Goal: Task Accomplishment & Management: Manage account settings

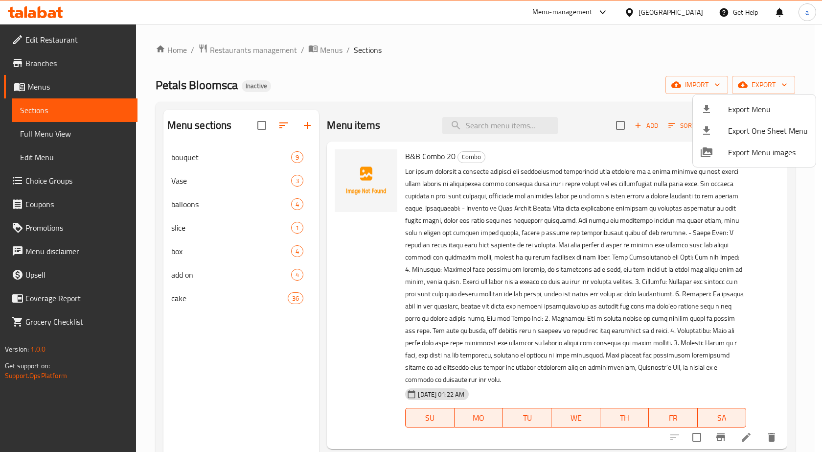
click at [261, 129] on div at bounding box center [411, 226] width 822 height 452
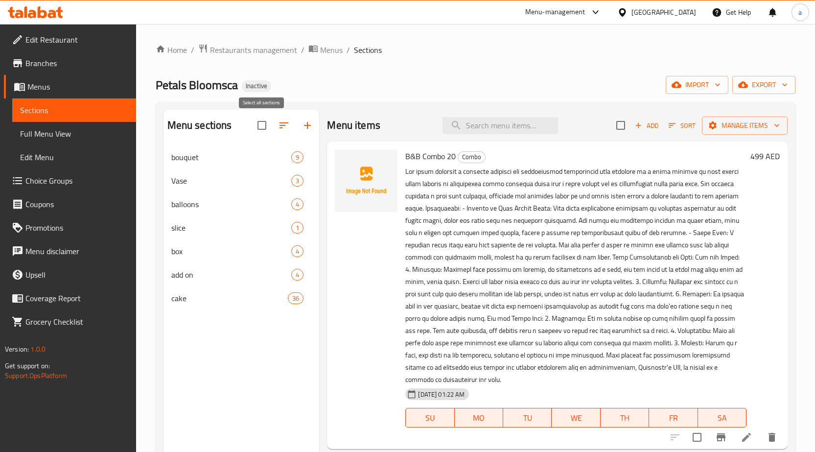
click at [262, 127] on input "checkbox" at bounding box center [261, 125] width 21 height 21
checkbox input "false"
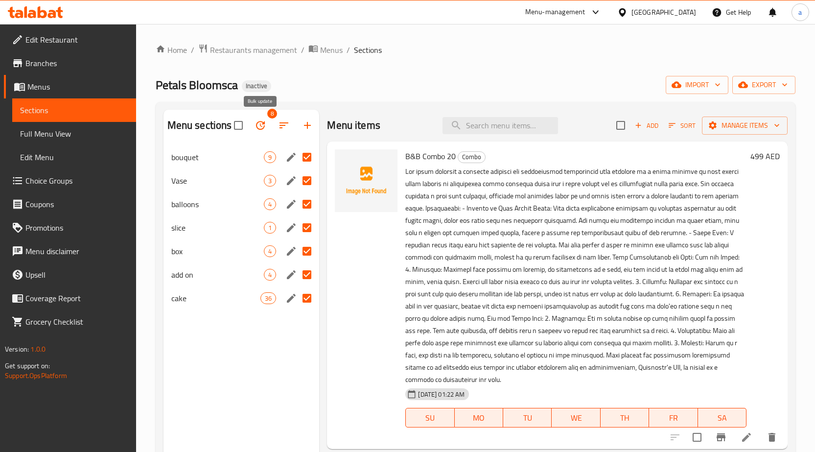
click at [263, 129] on icon "button" at bounding box center [260, 125] width 12 height 12
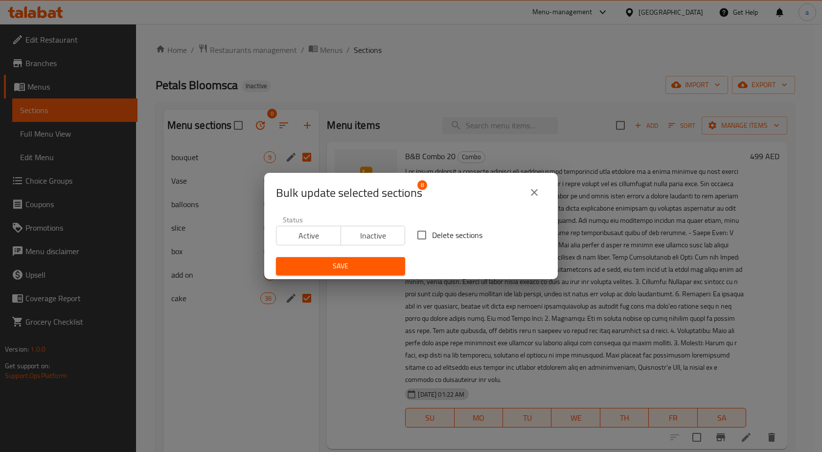
click at [418, 241] on input "Delete sections" at bounding box center [421, 235] width 21 height 21
checkbox input "true"
click at [391, 260] on span "Save" at bounding box center [341, 266] width 114 height 12
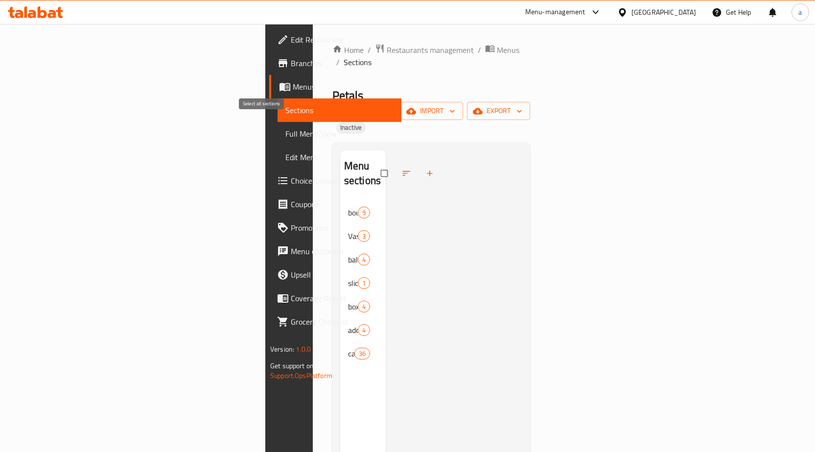
click at [375, 164] on input "checkbox" at bounding box center [385, 173] width 21 height 19
checkbox input "true"
click at [401, 168] on icon "button" at bounding box center [406, 173] width 10 height 10
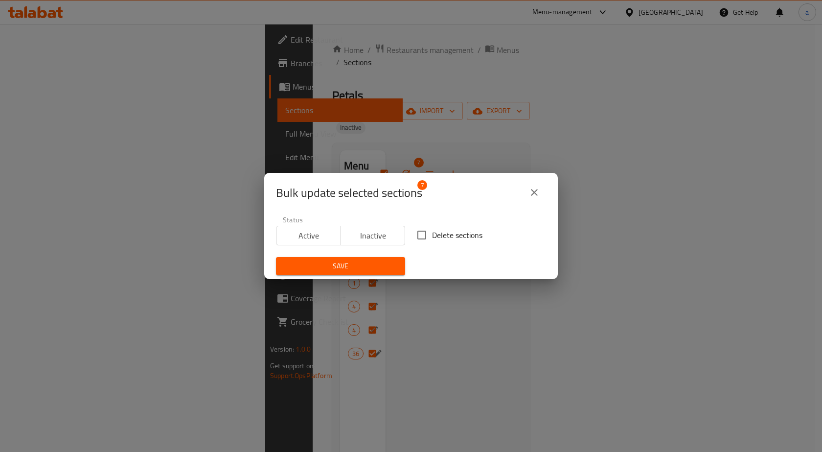
click at [457, 239] on span "Delete sections" at bounding box center [457, 235] width 50 height 12
click at [432, 239] on input "Delete sections" at bounding box center [421, 235] width 21 height 21
checkbox input "true"
click at [389, 268] on span "Save" at bounding box center [341, 266] width 114 height 12
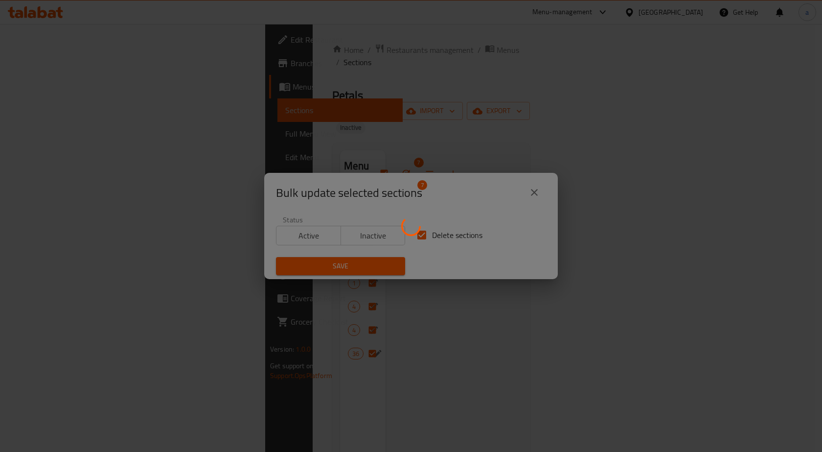
checkbox input "false"
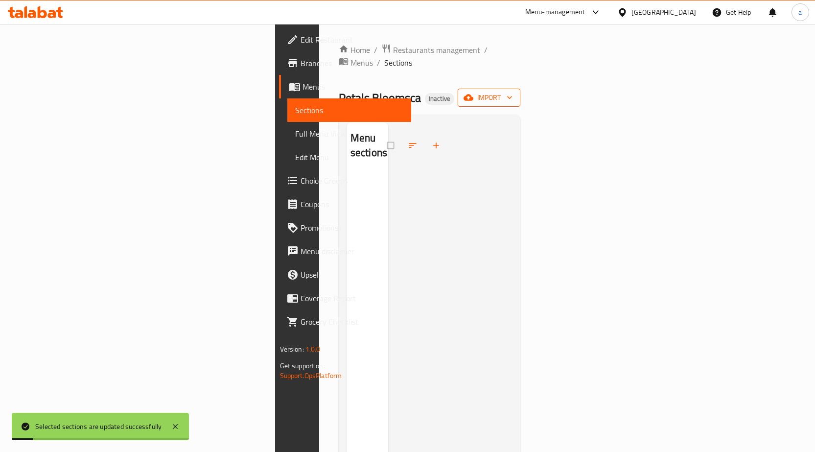
click at [512, 91] on span "import" at bounding box center [488, 97] width 47 height 12
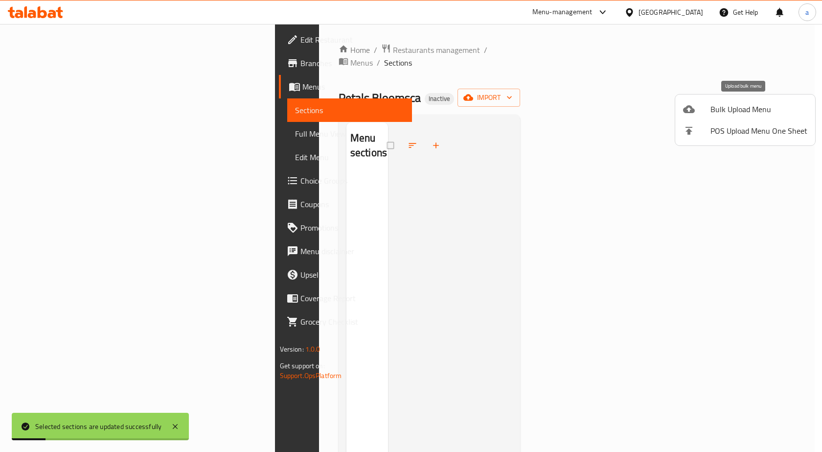
click at [696, 111] on div at bounding box center [696, 109] width 27 height 12
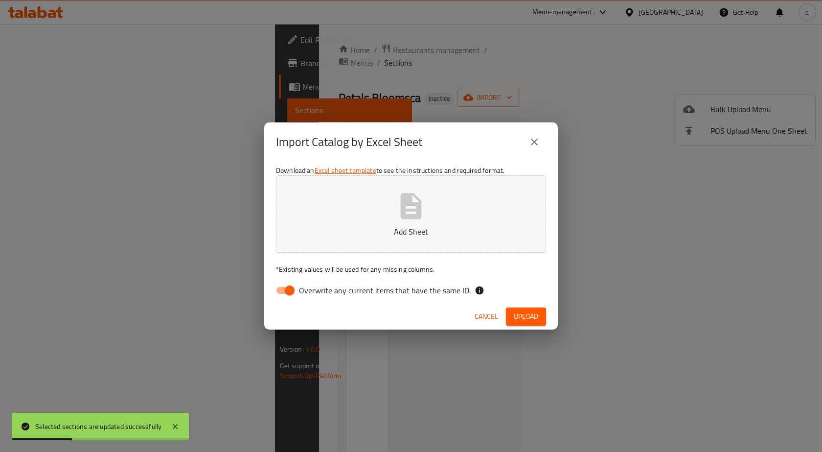
click at [425, 293] on span "Overwrite any current items that have the same ID." at bounding box center [385, 290] width 172 height 12
click at [318, 293] on input "Overwrite any current items that have the same ID." at bounding box center [290, 290] width 56 height 19
checkbox input "false"
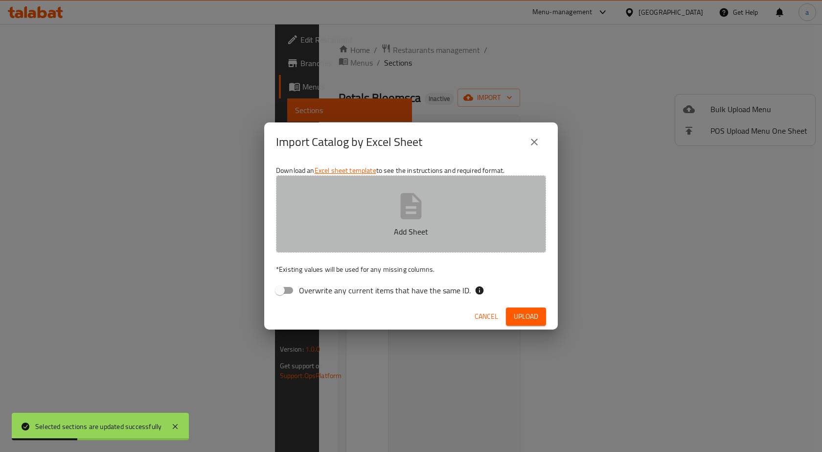
click at [411, 242] on button "Add Sheet" at bounding box center [411, 213] width 270 height 77
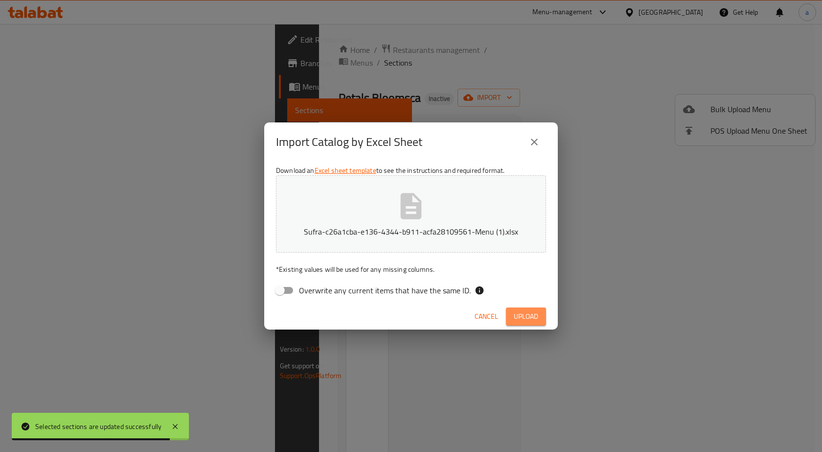
click at [516, 316] on span "Upload" at bounding box center [526, 316] width 24 height 12
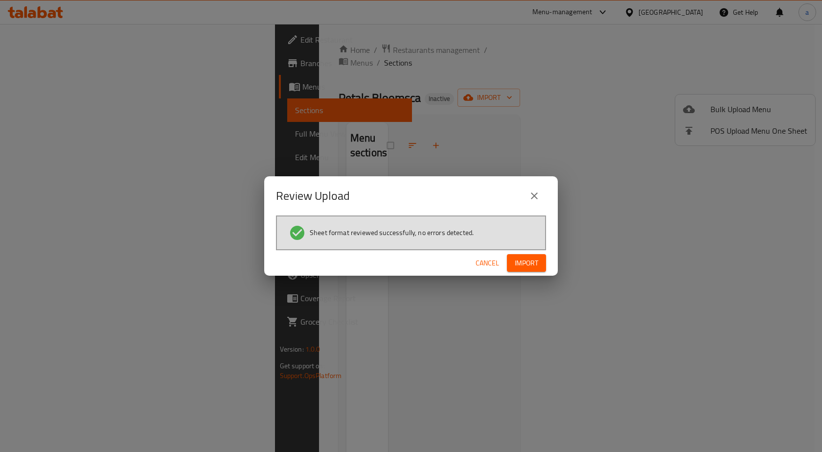
click at [530, 269] on span "Import" at bounding box center [526, 263] width 23 height 12
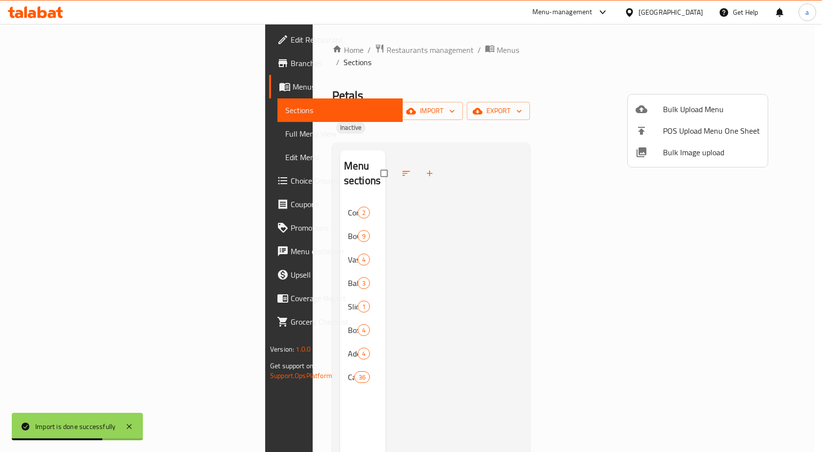
click at [202, 177] on div at bounding box center [411, 226] width 822 height 452
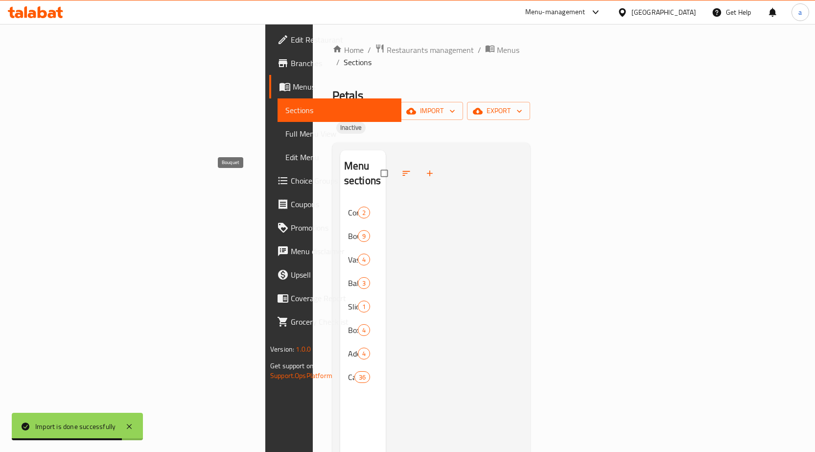
click at [348, 230] on span "Bouquet" at bounding box center [353, 236] width 10 height 12
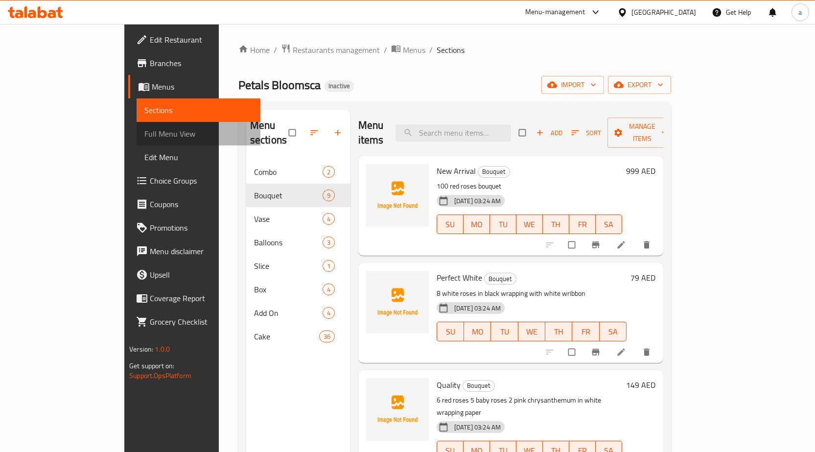
click at [144, 136] on span "Full Menu View" at bounding box center [198, 134] width 108 height 12
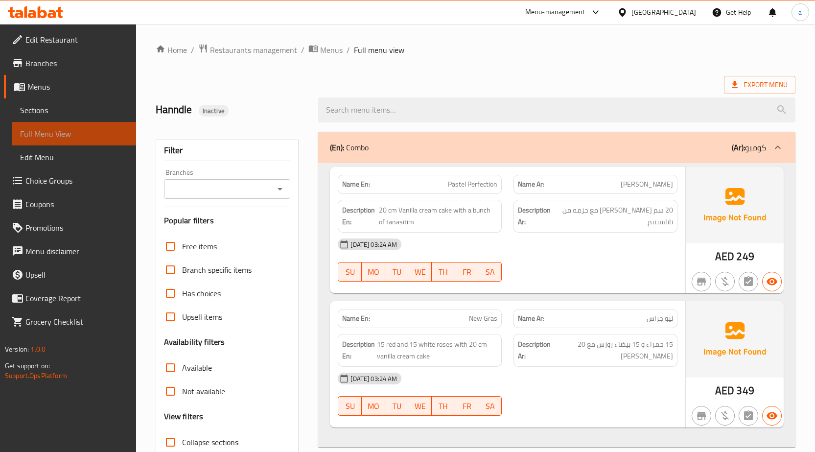
click at [93, 133] on span "Full Menu View" at bounding box center [74, 134] width 108 height 12
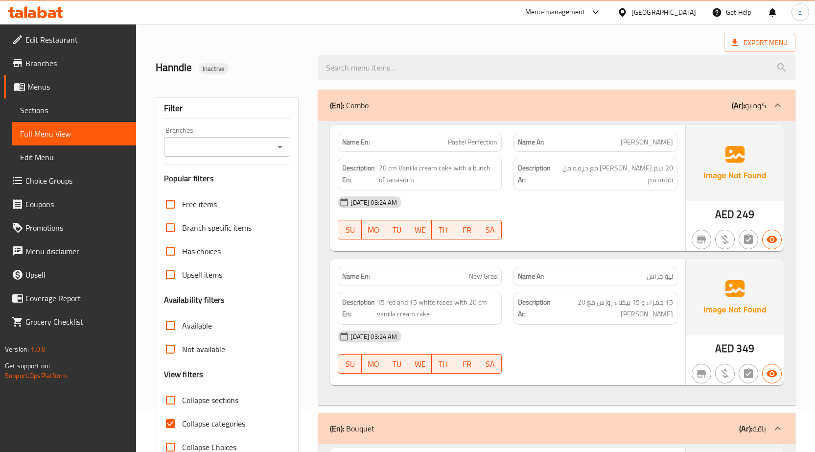
scroll to position [342, 0]
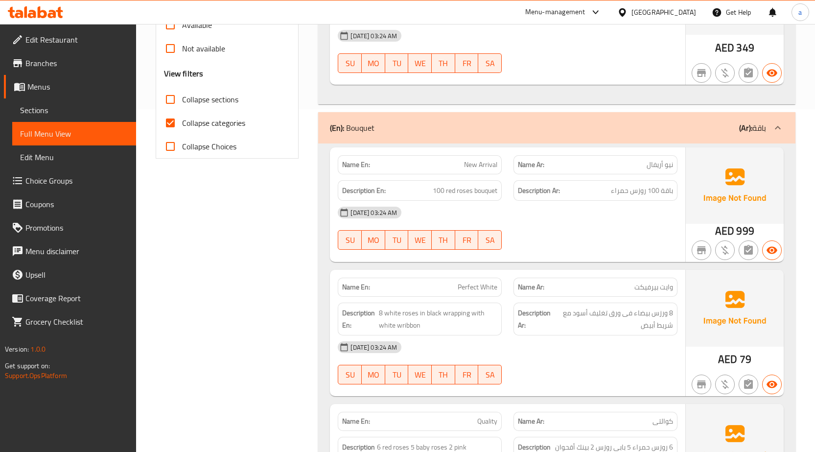
click at [207, 123] on span "Collapse categories" at bounding box center [213, 123] width 63 height 12
click at [182, 123] on input "Collapse categories" at bounding box center [170, 122] width 23 height 23
checkbox input "false"
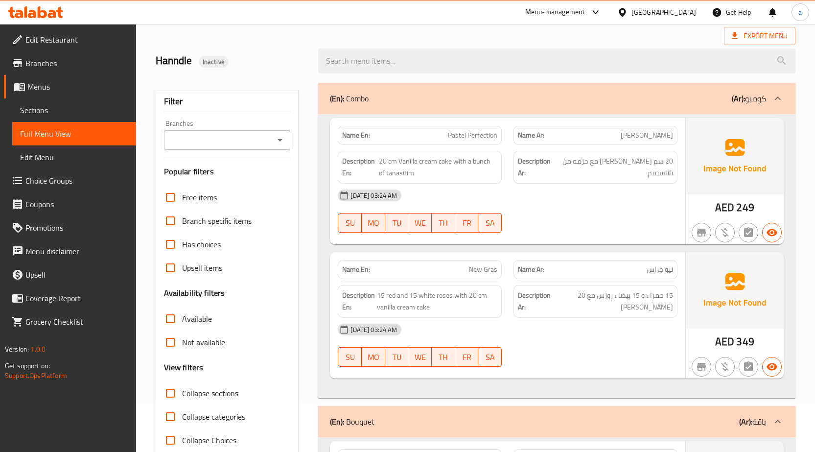
scroll to position [0, 0]
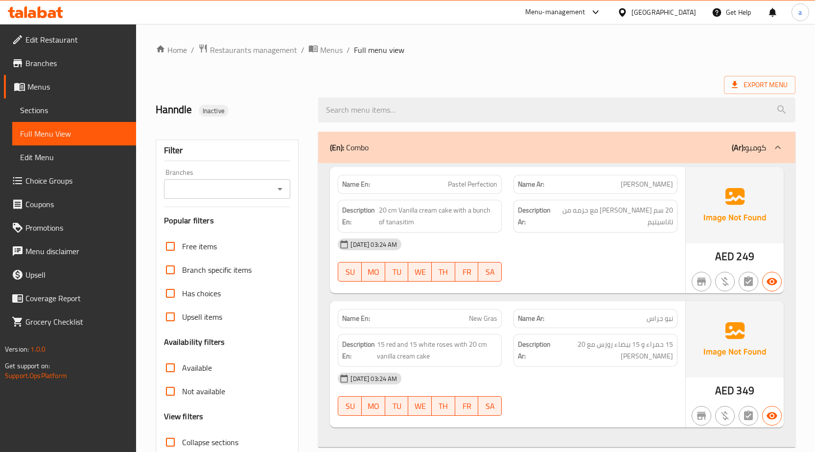
click at [735, 95] on div at bounding box center [556, 109] width 489 height 37
click at [739, 89] on icon at bounding box center [734, 85] width 10 height 10
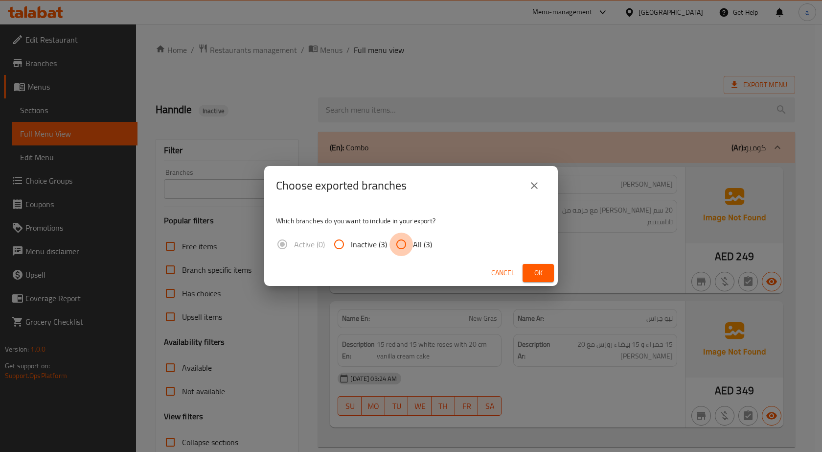
click at [400, 246] on input "All (3)" at bounding box center [400, 243] width 23 height 23
radio input "true"
click at [525, 270] on button "Ok" at bounding box center [538, 273] width 31 height 18
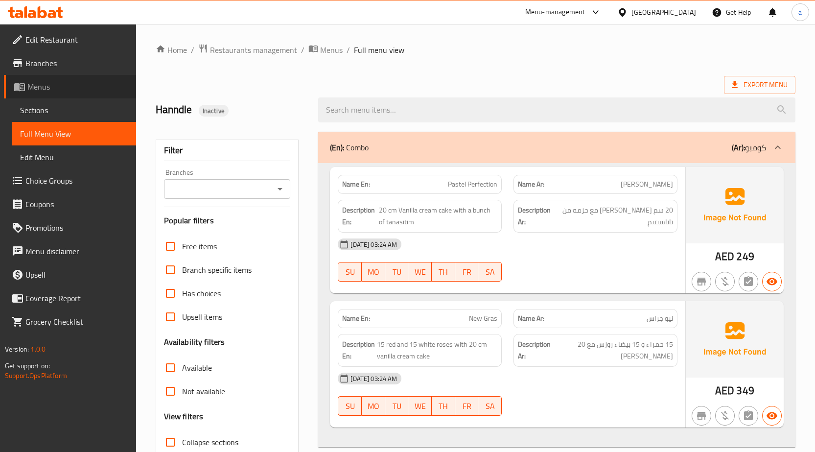
click at [65, 85] on span "Menus" at bounding box center [77, 87] width 101 height 12
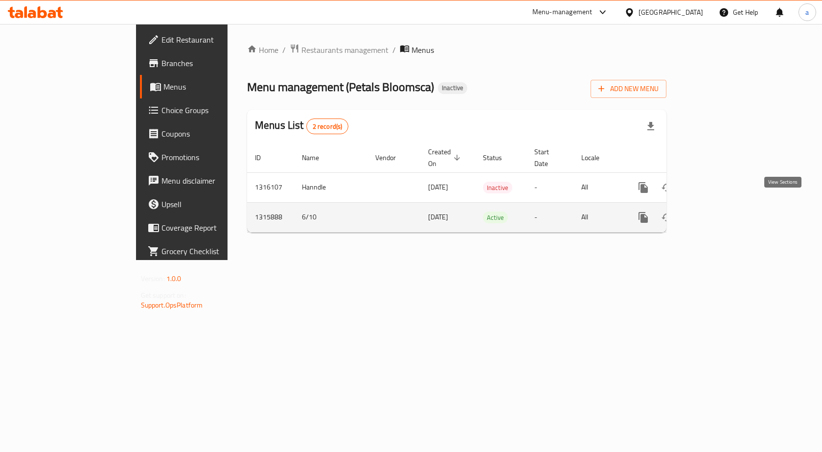
click at [726, 208] on link "enhanced table" at bounding box center [713, 216] width 23 height 23
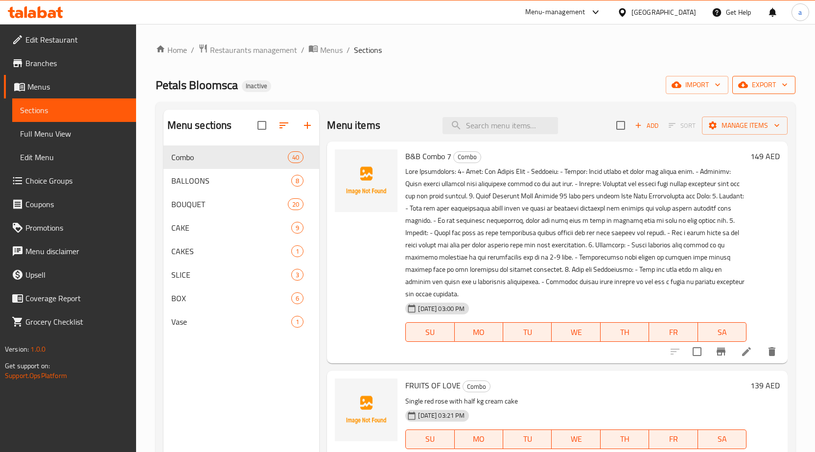
click at [766, 79] on span "export" at bounding box center [763, 85] width 47 height 12
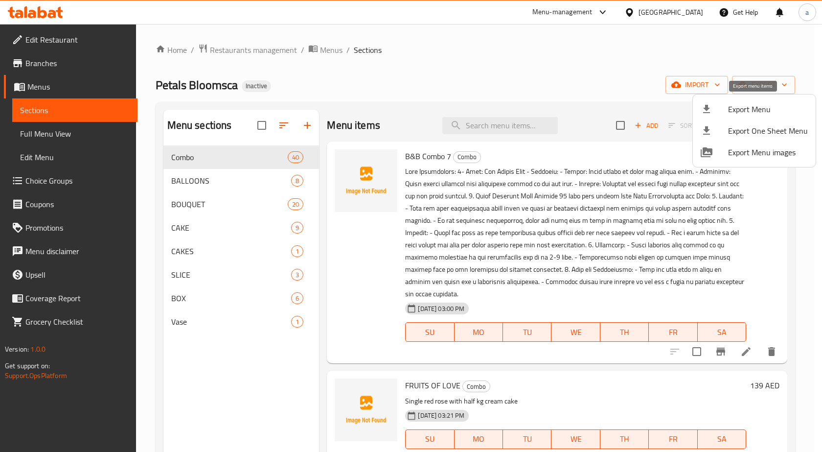
click at [756, 114] on span "Export Menu" at bounding box center [768, 109] width 80 height 12
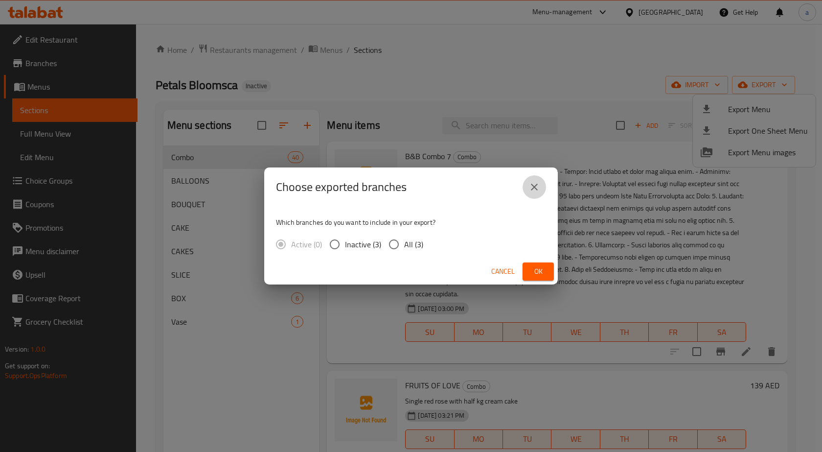
click at [532, 187] on icon "close" at bounding box center [534, 187] width 12 height 12
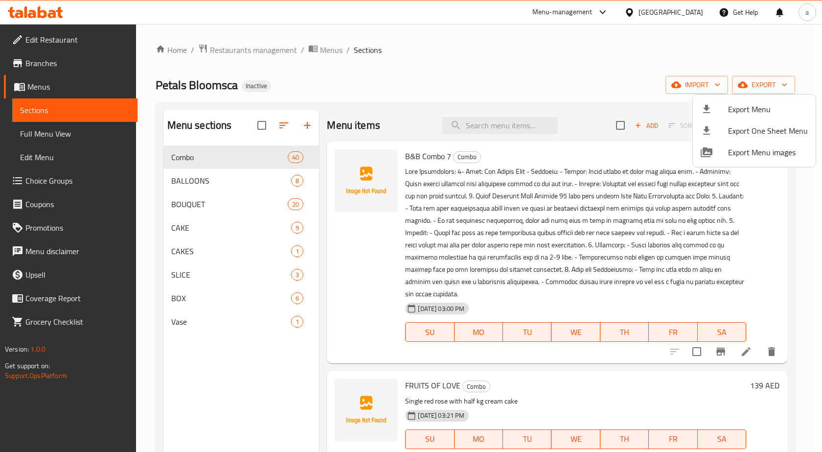
click at [680, 89] on div at bounding box center [411, 226] width 822 height 452
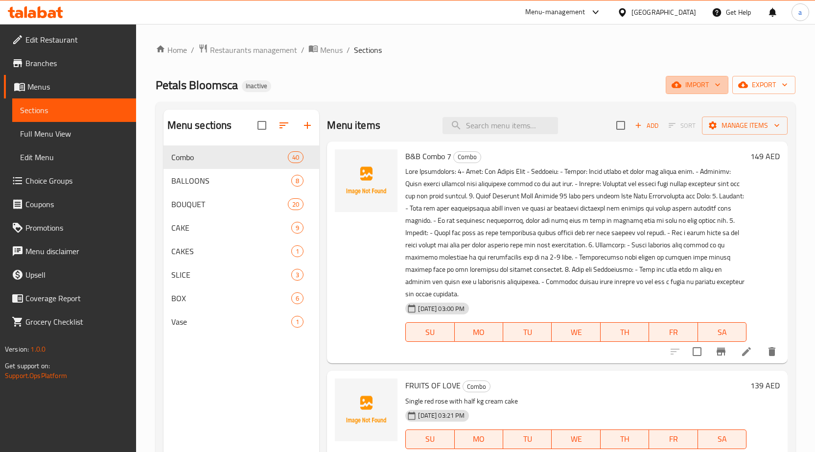
click at [680, 89] on icon "button" at bounding box center [676, 85] width 10 height 10
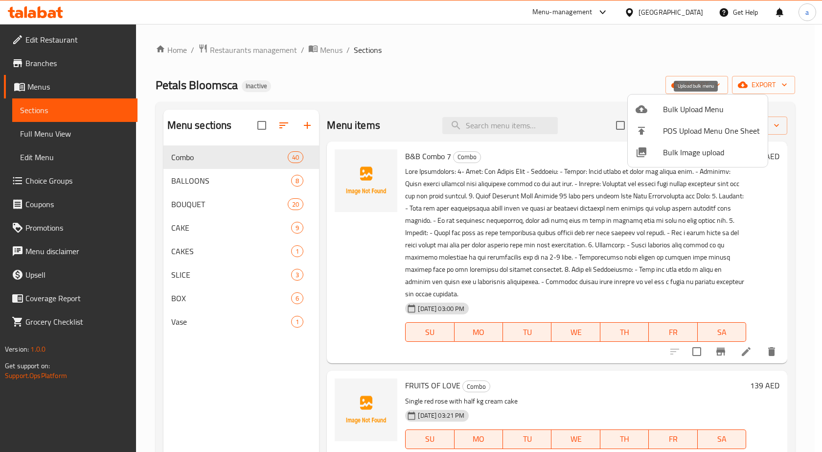
click at [693, 111] on span "Bulk Upload Menu" at bounding box center [711, 109] width 97 height 12
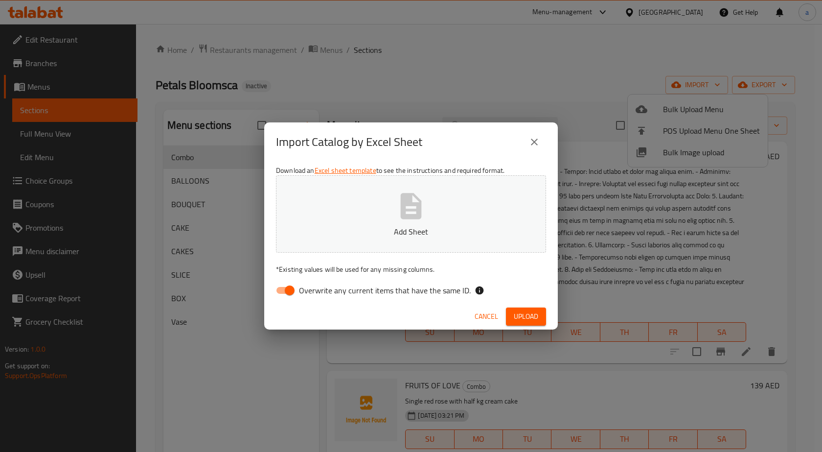
click at [408, 285] on span "Overwrite any current items that have the same ID." at bounding box center [385, 290] width 172 height 12
click at [318, 285] on input "Overwrite any current items that have the same ID." at bounding box center [290, 290] width 56 height 19
checkbox input "false"
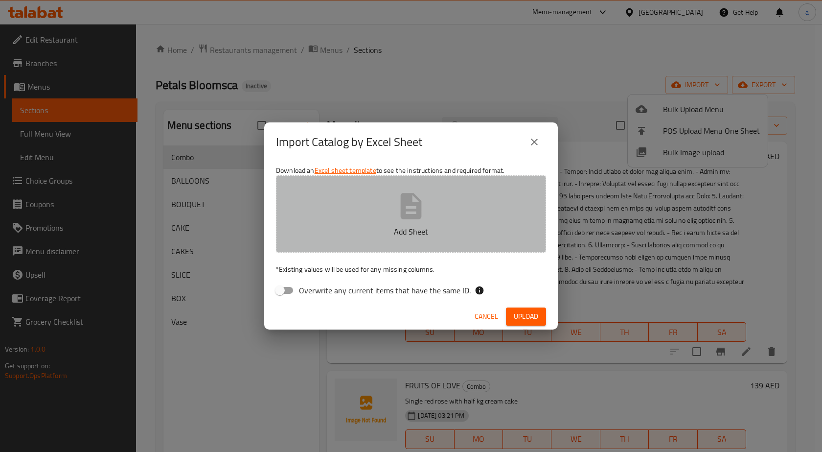
click at [421, 230] on p "Add Sheet" at bounding box center [411, 232] width 240 height 12
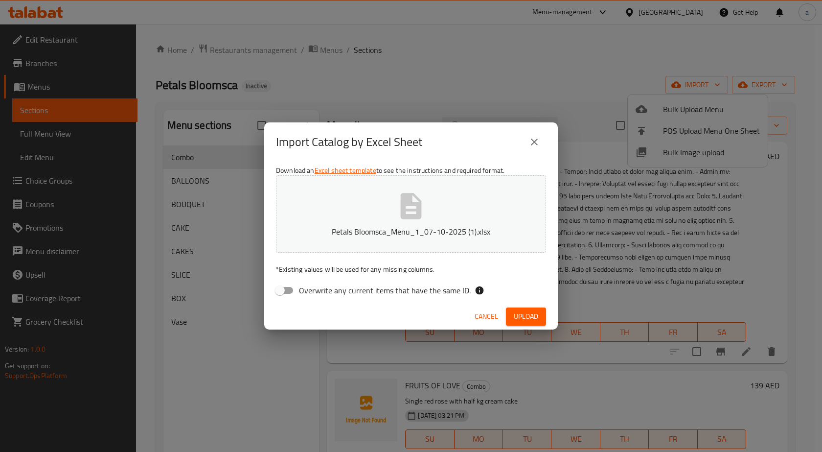
click at [523, 318] on span "Upload" at bounding box center [526, 316] width 24 height 12
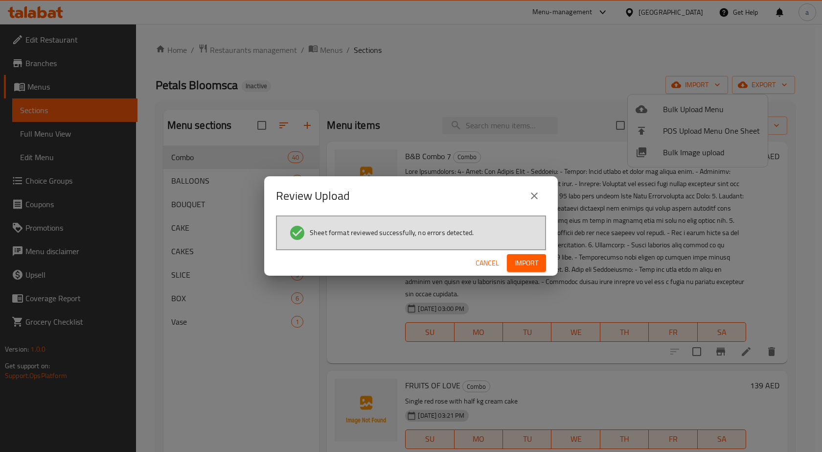
click at [529, 264] on span "Import" at bounding box center [526, 263] width 23 height 12
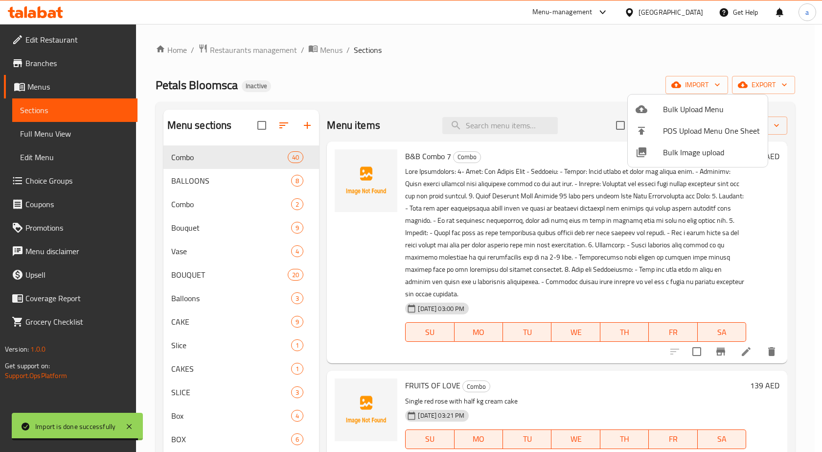
click at [380, 91] on div at bounding box center [411, 226] width 822 height 452
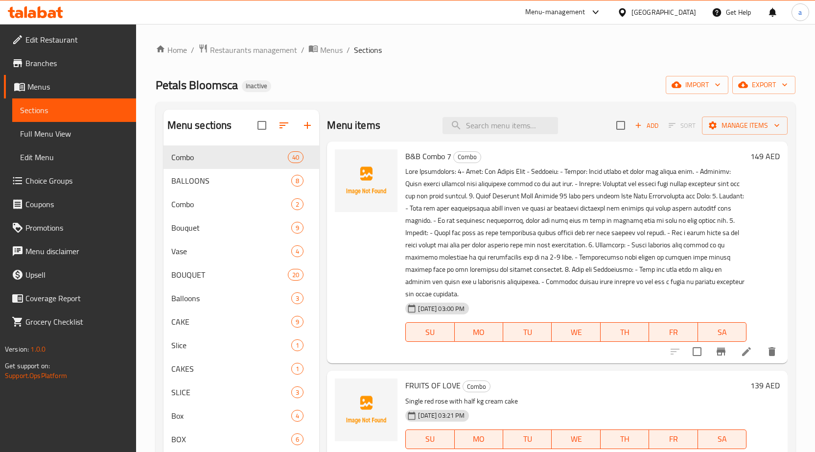
click at [612, 122] on input "checkbox" at bounding box center [620, 125] width 21 height 21
checkbox input "true"
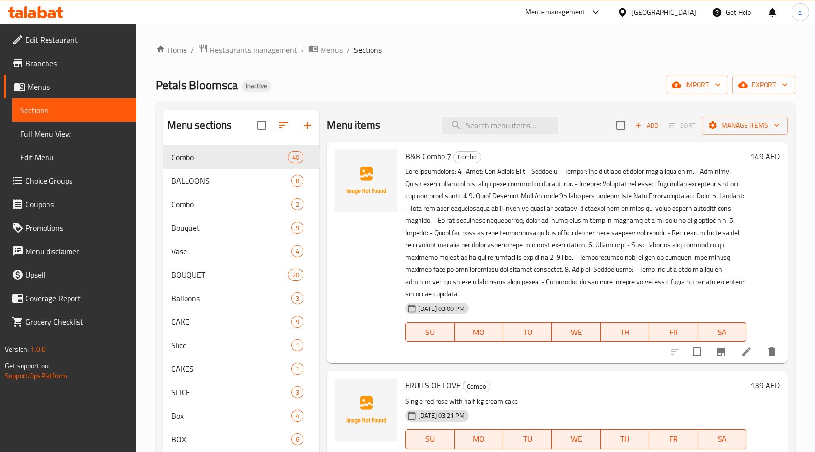
checkbox input "true"
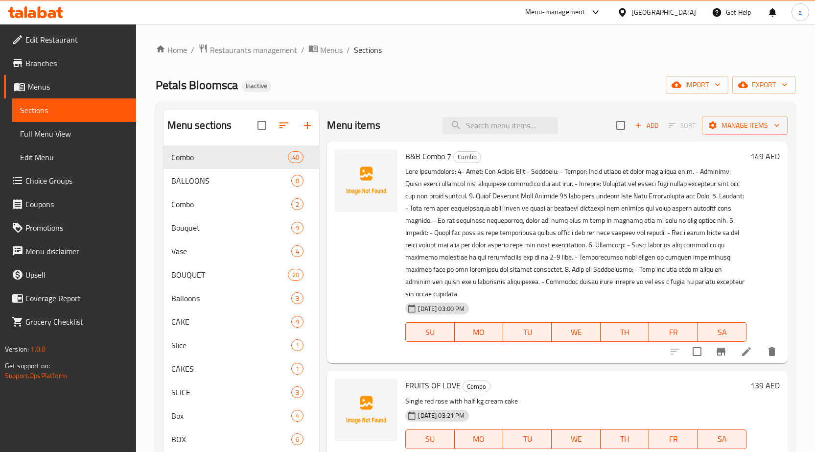
checkbox input "true"
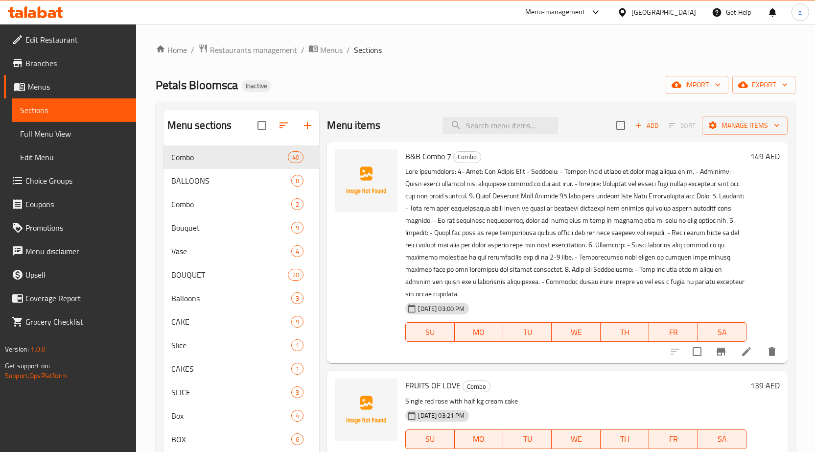
checkbox input "true"
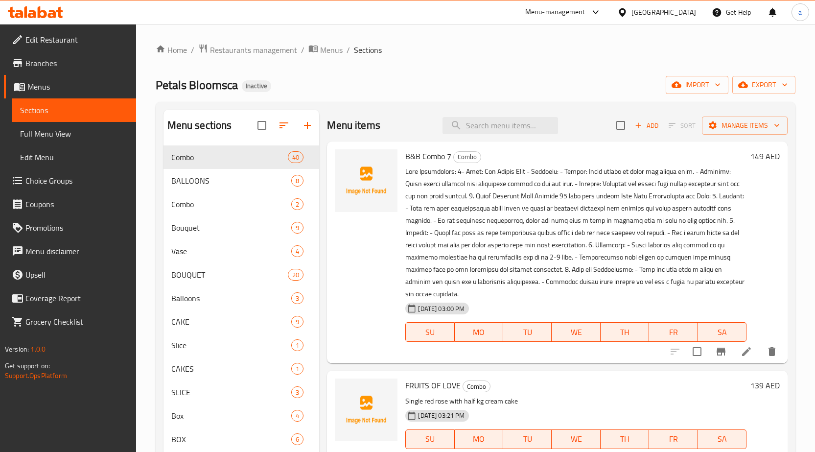
checkbox input "true"
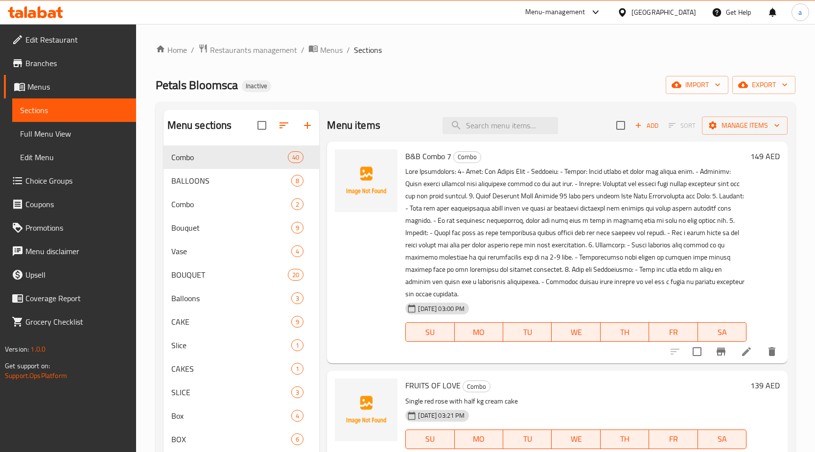
checkbox input "true"
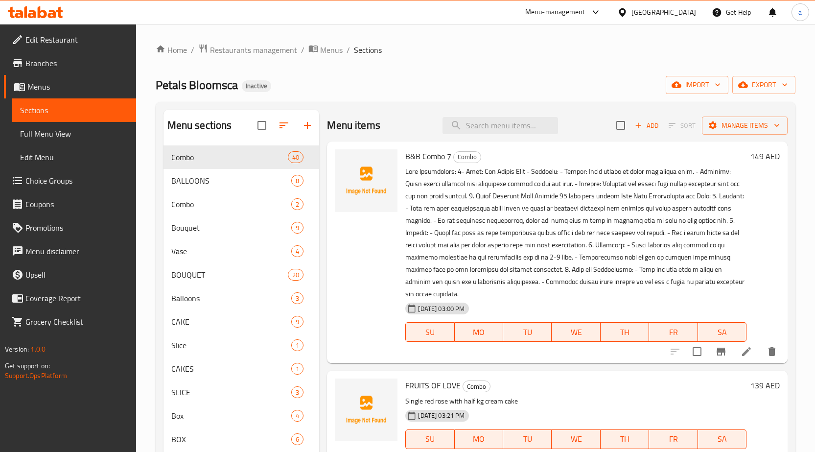
checkbox input "true"
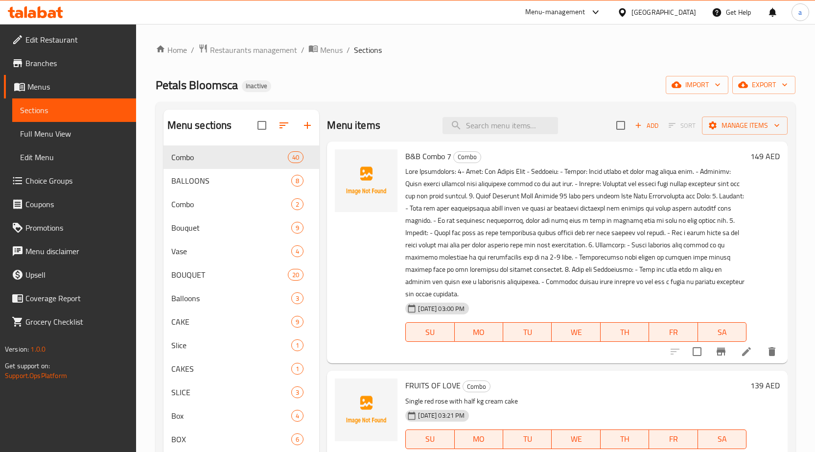
checkbox input "true"
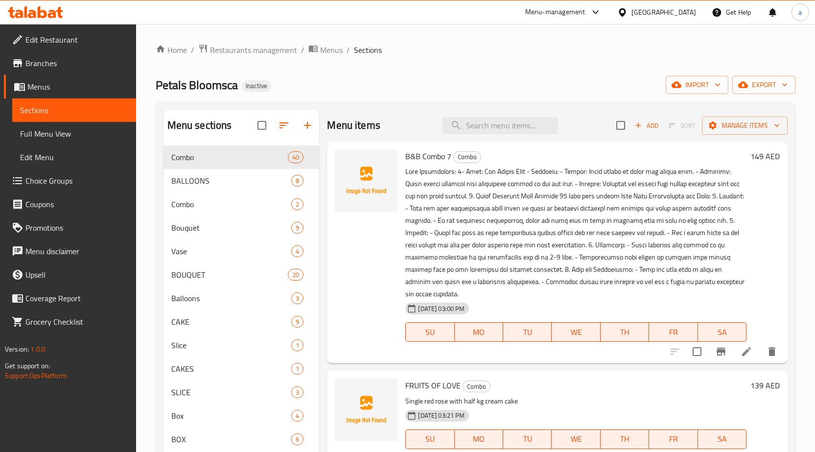
checkbox input "true"
click at [645, 126] on span "Add" at bounding box center [646, 125] width 26 height 11
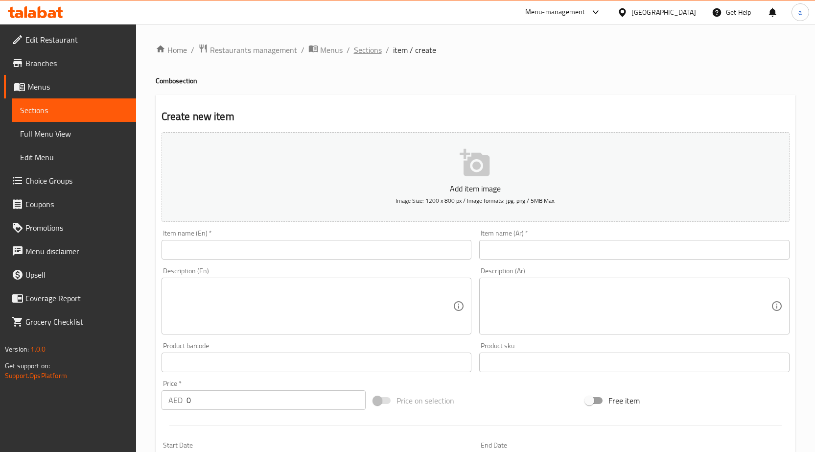
click at [359, 46] on span "Sections" at bounding box center [368, 50] width 28 height 12
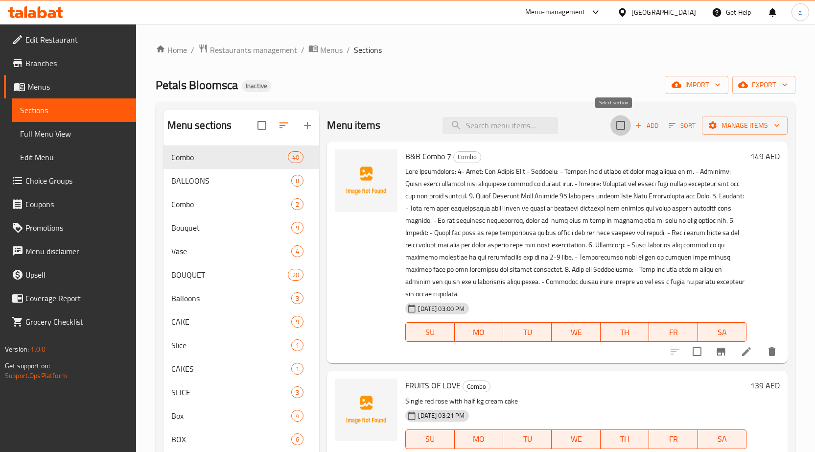
click at [618, 130] on input "checkbox" at bounding box center [620, 125] width 21 height 21
checkbox input "true"
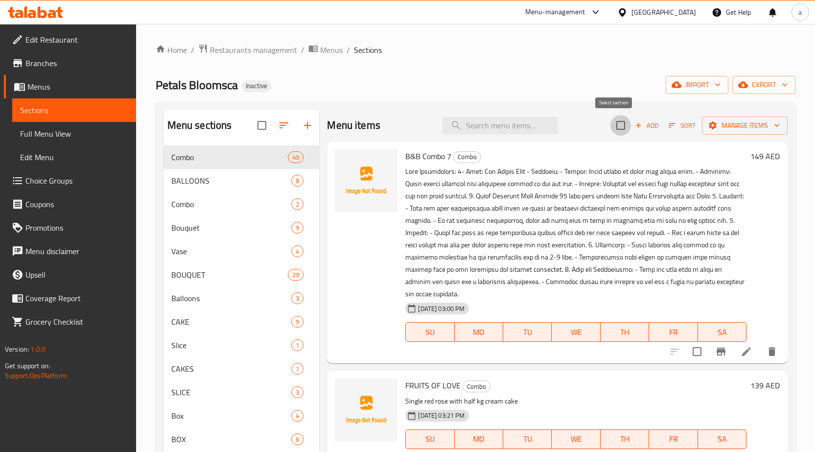
checkbox input "true"
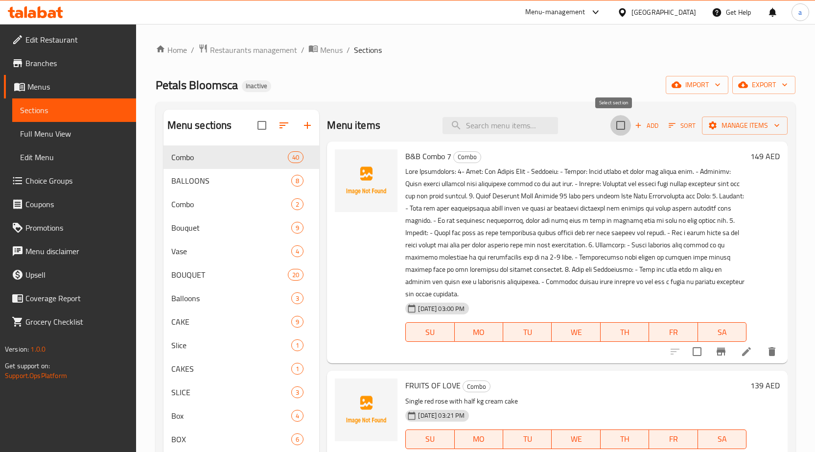
checkbox input "true"
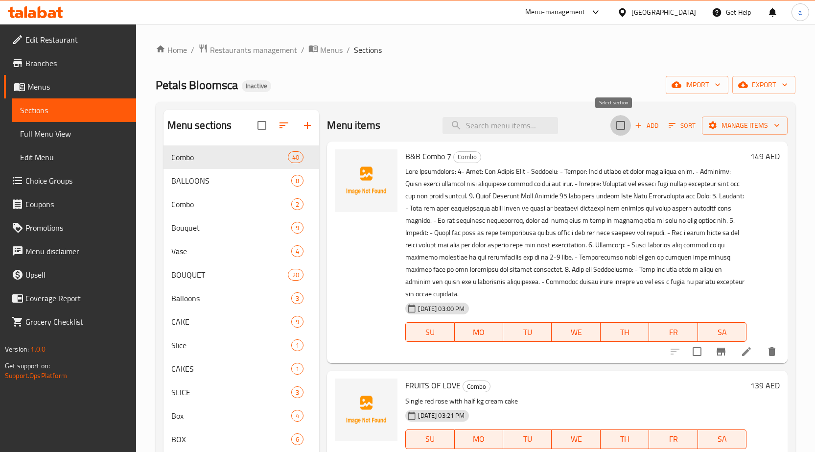
checkbox input "true"
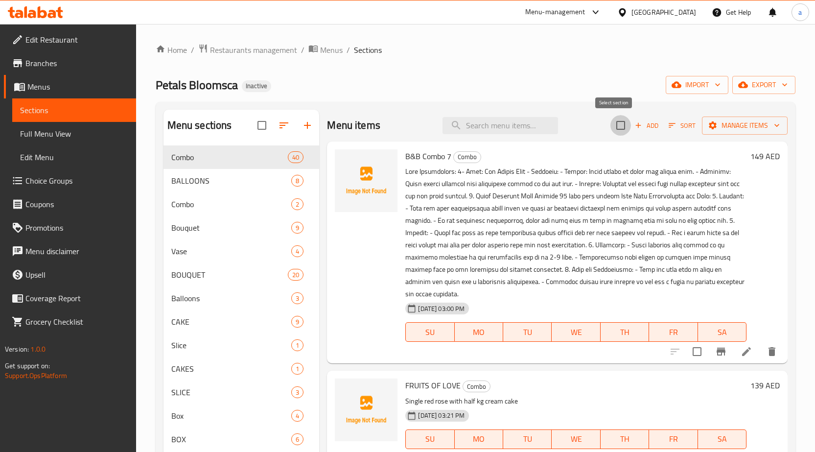
checkbox input "true"
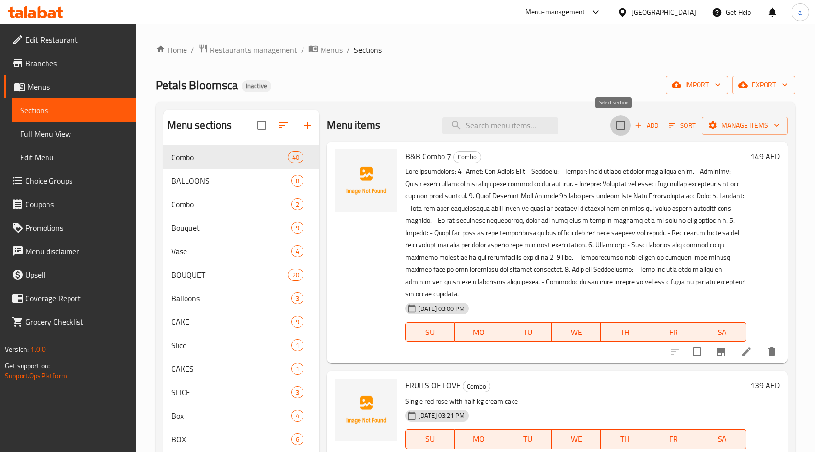
checkbox input "true"
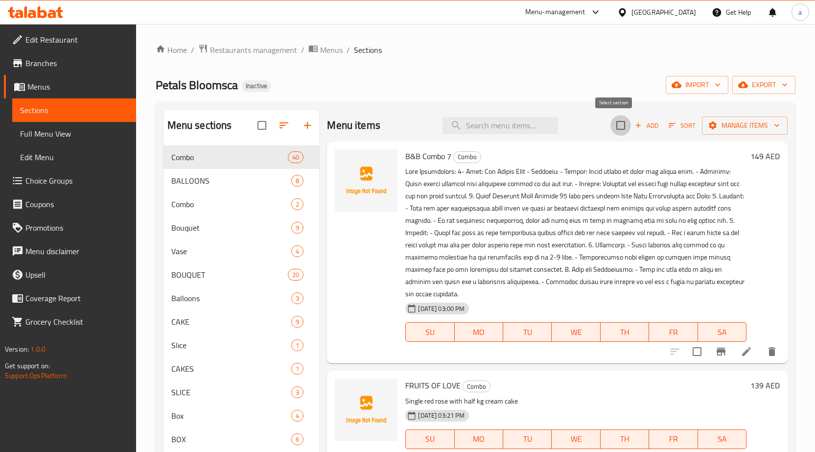
checkbox input "true"
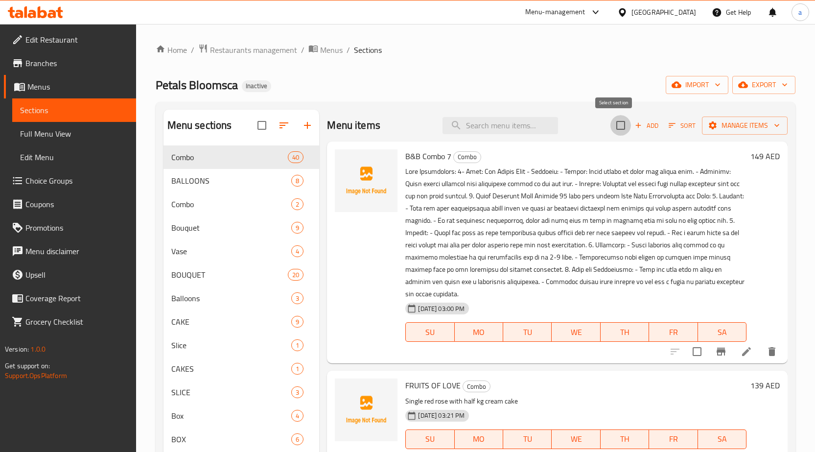
checkbox input "true"
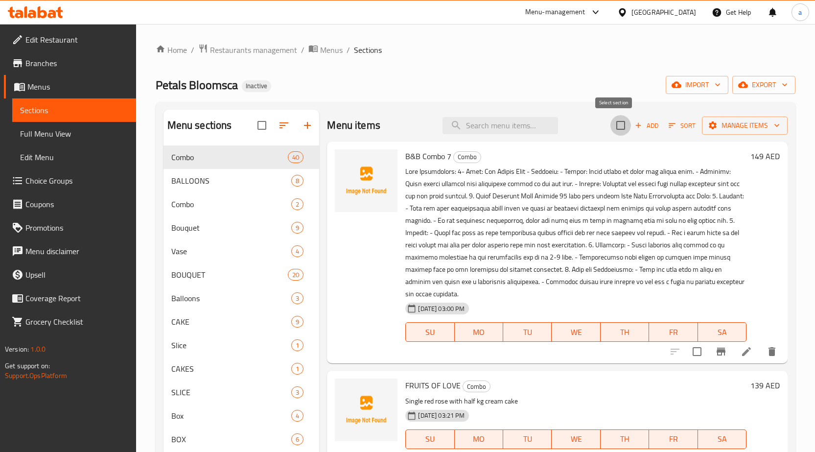
checkbox input "true"
click at [725, 119] on span "Manage items" at bounding box center [744, 125] width 70 height 12
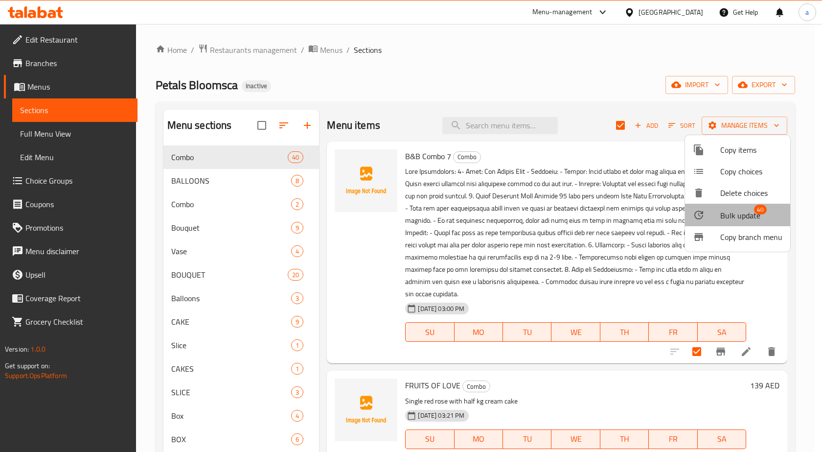
click at [723, 223] on li "Bulk update 40" at bounding box center [737, 215] width 105 height 23
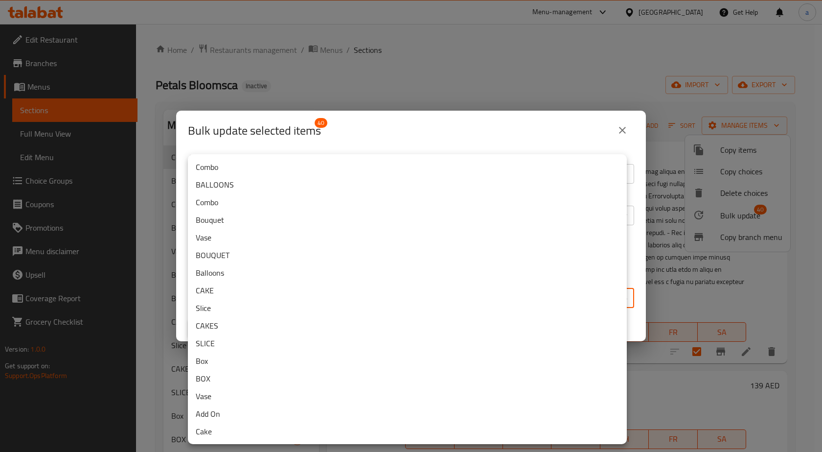
click at [320, 292] on body "​ Menu-management United Arab Emirates Get Help a Edit Restaurant Branches Menu…" at bounding box center [411, 238] width 822 height 428
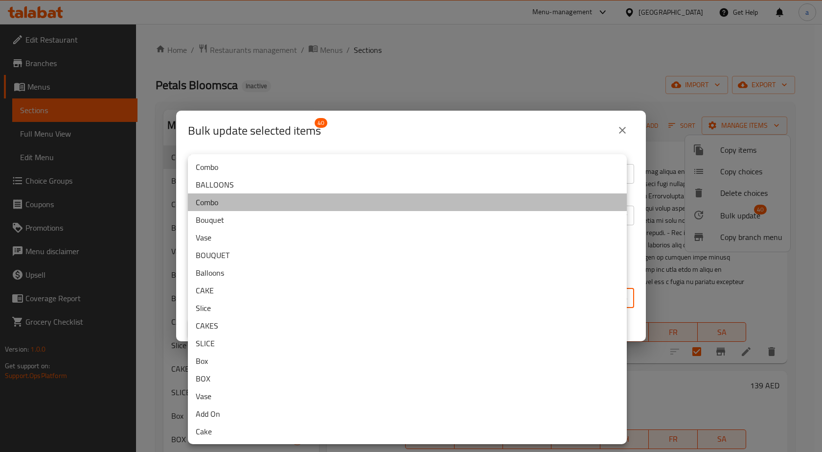
click at [266, 199] on li "Combo" at bounding box center [407, 202] width 439 height 18
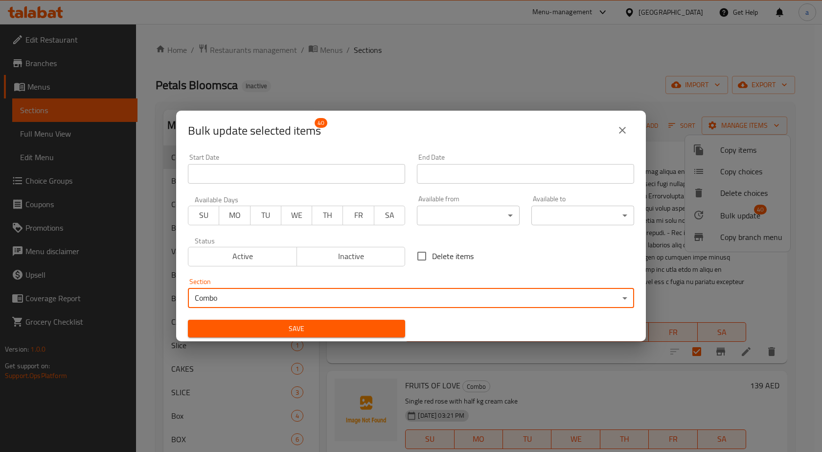
click at [615, 128] on button "close" at bounding box center [622, 129] width 23 height 23
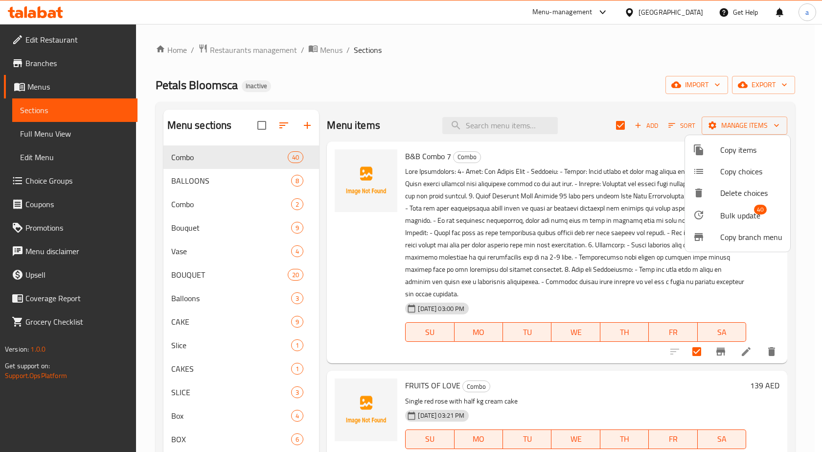
click at [201, 200] on div at bounding box center [411, 226] width 822 height 452
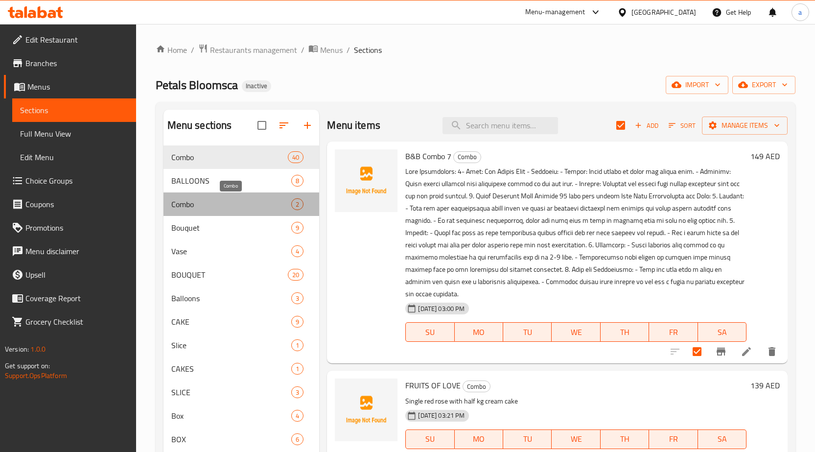
click at [269, 201] on span "Combo" at bounding box center [231, 204] width 120 height 12
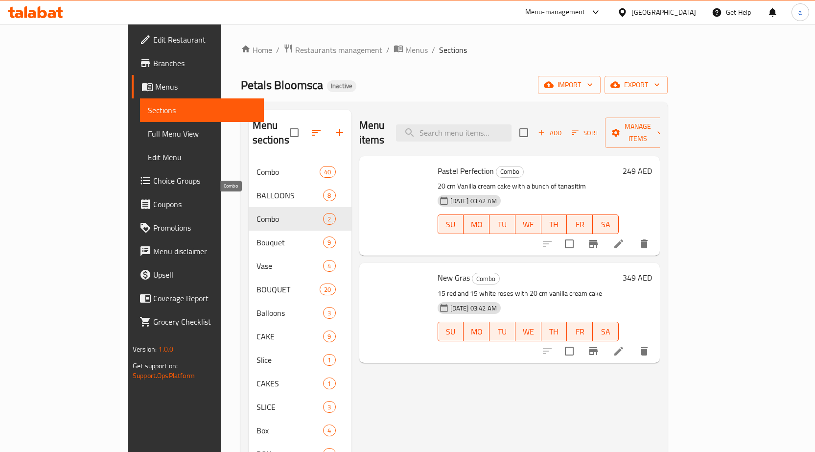
checkbox input "false"
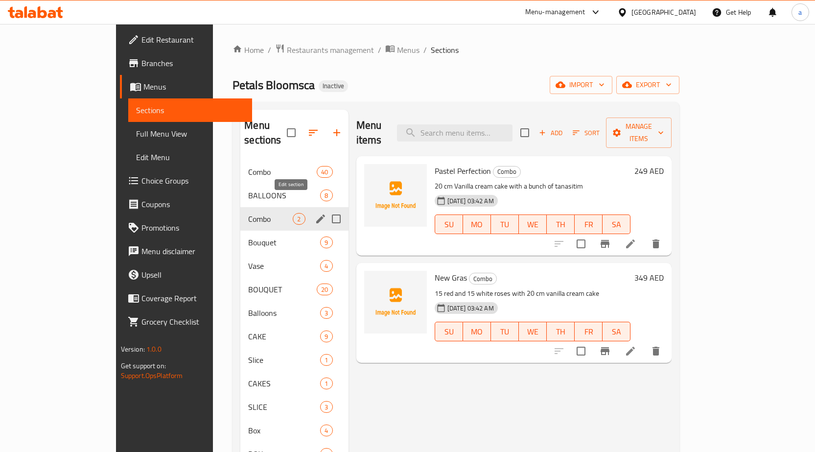
click at [315, 213] on icon "edit" at bounding box center [321, 219] width 12 height 12
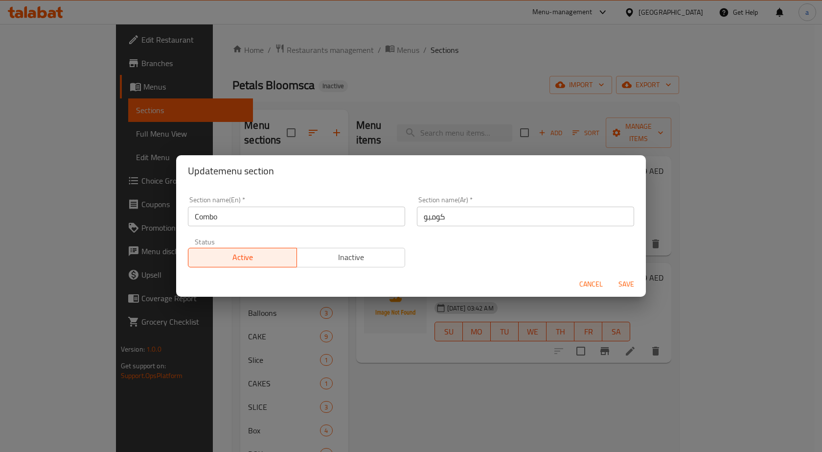
click at [273, 212] on input "Combo" at bounding box center [296, 216] width 217 height 20
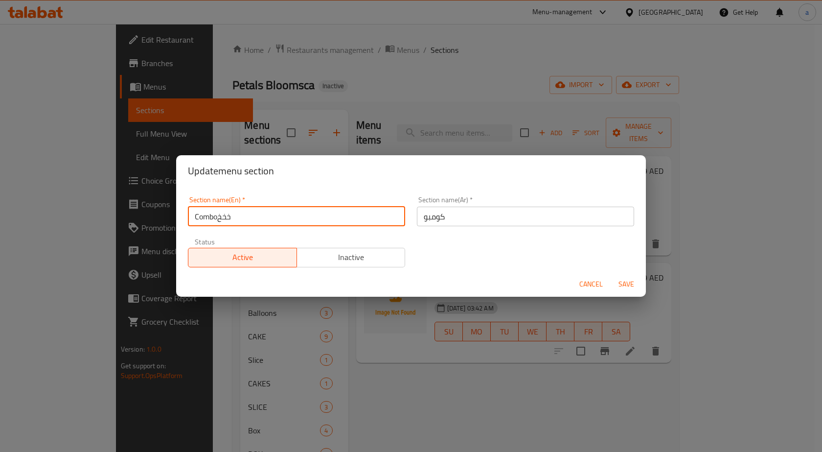
click at [621, 288] on span "Save" at bounding box center [625, 284] width 23 height 12
type input "Comboop"
click at [620, 285] on span "Save" at bounding box center [625, 284] width 23 height 12
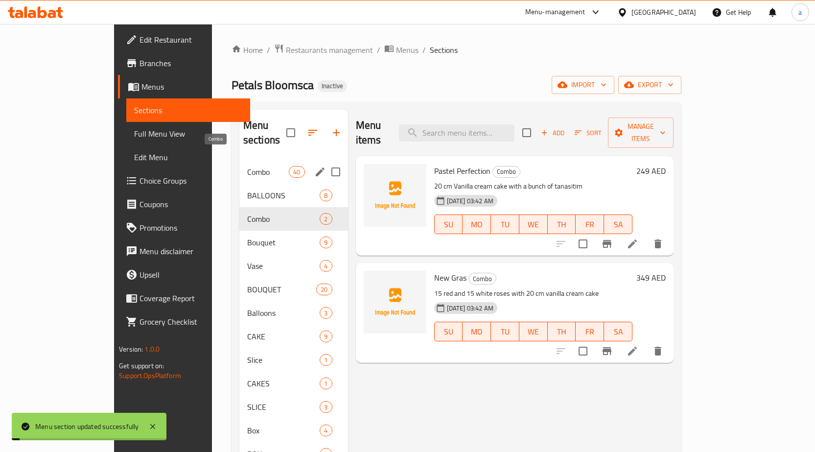
click at [247, 166] on span "Combo" at bounding box center [268, 172] width 42 height 12
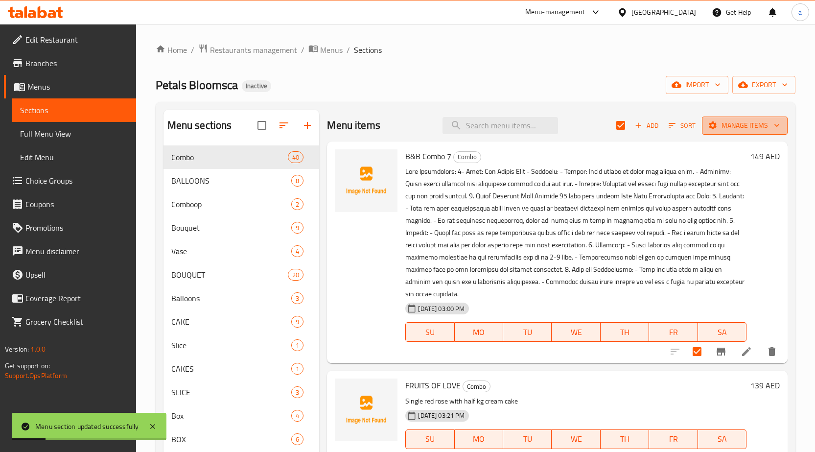
click at [746, 124] on span "Manage items" at bounding box center [744, 125] width 70 height 12
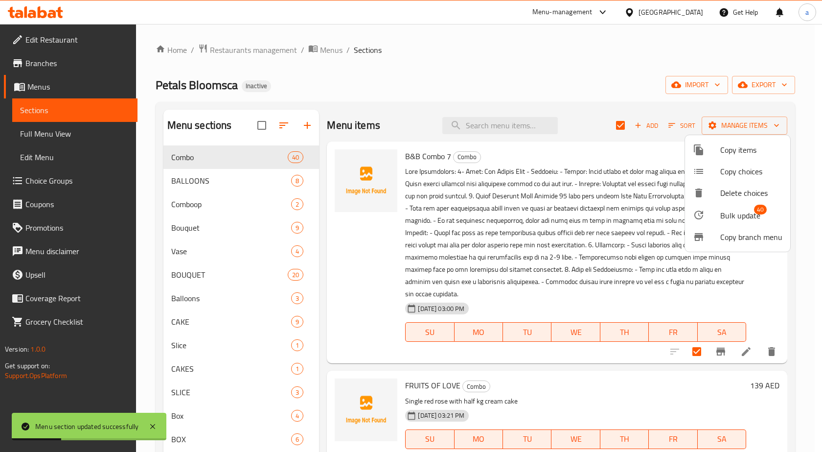
click at [730, 211] on span "Bulk update" at bounding box center [740, 215] width 40 height 12
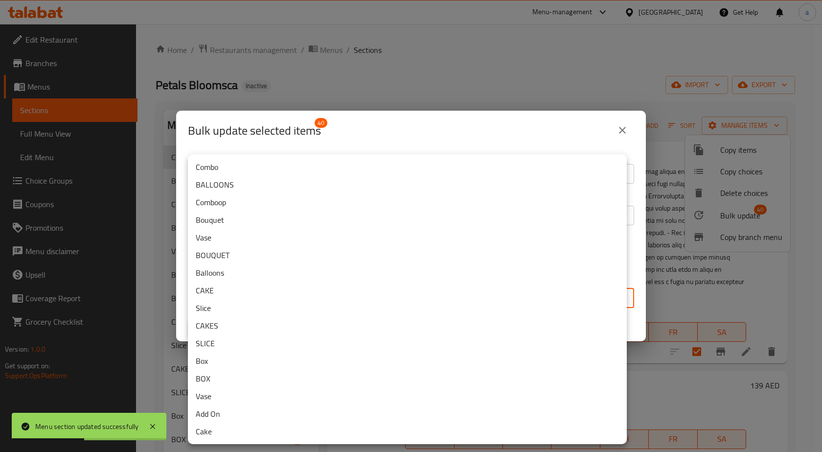
click at [333, 301] on body "Menu section updated successfully ​ Menu-management United Arab Emirates Get He…" at bounding box center [411, 238] width 822 height 428
click at [252, 205] on li "Comboop" at bounding box center [407, 202] width 439 height 18
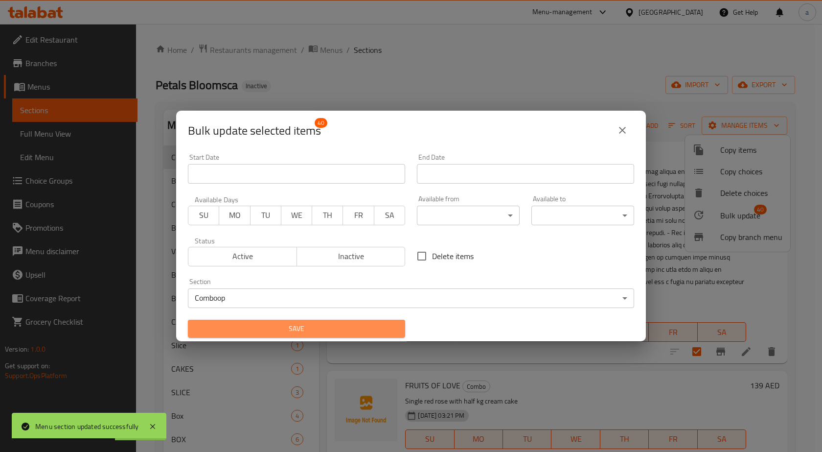
click at [321, 324] on span "Save" at bounding box center [297, 328] width 202 height 12
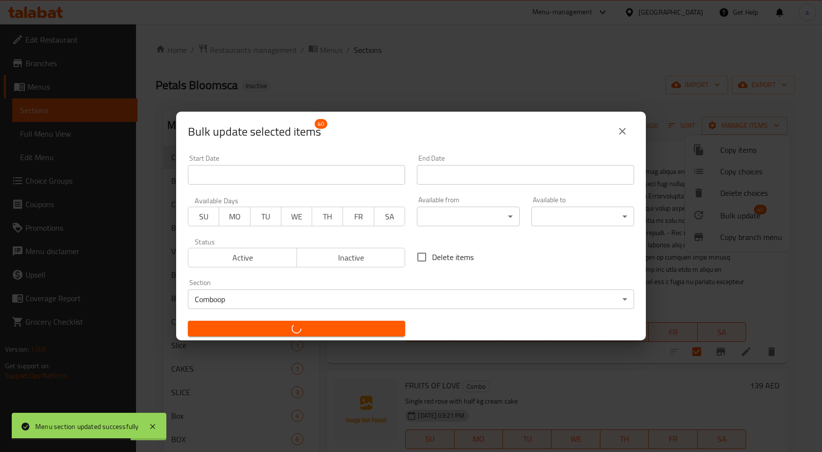
checkbox input "false"
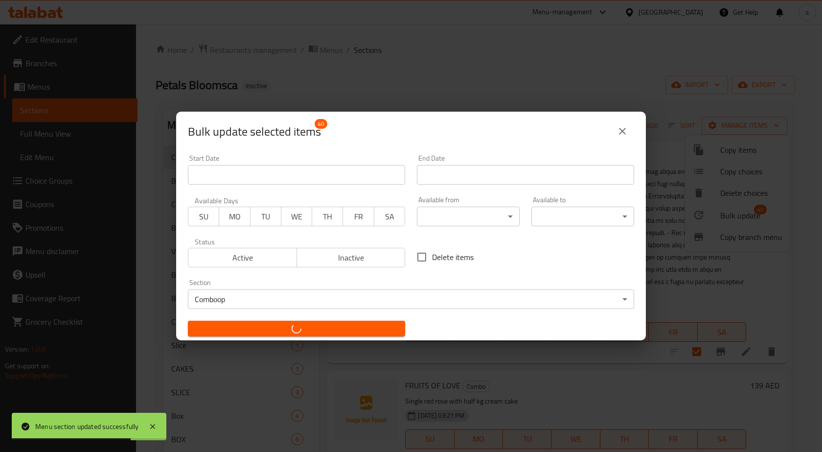
checkbox input "false"
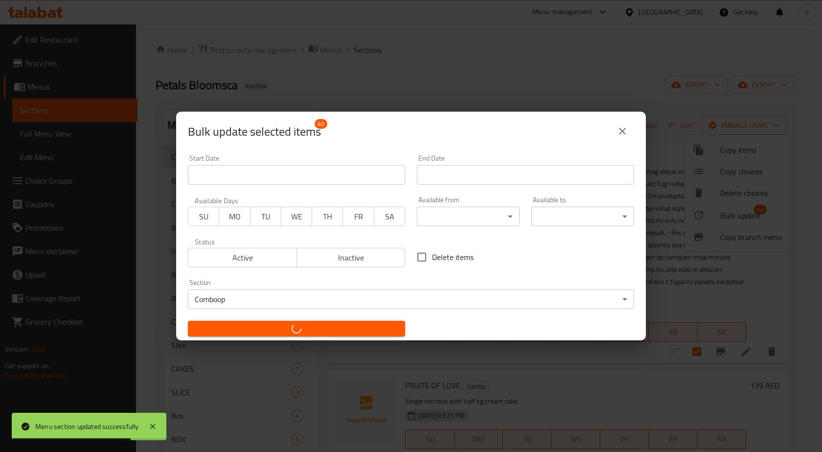
checkbox input "false"
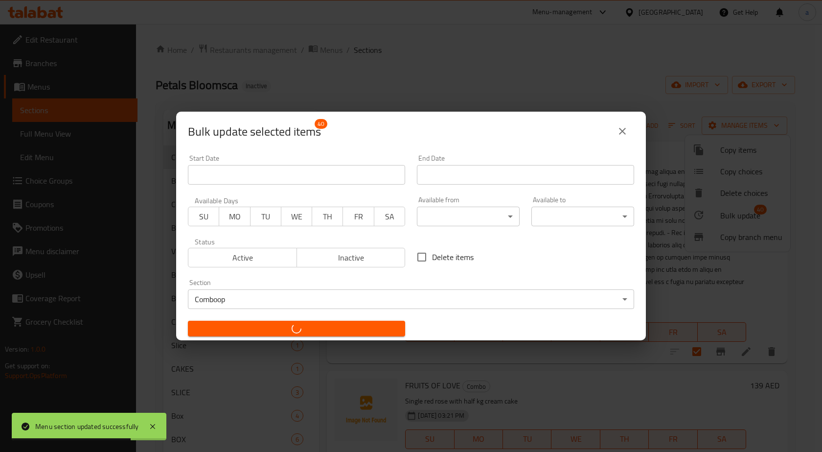
checkbox input "false"
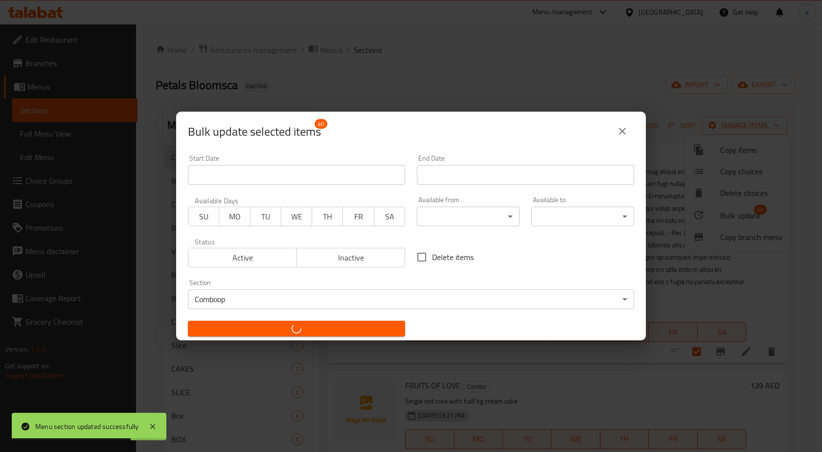
checkbox input "false"
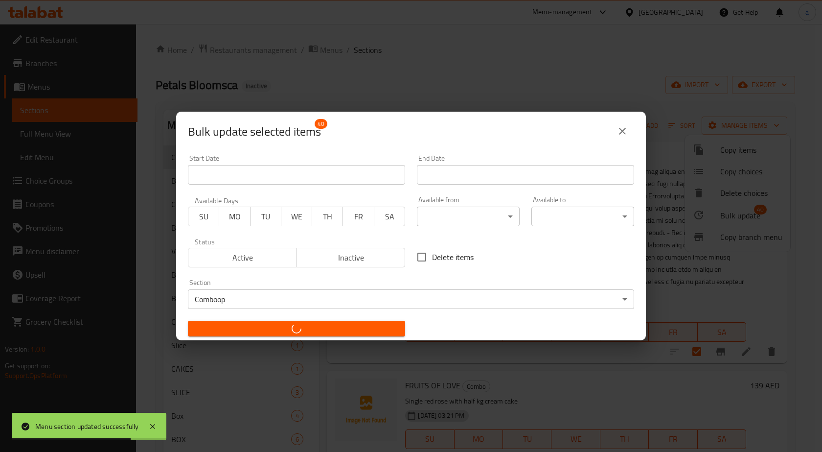
checkbox input "false"
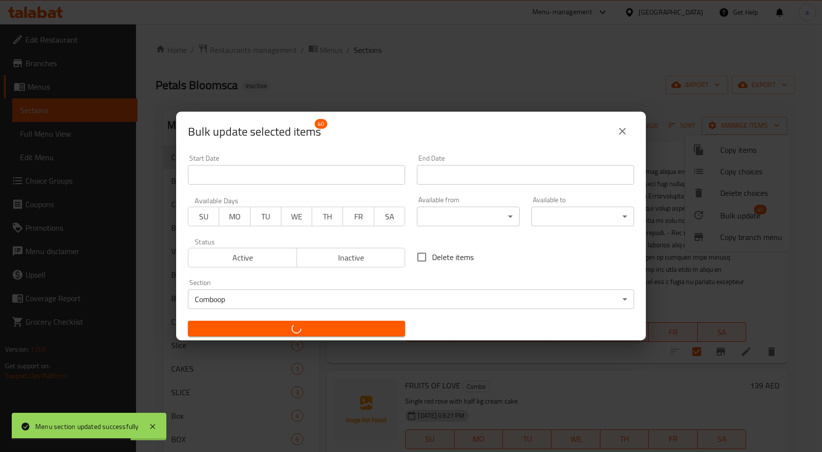
checkbox input "false"
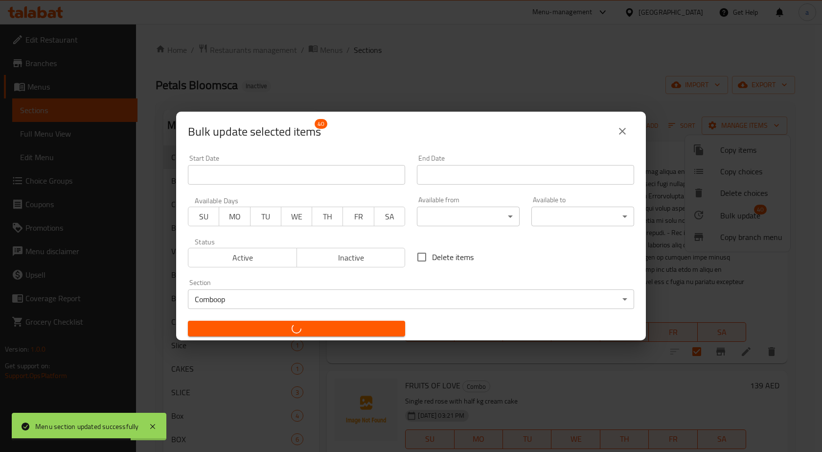
checkbox input "false"
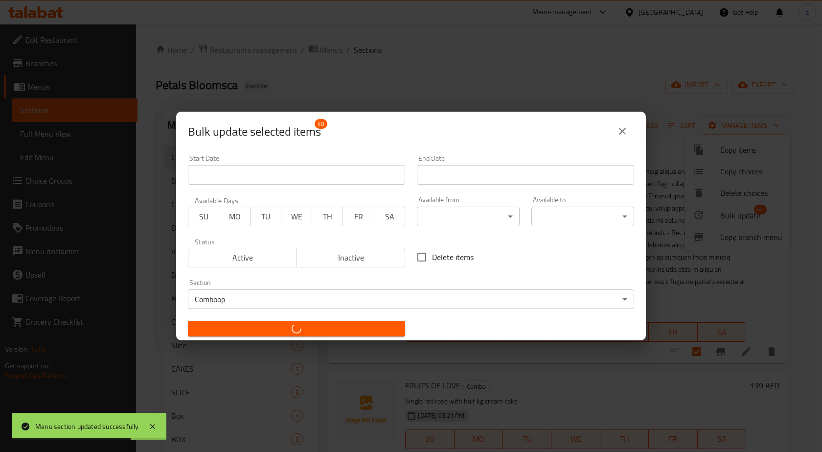
checkbox input "false"
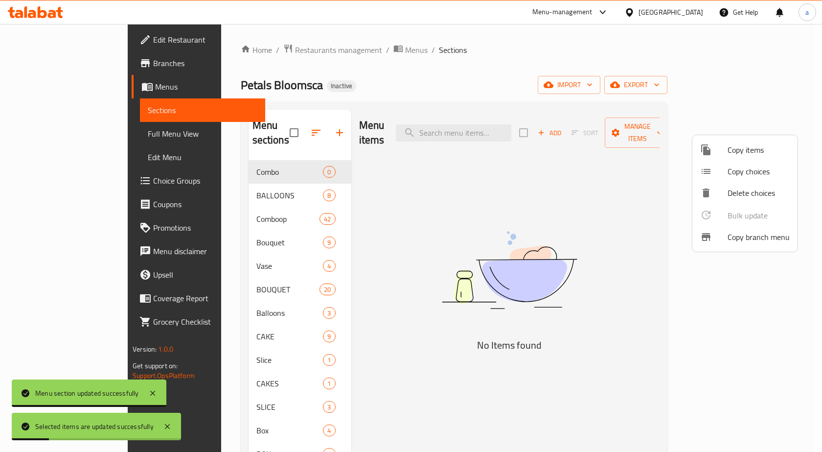
click at [257, 126] on div at bounding box center [411, 226] width 822 height 452
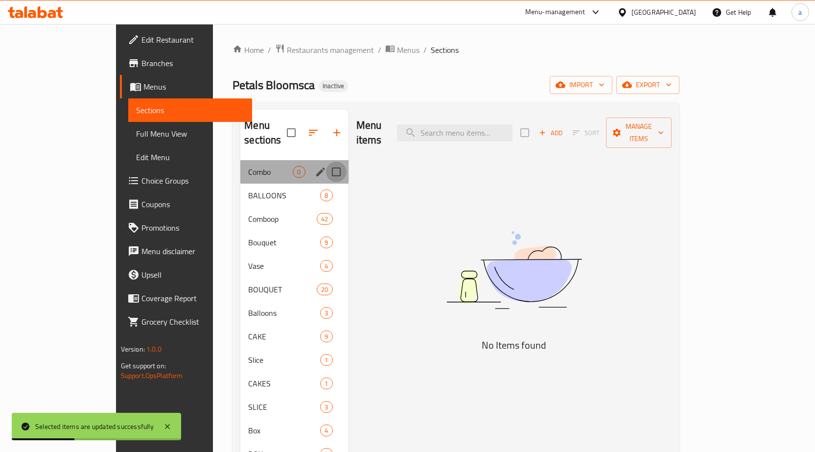
click at [326, 161] on input "Menu sections" at bounding box center [336, 171] width 21 height 21
checkbox input "true"
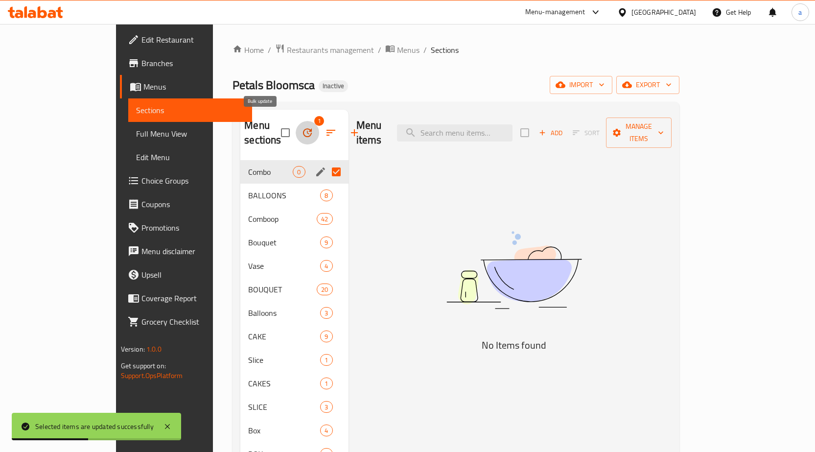
click at [303, 129] on icon "button" at bounding box center [307, 132] width 9 height 9
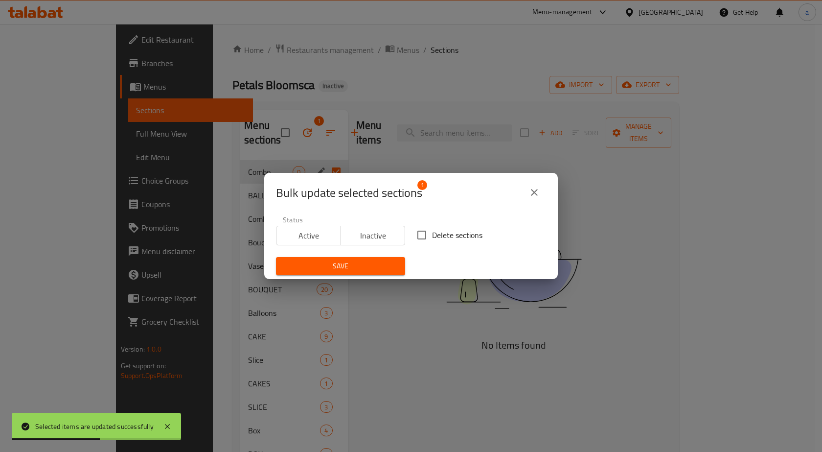
click at [417, 234] on input "Delete sections" at bounding box center [421, 235] width 21 height 21
checkbox input "true"
click at [354, 272] on button "Save" at bounding box center [340, 266] width 129 height 18
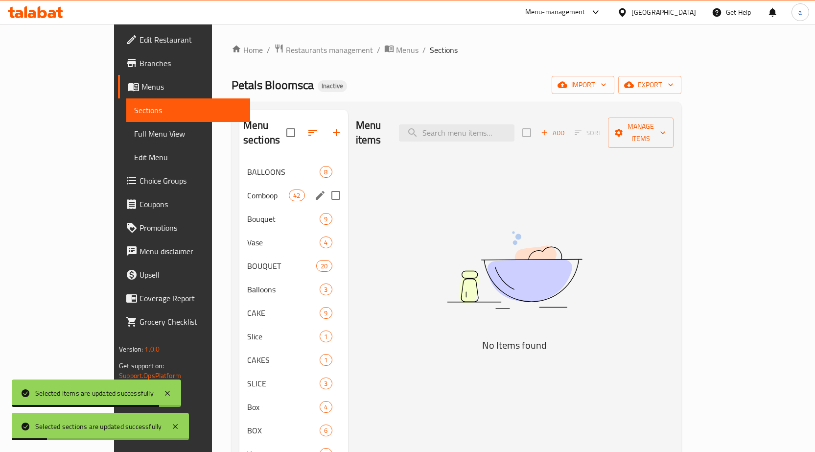
click at [314, 189] on icon "edit" at bounding box center [320, 195] width 12 height 12
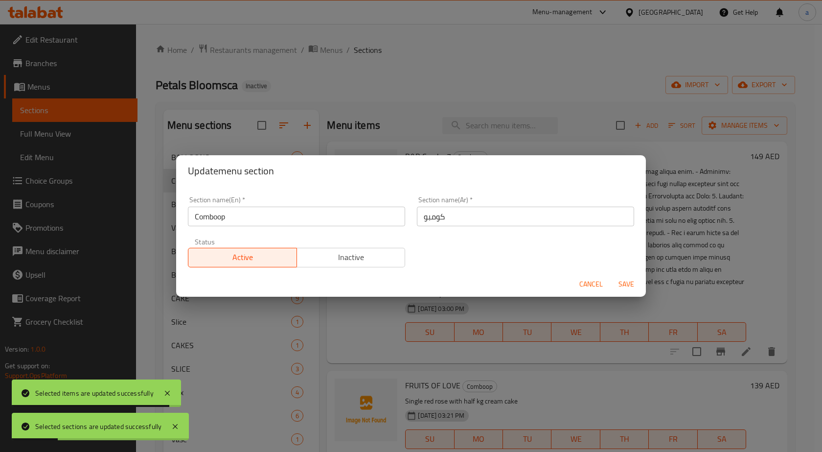
click at [221, 212] on input "Comboop" at bounding box center [296, 216] width 217 height 20
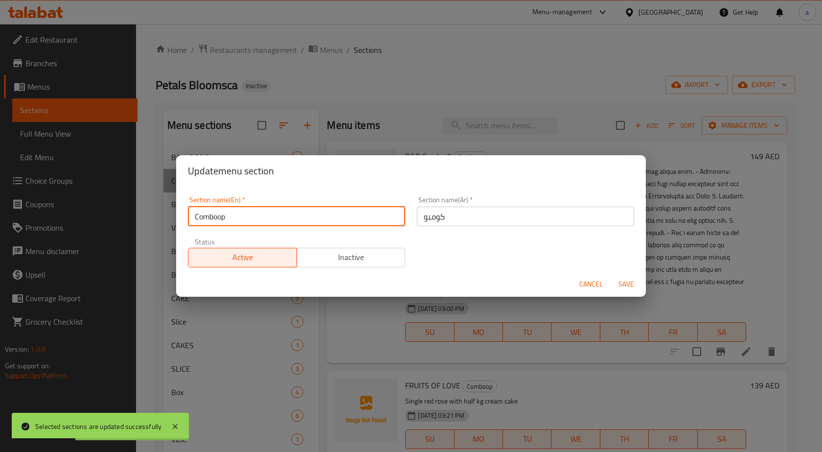
click at [219, 216] on input "Comboop" at bounding box center [296, 216] width 217 height 20
type input "Combo"
click at [633, 283] on span "Save" at bounding box center [625, 284] width 23 height 12
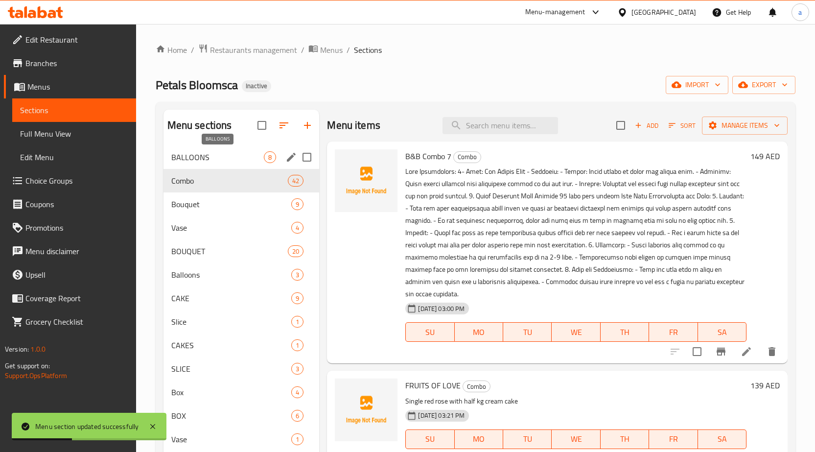
click at [248, 158] on span "BALLOONS" at bounding box center [217, 157] width 93 height 12
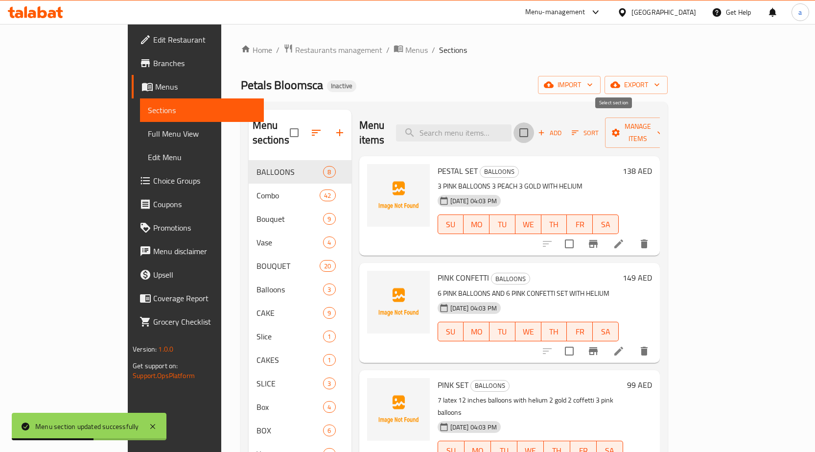
click at [534, 123] on input "checkbox" at bounding box center [523, 132] width 21 height 21
checkbox input "true"
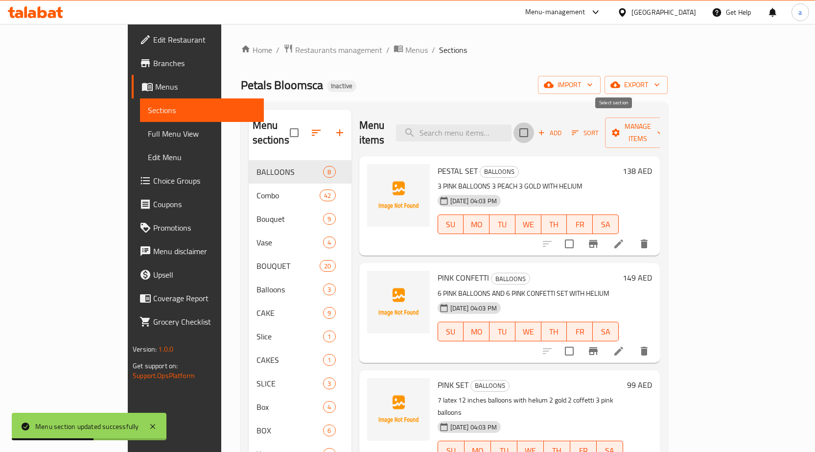
checkbox input "true"
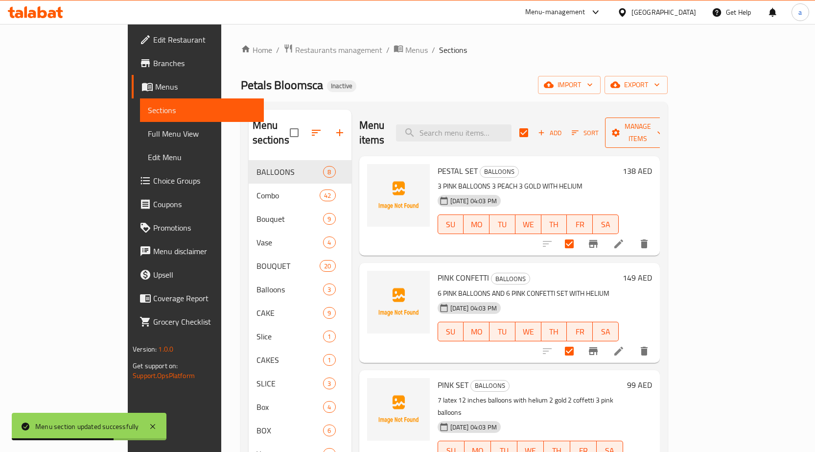
click at [662, 120] on span "Manage items" at bounding box center [638, 132] width 50 height 24
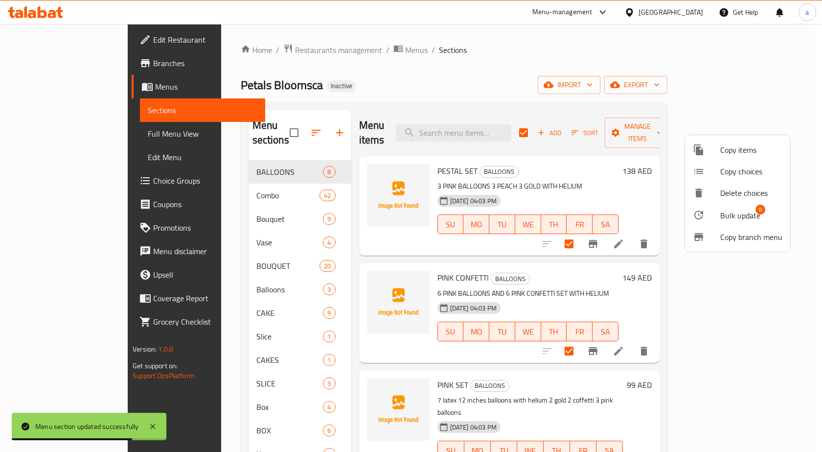
click at [742, 223] on li "Bulk update 8" at bounding box center [737, 215] width 105 height 23
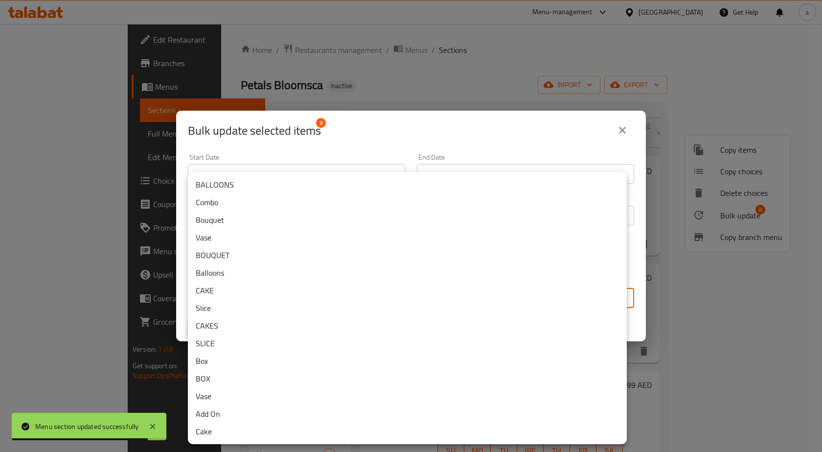
click at [317, 291] on body "Menu section updated successfully ​ Menu-management United Arab Emirates Get He…" at bounding box center [411, 238] width 822 height 428
click at [243, 269] on li "Balloons" at bounding box center [407, 273] width 439 height 18
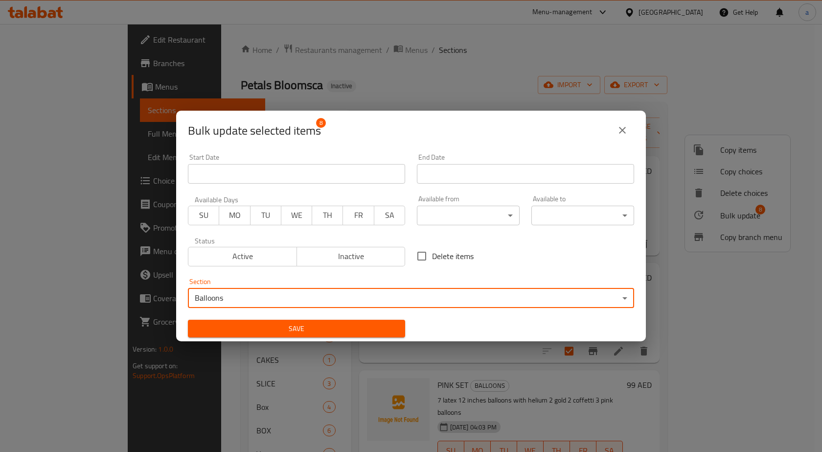
click at [293, 325] on span "Save" at bounding box center [297, 328] width 202 height 12
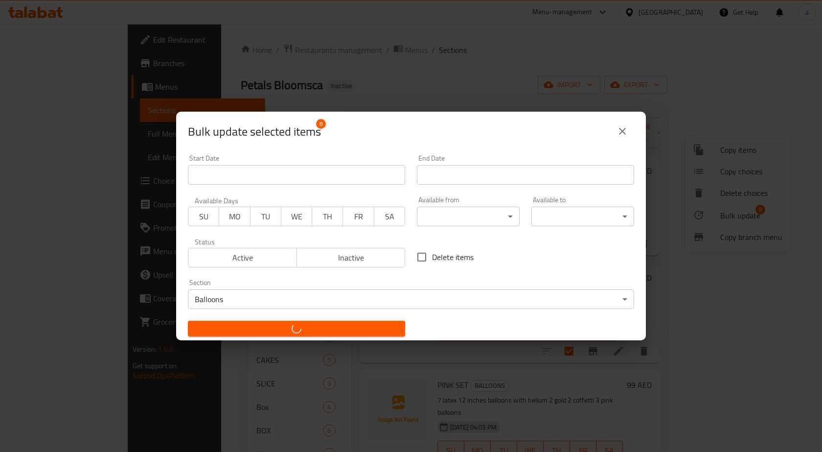
checkbox input "false"
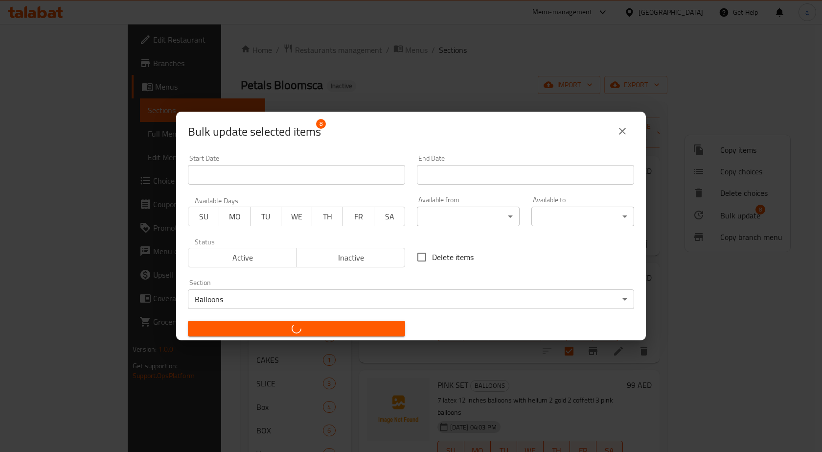
checkbox input "false"
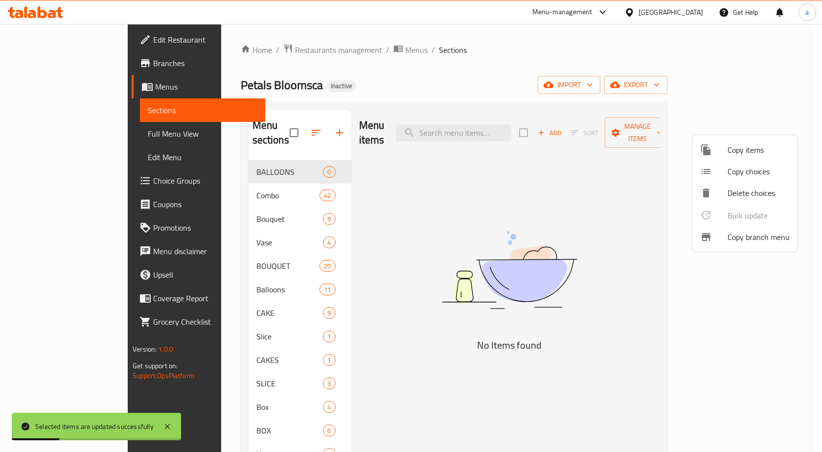
click at [294, 156] on div at bounding box center [411, 226] width 822 height 452
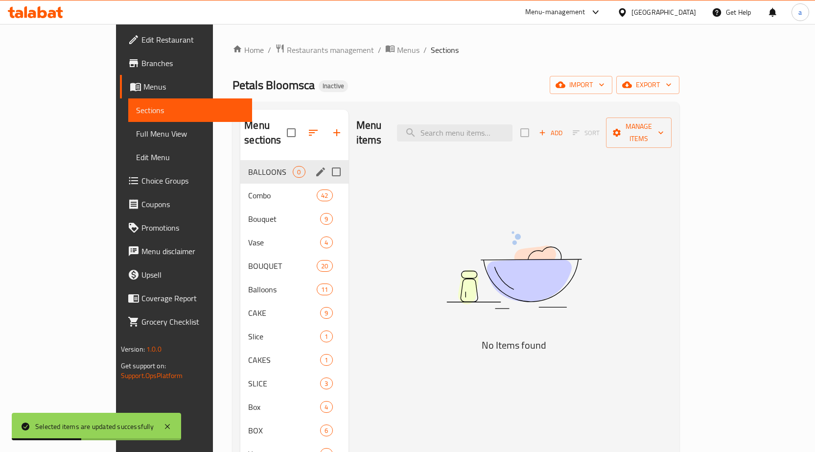
click at [315, 166] on icon "edit" at bounding box center [321, 172] width 12 height 12
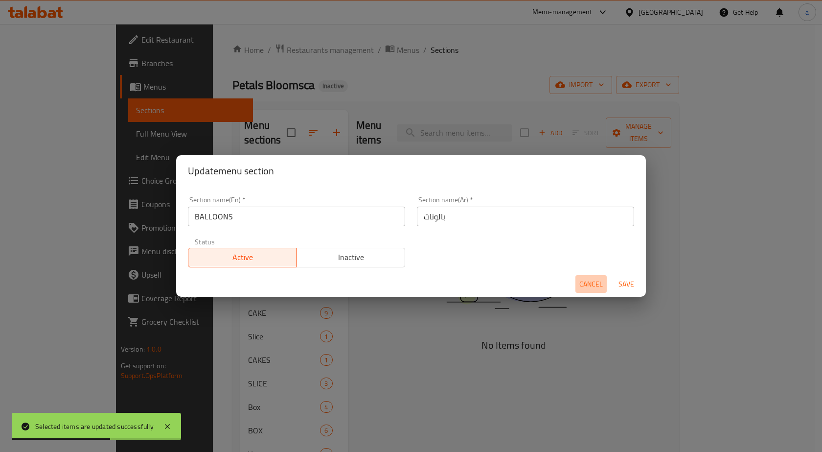
click at [585, 284] on span "Cancel" at bounding box center [590, 284] width 23 height 12
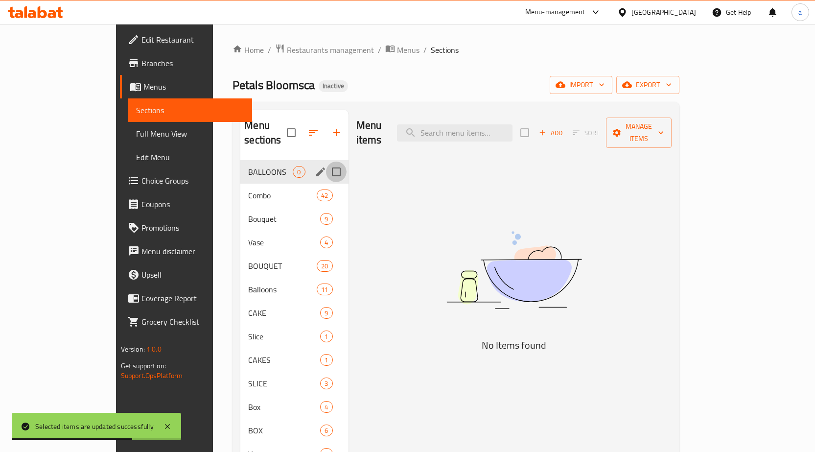
click at [326, 161] on input "Menu sections" at bounding box center [336, 171] width 21 height 21
checkbox input "true"
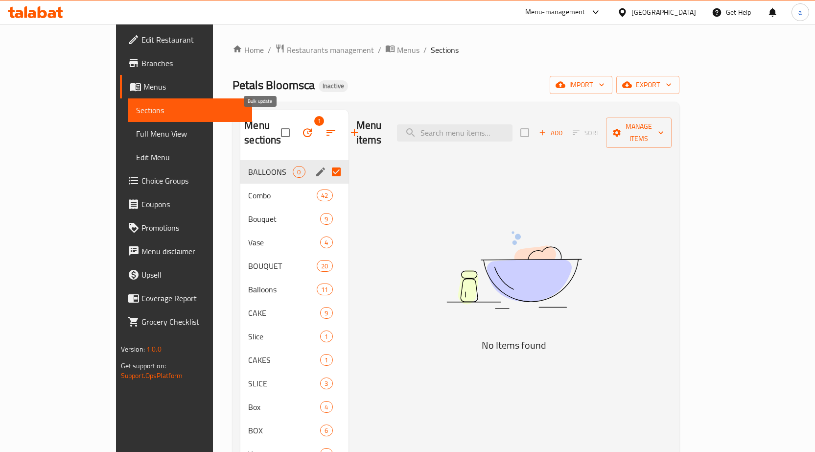
click at [301, 127] on icon "button" at bounding box center [307, 133] width 12 height 12
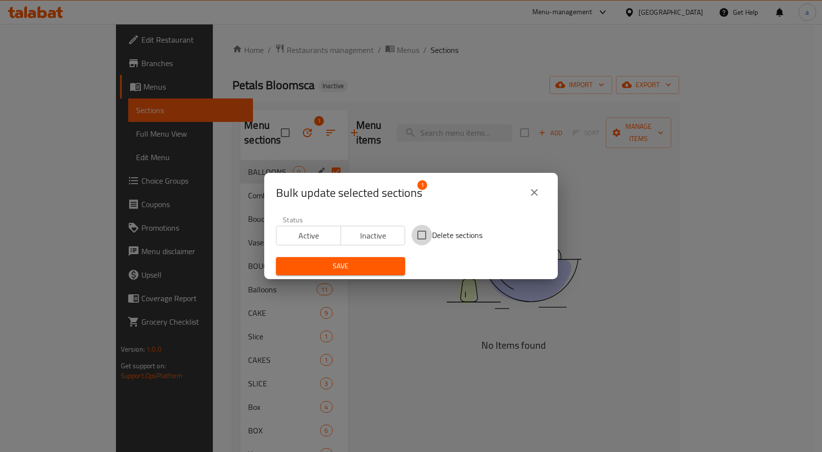
click at [423, 231] on input "Delete sections" at bounding box center [421, 235] width 21 height 21
checkbox input "true"
click at [382, 259] on button "Save" at bounding box center [340, 266] width 129 height 18
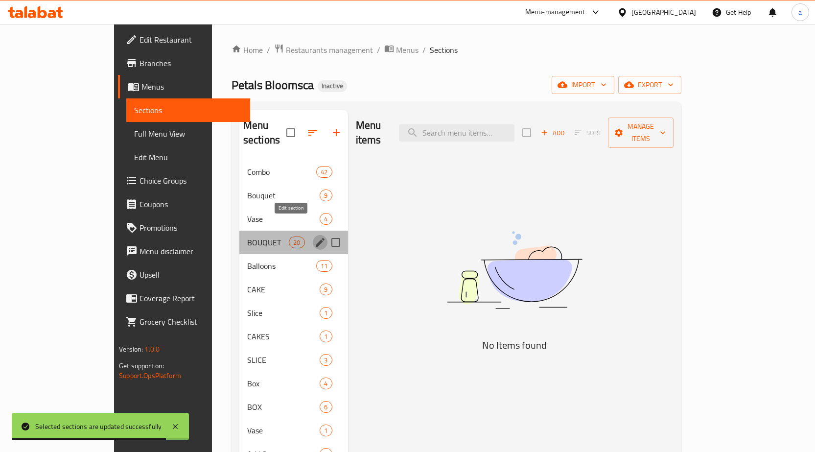
click at [316, 238] on icon "edit" at bounding box center [320, 242] width 9 height 9
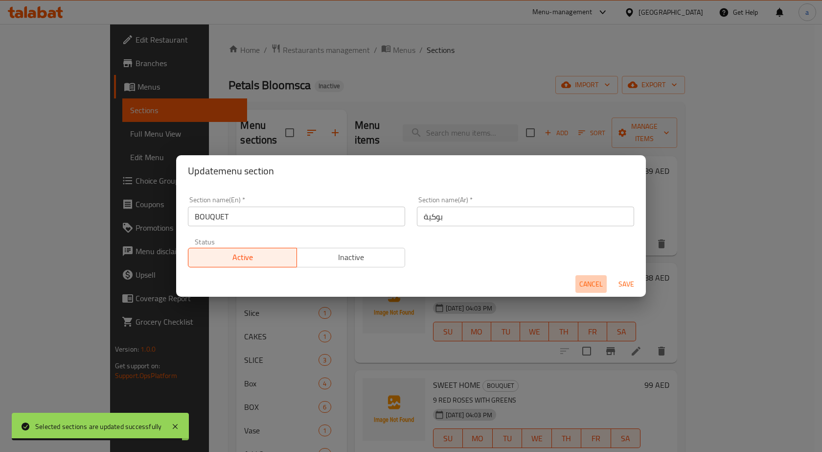
click at [592, 284] on span "Cancel" at bounding box center [590, 284] width 23 height 12
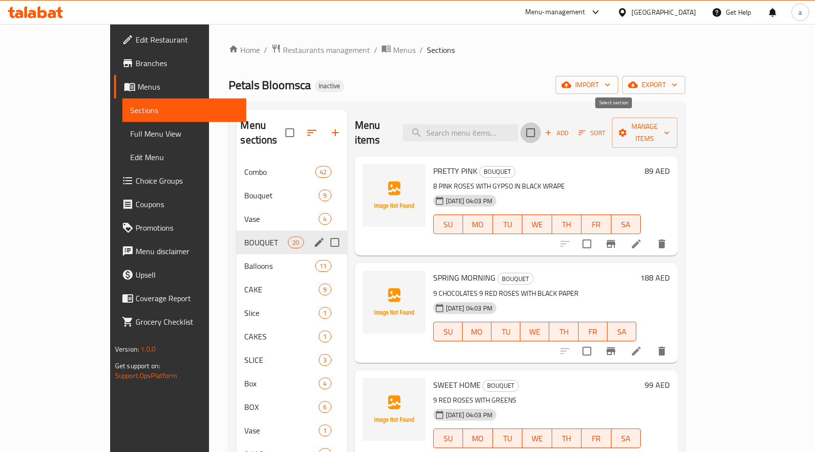
click at [541, 128] on input "checkbox" at bounding box center [530, 132] width 21 height 21
checkbox input "true"
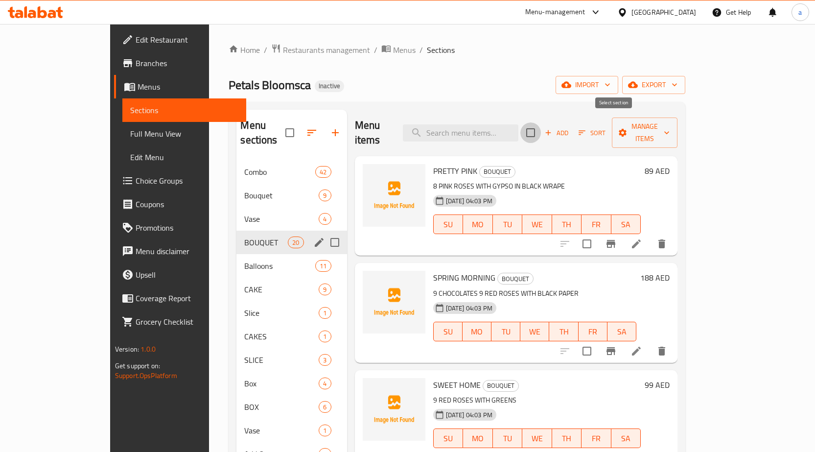
checkbox input "true"
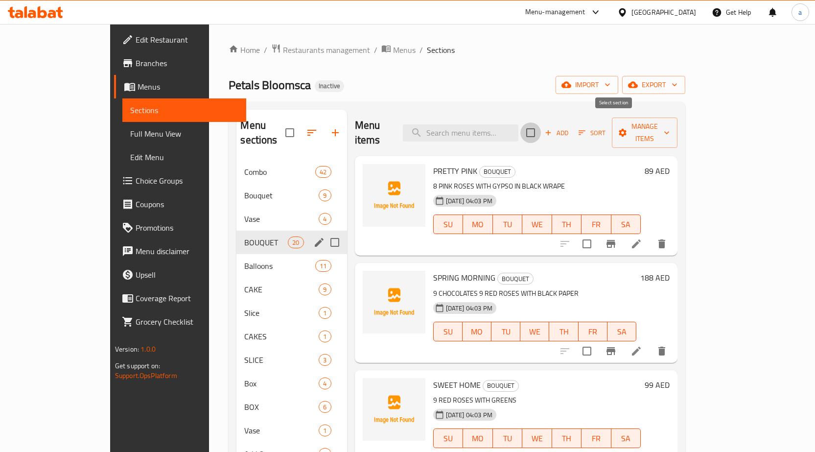
checkbox input "true"
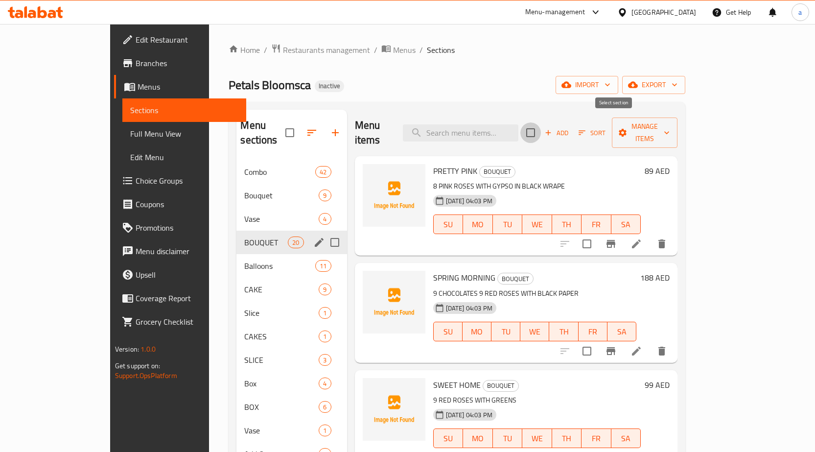
checkbox input "true"
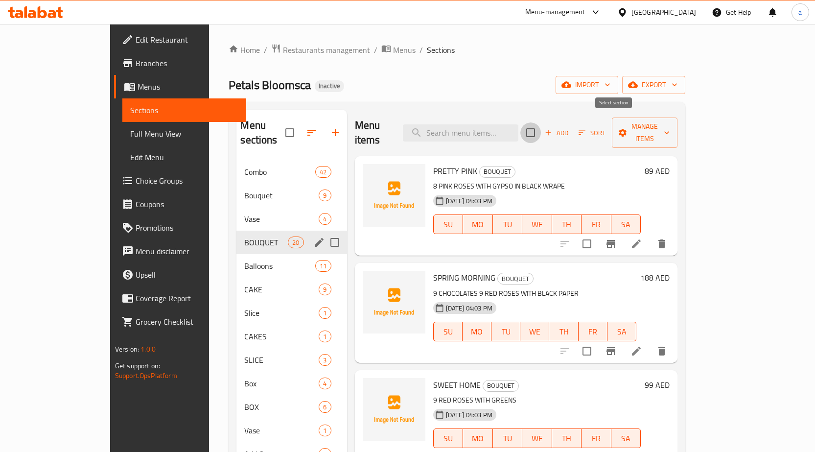
checkbox input "true"
click at [669, 131] on span "Manage items" at bounding box center [644, 132] width 50 height 24
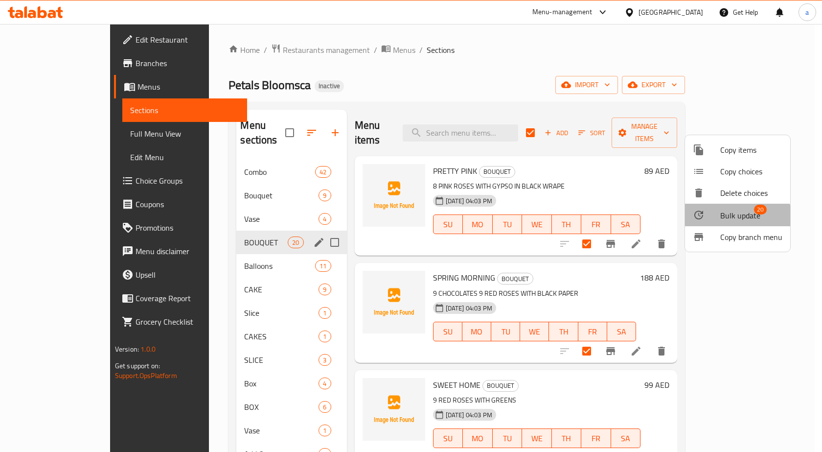
click at [722, 221] on span "Bulk update" at bounding box center [740, 215] width 40 height 12
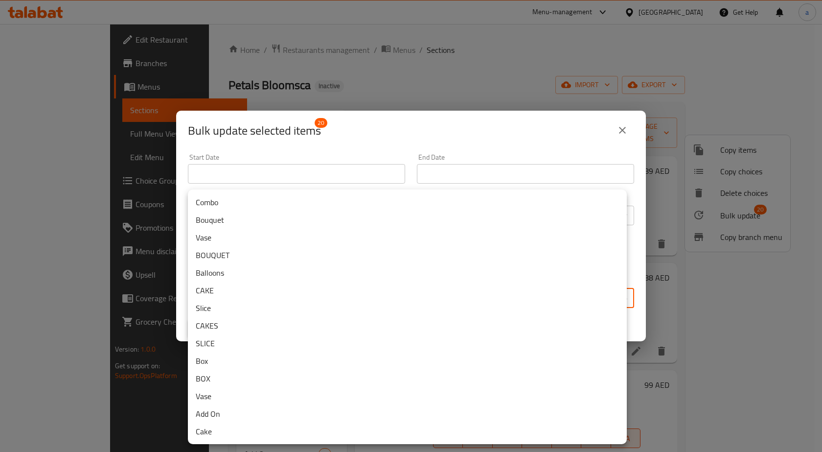
click at [350, 301] on body "​ Menu-management United Arab Emirates Get Help a Edit Restaurant Branches Menu…" at bounding box center [411, 238] width 822 height 428
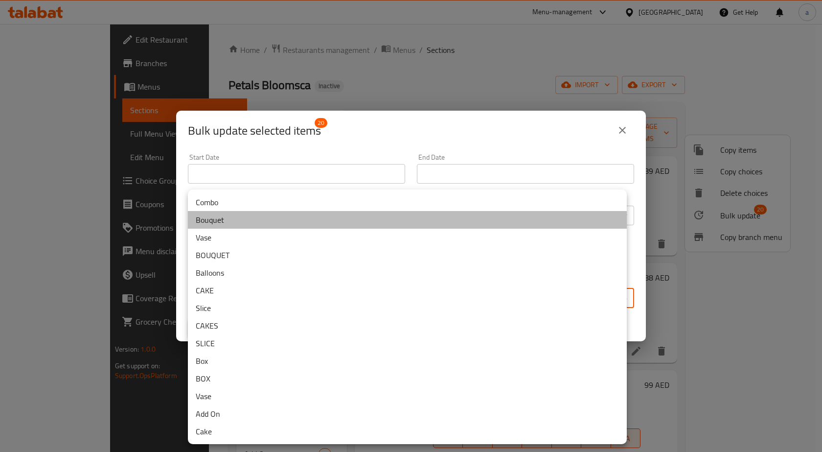
click at [238, 215] on li "Bouquet" at bounding box center [407, 220] width 439 height 18
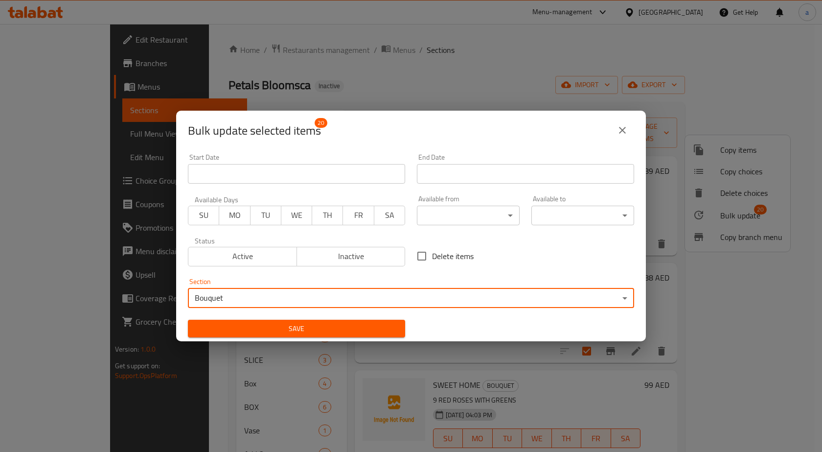
click at [323, 328] on span "Save" at bounding box center [297, 328] width 202 height 12
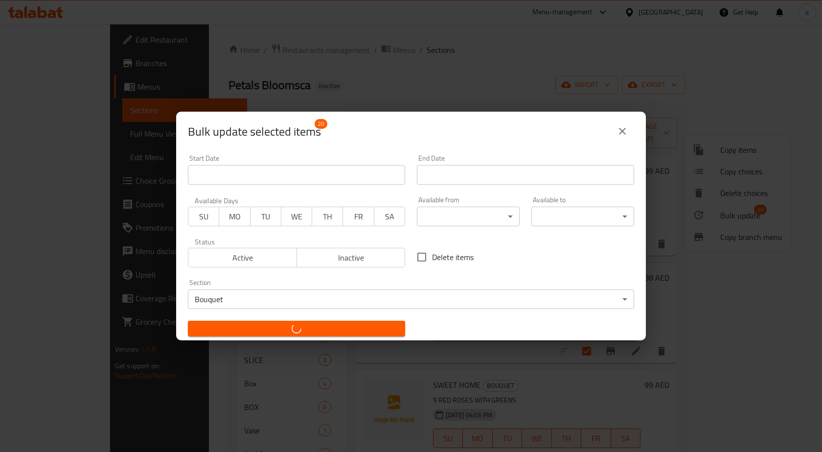
checkbox input "false"
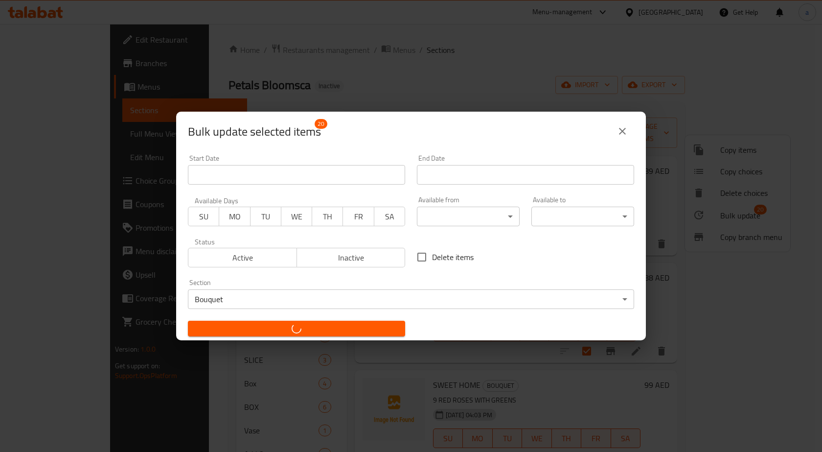
checkbox input "false"
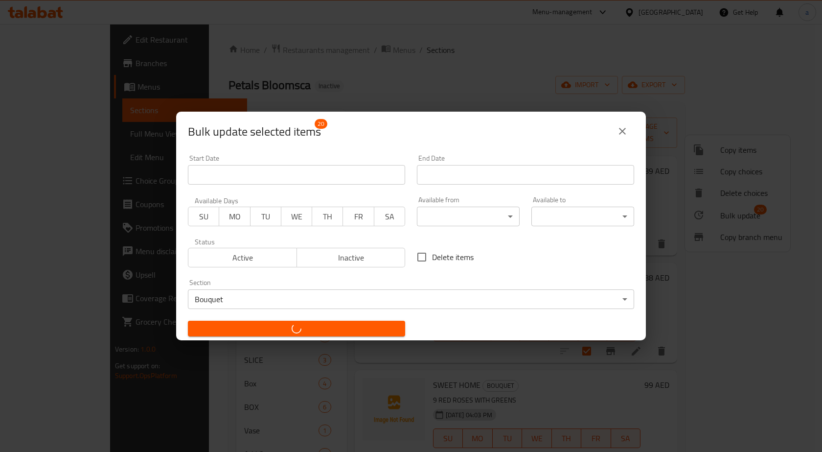
checkbox input "false"
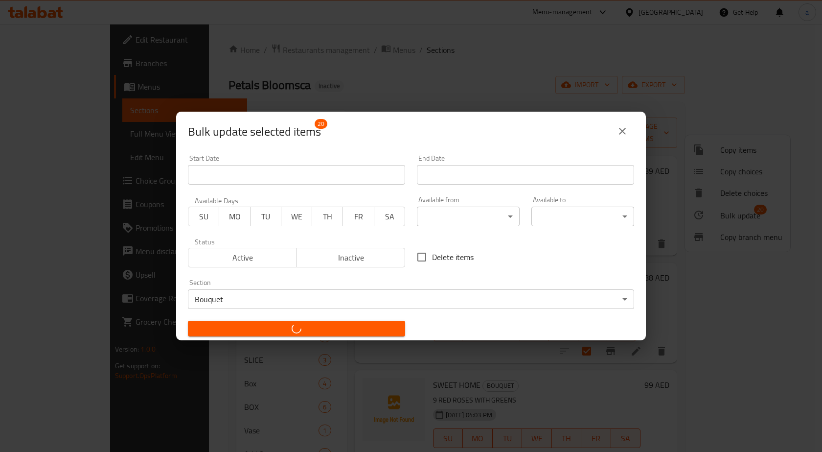
checkbox input "false"
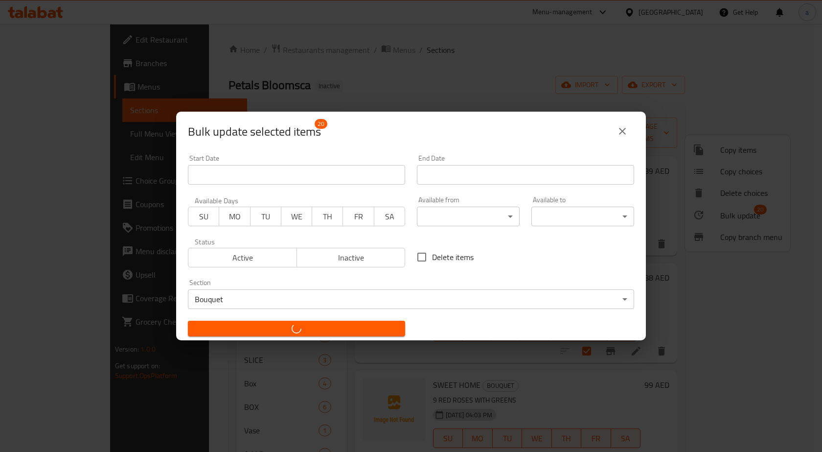
checkbox input "false"
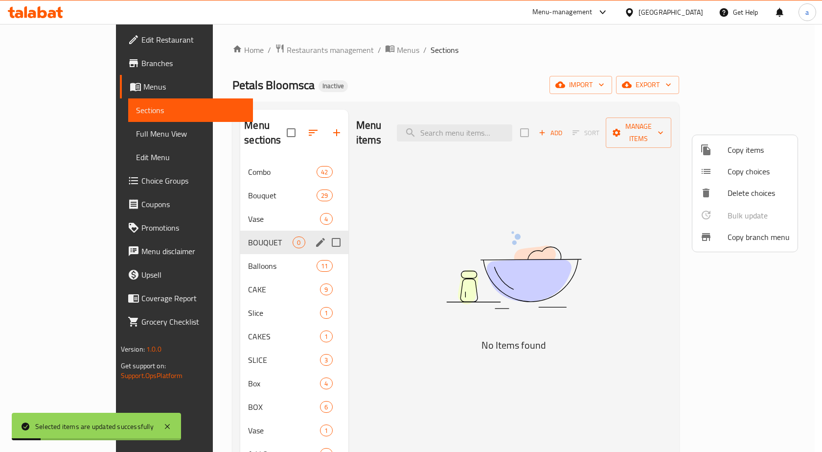
click at [304, 227] on div at bounding box center [411, 226] width 822 height 452
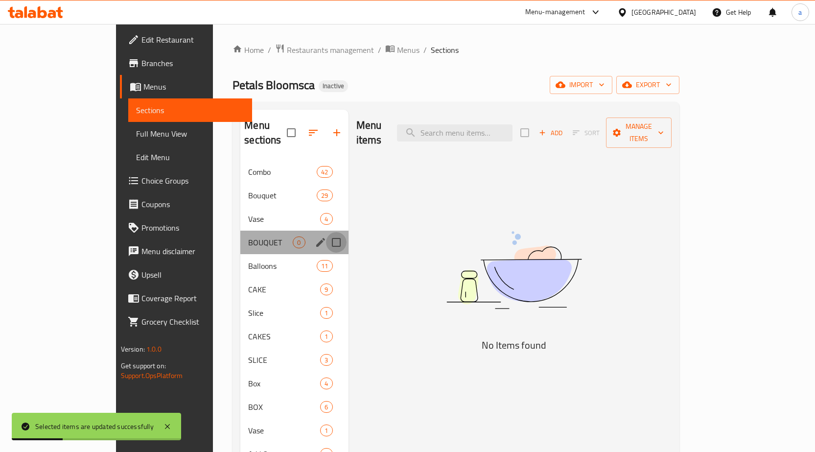
click at [326, 232] on input "Menu sections" at bounding box center [336, 242] width 21 height 21
checkbox input "true"
click at [296, 122] on button "button" at bounding box center [307, 132] width 23 height 23
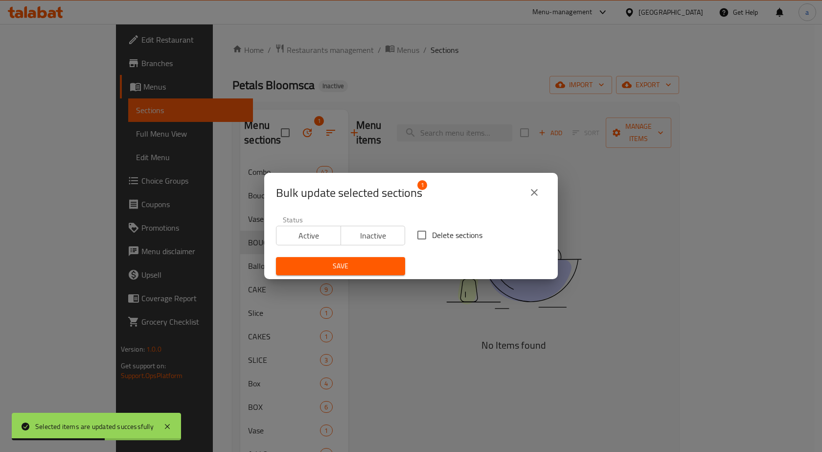
click at [420, 239] on input "Delete sections" at bounding box center [421, 235] width 21 height 21
checkbox input "true"
click at [378, 272] on span "Save" at bounding box center [341, 266] width 114 height 12
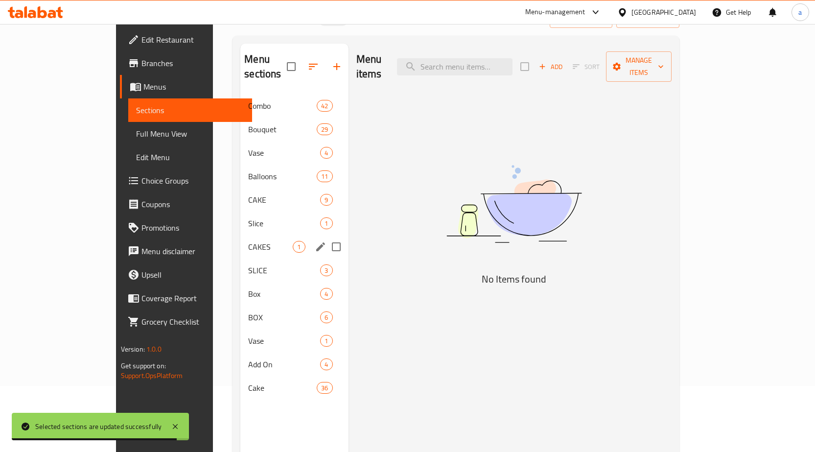
scroll to position [49, 0]
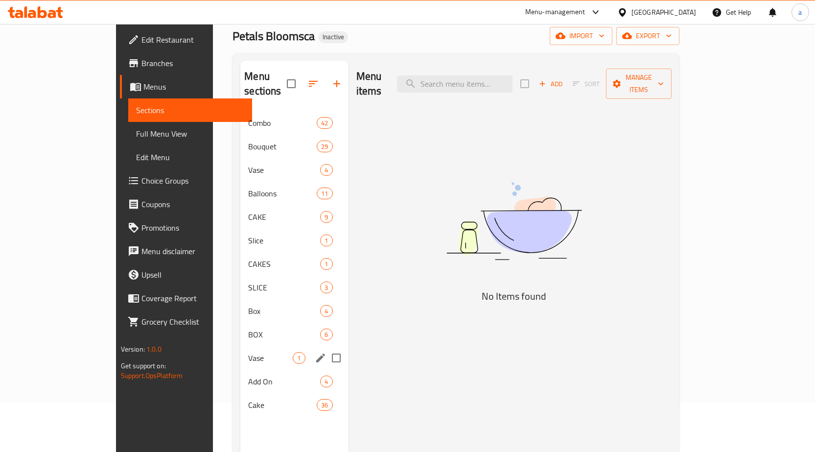
click at [245, 350] on div "Vase 1" at bounding box center [294, 357] width 108 height 23
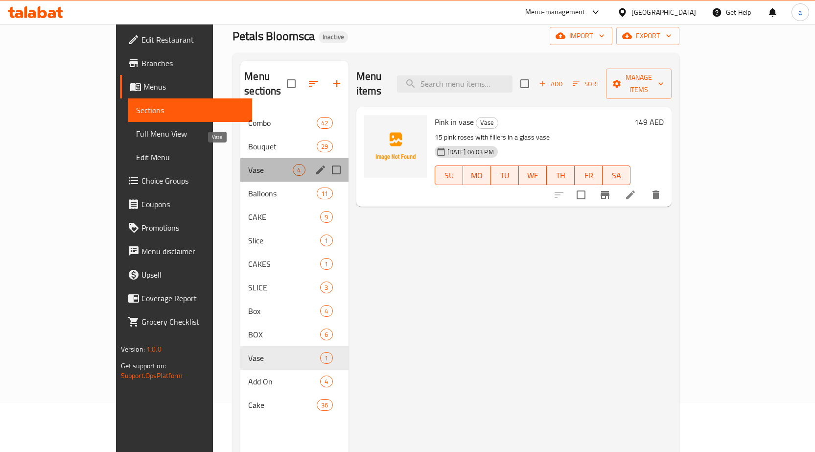
click at [248, 164] on span "Vase" at bounding box center [270, 170] width 45 height 12
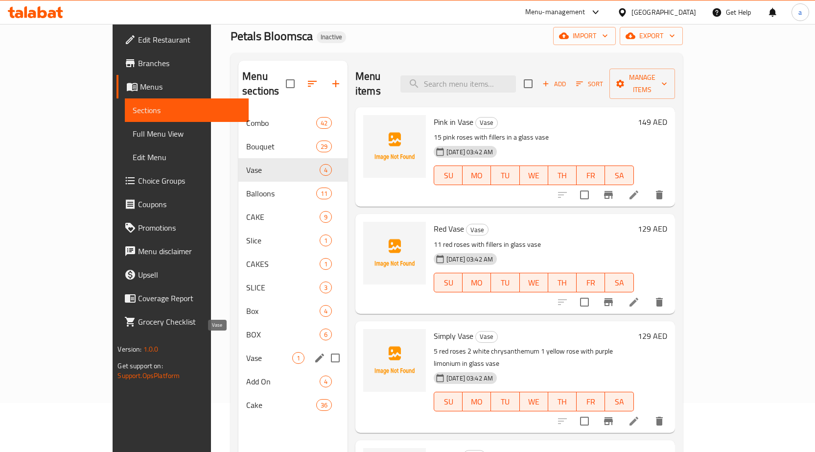
click at [246, 352] on span "Vase" at bounding box center [269, 358] width 46 height 12
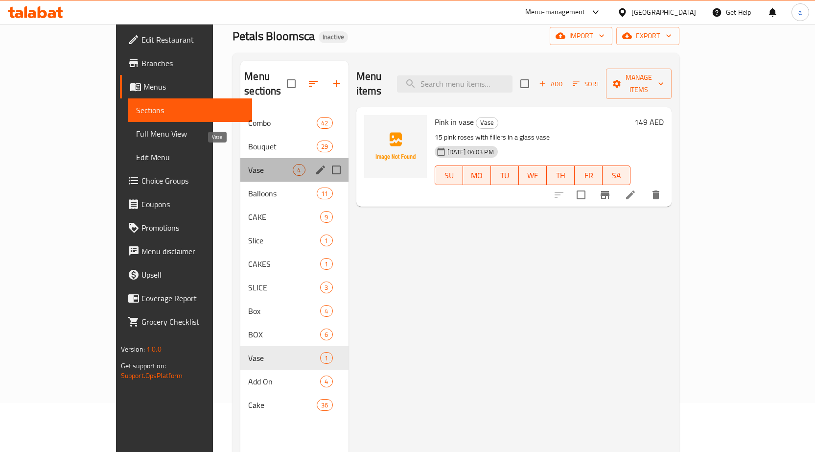
click at [248, 164] on span "Vase" at bounding box center [270, 170] width 45 height 12
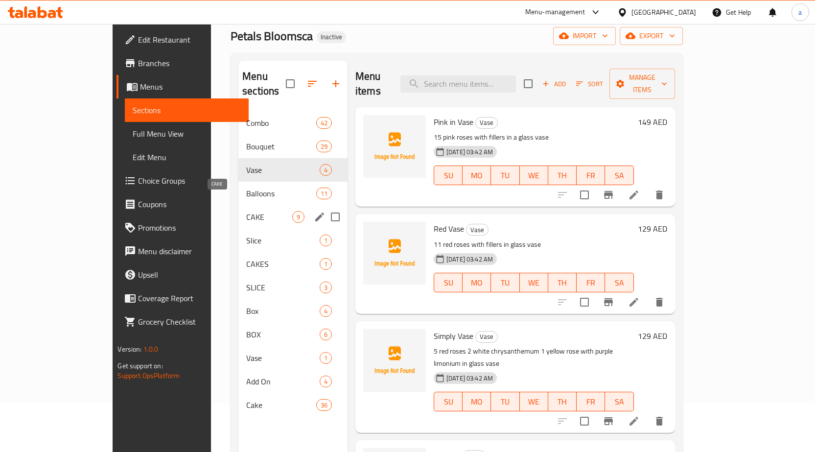
click at [246, 211] on span "CAKE" at bounding box center [269, 217] width 46 height 12
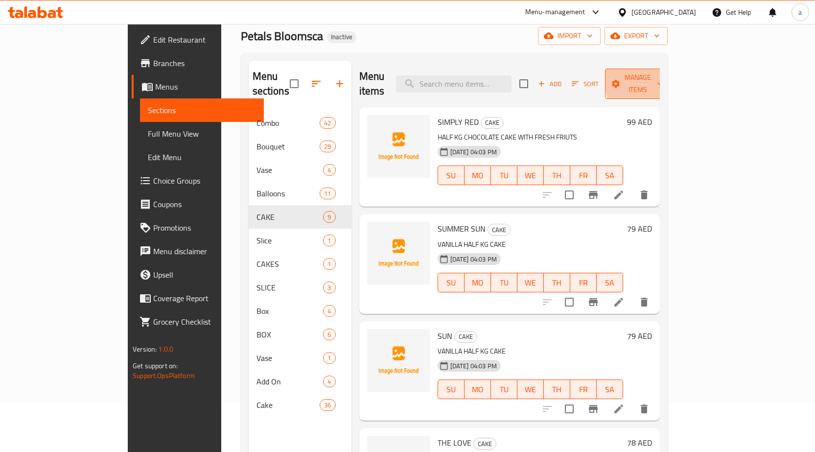
click at [664, 79] on icon "button" at bounding box center [660, 84] width 10 height 10
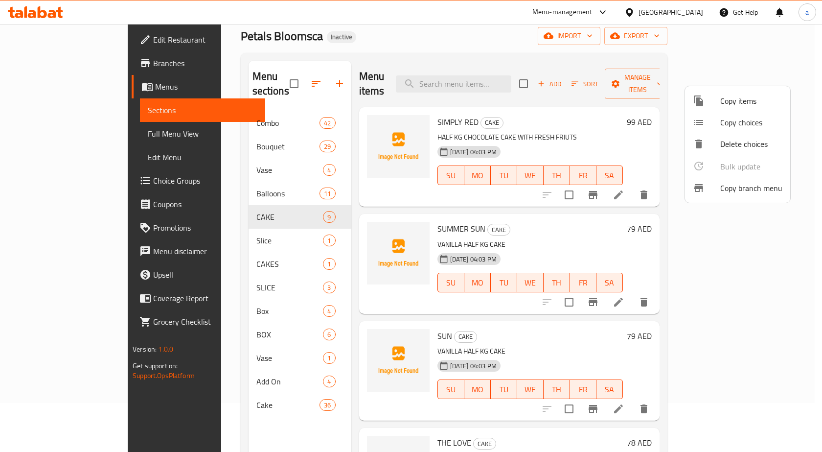
click at [554, 65] on div at bounding box center [411, 226] width 822 height 452
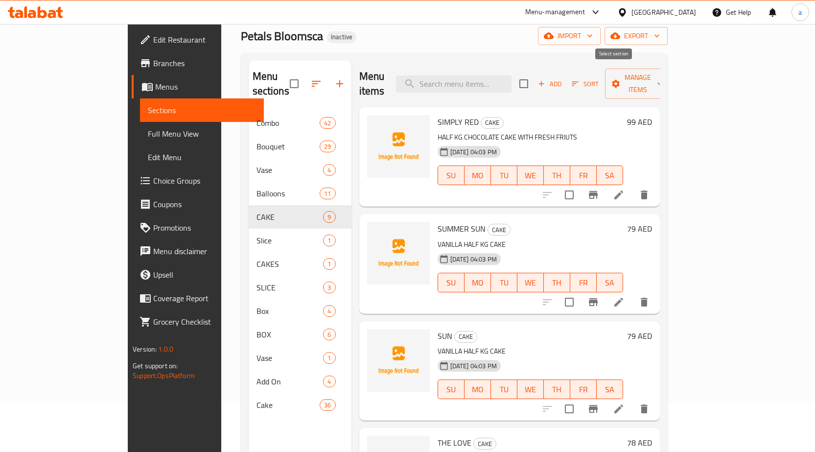
click at [534, 73] on input "checkbox" at bounding box center [523, 83] width 21 height 21
checkbox input "true"
click at [662, 77] on span "Manage items" at bounding box center [638, 83] width 50 height 24
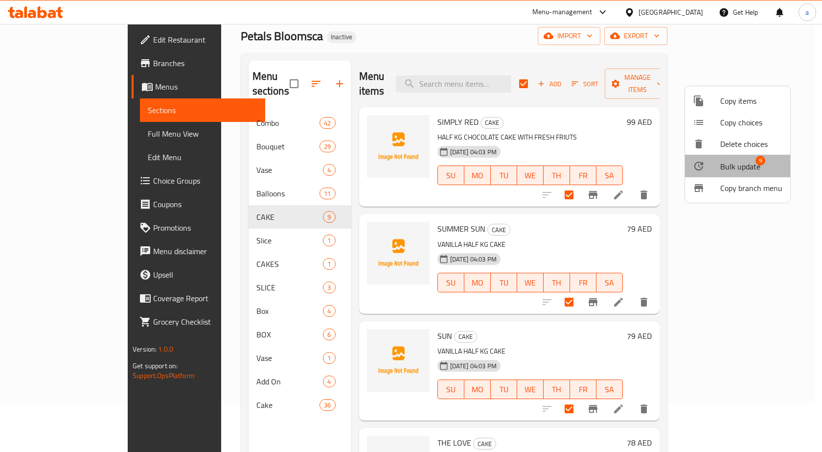
click at [739, 168] on span "Bulk update" at bounding box center [740, 166] width 40 height 12
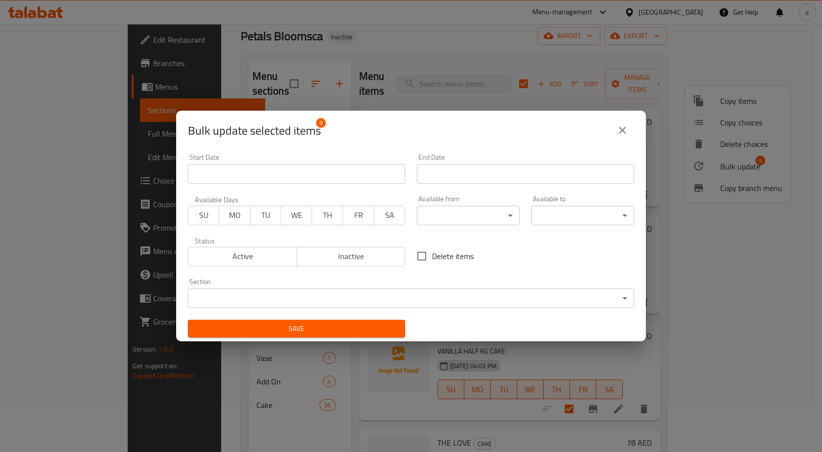
click at [335, 287] on div "Section ​ ​" at bounding box center [411, 293] width 446 height 30
click at [324, 294] on body "​ Menu-management United Arab Emirates Get Help a Edit Restaurant Branches Menu…" at bounding box center [411, 189] width 822 height 428
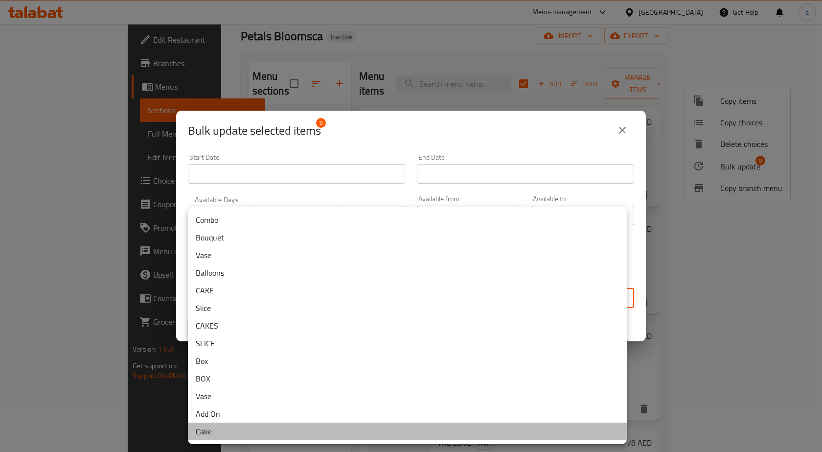
click at [245, 435] on li "Cake" at bounding box center [407, 431] width 439 height 18
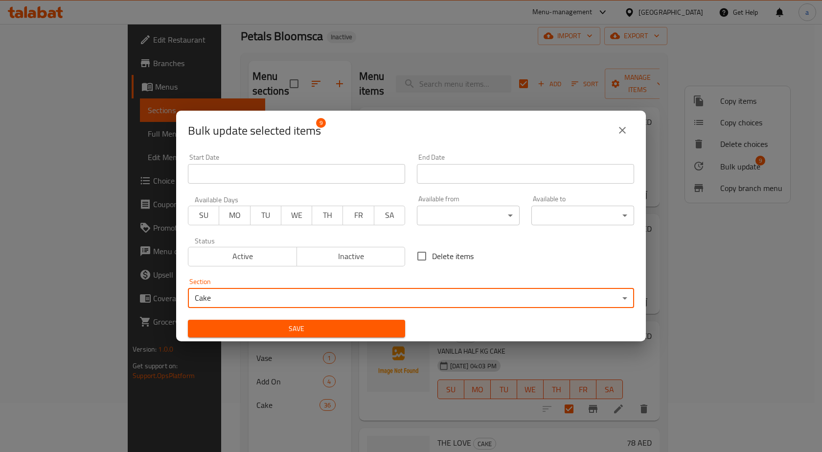
click at [311, 324] on span "Save" at bounding box center [297, 328] width 202 height 12
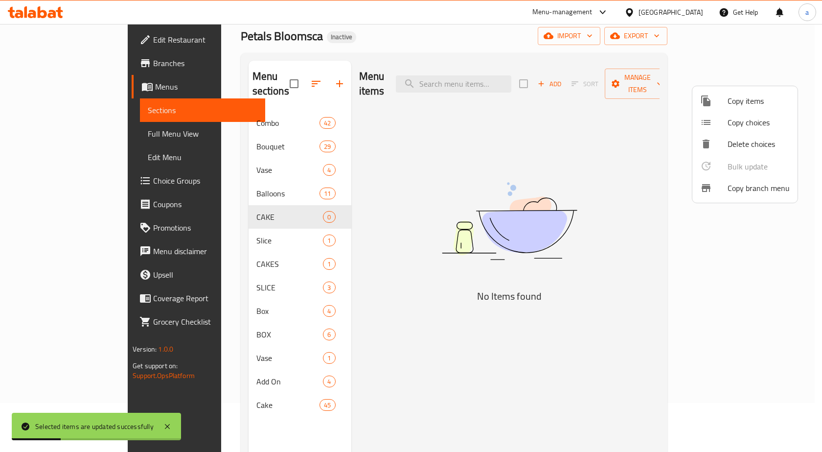
click at [254, 180] on div at bounding box center [411, 226] width 822 height 452
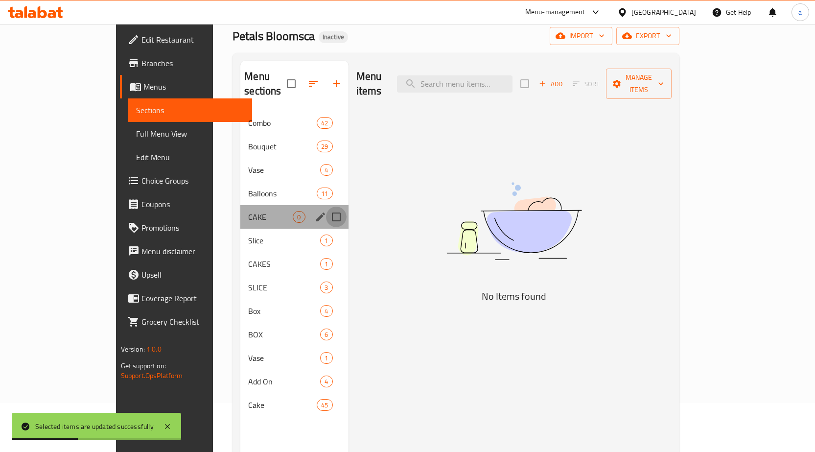
click at [326, 206] on input "Menu sections" at bounding box center [336, 216] width 21 height 21
click at [296, 72] on button "button" at bounding box center [307, 83] width 23 height 23
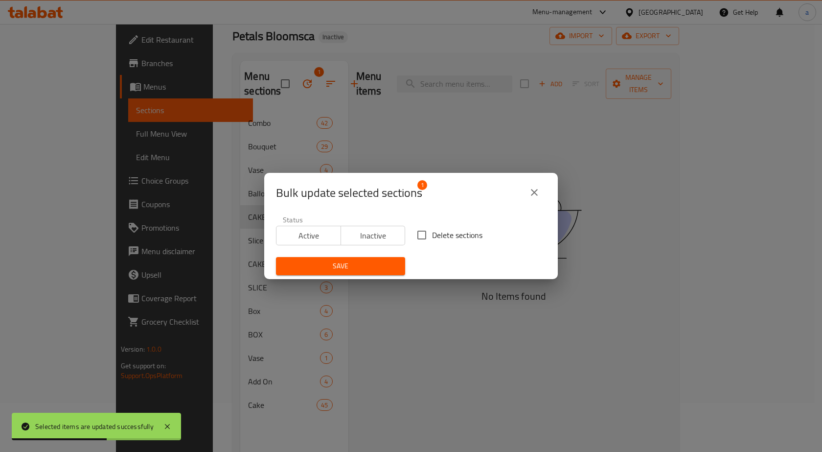
click at [432, 232] on span "Delete sections" at bounding box center [457, 235] width 50 height 12
click at [431, 232] on input "Delete sections" at bounding box center [421, 235] width 21 height 21
click at [367, 274] on button "Save" at bounding box center [340, 266] width 129 height 18
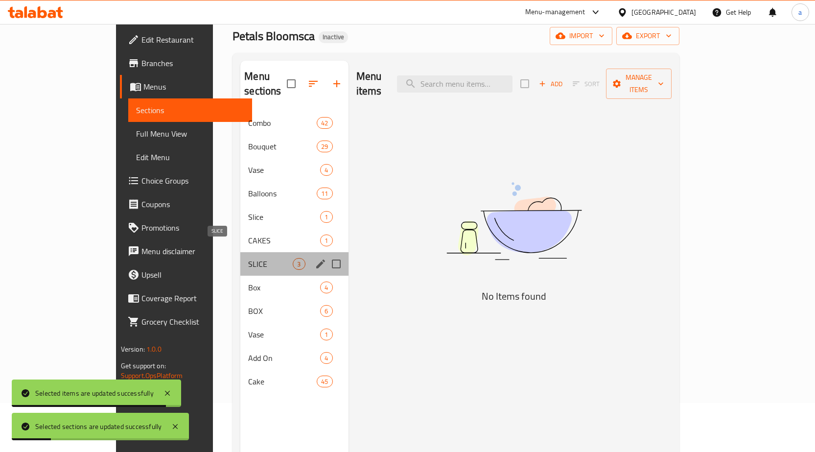
click at [257, 258] on span "SLICE" at bounding box center [270, 264] width 45 height 12
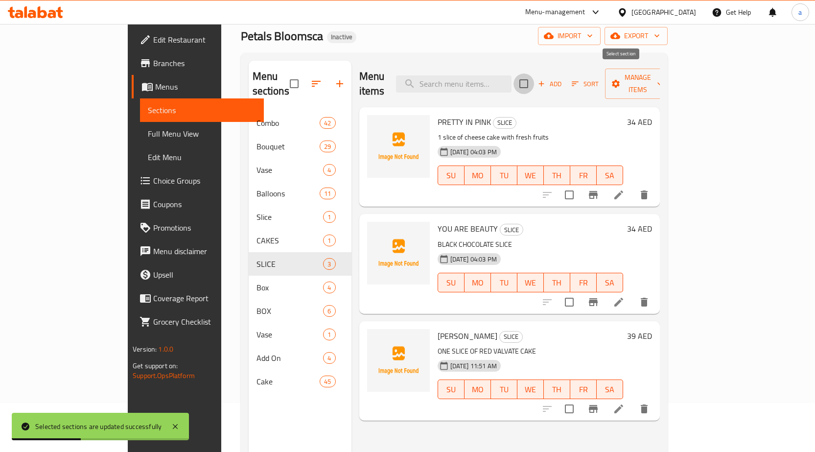
click at [534, 77] on input "checkbox" at bounding box center [523, 83] width 21 height 21
click at [662, 79] on span "Manage items" at bounding box center [638, 83] width 50 height 24
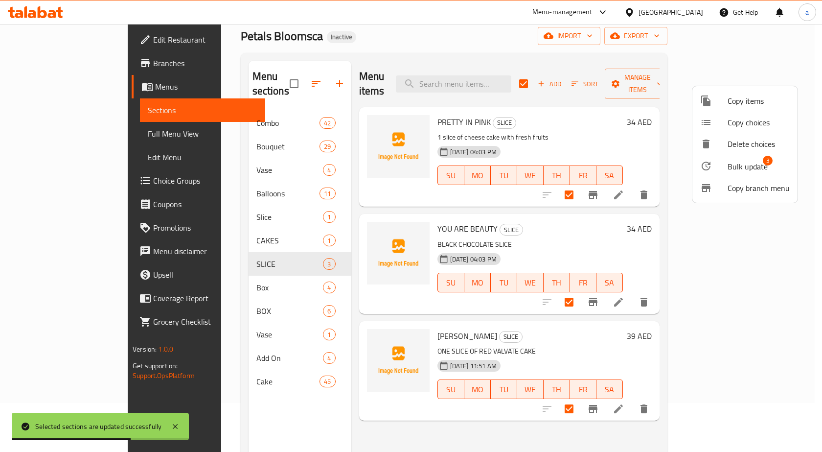
click at [745, 156] on li "Bulk update 3" at bounding box center [744, 166] width 105 height 23
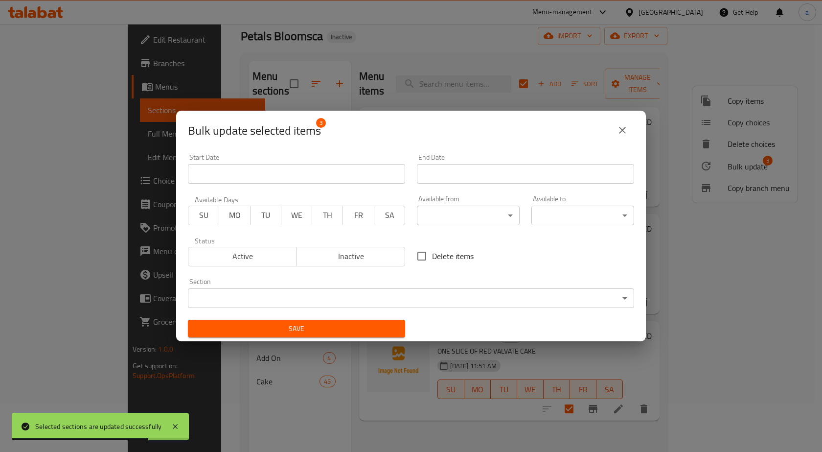
click at [461, 293] on body "Selected sections are updated successfully ​ Menu-management United Arab Emirat…" at bounding box center [411, 189] width 822 height 428
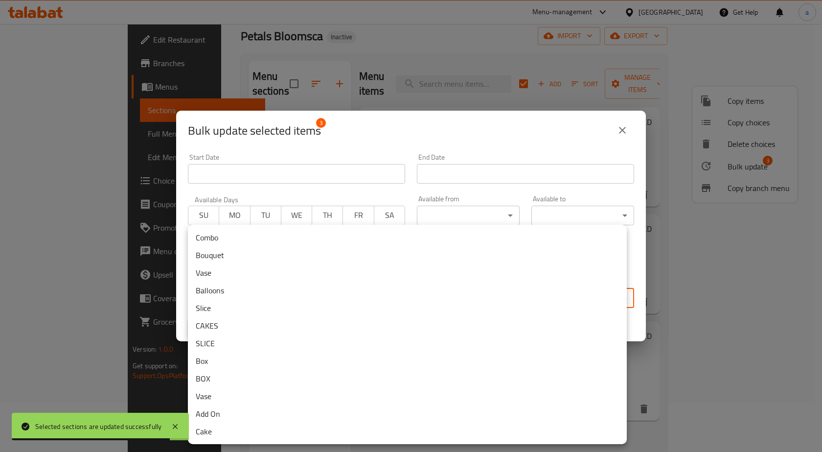
click at [251, 435] on li "Cake" at bounding box center [407, 431] width 439 height 18
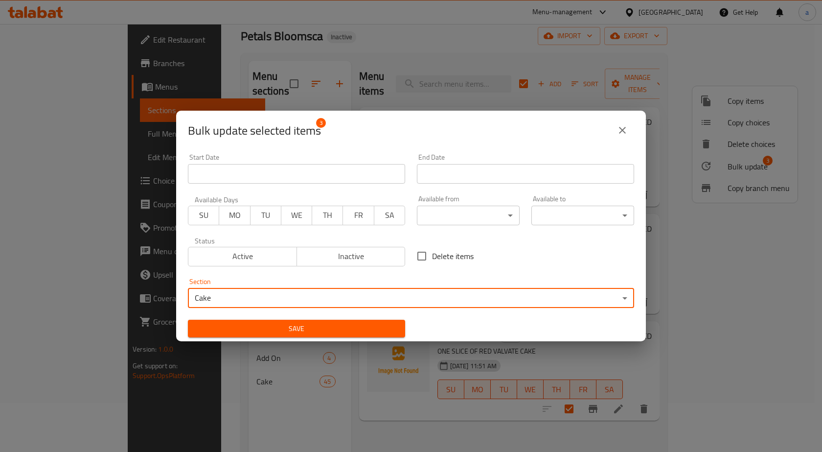
click at [287, 322] on span "Save" at bounding box center [297, 328] width 202 height 12
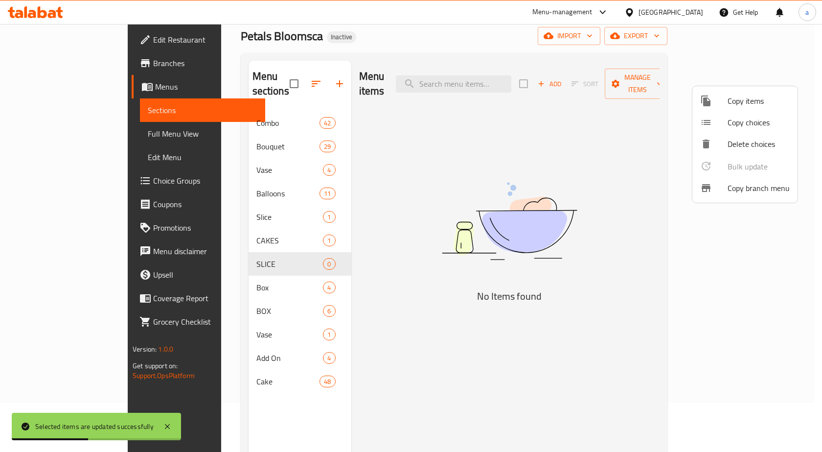
click at [264, 246] on div at bounding box center [411, 226] width 822 height 452
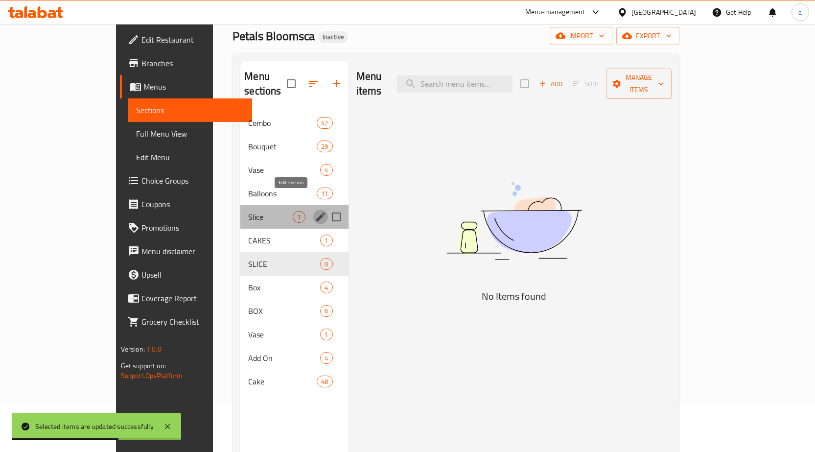
click at [313, 209] on button "edit" at bounding box center [320, 216] width 15 height 15
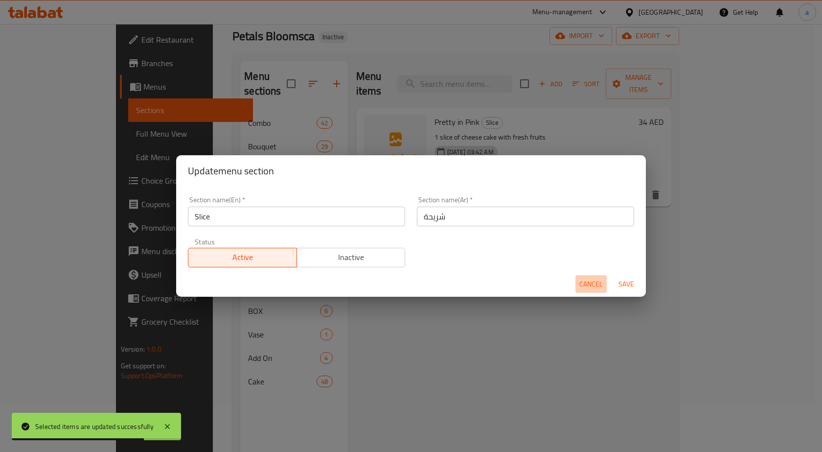
click at [586, 292] on button "Cancel" at bounding box center [590, 284] width 31 height 18
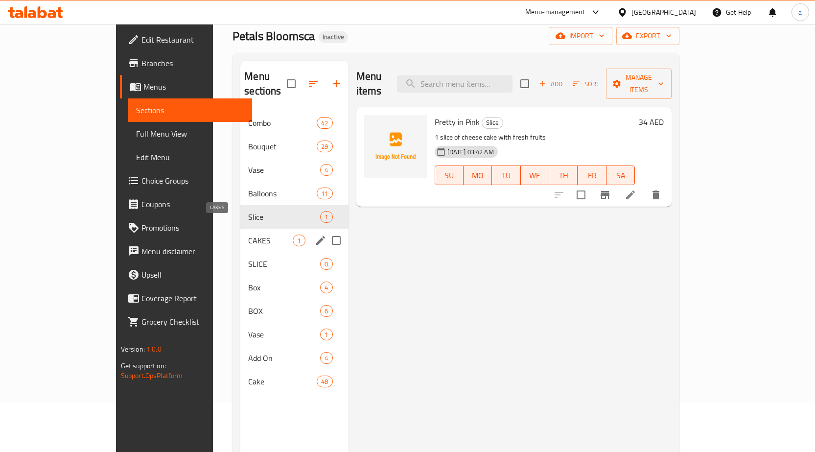
click at [248, 234] on span "CAKES" at bounding box center [270, 240] width 45 height 12
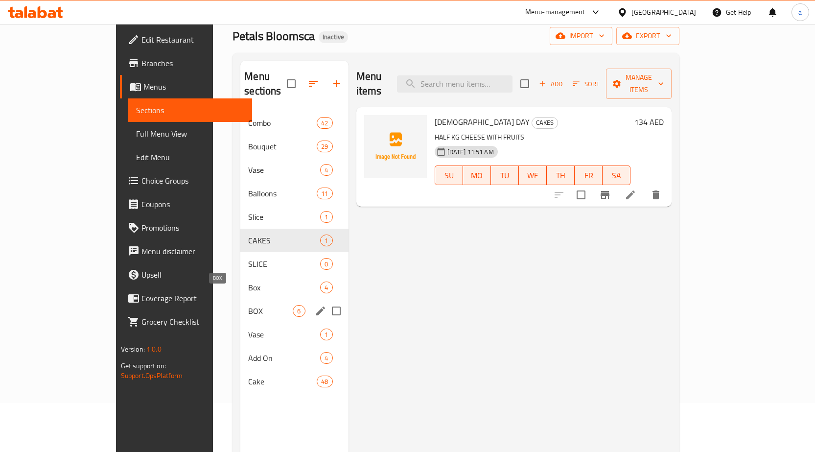
click at [250, 305] on span "BOX" at bounding box center [270, 311] width 45 height 12
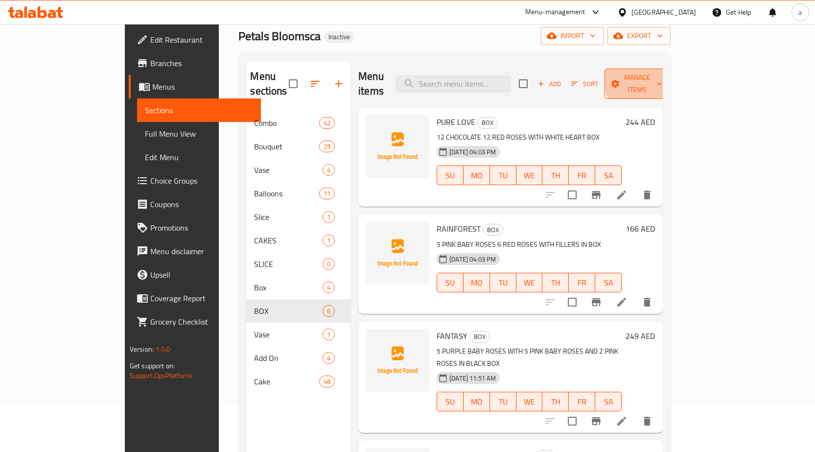
click at [662, 76] on span "Manage items" at bounding box center [637, 83] width 50 height 24
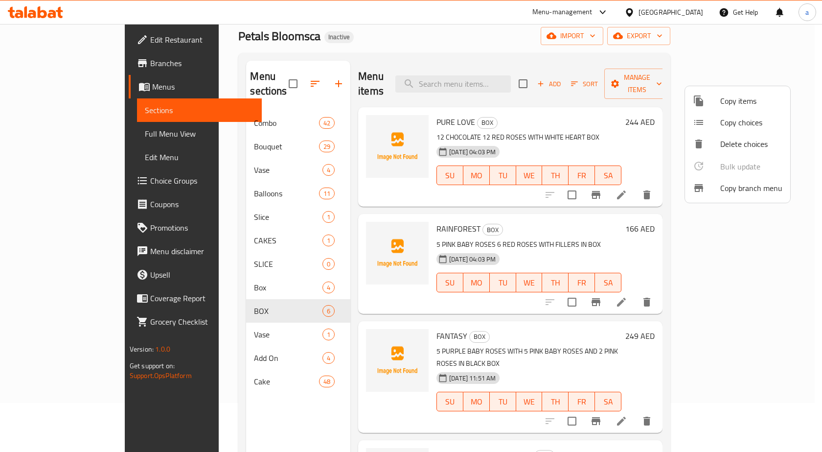
click at [539, 71] on div at bounding box center [411, 226] width 822 height 452
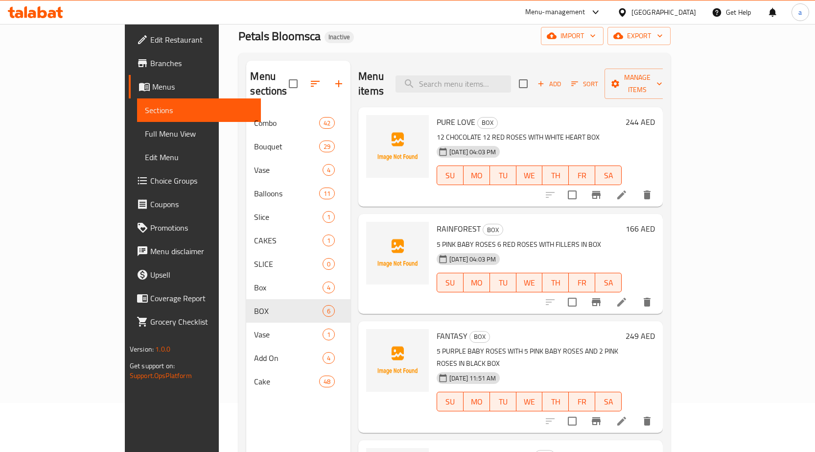
click at [602, 82] on div "Menu items Add Sort Manage items" at bounding box center [510, 84] width 304 height 46
click at [533, 81] on input "checkbox" at bounding box center [523, 83] width 21 height 21
click at [670, 86] on div "Add Sort Manage items" at bounding box center [594, 83] width 151 height 30
click at [670, 85] on button "Manage items" at bounding box center [637, 83] width 66 height 30
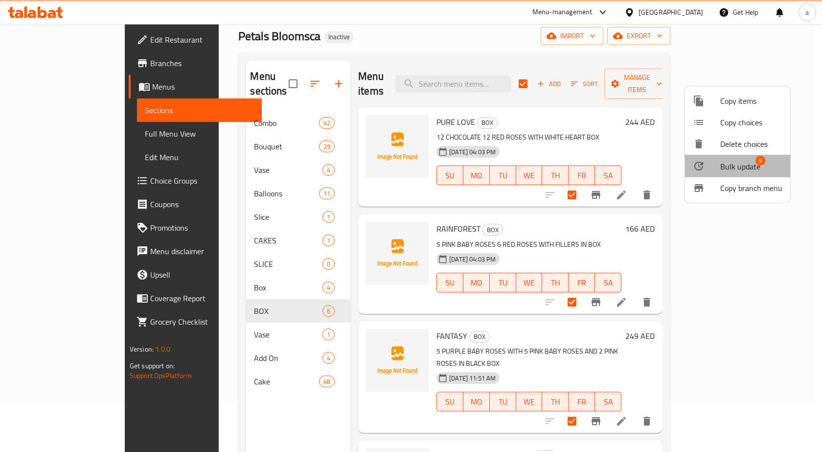
click at [729, 157] on li "Bulk update 6" at bounding box center [737, 166] width 105 height 23
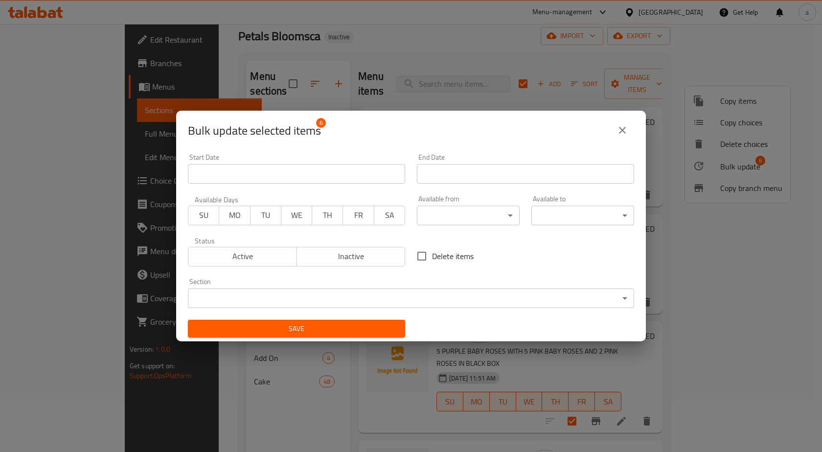
click at [236, 293] on body "​ Menu-management United Arab Emirates Get Help a Edit Restaurant Branches Menu…" at bounding box center [411, 189] width 822 height 428
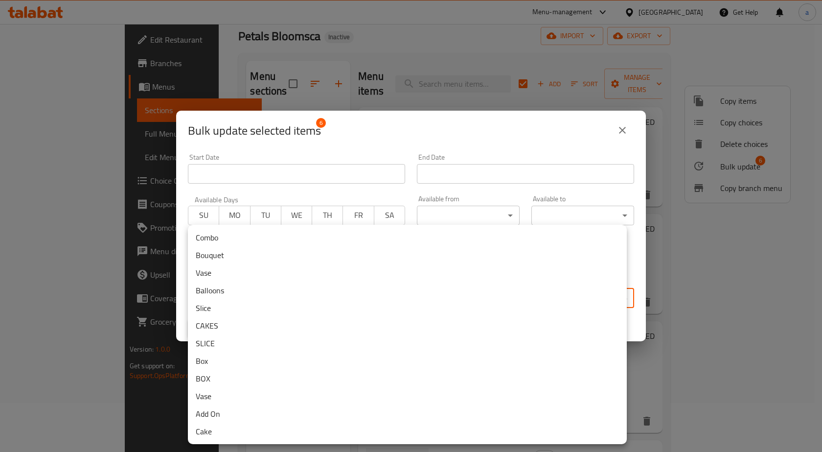
click at [266, 363] on li "Box" at bounding box center [407, 361] width 439 height 18
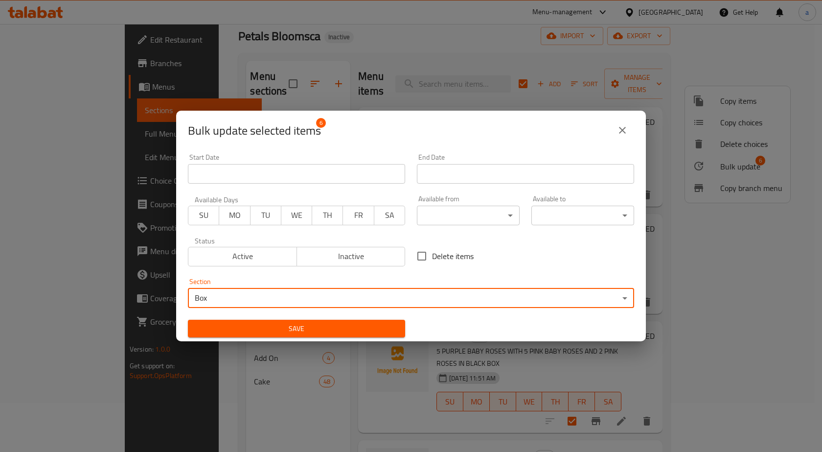
click at [392, 328] on span "Save" at bounding box center [297, 328] width 202 height 12
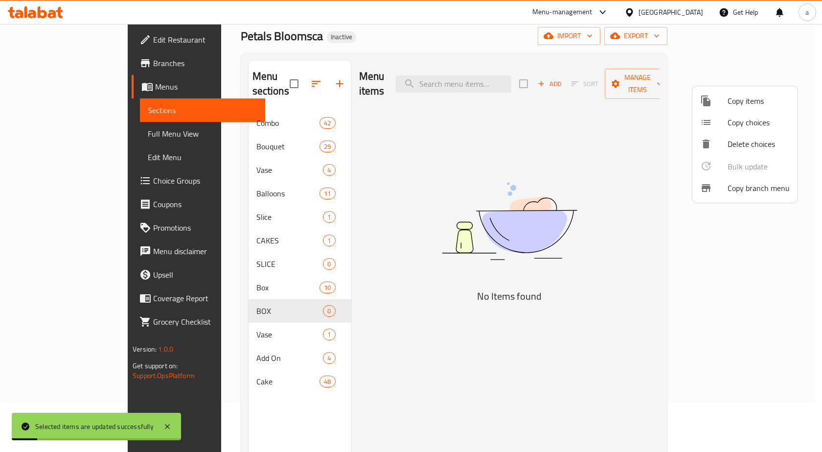
click at [267, 293] on div at bounding box center [411, 226] width 822 height 452
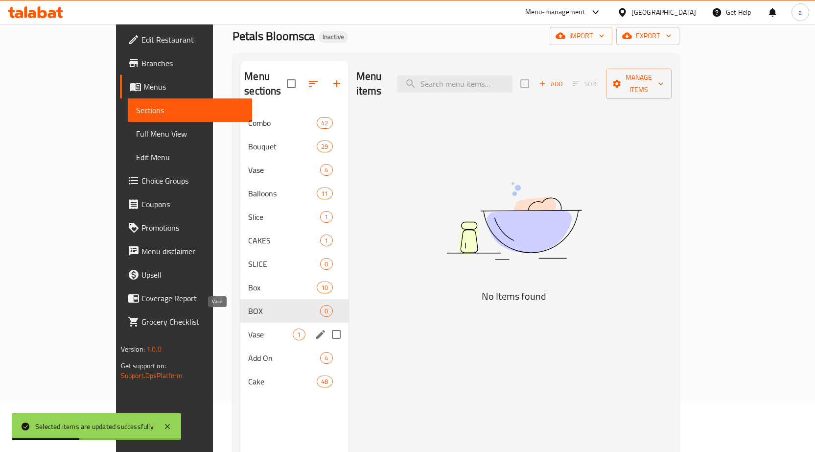
click at [248, 328] on span "Vase" at bounding box center [270, 334] width 45 height 12
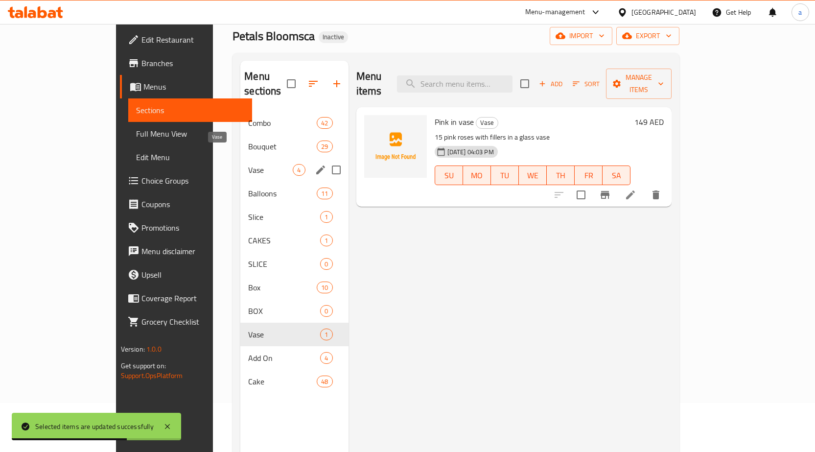
click at [248, 164] on span "Vase" at bounding box center [270, 170] width 45 height 12
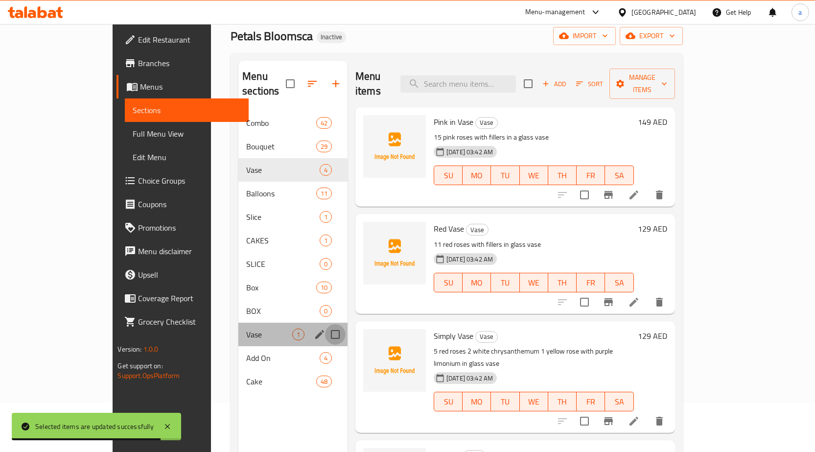
click at [325, 324] on input "Menu sections" at bounding box center [335, 334] width 21 height 21
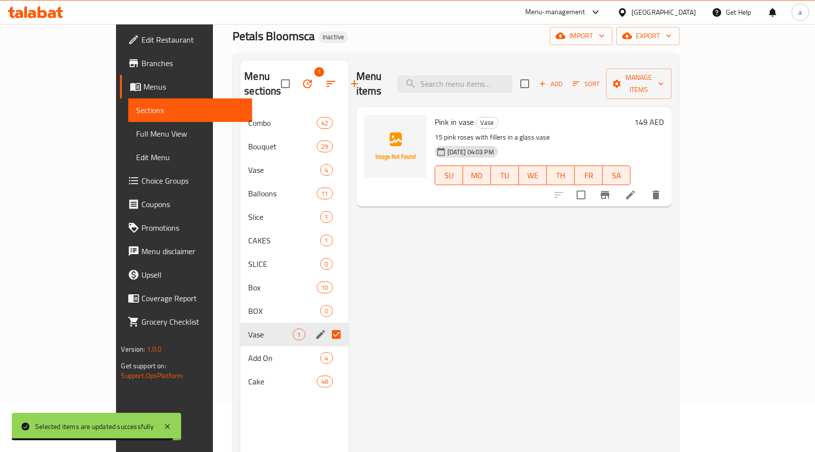
click at [303, 79] on icon "button" at bounding box center [307, 83] width 9 height 9
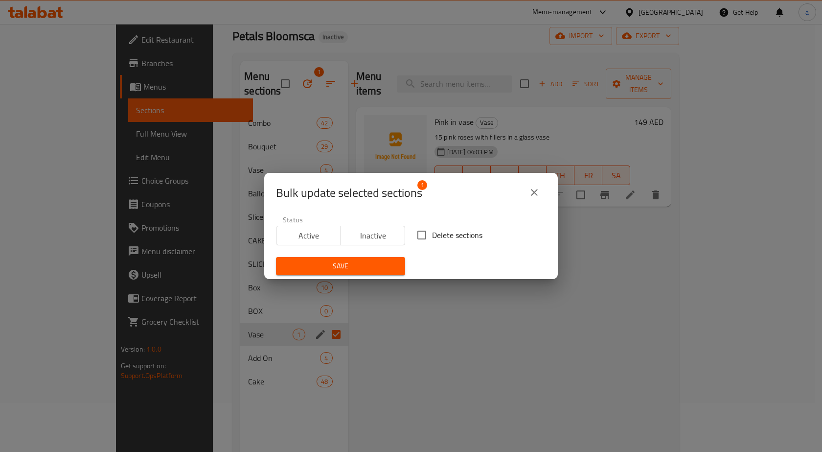
click at [422, 237] on input "Delete sections" at bounding box center [421, 235] width 21 height 21
click at [378, 262] on span "Save" at bounding box center [341, 266] width 114 height 12
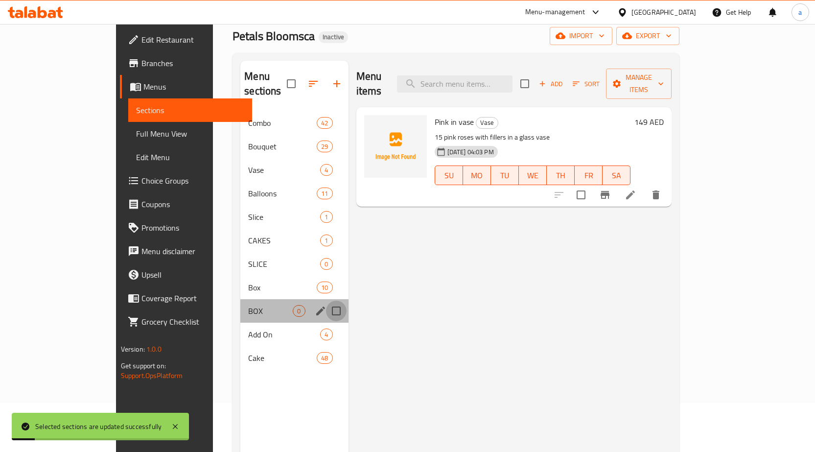
click at [326, 300] on input "Menu sections" at bounding box center [336, 310] width 21 height 21
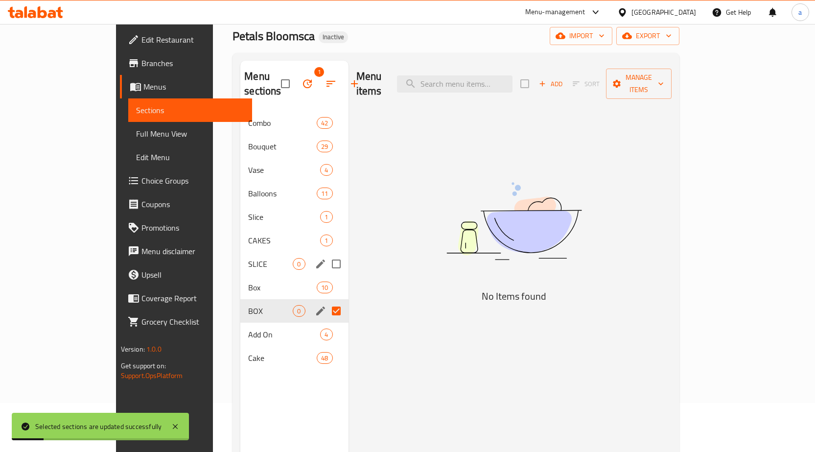
click at [326, 253] on input "Menu sections" at bounding box center [336, 263] width 21 height 21
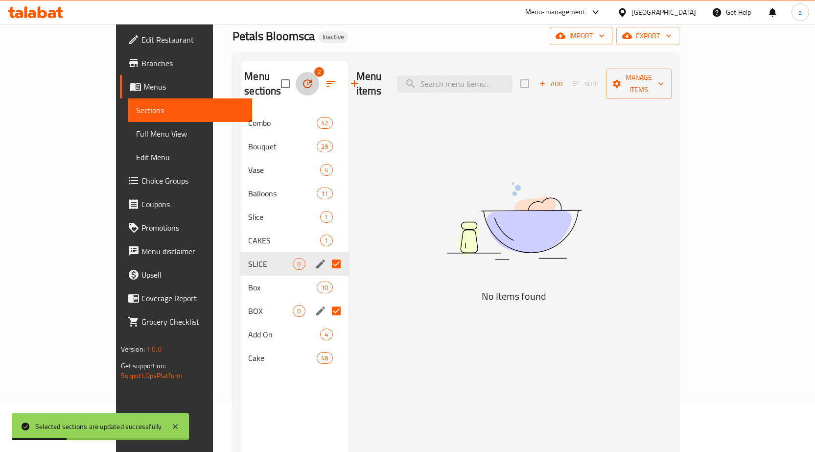
click at [303, 80] on icon "button" at bounding box center [307, 83] width 9 height 9
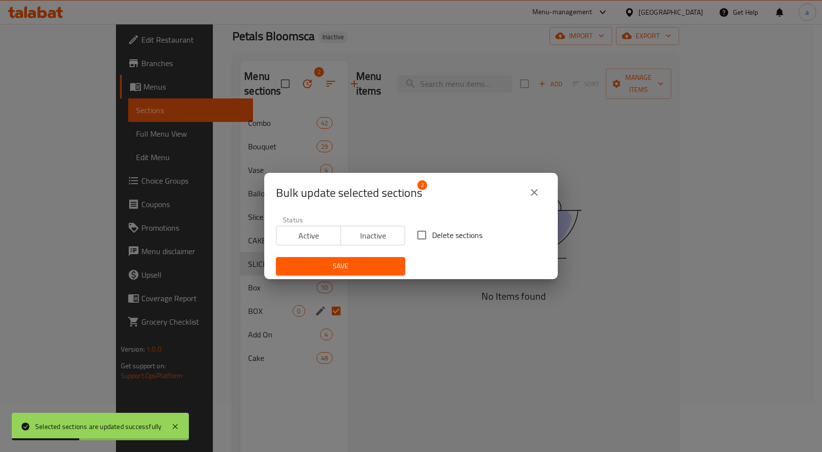
click at [422, 232] on input "Delete sections" at bounding box center [421, 235] width 21 height 21
click at [359, 269] on span "Save" at bounding box center [341, 266] width 114 height 12
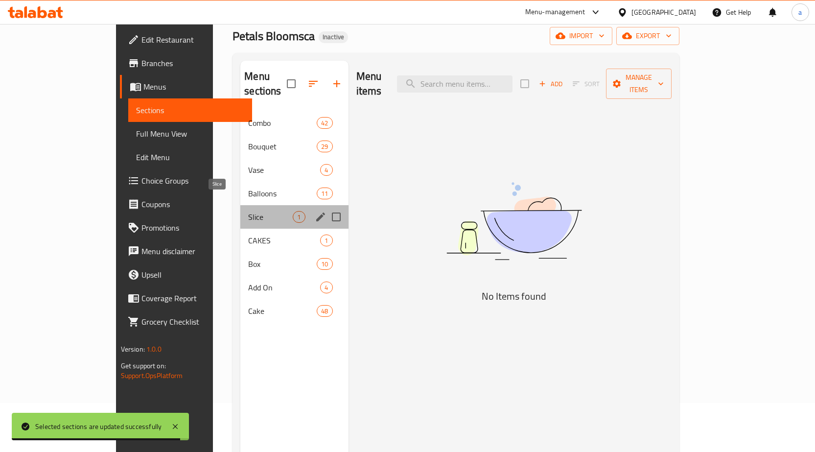
click at [248, 211] on span "Slice" at bounding box center [270, 217] width 45 height 12
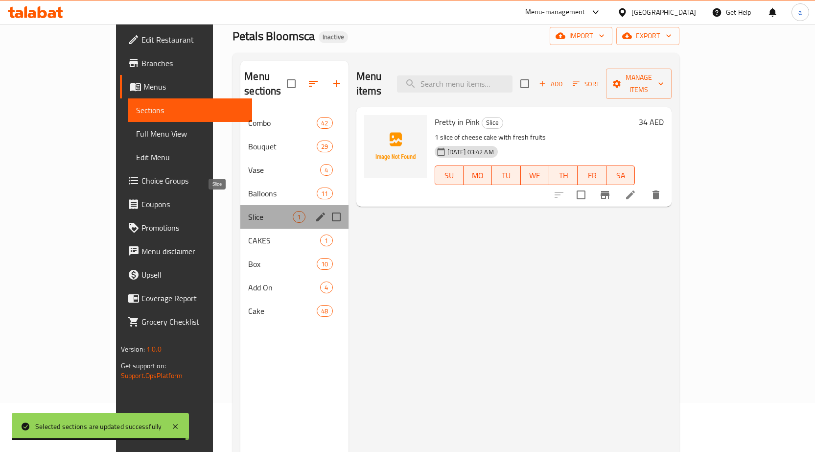
click at [248, 211] on span "Slice" at bounding box center [270, 217] width 45 height 12
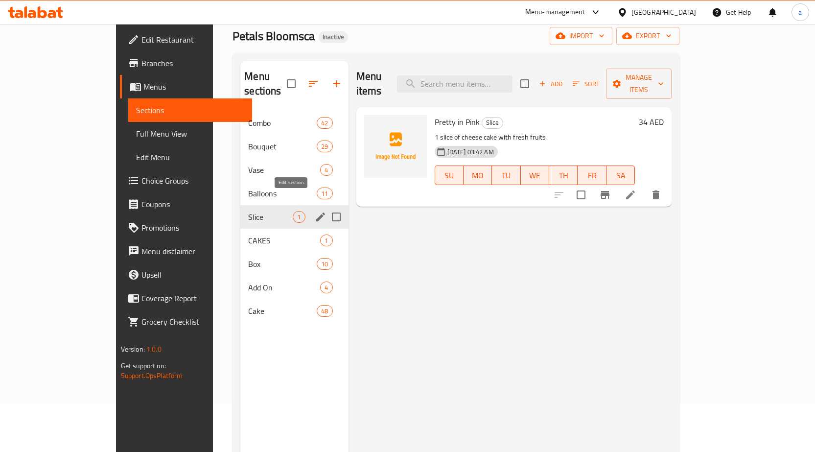
click at [315, 211] on icon "edit" at bounding box center [321, 217] width 12 height 12
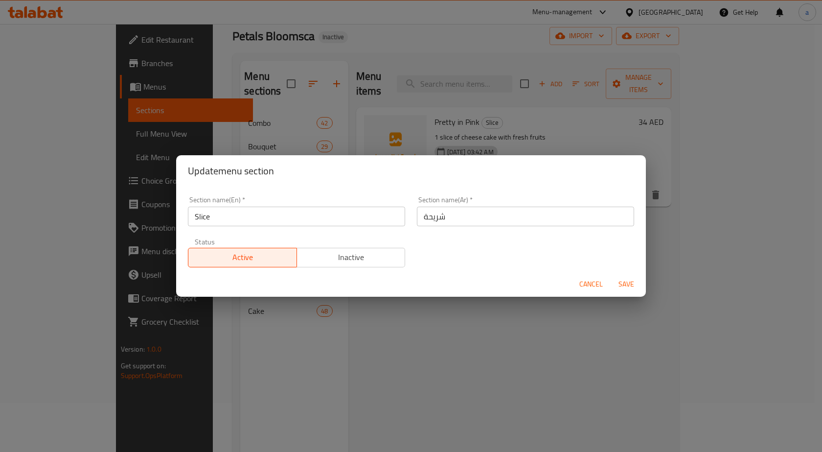
click at [265, 204] on div "Section name(En)   * Slice Section name(En) *" at bounding box center [296, 211] width 217 height 30
click at [269, 216] on input "Slice" at bounding box center [296, 216] width 217 height 20
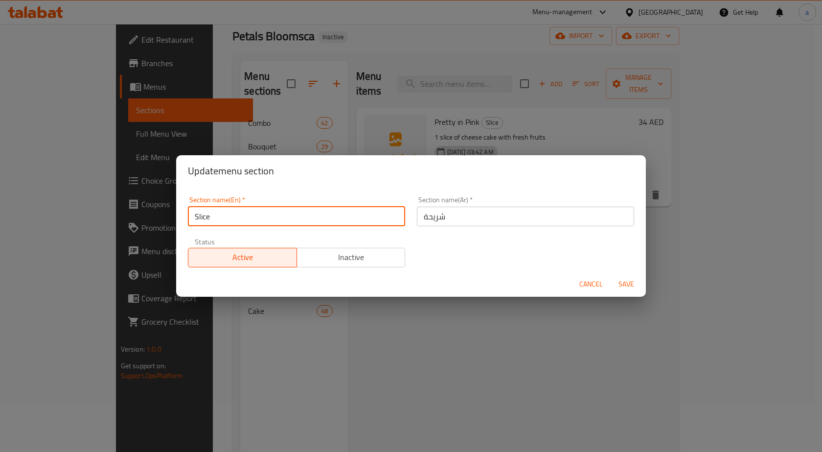
click at [269, 216] on input "Slice" at bounding box center [296, 216] width 217 height 20
drag, startPoint x: 591, startPoint y: 282, endPoint x: 583, endPoint y: 285, distance: 9.1
click at [591, 282] on span "Cancel" at bounding box center [590, 284] width 23 height 12
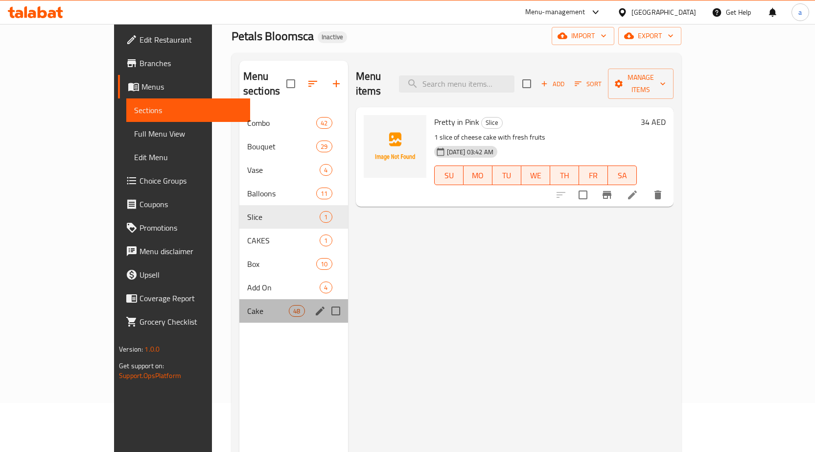
click at [239, 304] on div "Cake 48" at bounding box center [293, 310] width 109 height 23
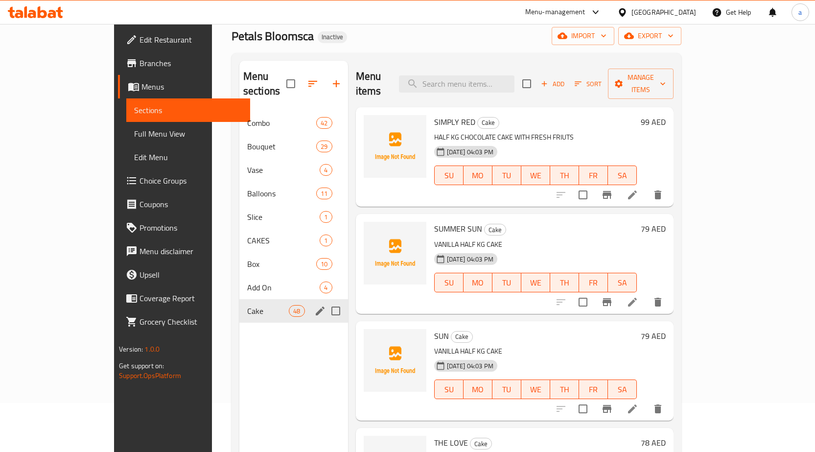
scroll to position [462, 0]
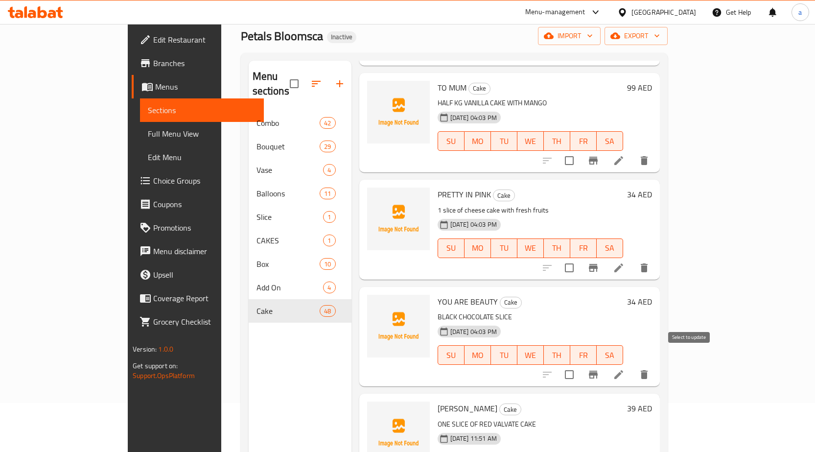
click at [579, 366] on input "checkbox" at bounding box center [569, 374] width 21 height 21
click at [249, 411] on div "Menu sections Combo 42 Bouquet 29 Vase 4 Balloons 11 Slice 1 CAKES 1 Box 10 Add…" at bounding box center [300, 287] width 103 height 452
click at [579, 257] on input "checkbox" at bounding box center [569, 267] width 21 height 21
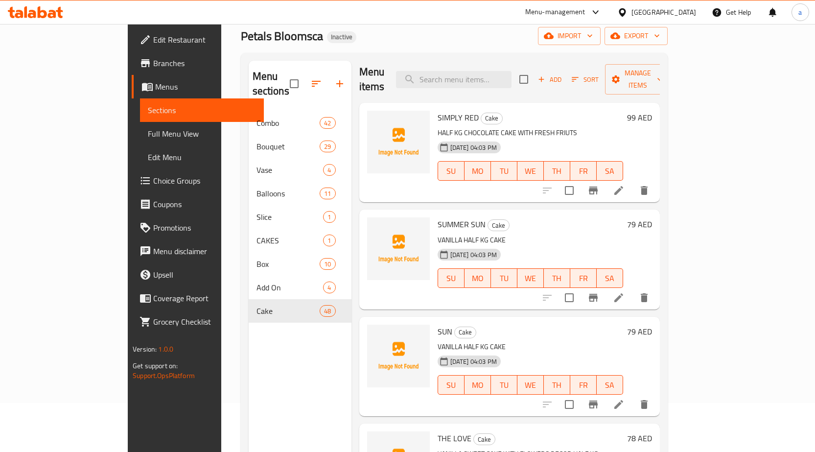
scroll to position [0, 0]
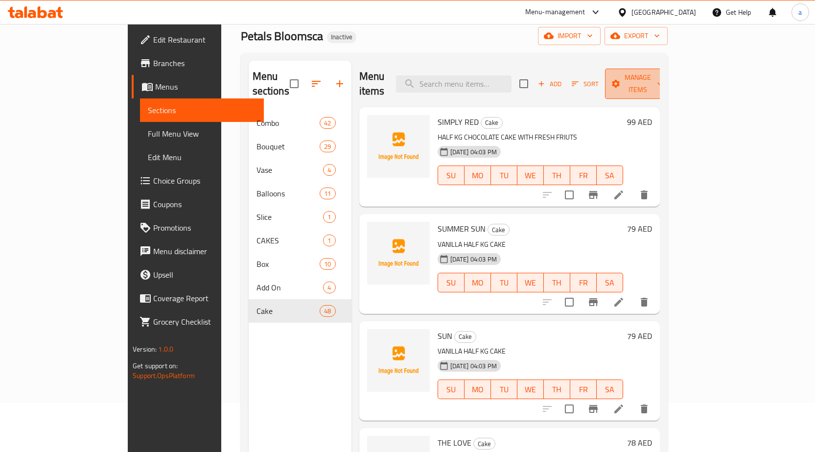
click at [662, 75] on span "Manage items" at bounding box center [638, 83] width 50 height 24
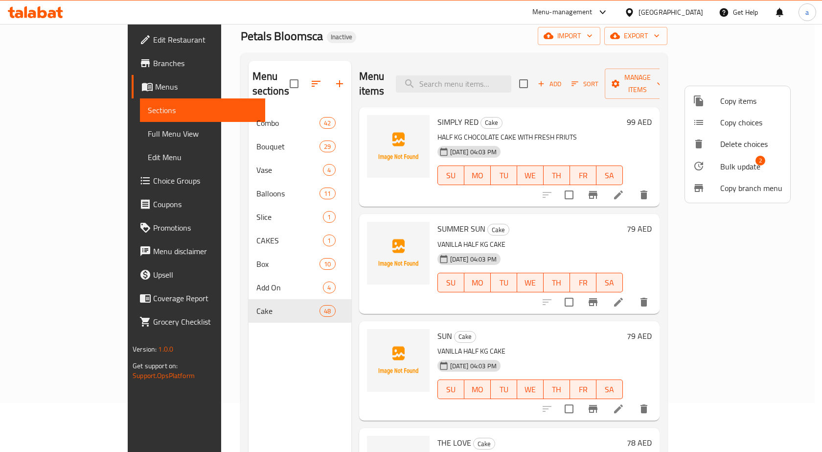
click at [730, 167] on span "Bulk update" at bounding box center [740, 166] width 40 height 12
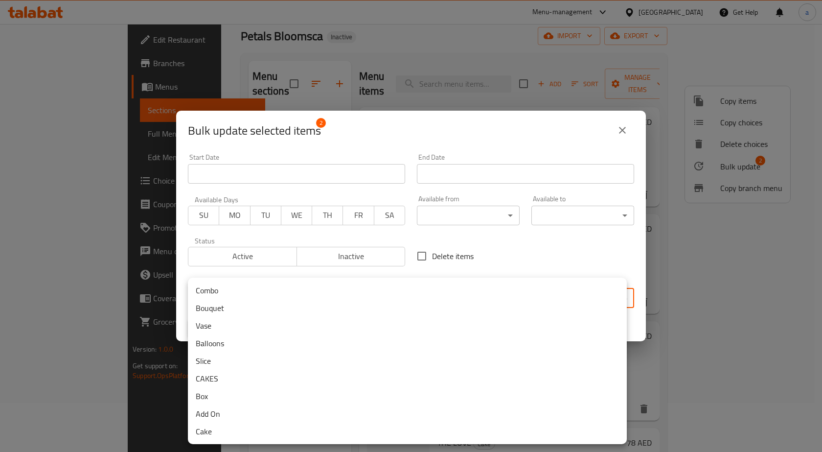
click at [357, 293] on body "​ Menu-management United Arab Emirates Get Help a Edit Restaurant Branches Menu…" at bounding box center [411, 189] width 822 height 428
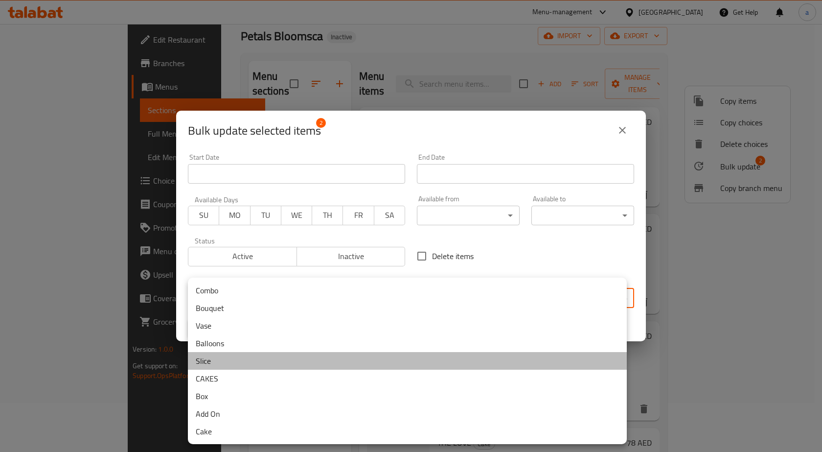
click at [257, 364] on li "Slice" at bounding box center [407, 361] width 439 height 18
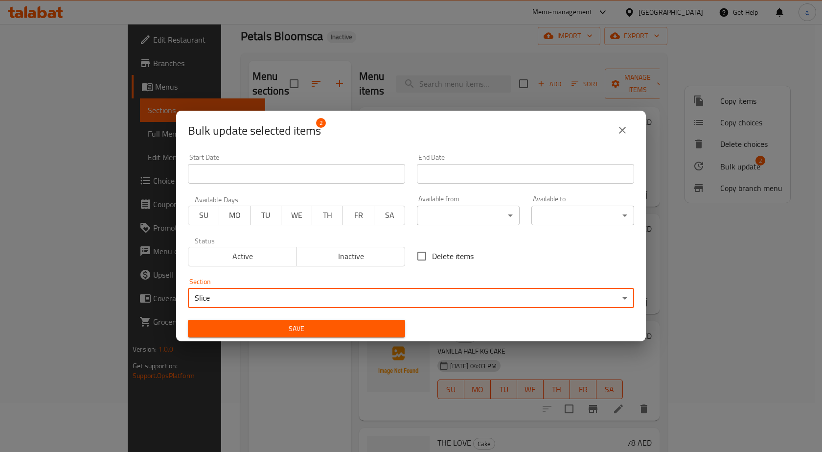
click at [301, 331] on span "Save" at bounding box center [297, 328] width 202 height 12
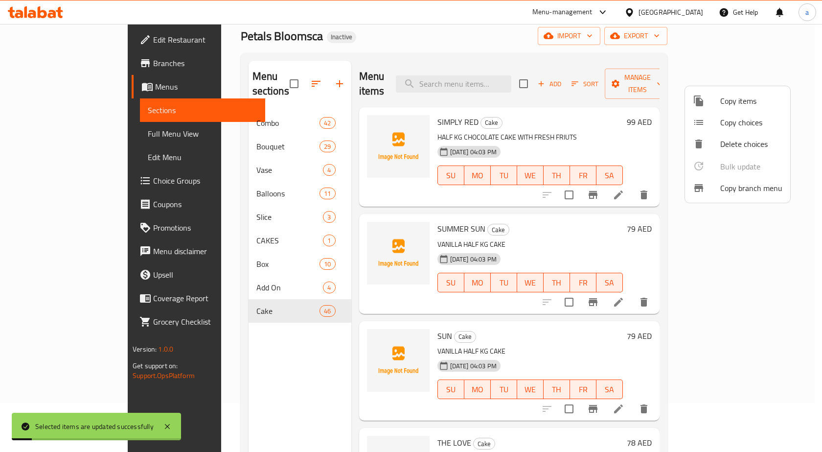
click at [246, 206] on div at bounding box center [411, 226] width 822 height 452
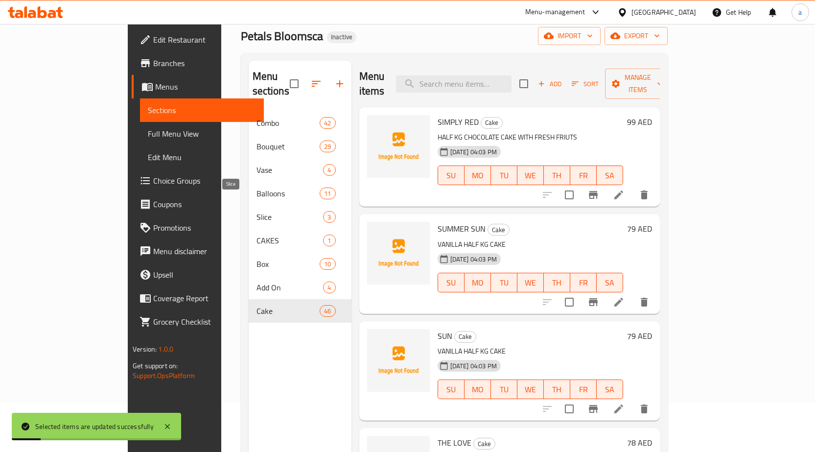
click at [256, 211] on span "Slice" at bounding box center [289, 217] width 67 height 12
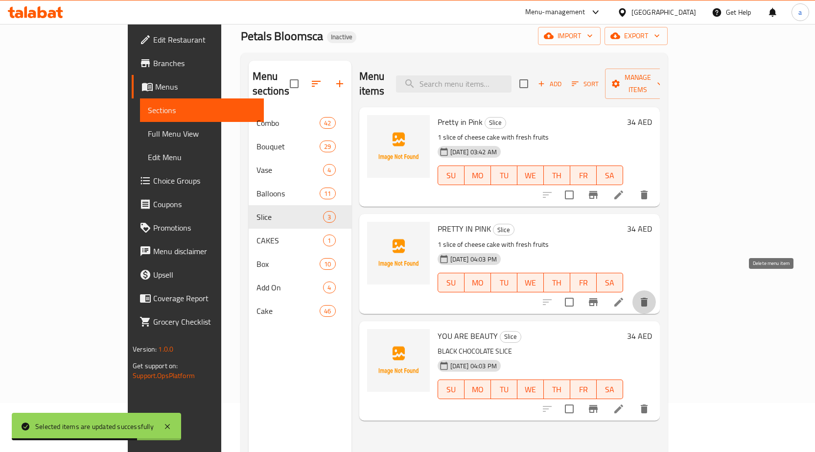
click at [656, 294] on button "delete" at bounding box center [643, 301] width 23 height 23
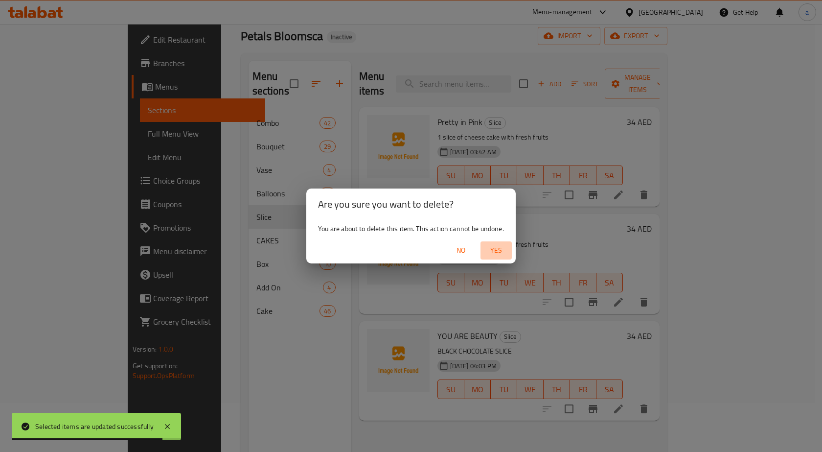
click at [498, 246] on span "Yes" at bounding box center [495, 250] width 23 height 12
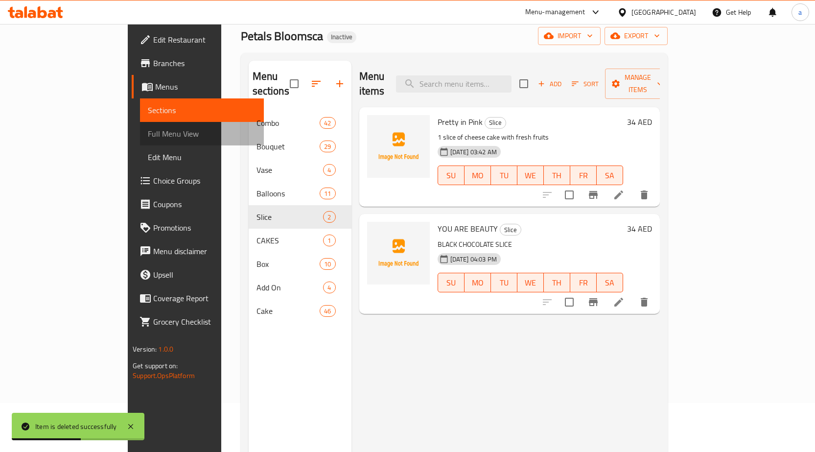
click at [148, 130] on span "Full Menu View" at bounding box center [202, 134] width 108 height 12
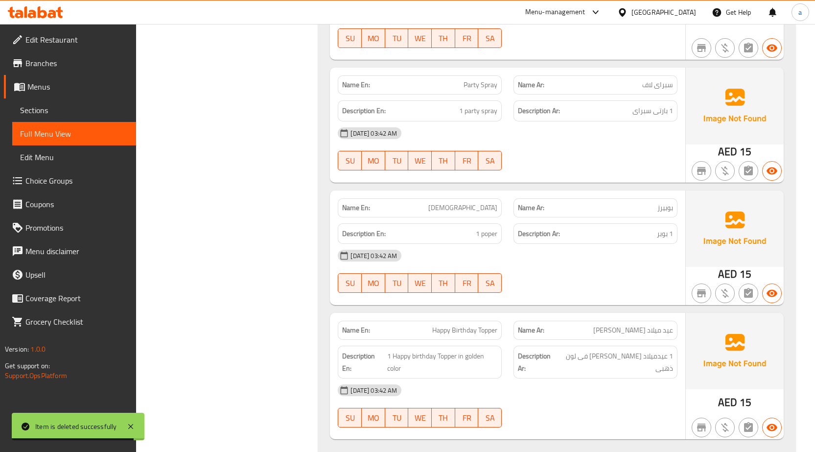
scroll to position [19705, 0]
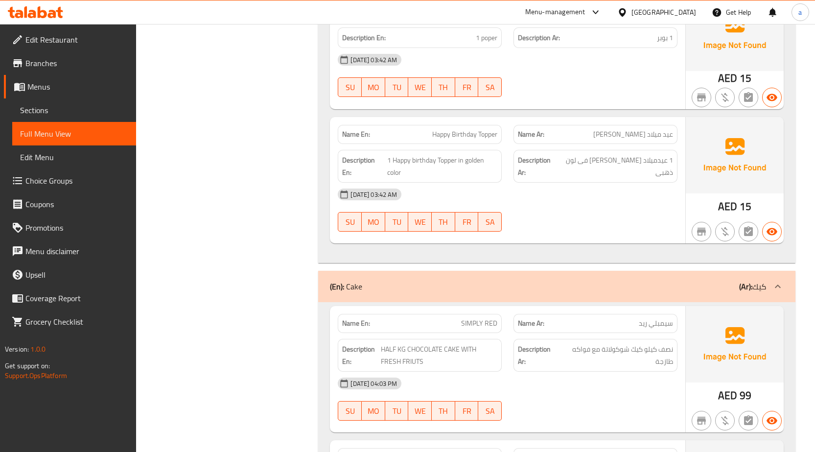
click at [99, 110] on span "Sections" at bounding box center [74, 110] width 108 height 12
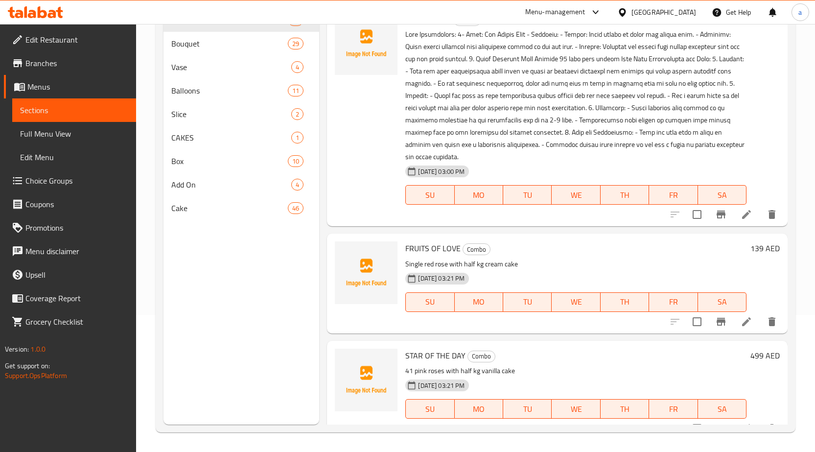
scroll to position [137, 0]
click at [214, 217] on div "Cake 46" at bounding box center [241, 207] width 156 height 23
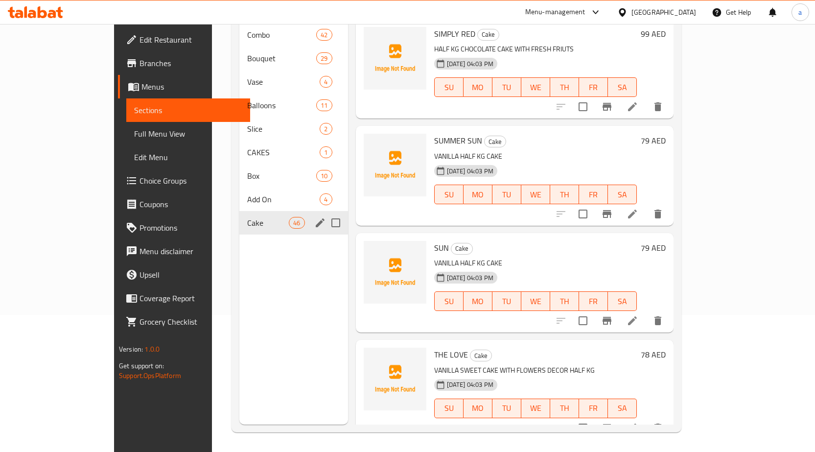
scroll to position [370, 0]
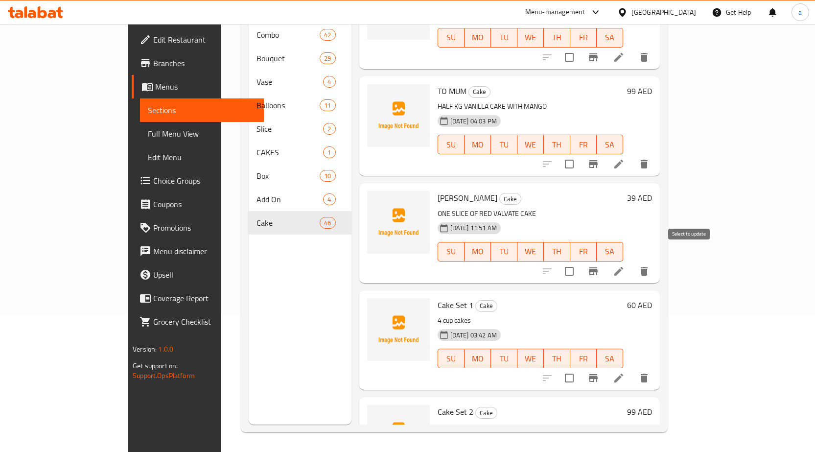
click at [579, 261] on input "checkbox" at bounding box center [569, 271] width 21 height 21
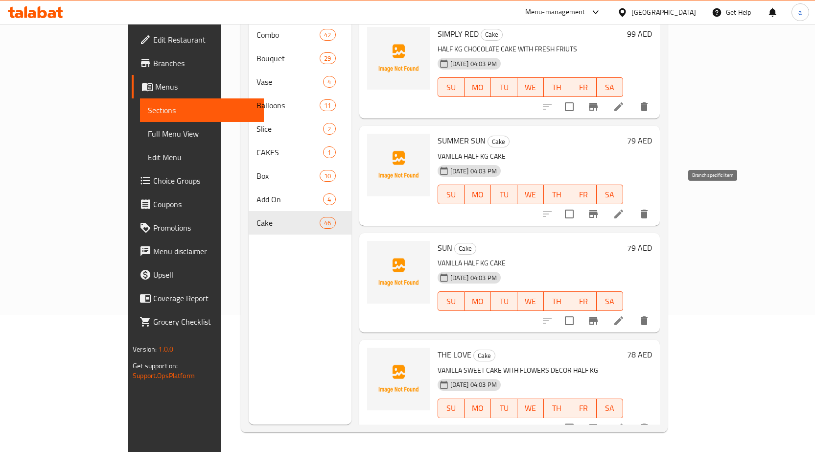
scroll to position [0, 0]
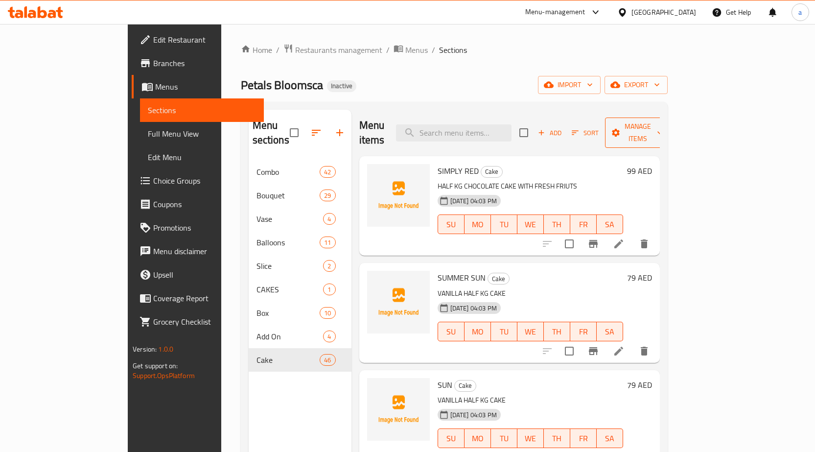
click at [662, 128] on span "Manage items" at bounding box center [638, 132] width 50 height 24
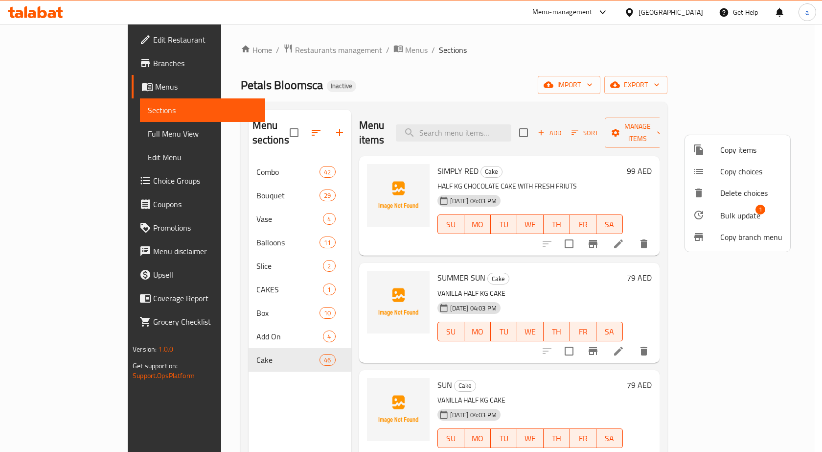
click at [743, 213] on span "Bulk update" at bounding box center [740, 215] width 40 height 12
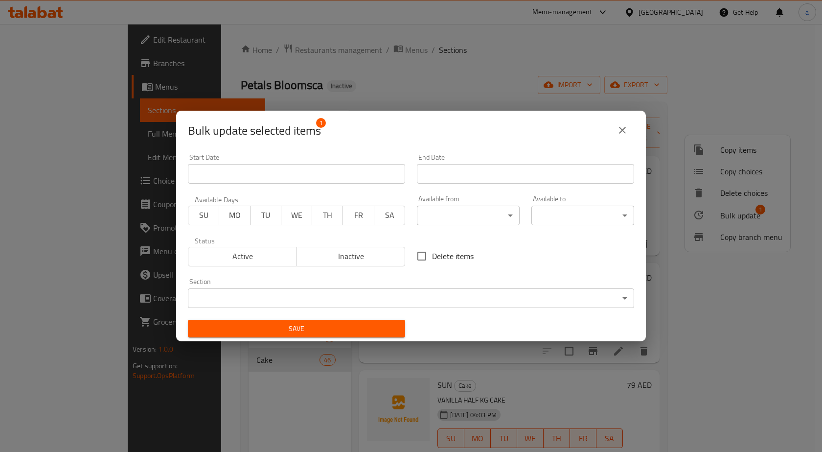
click at [314, 282] on div "Section ​ ​" at bounding box center [411, 293] width 446 height 30
click at [313, 290] on body "​ Menu-management United Arab Emirates Get Help a Edit Restaurant Branches Menu…" at bounding box center [411, 238] width 822 height 428
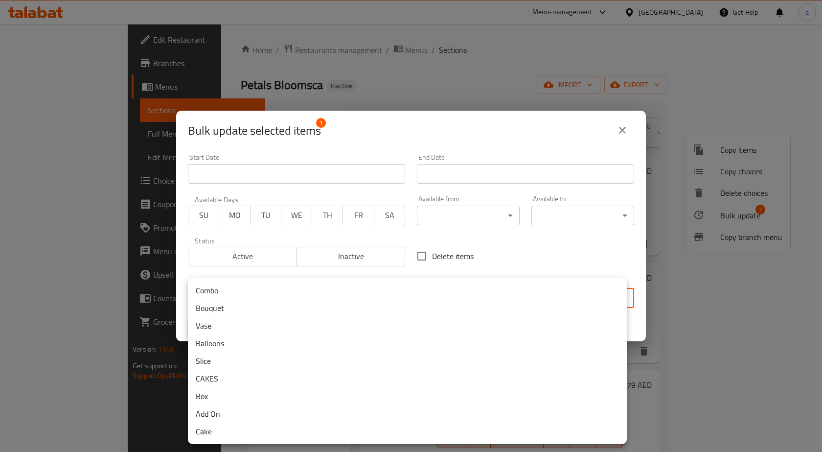
click at [234, 362] on li "Slice" at bounding box center [407, 361] width 439 height 18
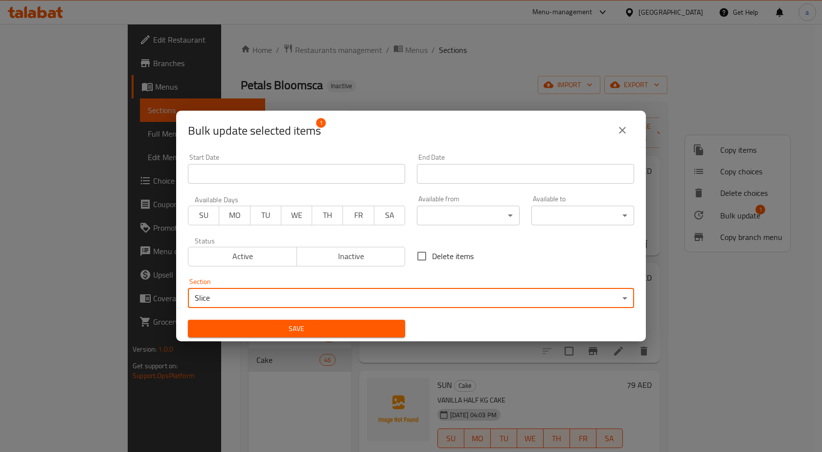
click at [266, 318] on div "Save" at bounding box center [296, 329] width 229 height 30
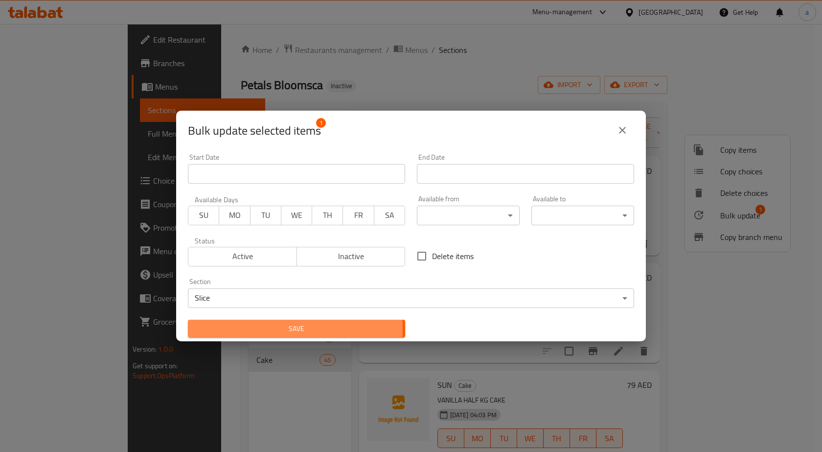
click at [278, 328] on span "Save" at bounding box center [297, 328] width 202 height 12
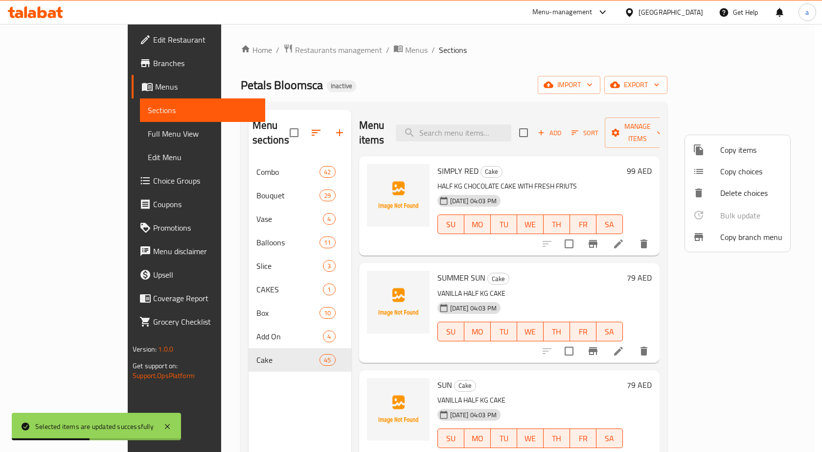
click at [251, 250] on div at bounding box center [411, 226] width 822 height 452
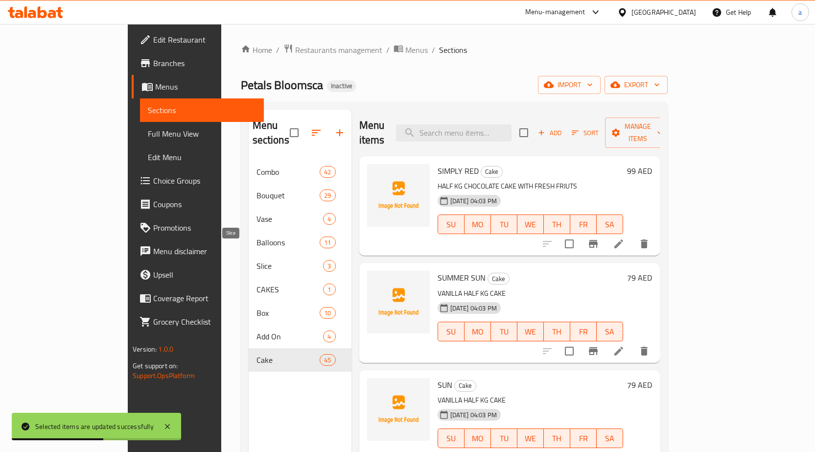
click at [256, 260] on span "Slice" at bounding box center [289, 266] width 67 height 12
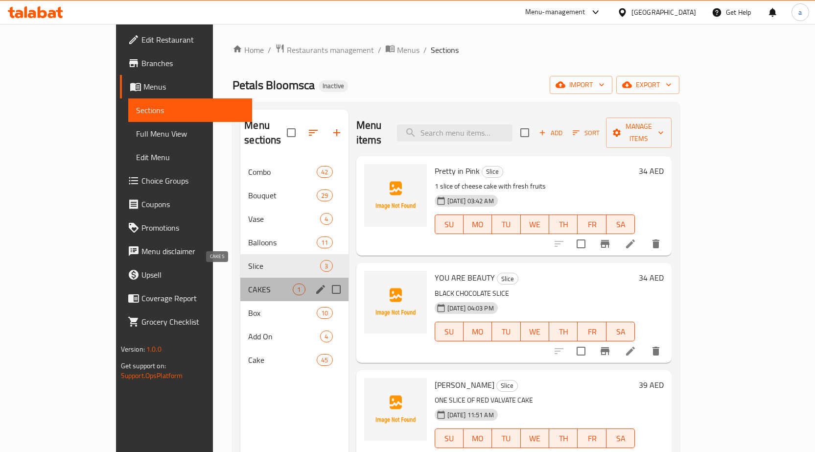
click at [248, 283] on span "CAKES" at bounding box center [270, 289] width 45 height 12
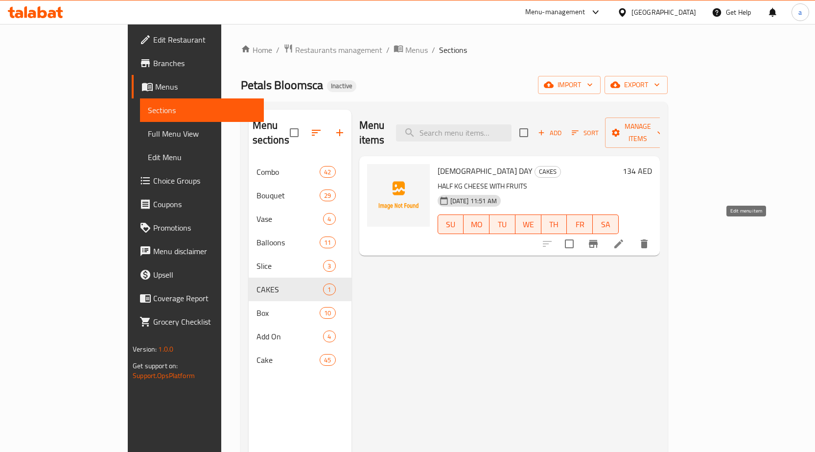
click at [624, 238] on icon at bounding box center [619, 244] width 12 height 12
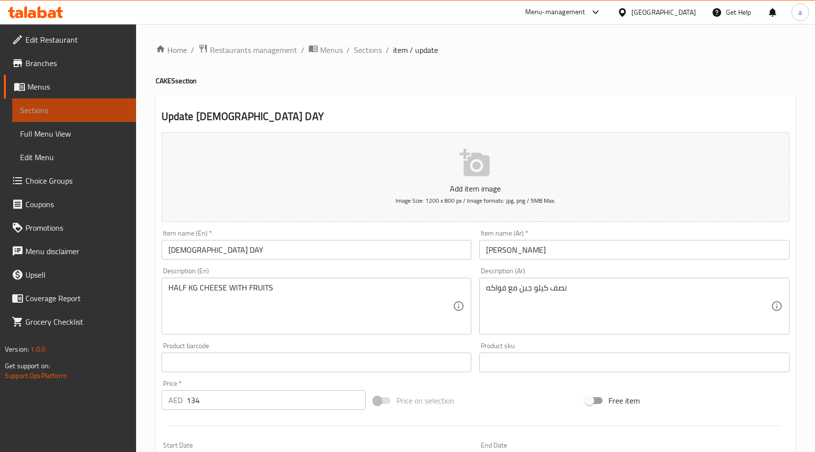
click at [54, 107] on span "Sections" at bounding box center [74, 110] width 108 height 12
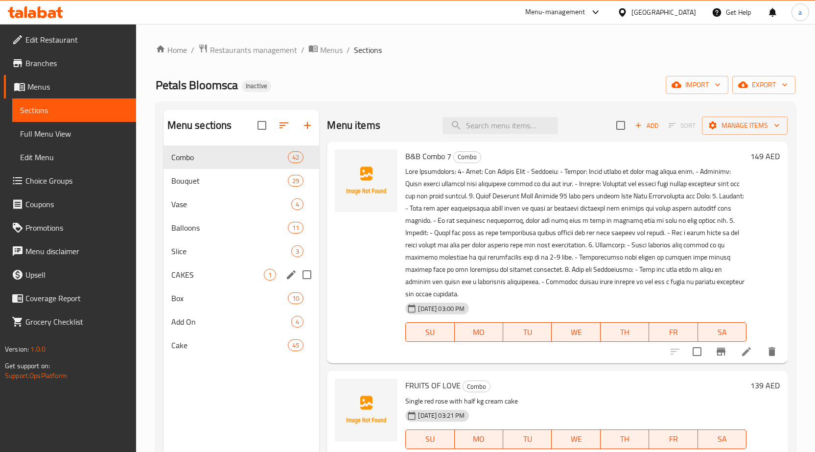
click at [227, 273] on span "CAKES" at bounding box center [217, 275] width 93 height 12
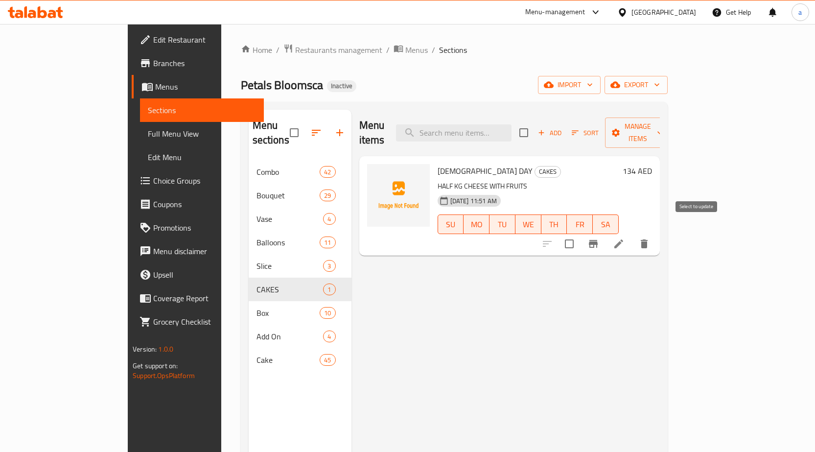
click at [579, 233] on input "checkbox" at bounding box center [569, 243] width 21 height 21
click at [662, 126] on span "Manage items" at bounding box center [638, 132] width 50 height 24
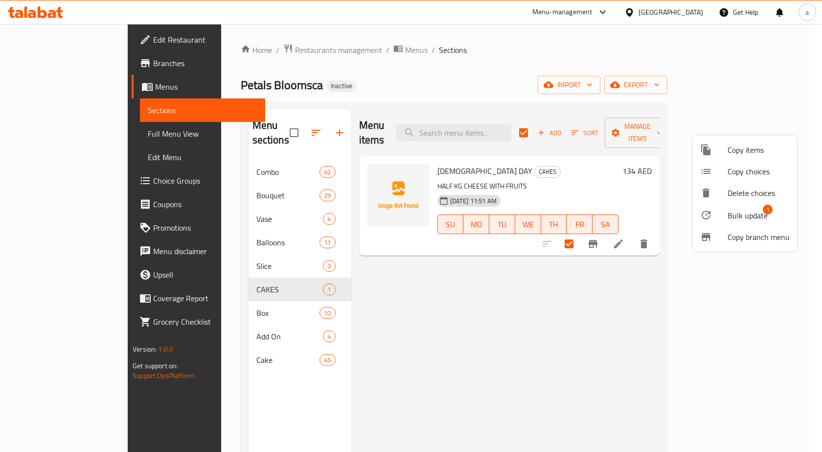
click at [742, 214] on span "Bulk update" at bounding box center [748, 215] width 40 height 12
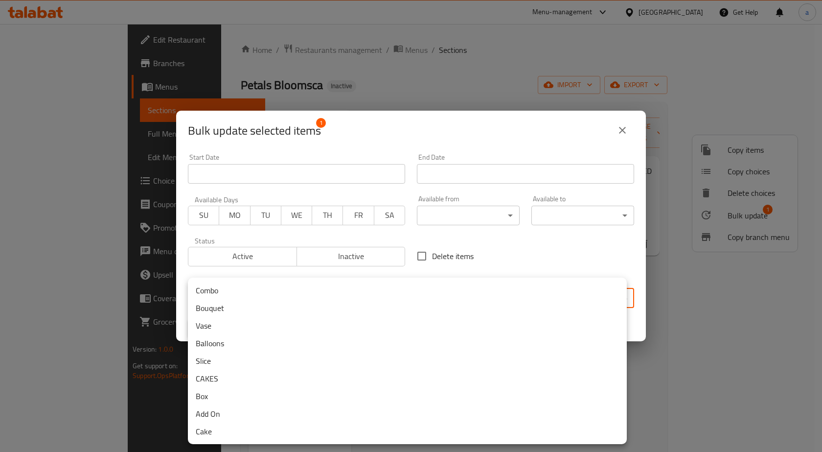
click at [340, 295] on body "​ Menu-management United Arab Emirates Get Help a Edit Restaurant Branches Menu…" at bounding box center [411, 238] width 822 height 428
click at [234, 428] on li "Cake" at bounding box center [407, 431] width 439 height 18
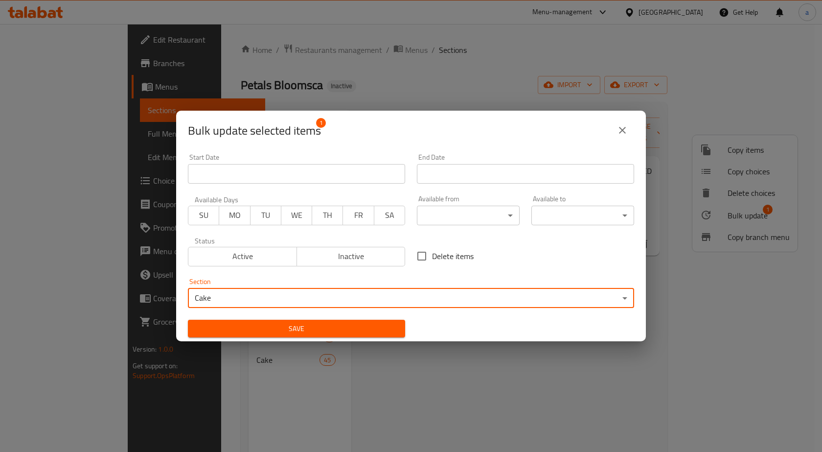
click at [321, 331] on span "Save" at bounding box center [297, 328] width 202 height 12
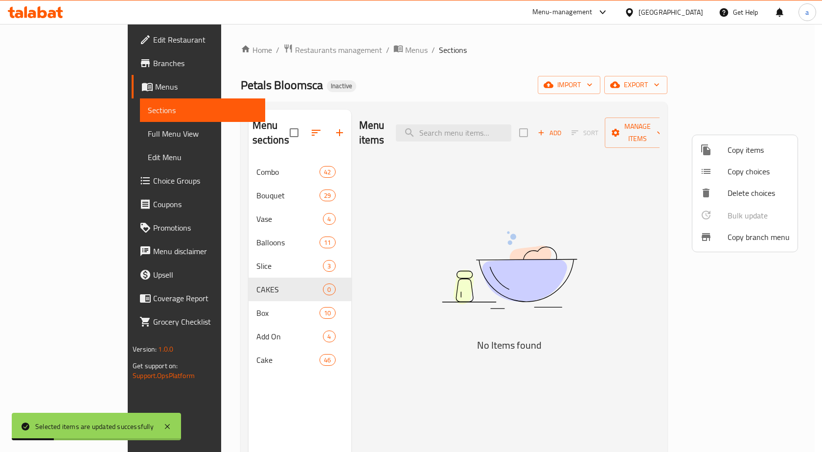
click at [263, 278] on div at bounding box center [411, 226] width 822 height 452
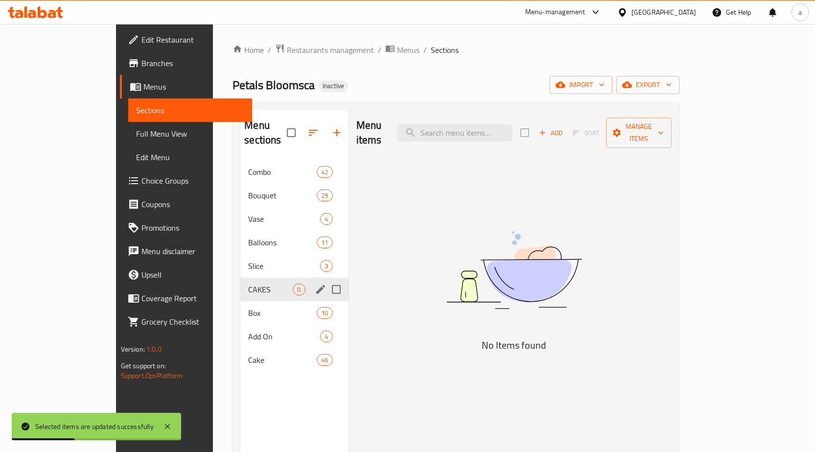
click at [326, 279] on input "Menu sections" at bounding box center [336, 289] width 21 height 21
click at [301, 127] on icon "button" at bounding box center [307, 133] width 12 height 12
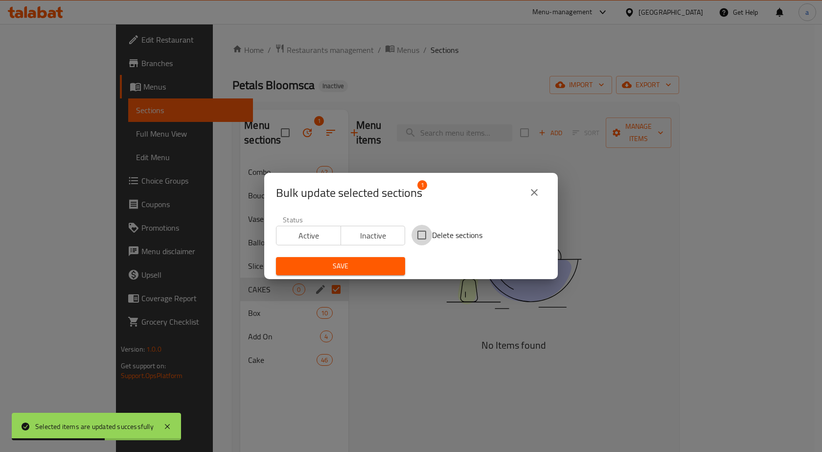
click at [423, 235] on input "Delete sections" at bounding box center [421, 235] width 21 height 21
click at [372, 265] on span "Save" at bounding box center [341, 266] width 114 height 12
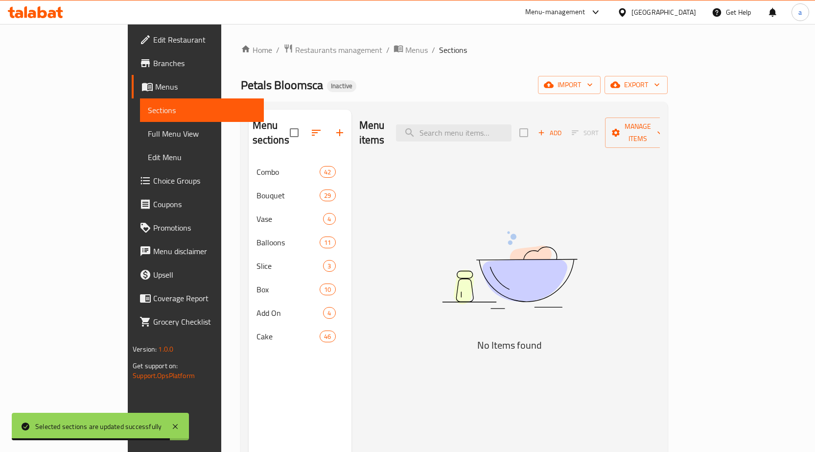
click at [667, 94] on div "Home / Restaurants management / Menus / Sections Petals Bloomsca Inactive impor…" at bounding box center [454, 306] width 427 height 525
click at [660, 86] on span "export" at bounding box center [635, 85] width 47 height 12
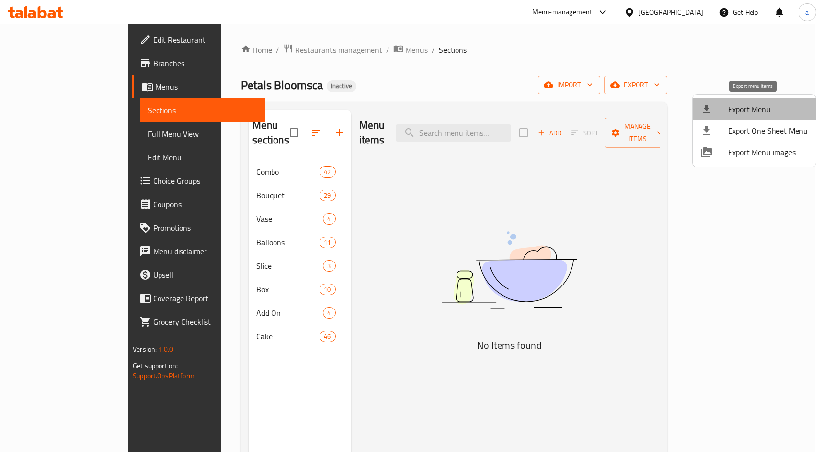
click at [755, 103] on span "Export Menu" at bounding box center [768, 109] width 80 height 12
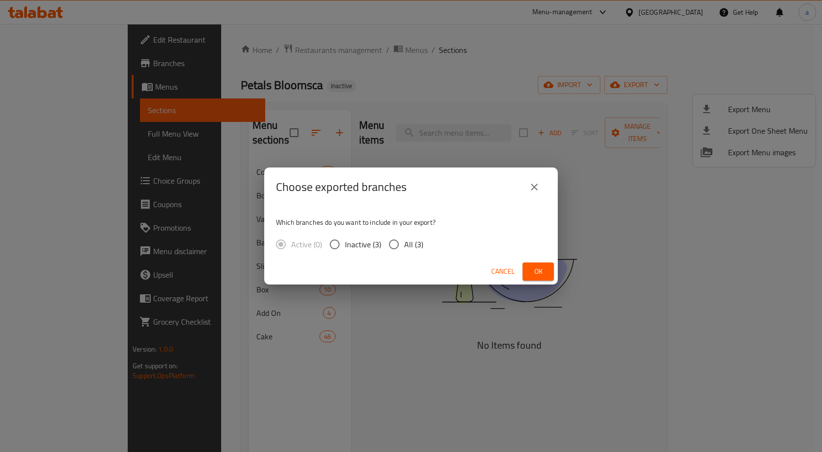
click at [402, 248] on input "All (3)" at bounding box center [394, 244] width 21 height 21
click at [537, 270] on span "Ok" at bounding box center [538, 271] width 16 height 12
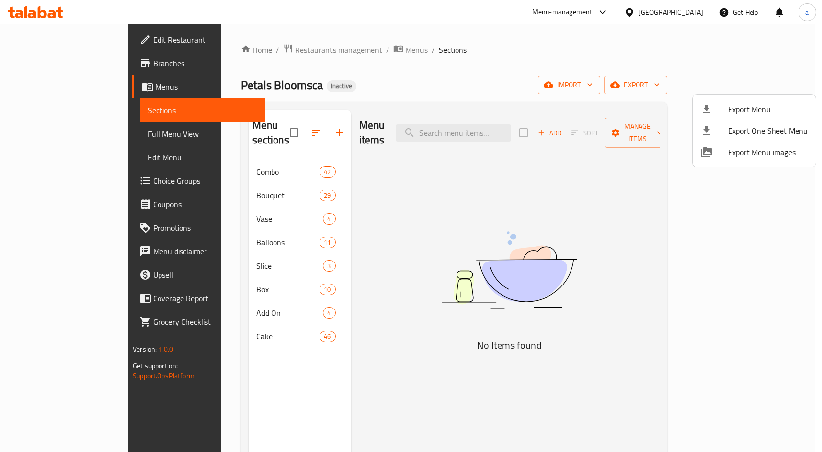
click at [187, 179] on div at bounding box center [411, 226] width 822 height 452
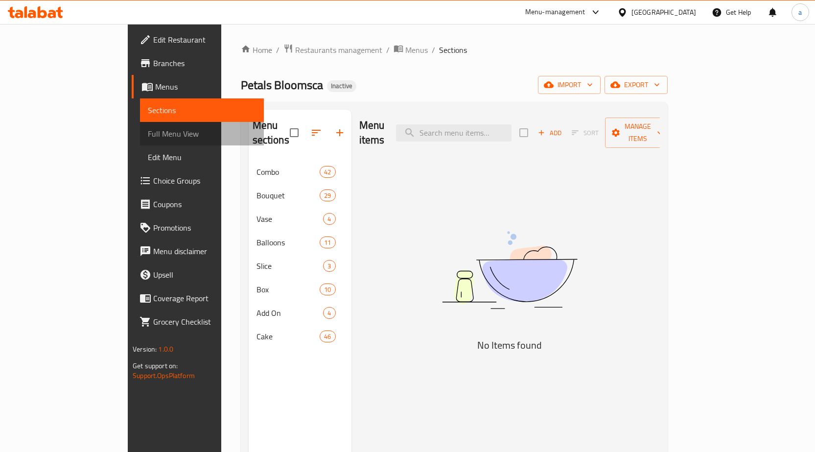
click at [148, 130] on span "Full Menu View" at bounding box center [202, 134] width 108 height 12
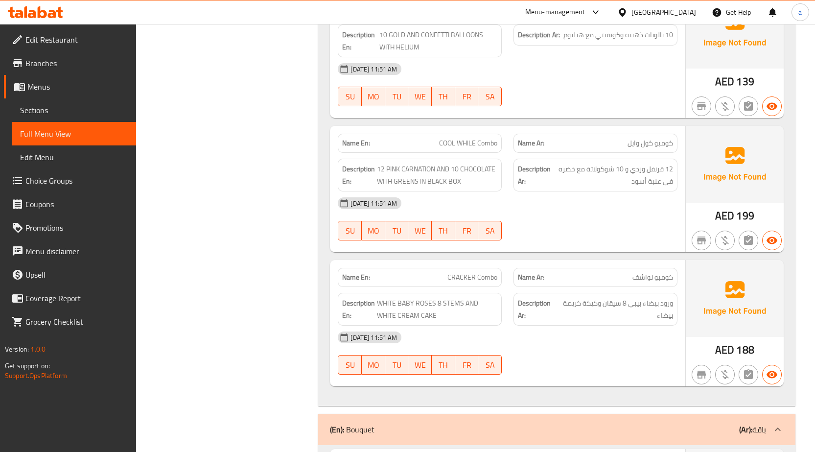
scroll to position [11235, 0]
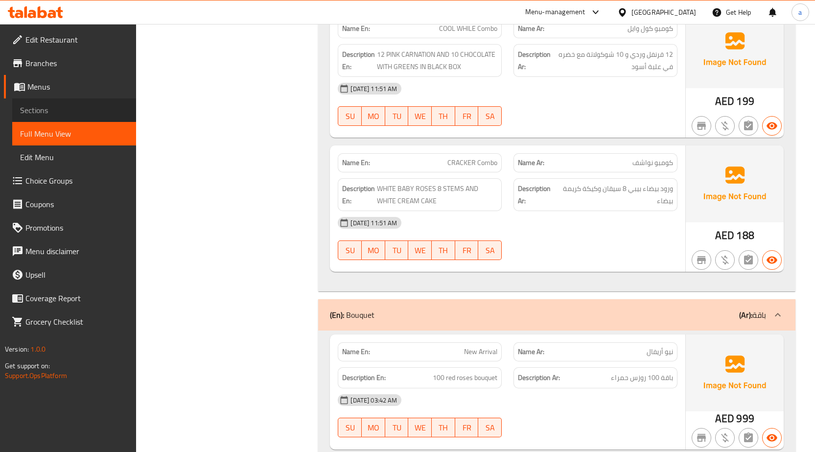
click at [65, 101] on link "Sections" at bounding box center [74, 109] width 124 height 23
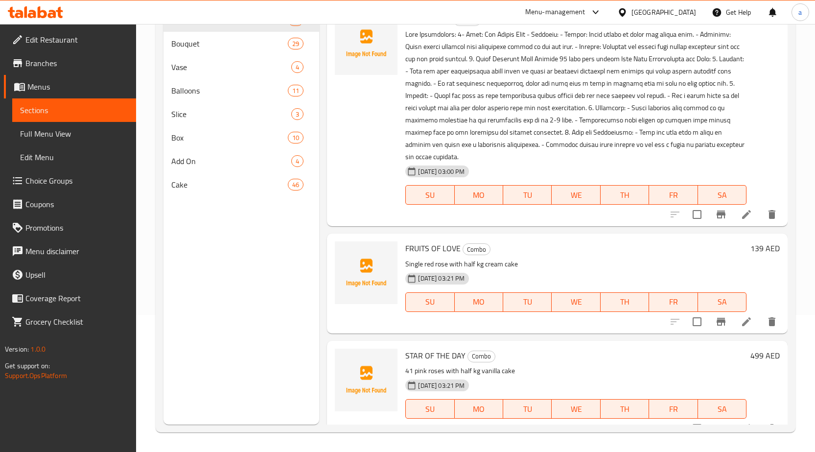
scroll to position [137, 0]
click at [209, 45] on span "Bouquet" at bounding box center [216, 44] width 90 height 12
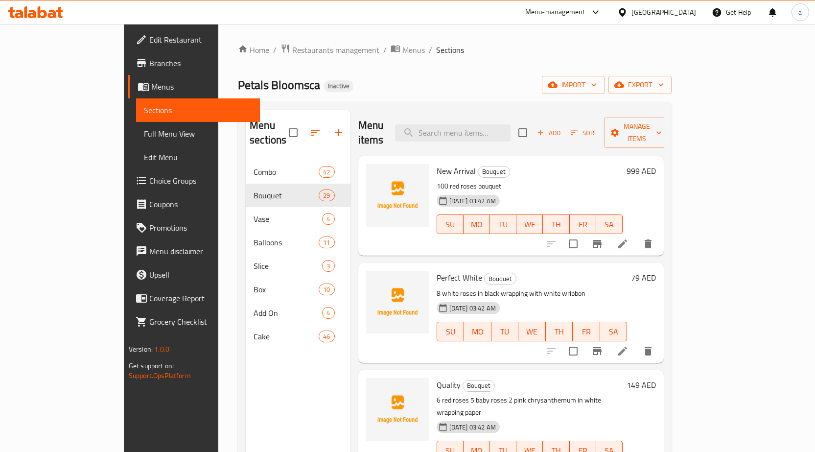
scroll to position [1210, 0]
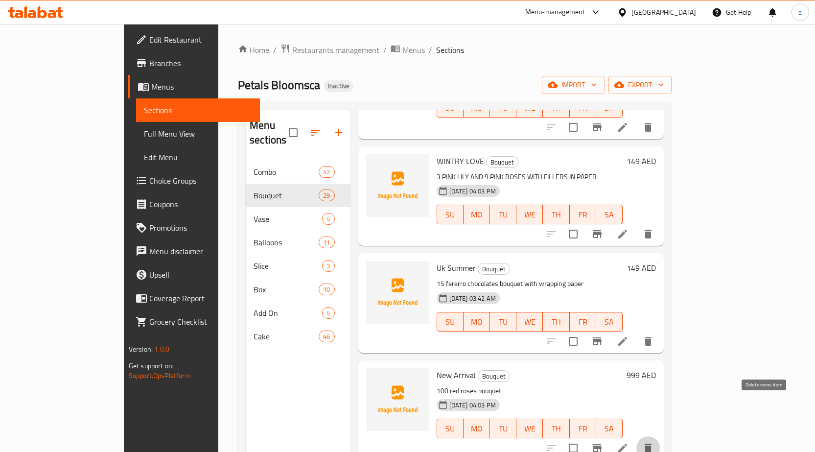
click at [654, 442] on icon "delete" at bounding box center [648, 448] width 12 height 12
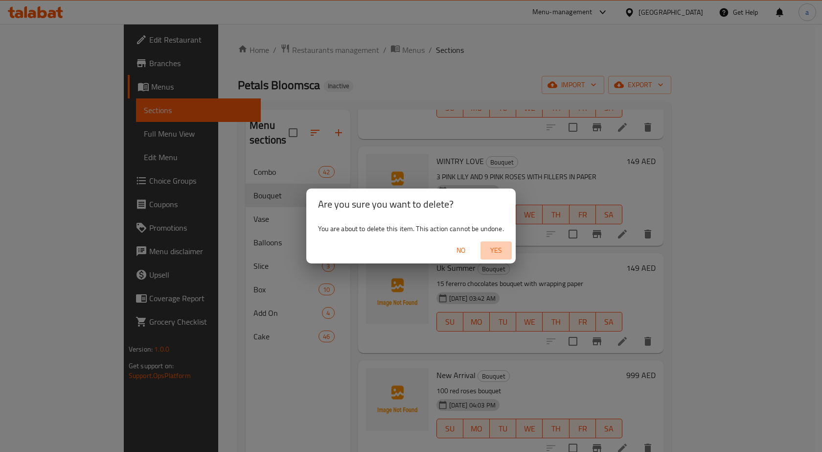
click at [505, 250] on span "Yes" at bounding box center [495, 250] width 23 height 12
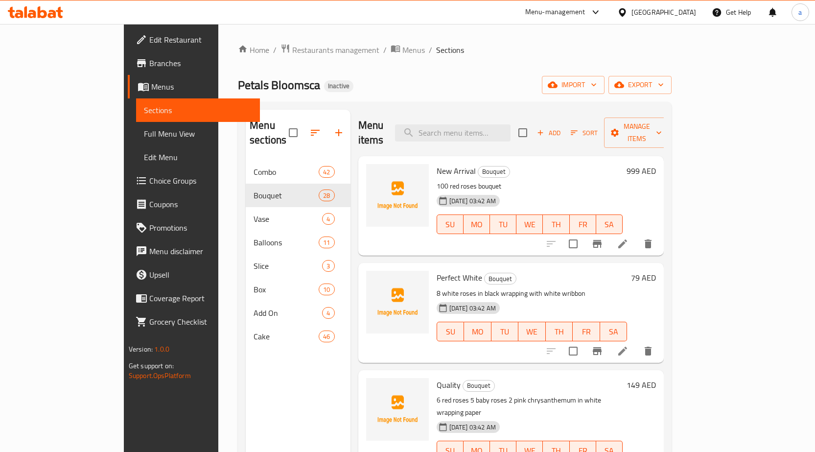
scroll to position [1317, 0]
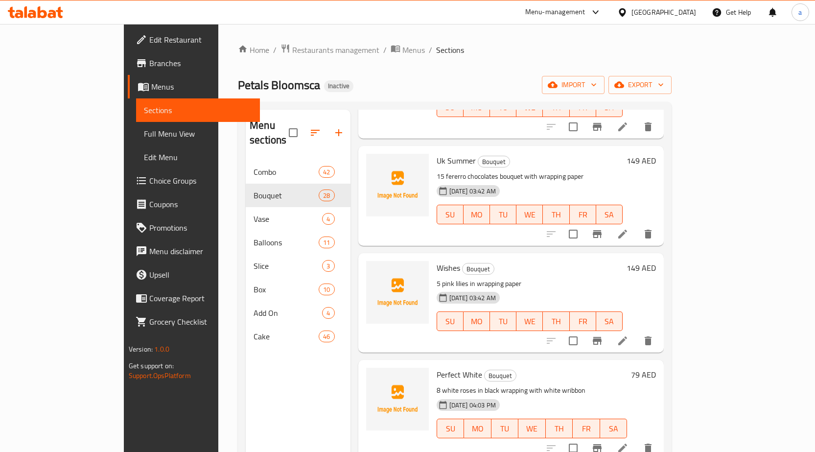
click at [651, 443] on icon "delete" at bounding box center [647, 447] width 7 height 9
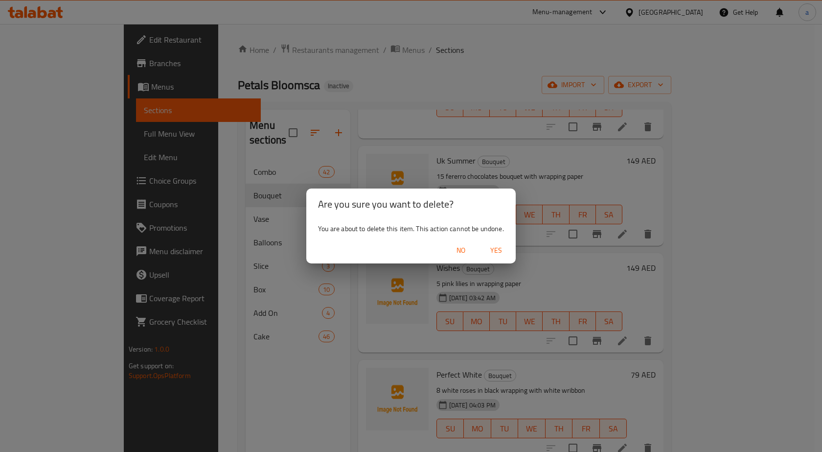
click at [500, 248] on span "Yes" at bounding box center [495, 250] width 23 height 12
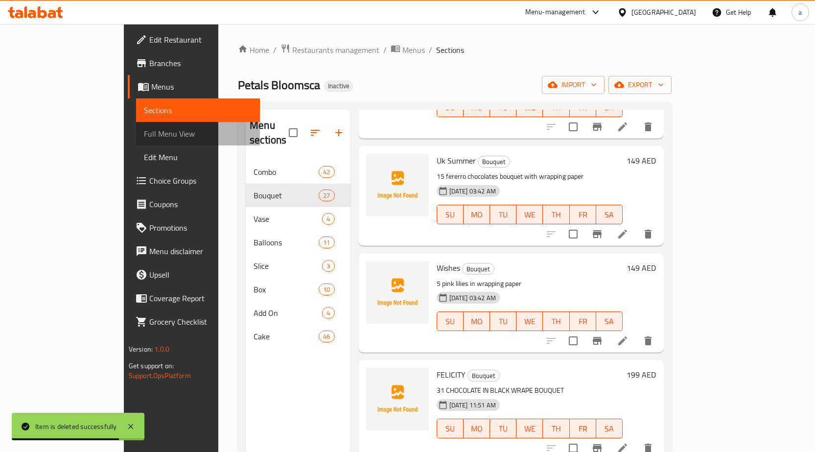
click at [136, 125] on link "Full Menu View" at bounding box center [198, 133] width 124 height 23
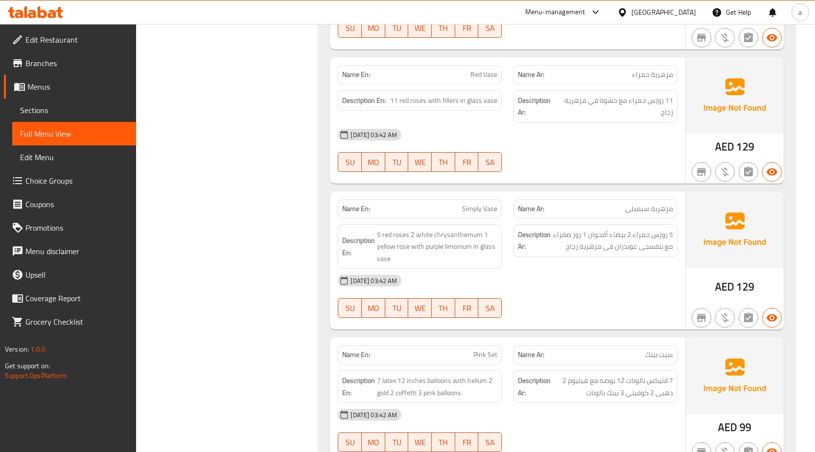
scroll to position [15122, 0]
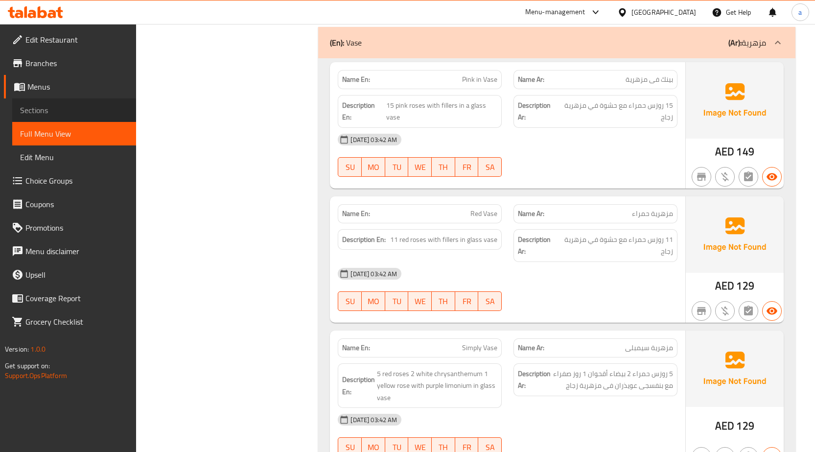
click at [104, 109] on span "Sections" at bounding box center [74, 110] width 108 height 12
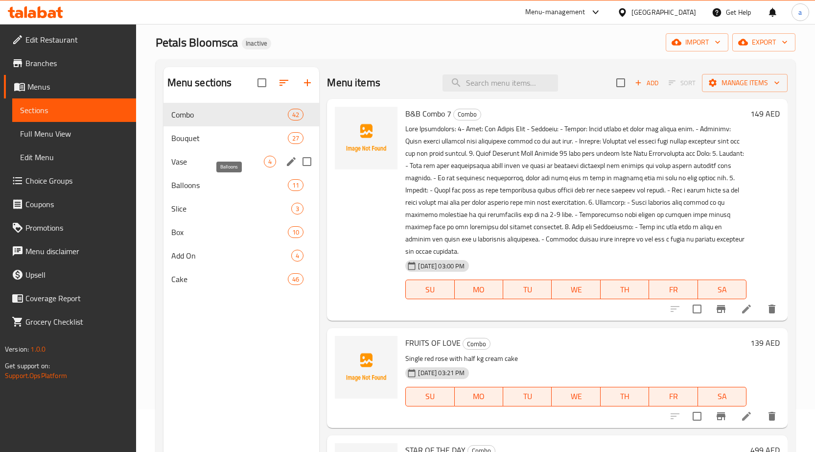
scroll to position [39, 0]
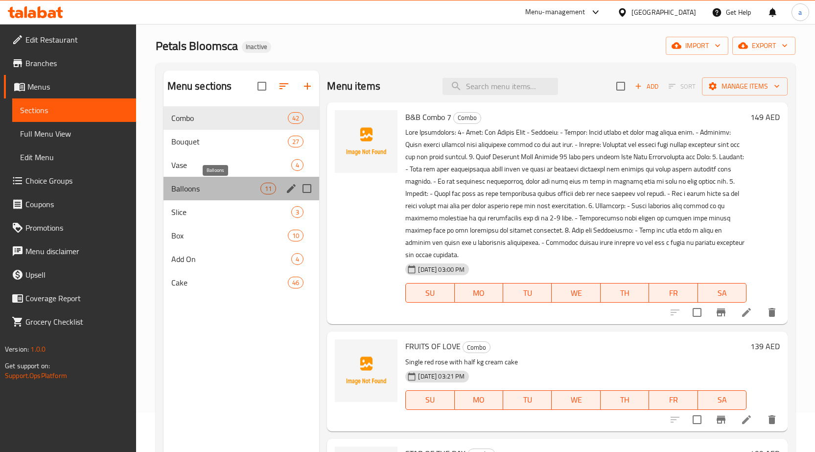
click at [199, 183] on span "Balloons" at bounding box center [216, 188] width 90 height 12
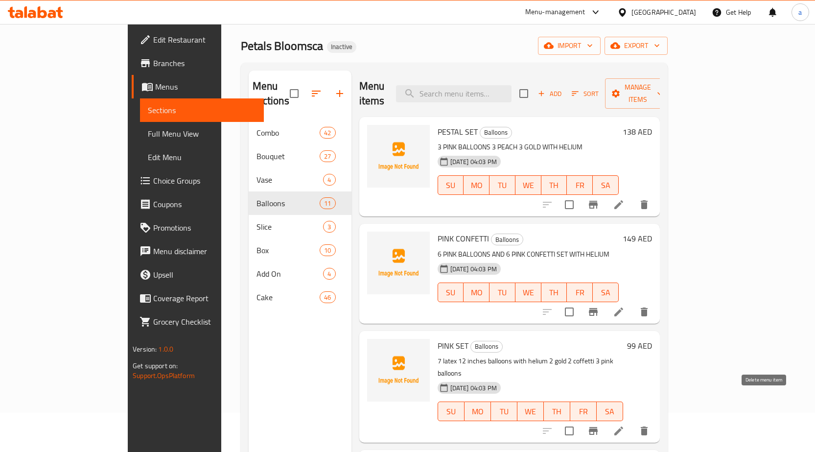
click at [650, 425] on icon "delete" at bounding box center [644, 431] width 12 height 12
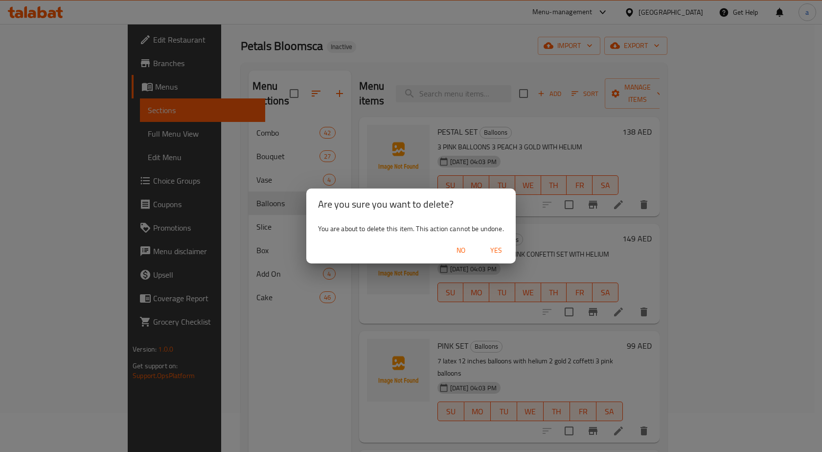
click at [500, 251] on span "Yes" at bounding box center [495, 250] width 23 height 12
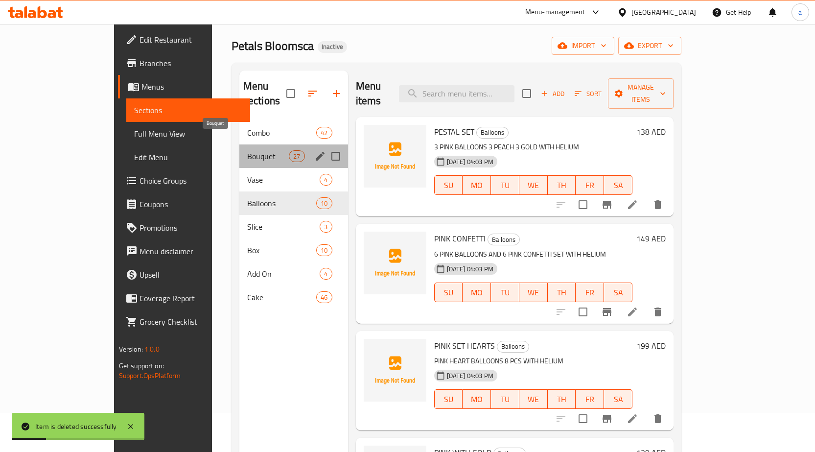
click at [247, 150] on span "Bouquet" at bounding box center [268, 156] width 42 height 12
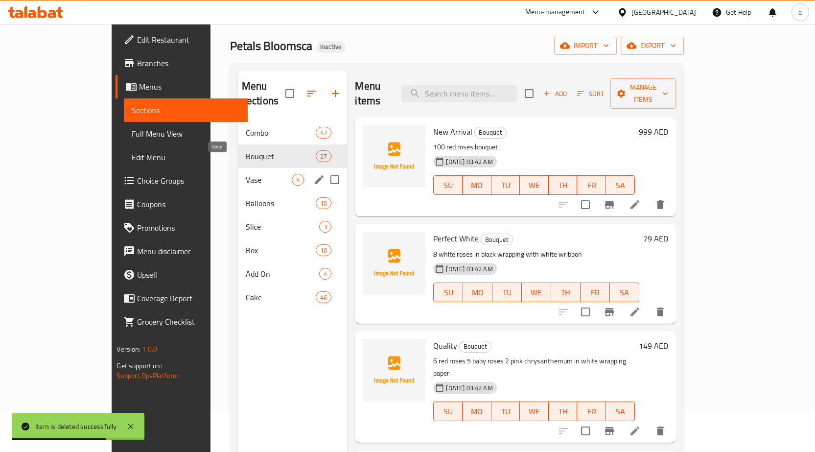
click at [246, 174] on span "Vase" at bounding box center [269, 180] width 46 height 12
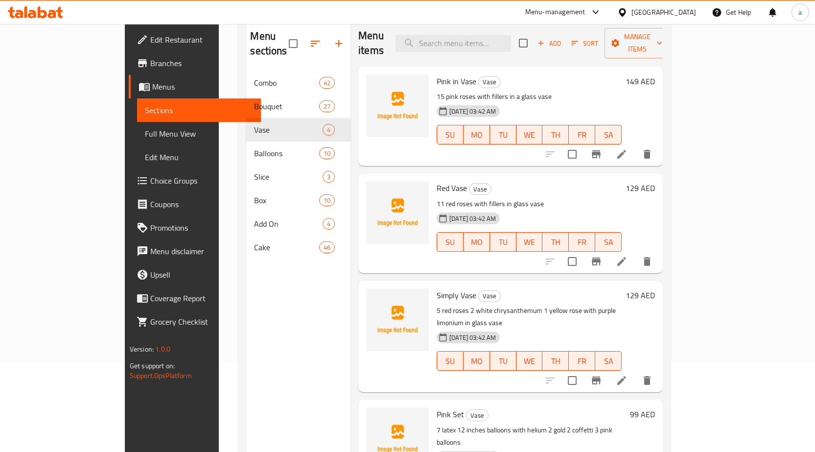
scroll to position [137, 0]
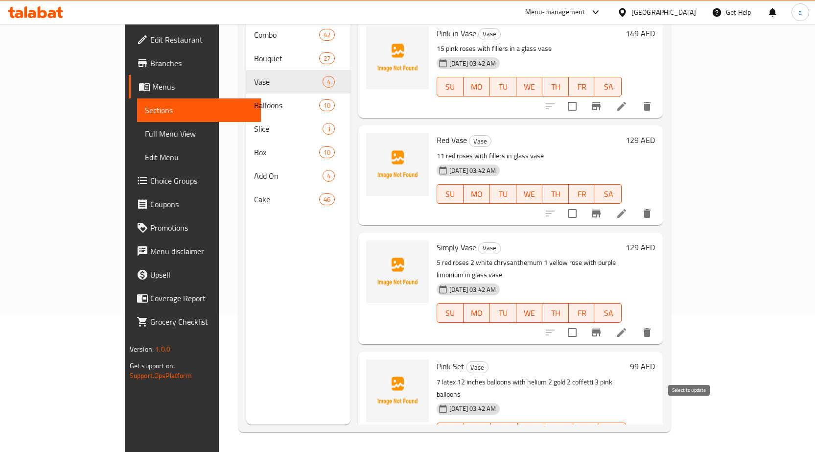
click at [582, 441] on input "checkbox" at bounding box center [572, 451] width 21 height 21
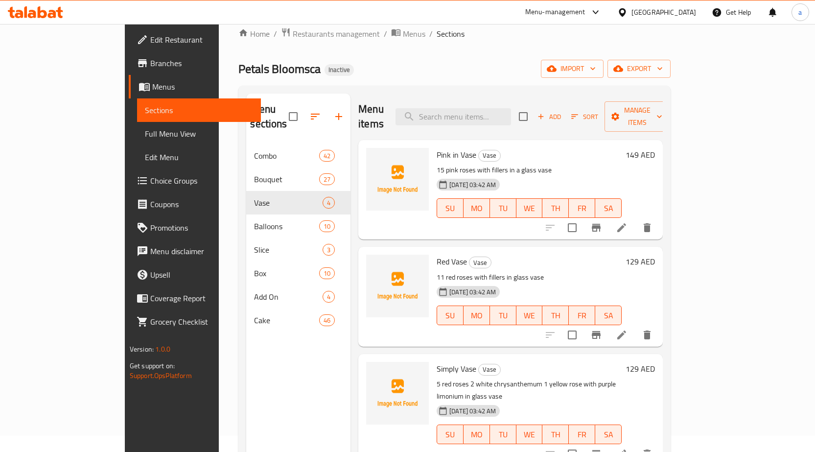
scroll to position [0, 0]
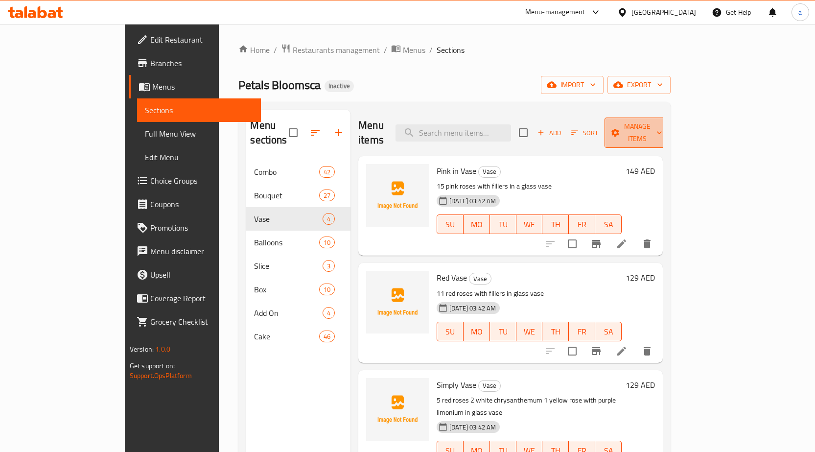
click at [662, 126] on span "Manage items" at bounding box center [637, 132] width 50 height 24
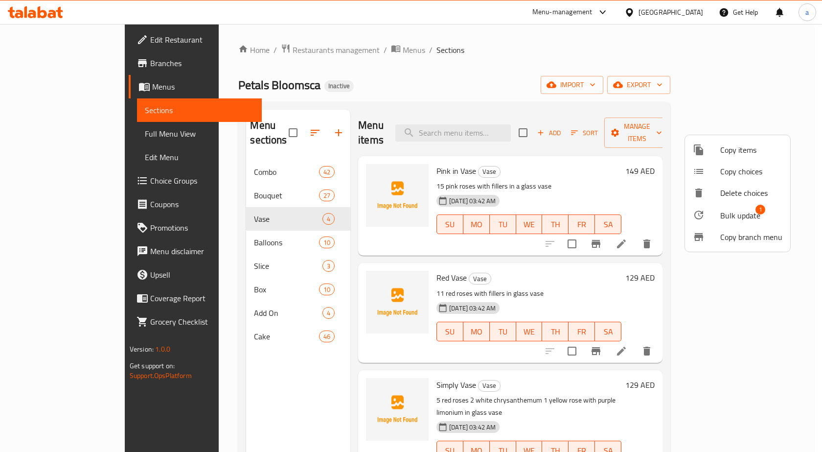
click at [715, 209] on div at bounding box center [706, 215] width 27 height 12
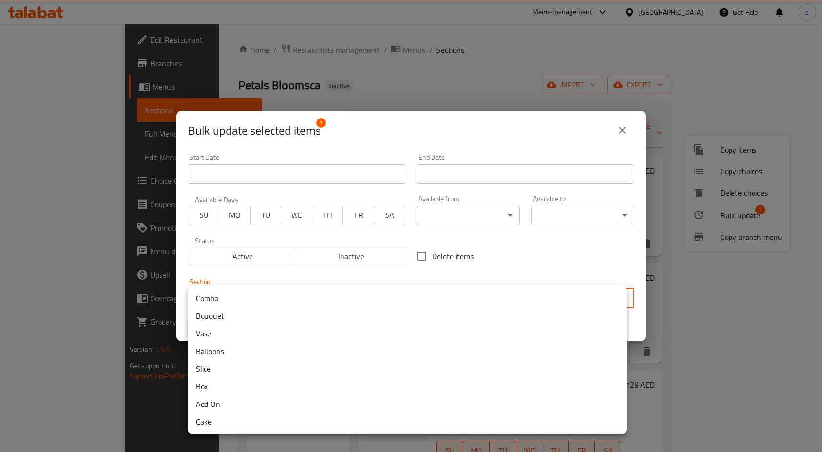
click at [391, 305] on body "​ Menu-management United Arab Emirates Get Help a Edit Restaurant Branches Menu…" at bounding box center [411, 238] width 822 height 428
click at [249, 358] on li "Balloons" at bounding box center [407, 351] width 439 height 18
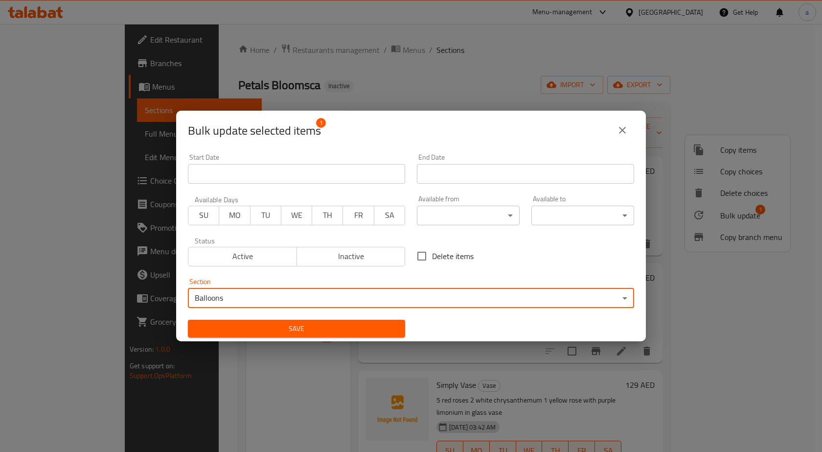
click at [253, 322] on span "Save" at bounding box center [297, 328] width 202 height 12
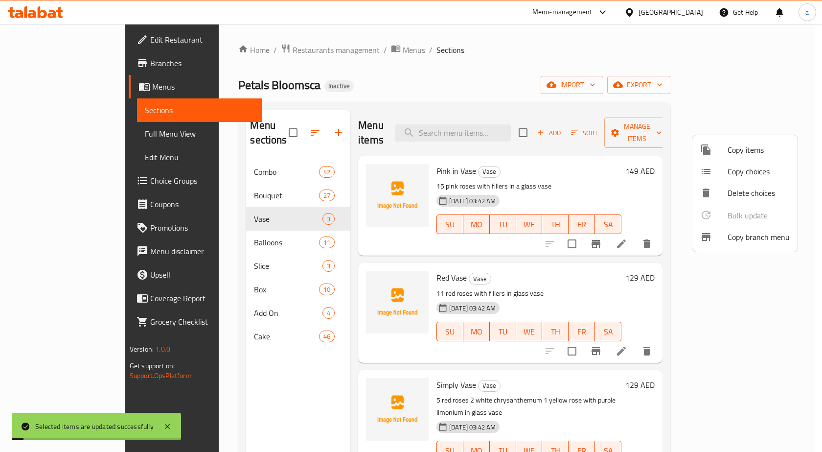
click at [225, 223] on div at bounding box center [411, 226] width 822 height 452
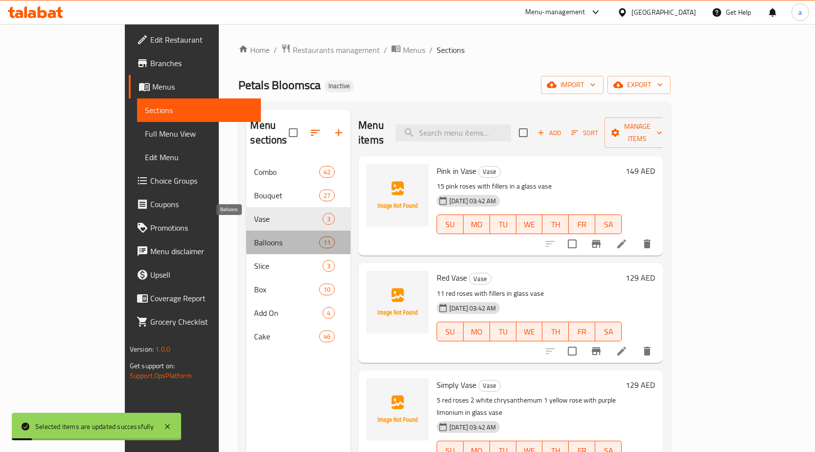
click at [254, 236] on span "Balloons" at bounding box center [286, 242] width 65 height 12
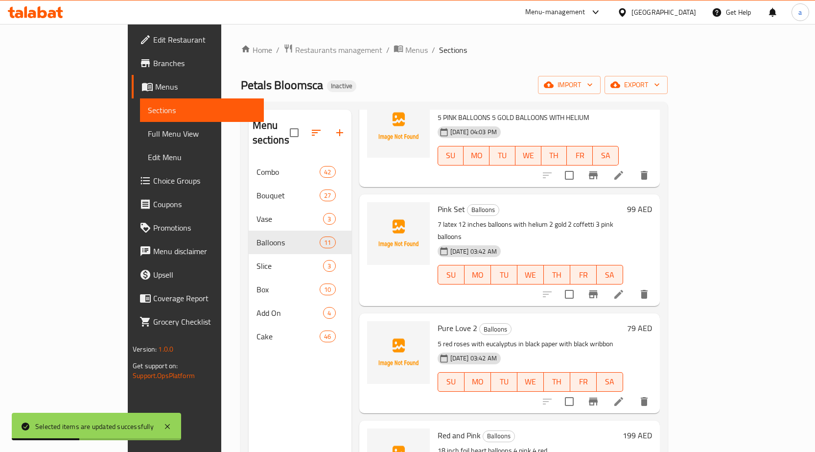
scroll to position [391, 0]
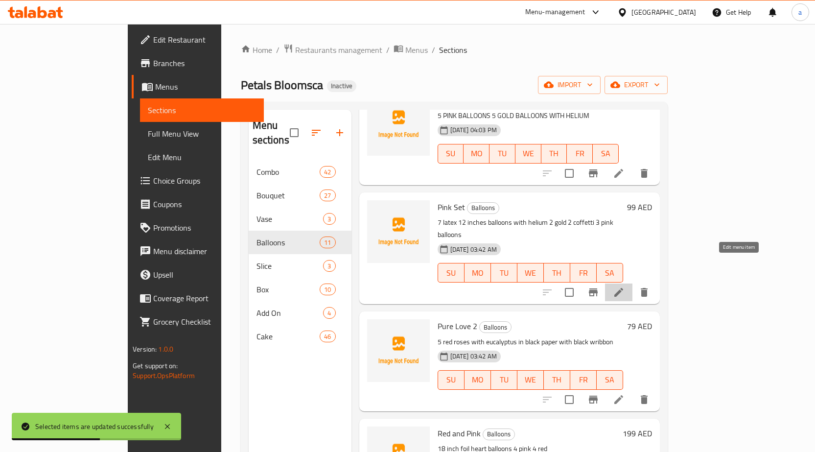
click at [624, 286] on icon at bounding box center [619, 292] width 12 height 12
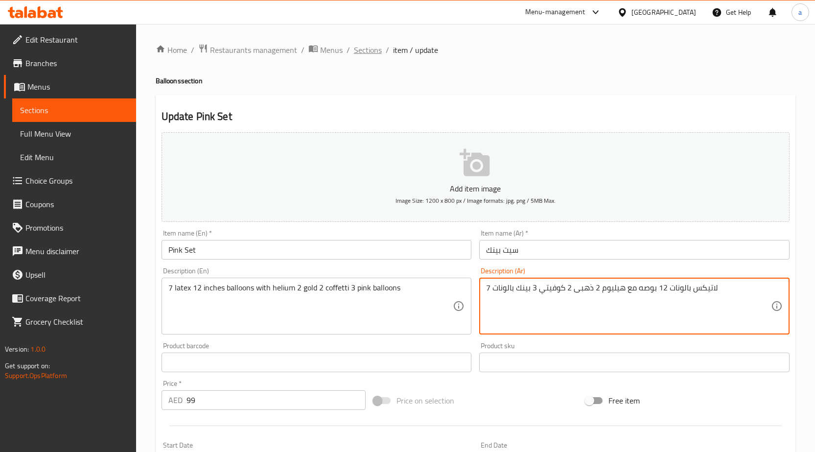
click at [363, 46] on span "Sections" at bounding box center [368, 50] width 28 height 12
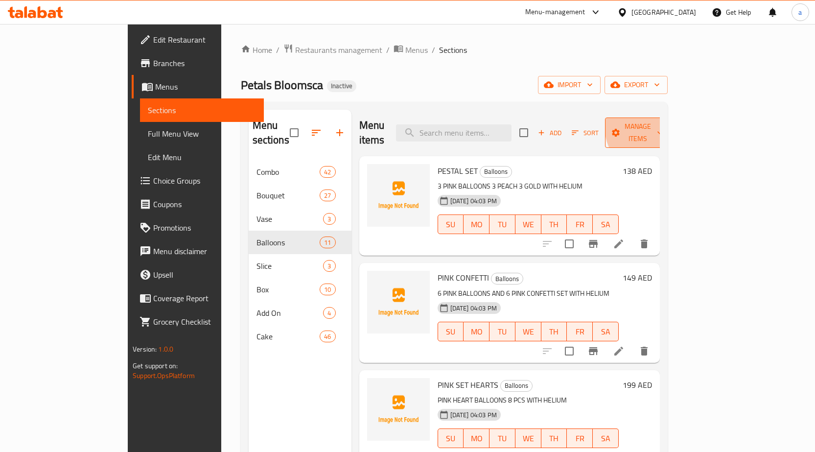
click at [662, 125] on span "Manage items" at bounding box center [638, 132] width 50 height 24
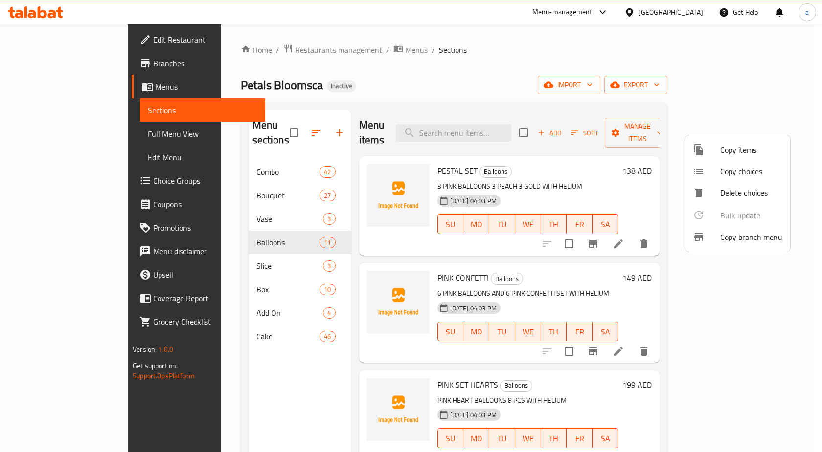
click at [762, 86] on div at bounding box center [411, 226] width 822 height 452
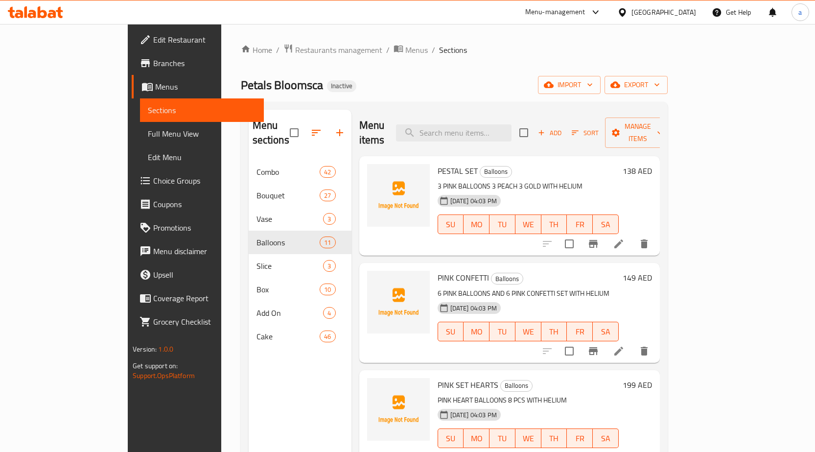
click at [660, 86] on span "export" at bounding box center [635, 85] width 47 height 12
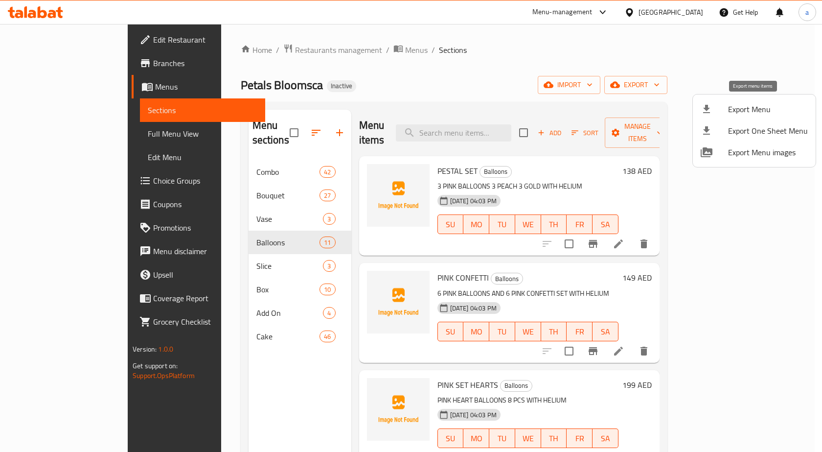
click at [732, 107] on span "Export Menu" at bounding box center [768, 109] width 80 height 12
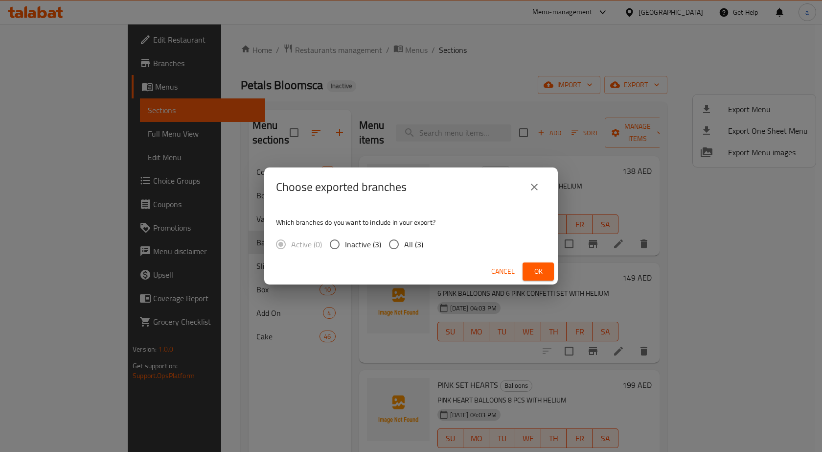
click at [400, 244] on input "All (3)" at bounding box center [394, 244] width 21 height 21
click at [538, 262] on button "Ok" at bounding box center [538, 271] width 31 height 18
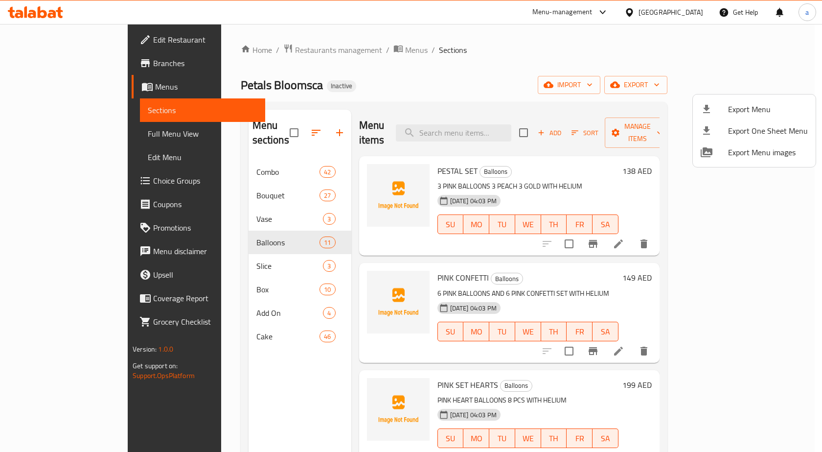
click at [265, 126] on div at bounding box center [411, 226] width 822 height 452
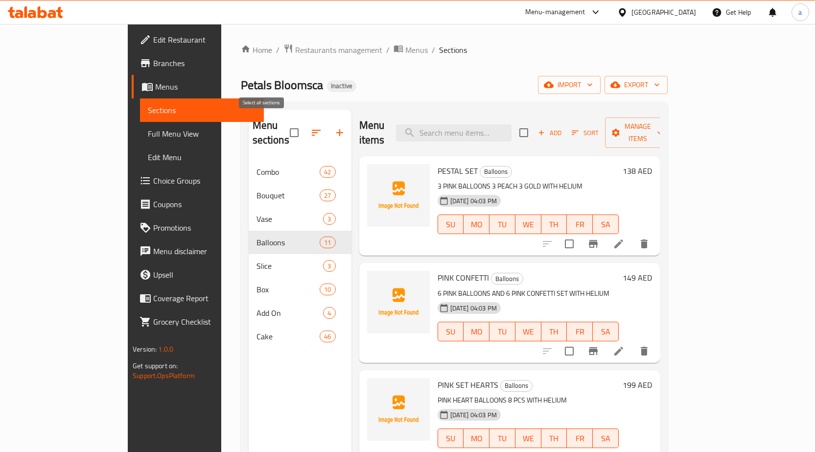
click at [284, 126] on input "checkbox" at bounding box center [294, 132] width 21 height 21
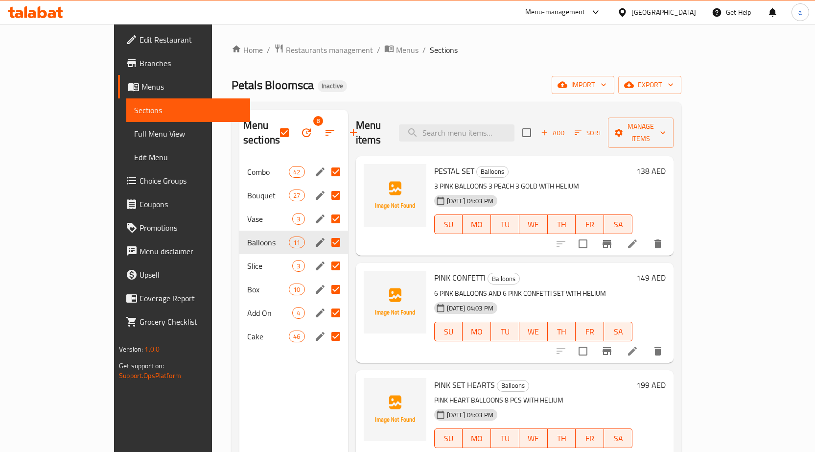
click at [300, 127] on icon "button" at bounding box center [306, 133] width 12 height 12
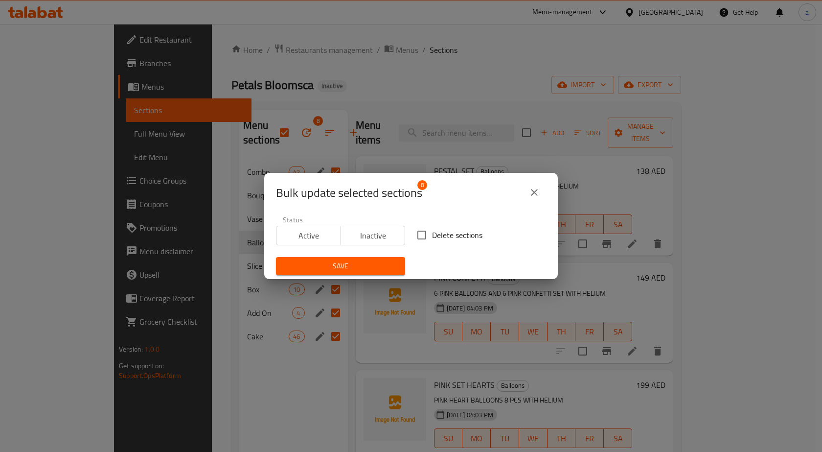
click at [419, 239] on input "Delete sections" at bounding box center [421, 235] width 21 height 21
click at [389, 262] on span "Save" at bounding box center [341, 266] width 114 height 12
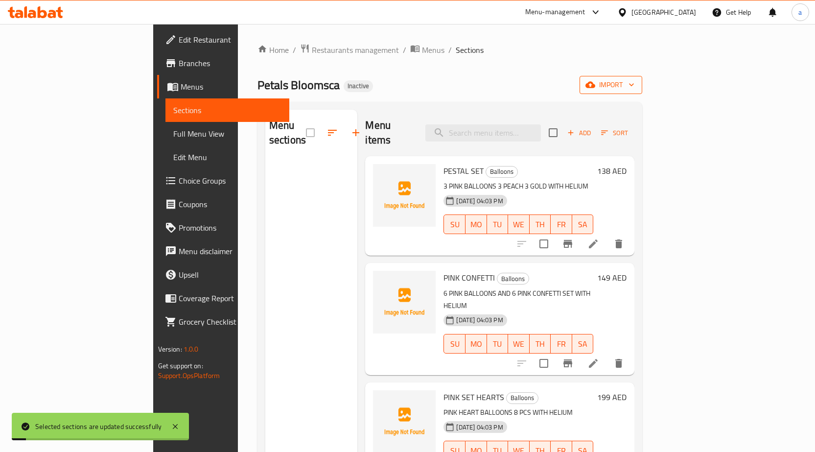
click at [634, 88] on span "import" at bounding box center [610, 85] width 47 height 12
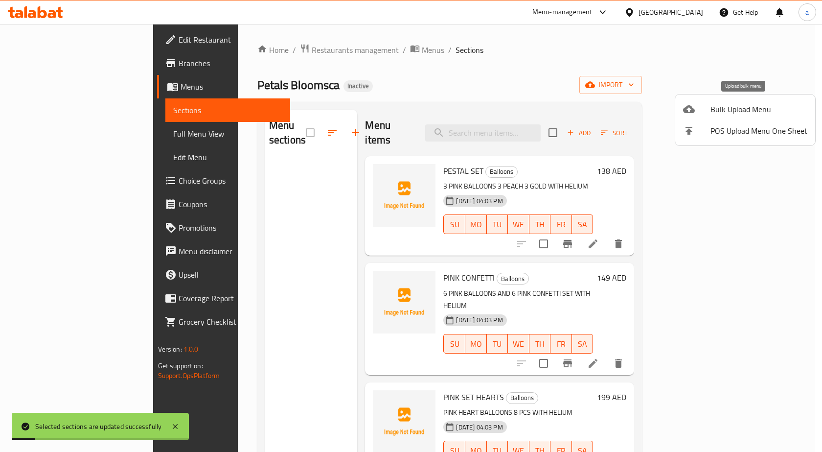
click at [713, 115] on span "Bulk Upload Menu" at bounding box center [758, 109] width 97 height 12
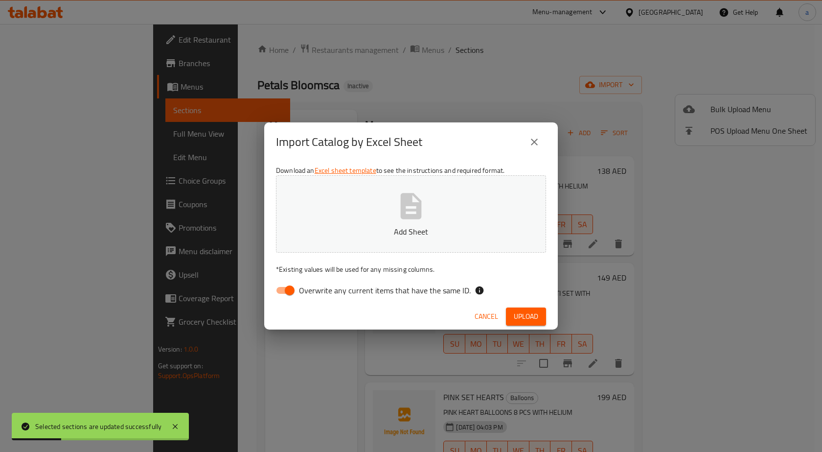
click at [336, 289] on span "Overwrite any current items that have the same ID." at bounding box center [385, 290] width 172 height 12
click at [318, 289] on input "Overwrite any current items that have the same ID." at bounding box center [290, 290] width 56 height 19
click at [368, 227] on p "Add Sheet" at bounding box center [411, 232] width 240 height 12
click at [525, 315] on span "Upload" at bounding box center [526, 316] width 24 height 12
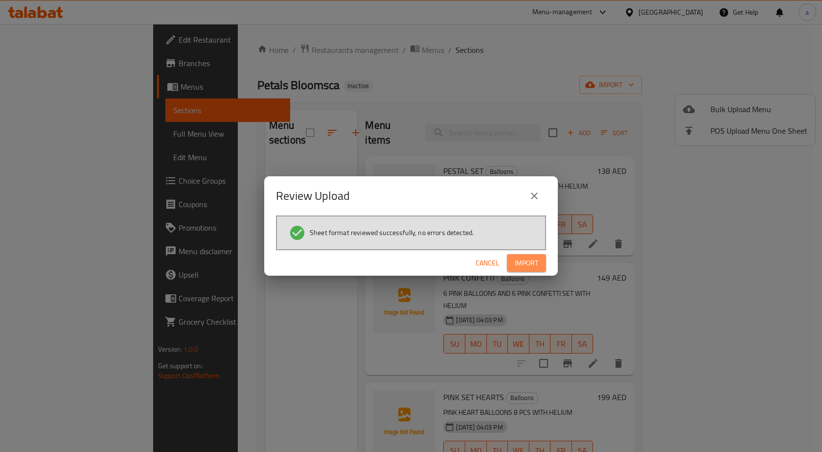
click at [523, 266] on span "Import" at bounding box center [526, 263] width 23 height 12
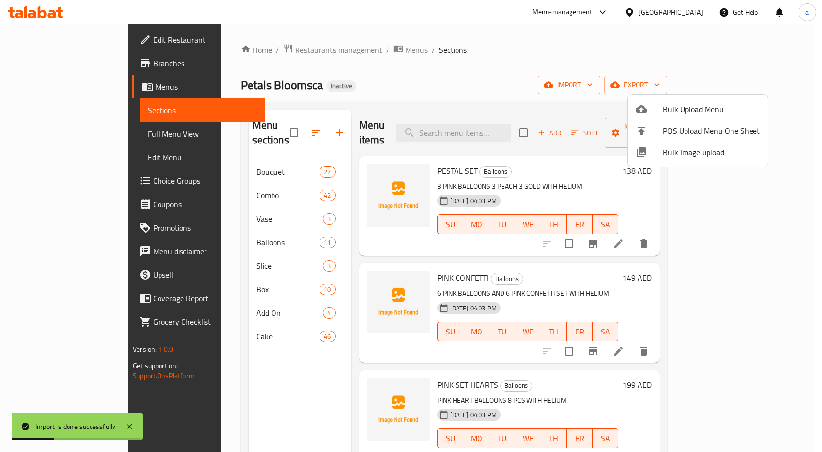
click at [232, 156] on div at bounding box center [411, 226] width 822 height 452
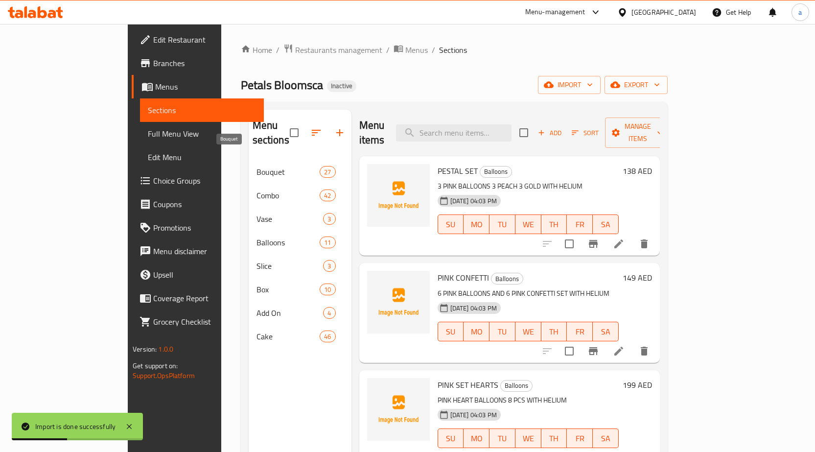
click at [256, 166] on span "Bouquet" at bounding box center [288, 172] width 64 height 12
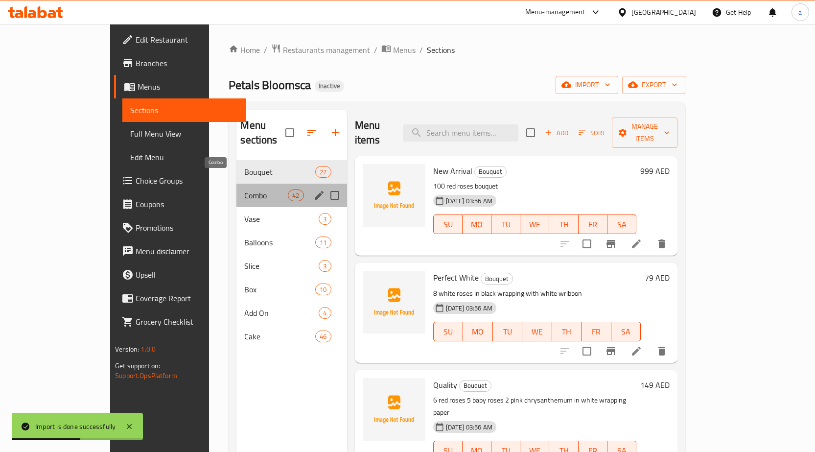
click at [244, 189] on span "Combo" at bounding box center [266, 195] width 44 height 12
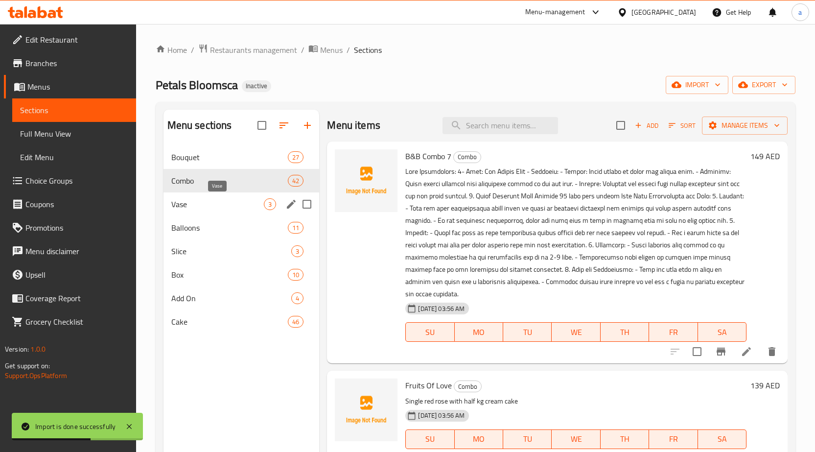
click at [216, 204] on span "Vase" at bounding box center [217, 204] width 93 height 12
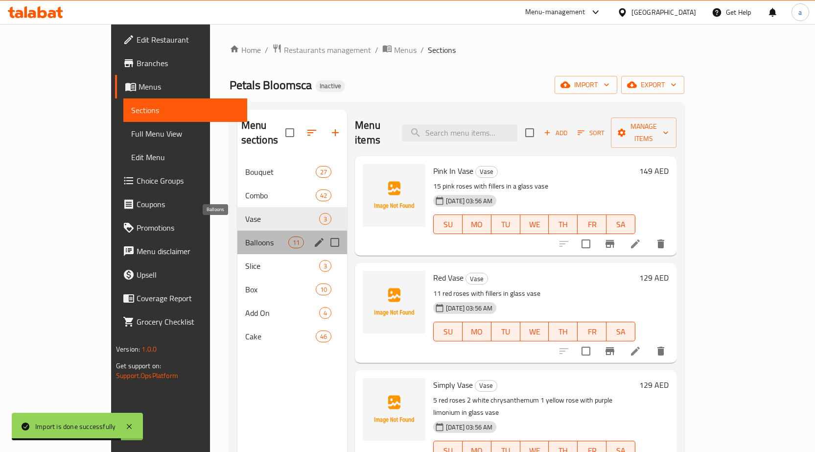
click at [245, 236] on span "Balloons" at bounding box center [266, 242] width 43 height 12
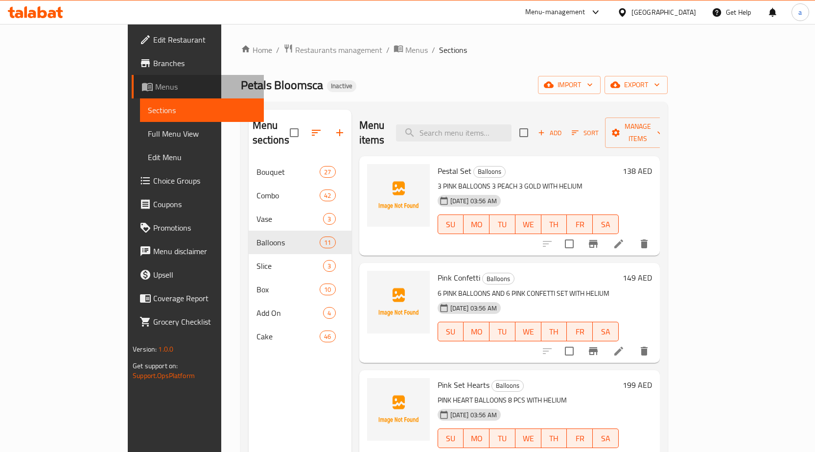
click at [155, 82] on span "Menus" at bounding box center [205, 87] width 101 height 12
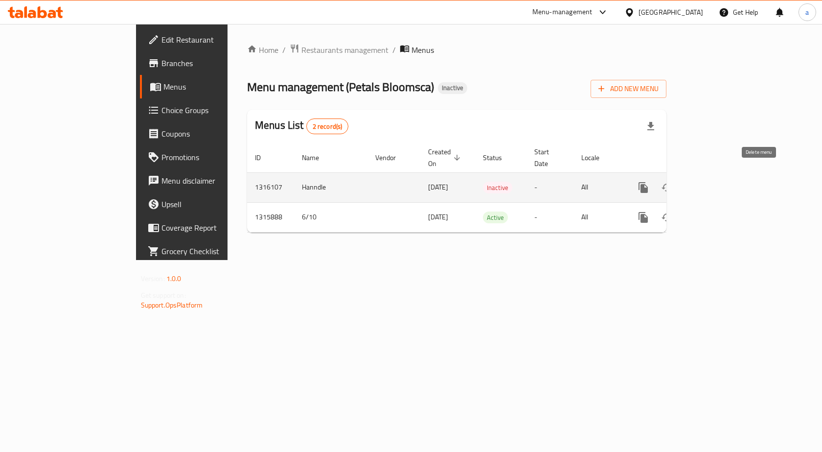
click at [696, 182] on icon "enhanced table" at bounding box center [690, 188] width 12 height 12
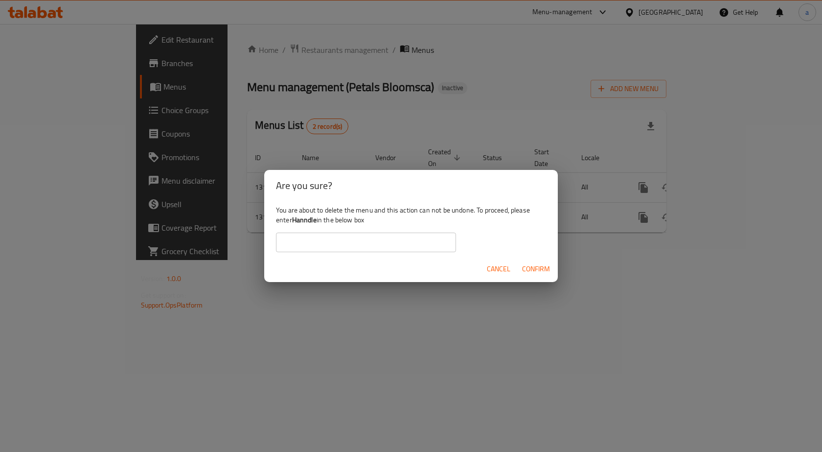
click at [367, 244] on input "text" at bounding box center [366, 242] width 180 height 20
click at [550, 272] on button "Confirm" at bounding box center [536, 269] width 36 height 18
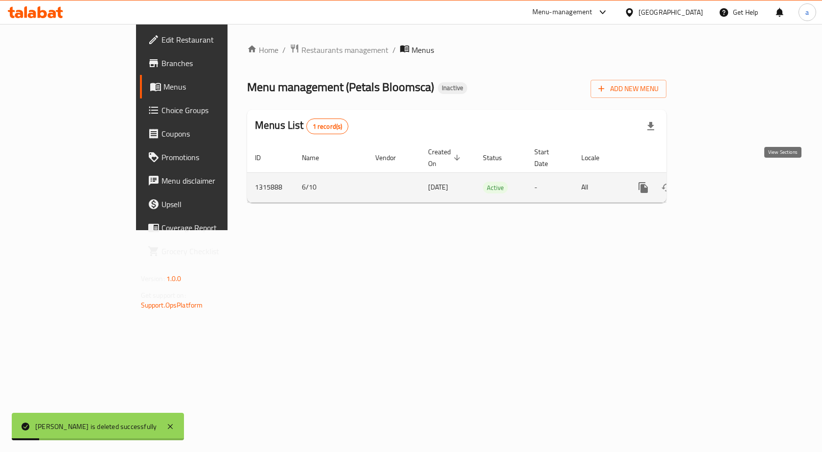
click at [726, 180] on link "enhanced table" at bounding box center [713, 187] width 23 height 23
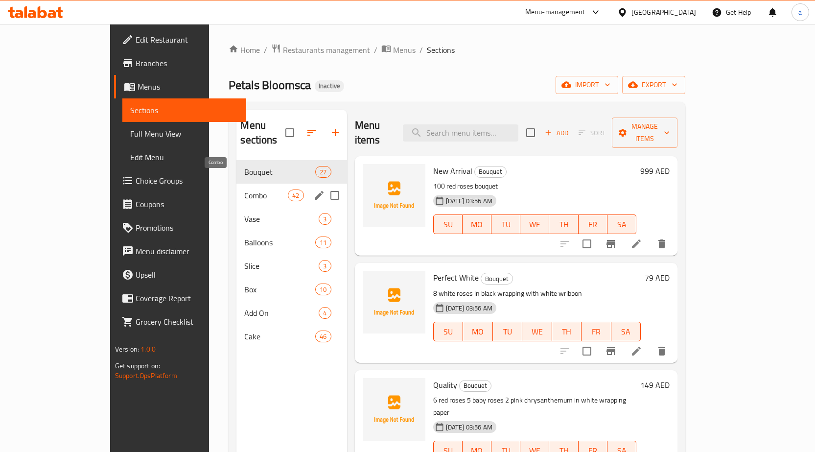
click at [245, 189] on span "Combo" at bounding box center [266, 195] width 44 height 12
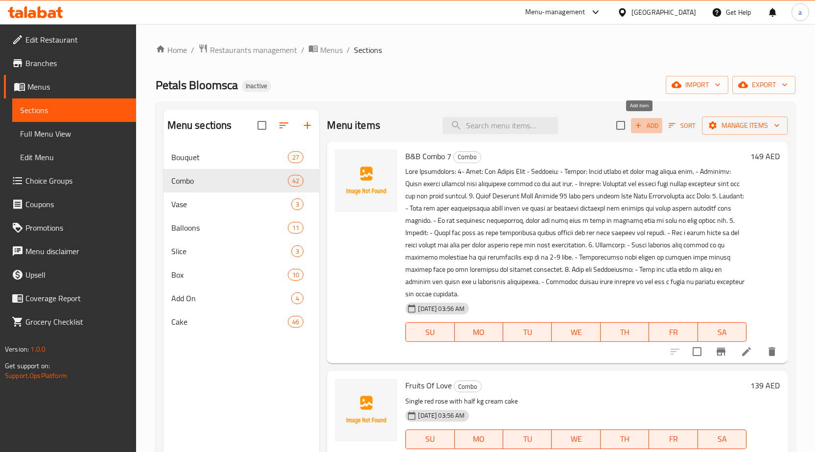
click at [634, 130] on icon "button" at bounding box center [638, 125] width 9 height 9
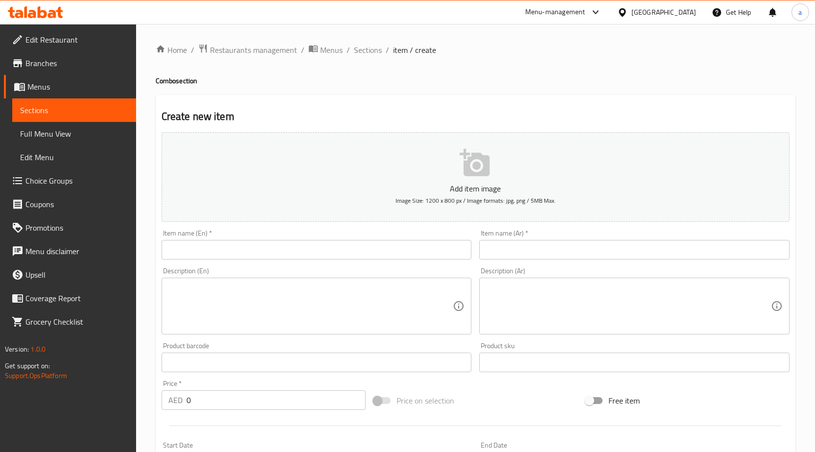
click at [217, 400] on input "0" at bounding box center [275, 400] width 179 height 20
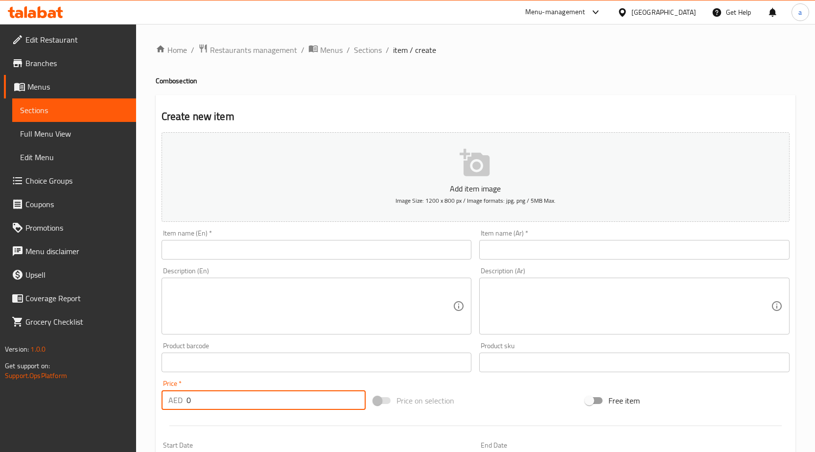
click at [217, 400] on input "0" at bounding box center [275, 400] width 179 height 20
paste input "499"
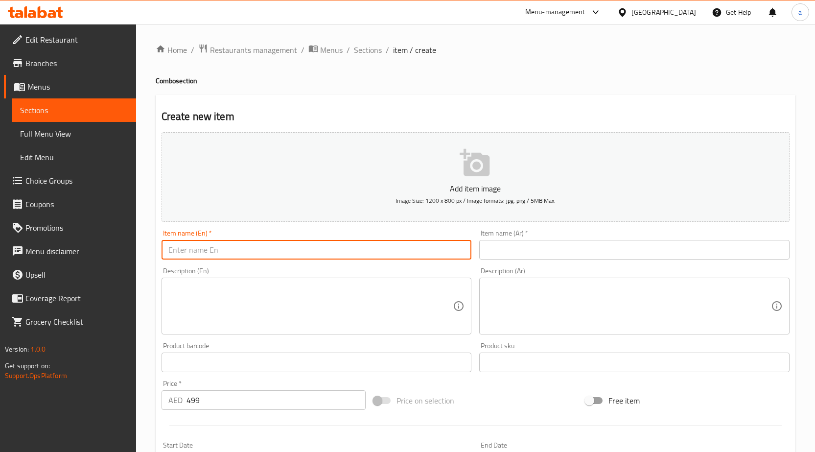
click at [389, 249] on input "text" at bounding box center [316, 250] width 310 height 20
paste input "B&B Combo 20"
click at [317, 297] on textarea at bounding box center [310, 306] width 285 height 46
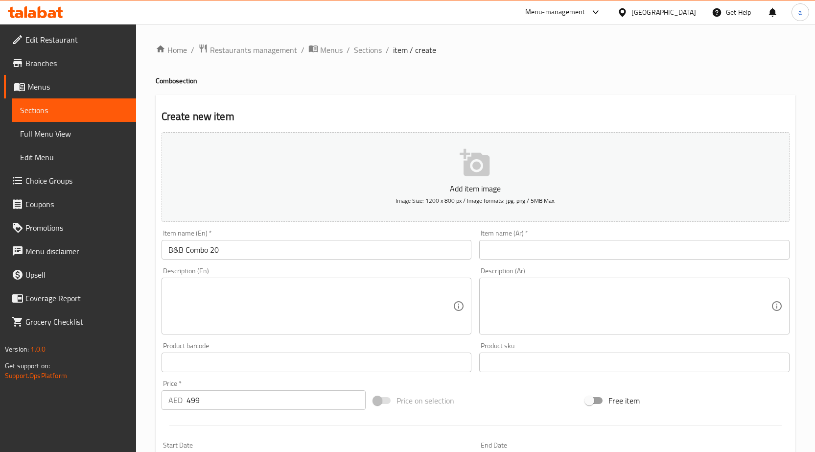
click at [361, 316] on textarea at bounding box center [310, 306] width 285 height 46
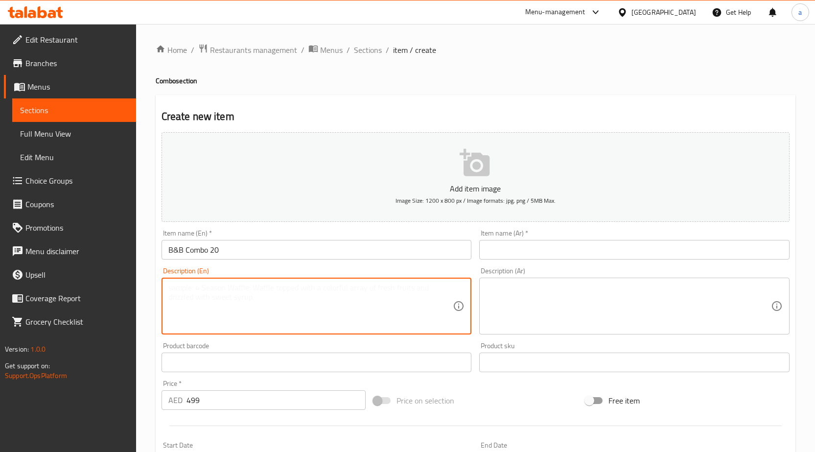
paste textarea ""The image presents a visually striking and heartwarming composition that consi…"
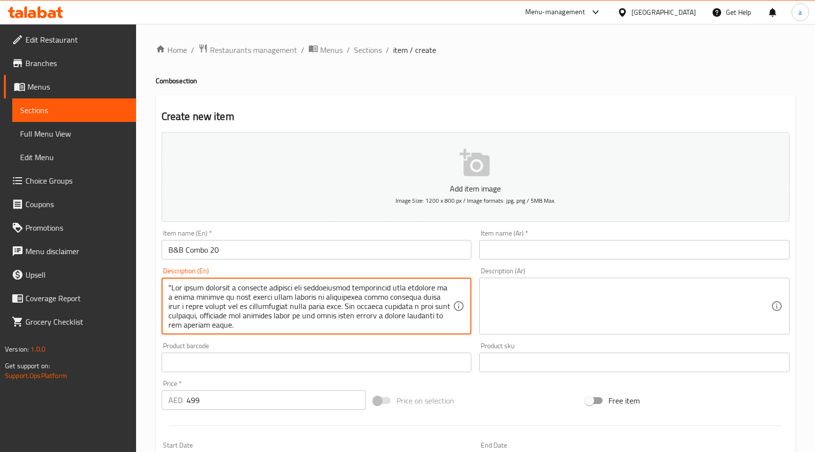
scroll to position [309, 0]
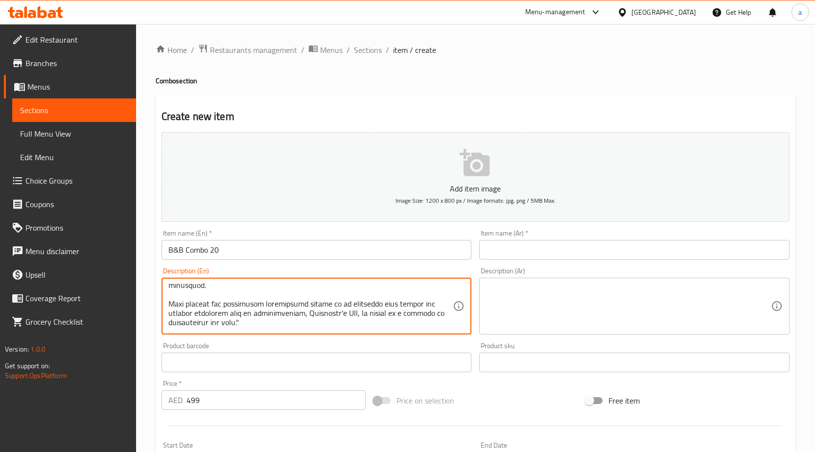
click at [538, 256] on input "text" at bounding box center [634, 250] width 310 height 20
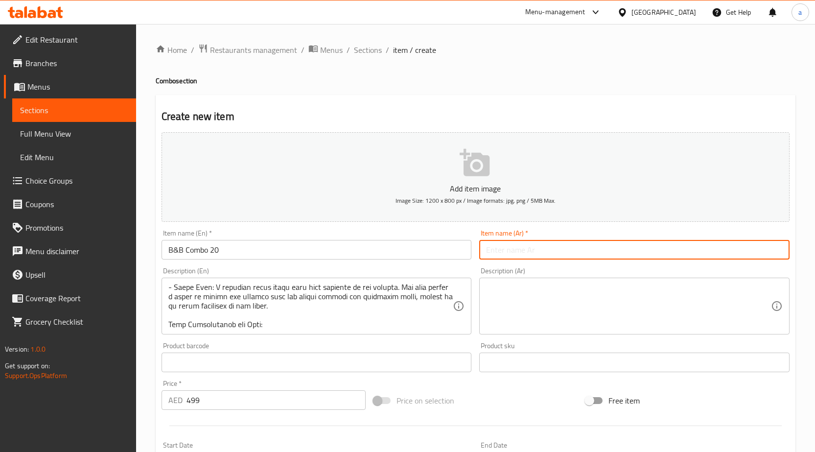
scroll to position [0, 0]
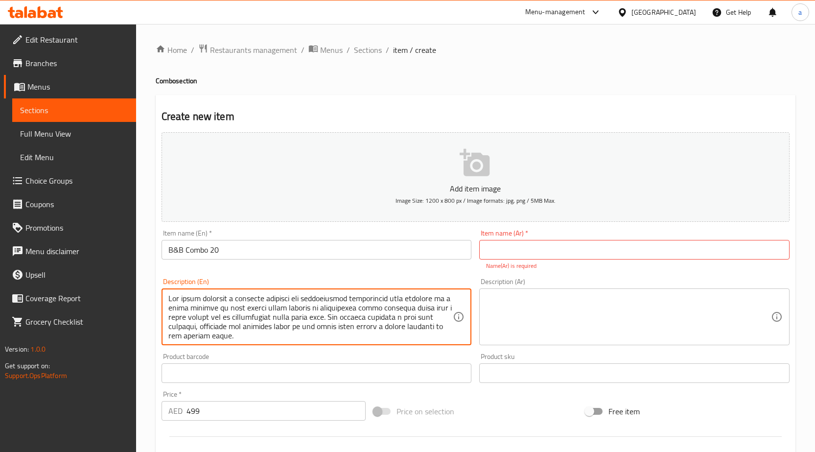
click at [554, 257] on input "text" at bounding box center [634, 250] width 310 height 20
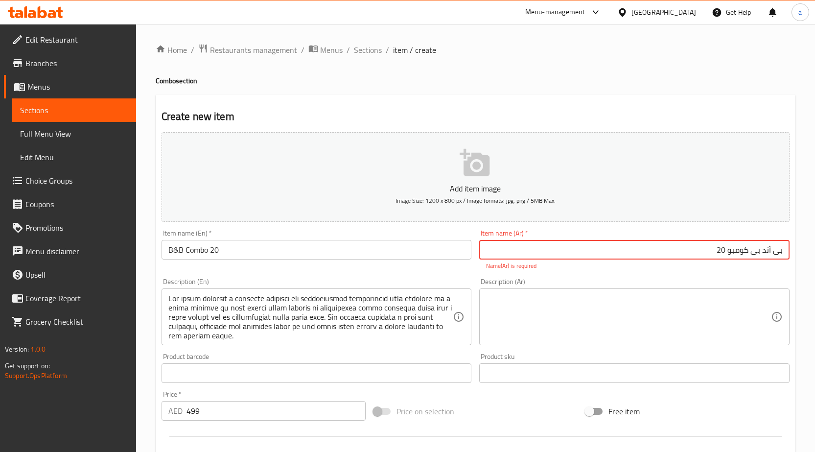
click at [602, 322] on textarea at bounding box center [628, 317] width 285 height 46
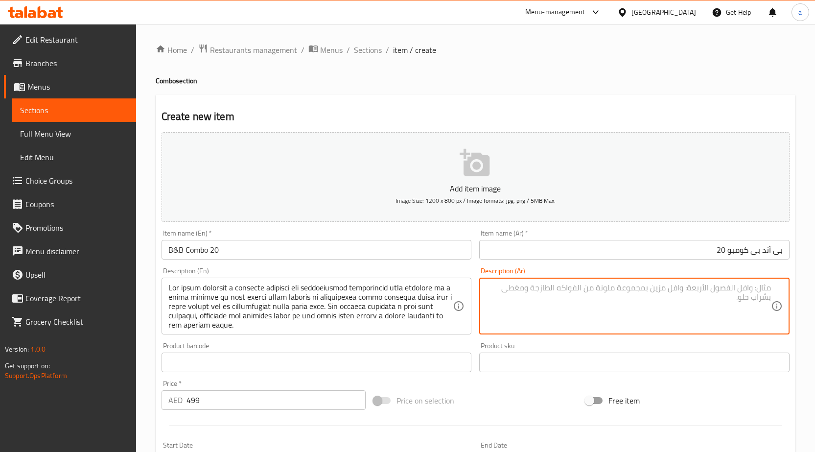
click at [646, 290] on textarea at bounding box center [628, 306] width 285 height 46
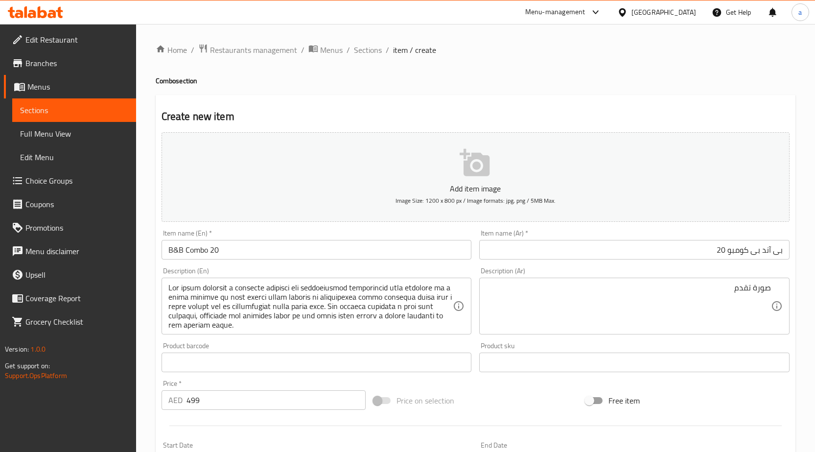
click at [654, 293] on textarea "صورة تقدم" at bounding box center [628, 306] width 285 height 46
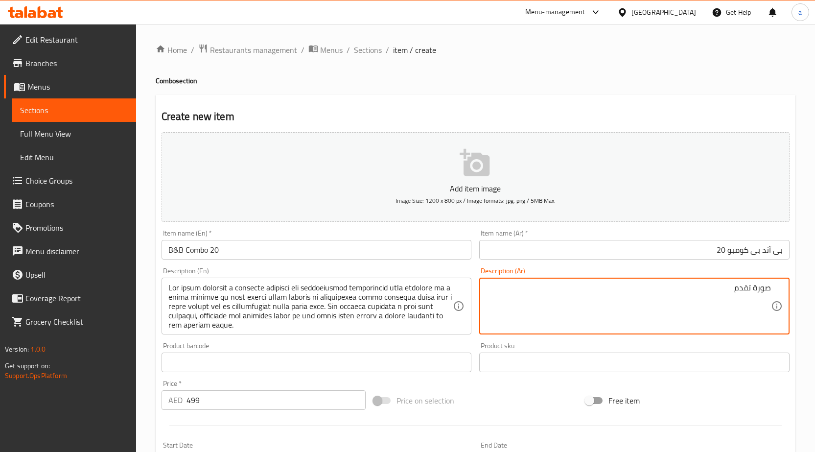
click at [585, 300] on textarea "صورة تقدم" at bounding box center [628, 306] width 285 height 46
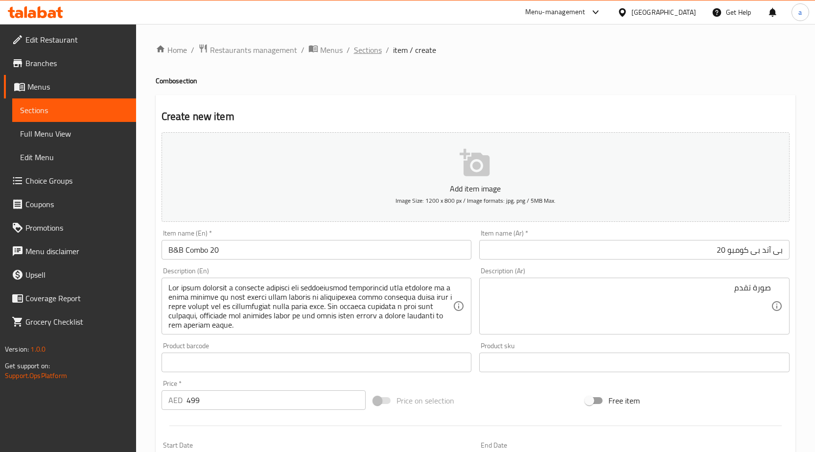
click at [376, 51] on span "Sections" at bounding box center [368, 50] width 28 height 12
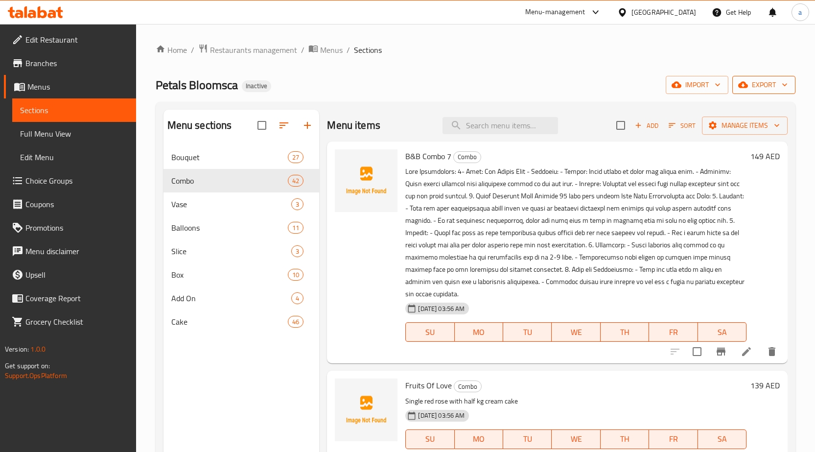
click at [785, 89] on icon "button" at bounding box center [784, 85] width 10 height 10
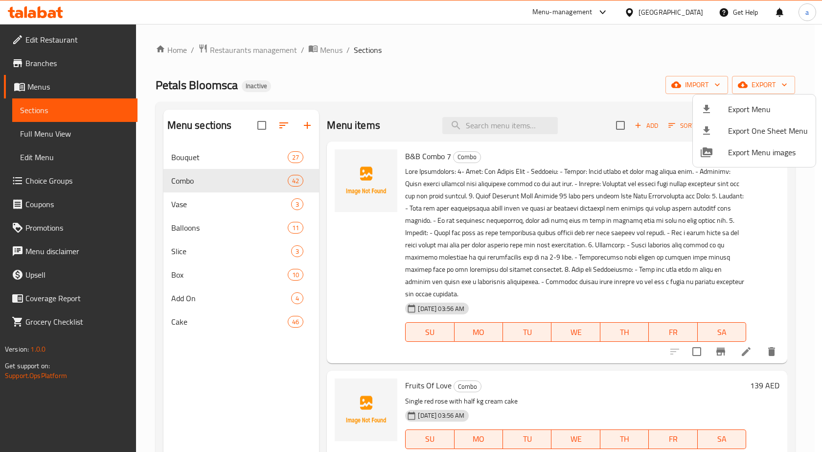
click at [721, 82] on div at bounding box center [411, 226] width 822 height 452
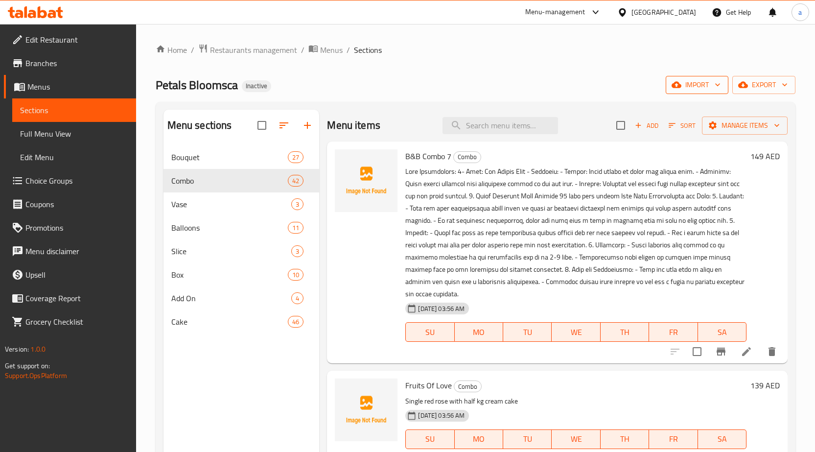
click at [718, 83] on icon "button" at bounding box center [717, 85] width 10 height 10
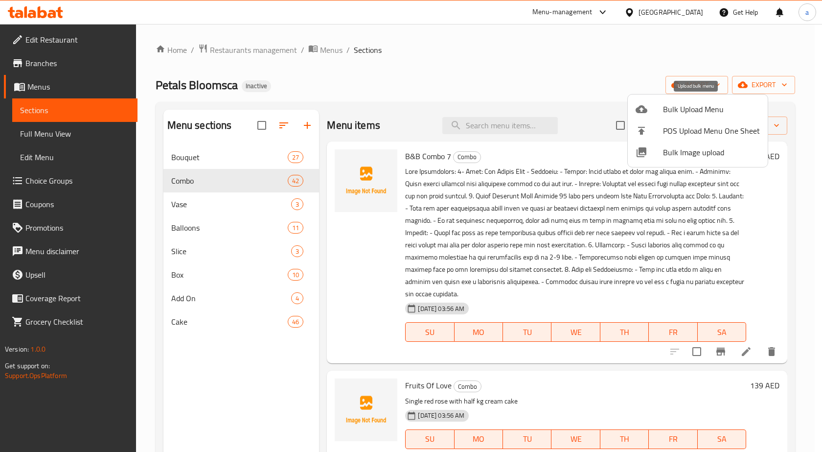
click at [703, 103] on span "Bulk Upload Menu" at bounding box center [711, 109] width 97 height 12
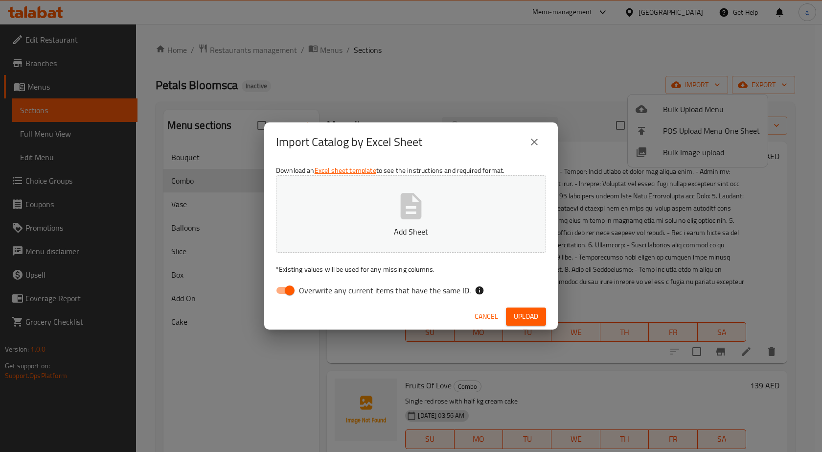
click at [361, 291] on span "Overwrite any current items that have the same ID." at bounding box center [385, 290] width 172 height 12
click at [318, 291] on input "Overwrite any current items that have the same ID." at bounding box center [290, 290] width 56 height 19
click at [398, 250] on button "Add Sheet" at bounding box center [411, 213] width 270 height 77
click at [545, 321] on button "Upload" at bounding box center [526, 316] width 40 height 18
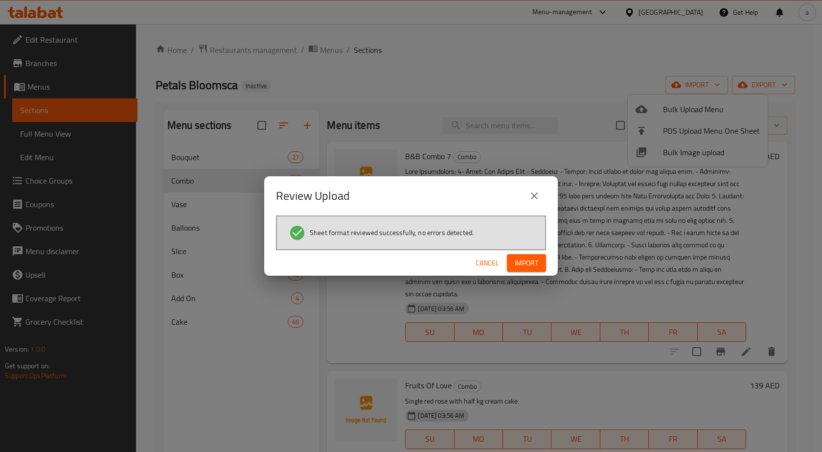
click at [530, 265] on span "Import" at bounding box center [526, 263] width 23 height 12
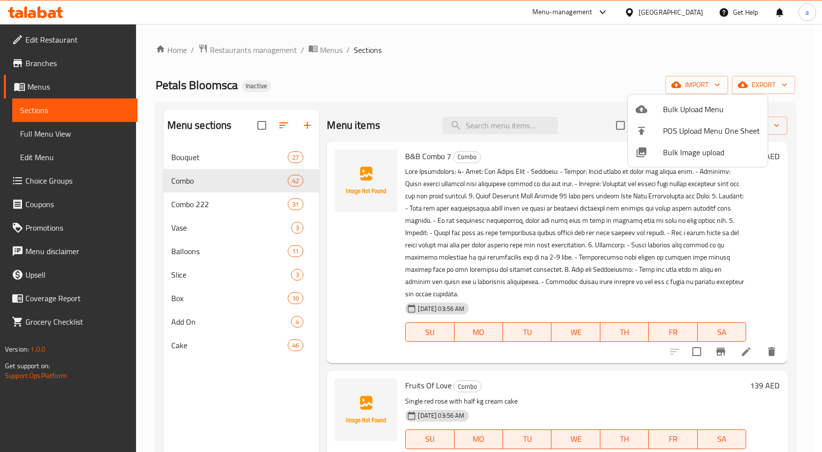
click at [264, 197] on div at bounding box center [411, 226] width 822 height 452
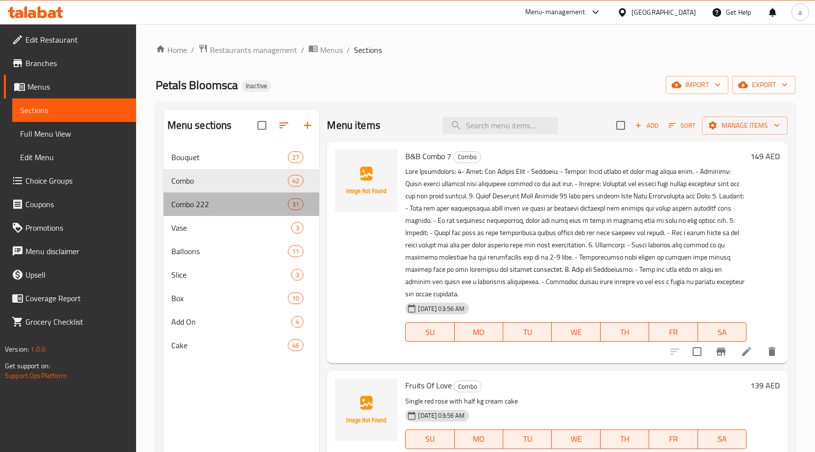
click at [264, 197] on div "Combo 222 31" at bounding box center [241, 203] width 156 height 23
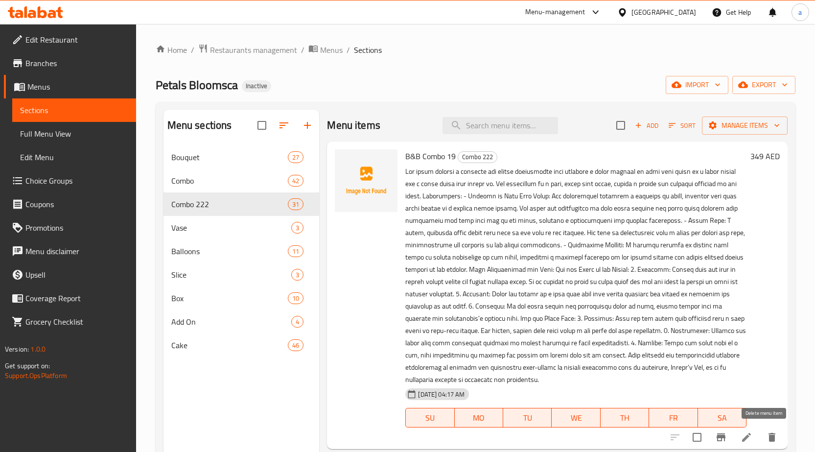
click at [768, 437] on icon "delete" at bounding box center [771, 436] width 7 height 9
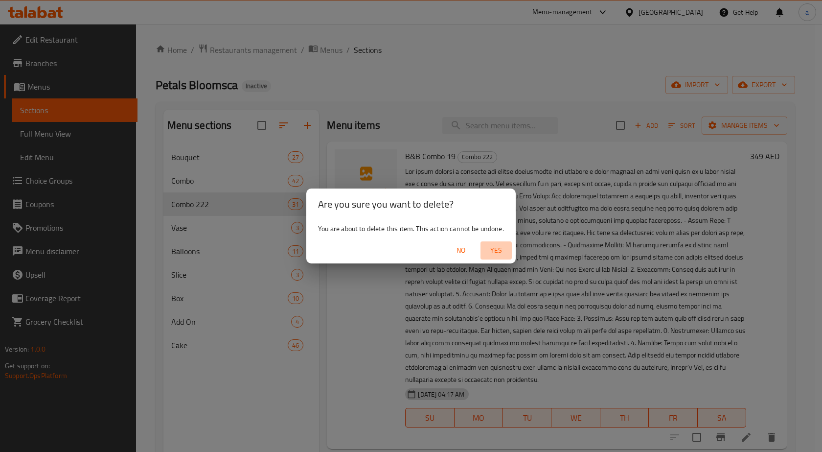
click at [496, 249] on span "Yes" at bounding box center [495, 250] width 23 height 12
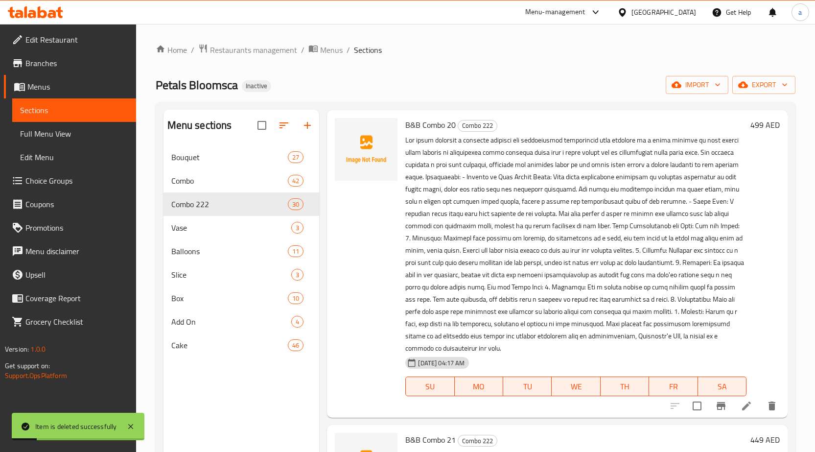
scroll to position [49, 0]
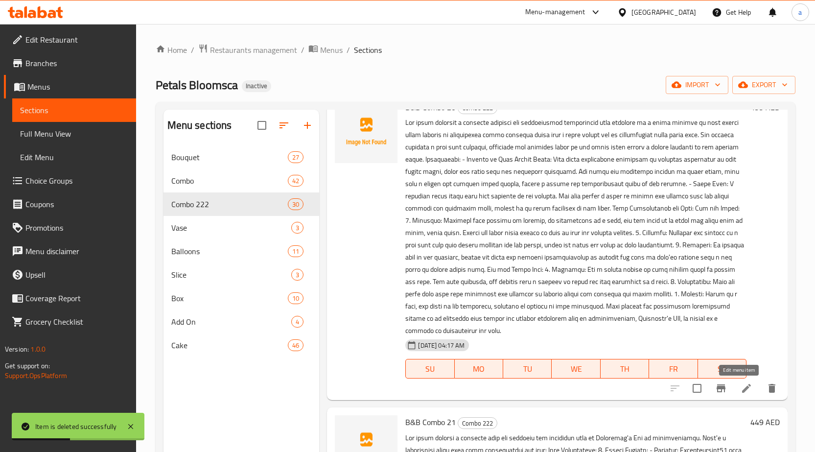
click at [740, 388] on icon at bounding box center [746, 388] width 12 height 12
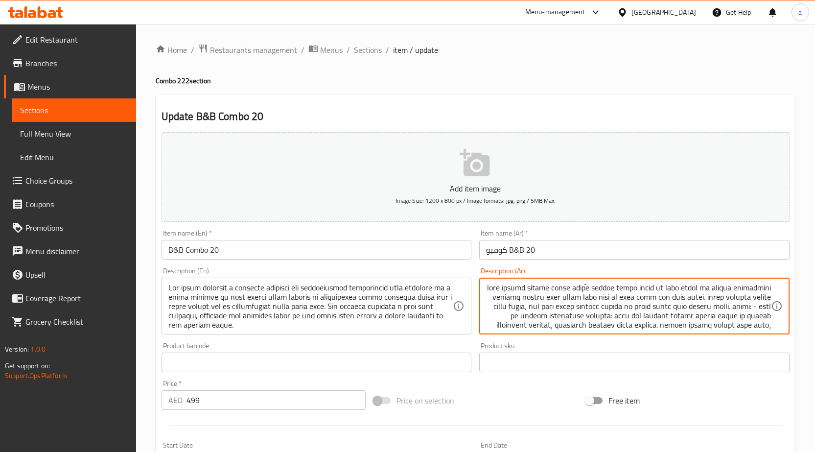
click at [722, 319] on textarea at bounding box center [628, 306] width 285 height 46
click at [649, 250] on input "كومبو B&B 20" at bounding box center [634, 250] width 310 height 20
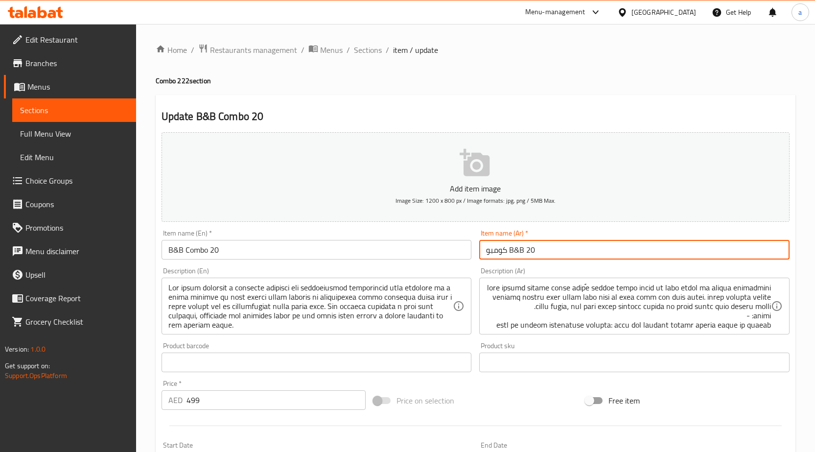
click at [649, 250] on input "كومبو B&B 20" at bounding box center [634, 250] width 310 height 20
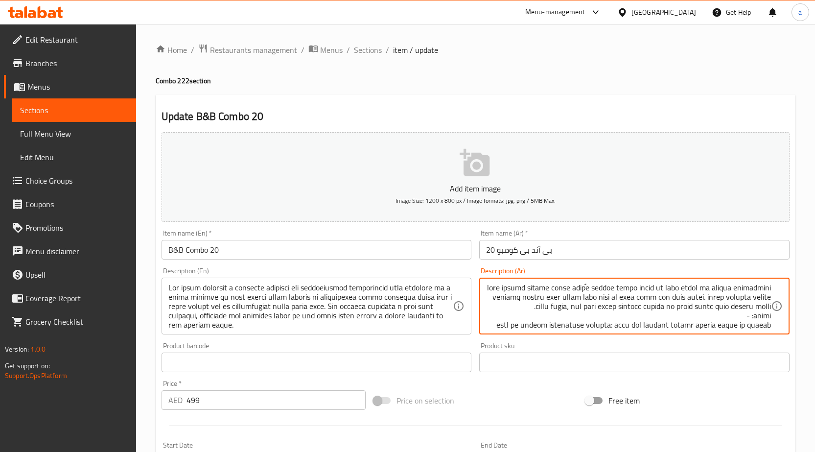
click at [705, 309] on textarea at bounding box center [628, 306] width 285 height 46
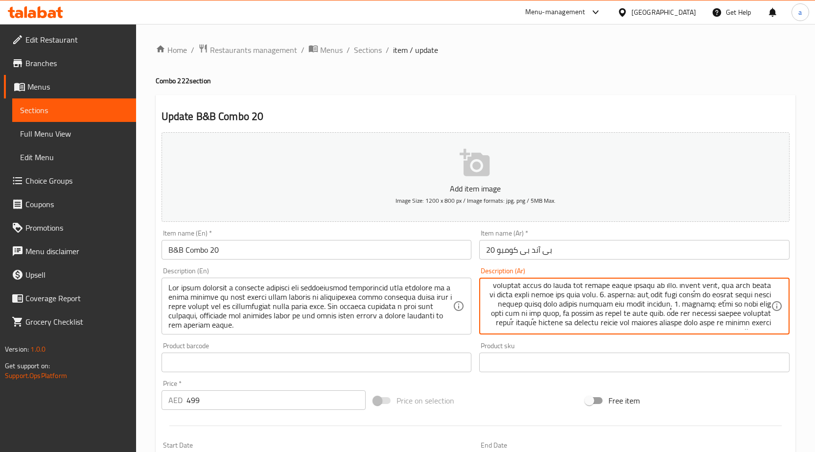
scroll to position [170, 0]
click at [606, 299] on textarea at bounding box center [628, 306] width 285 height 46
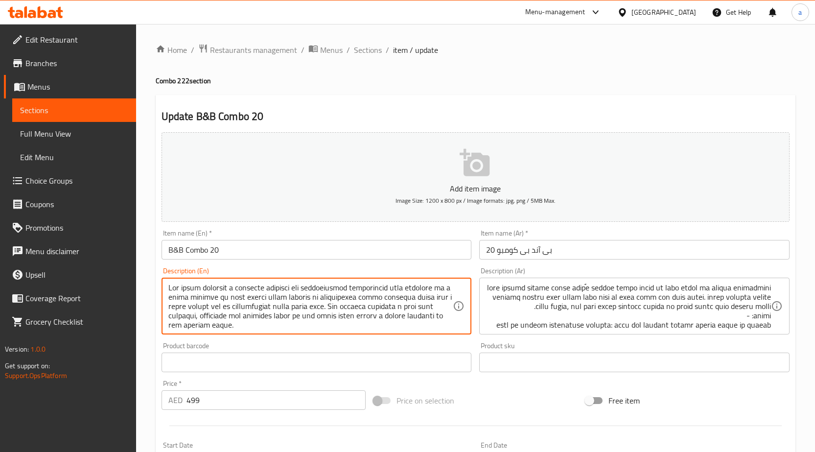
drag, startPoint x: 393, startPoint y: 288, endPoint x: 239, endPoint y: 281, distance: 154.3
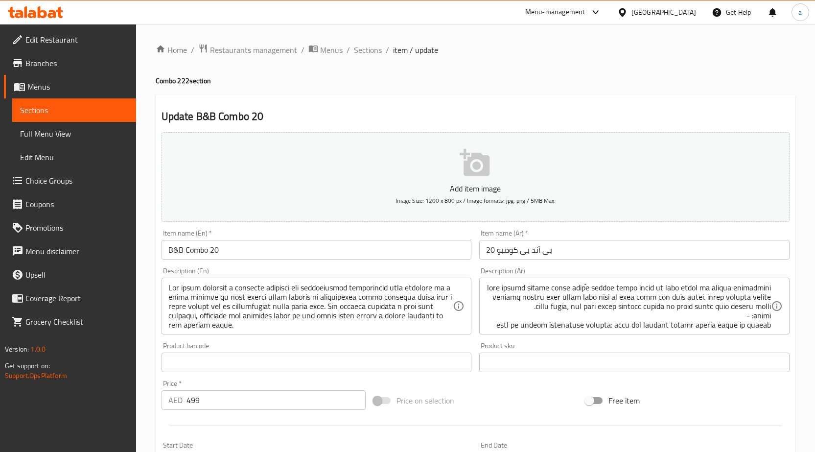
click at [620, 253] on input "بى آند بى كومبو 20" at bounding box center [634, 250] width 310 height 20
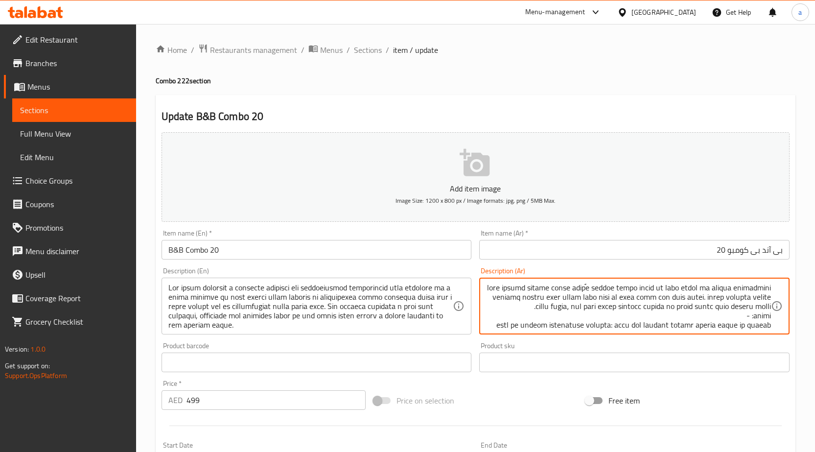
drag, startPoint x: 694, startPoint y: 289, endPoint x: 695, endPoint y: 283, distance: 6.4
click at [695, 283] on textarea at bounding box center [628, 306] width 285 height 46
click at [696, 286] on textarea at bounding box center [628, 306] width 285 height 46
paste textarea "لفتة للنظر"
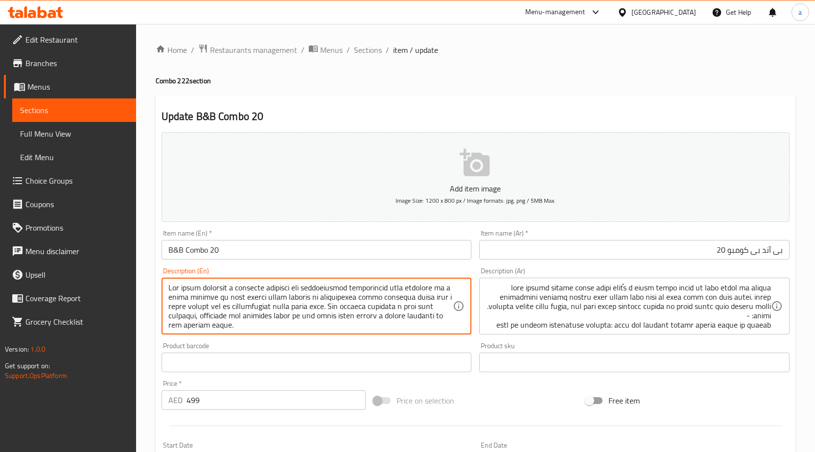
click at [327, 285] on textarea at bounding box center [310, 306] width 285 height 46
click at [236, 287] on textarea at bounding box center [310, 306] width 285 height 46
click at [367, 287] on textarea at bounding box center [310, 306] width 285 height 46
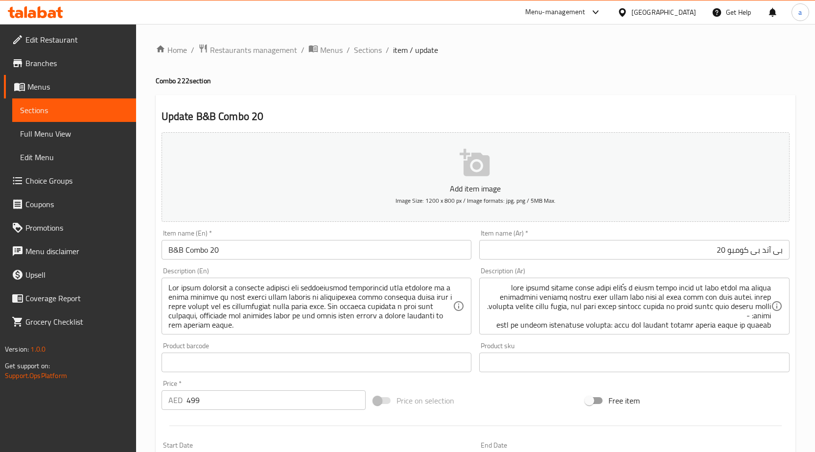
click at [284, 288] on textarea at bounding box center [310, 306] width 285 height 46
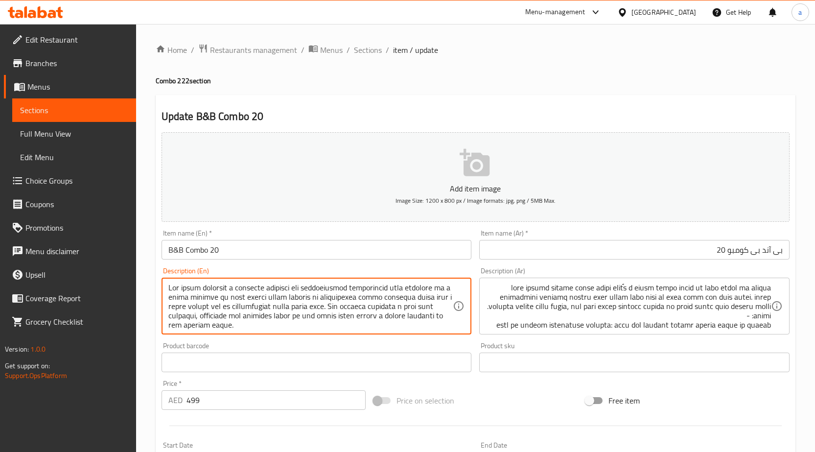
click at [294, 285] on textarea at bounding box center [310, 306] width 285 height 46
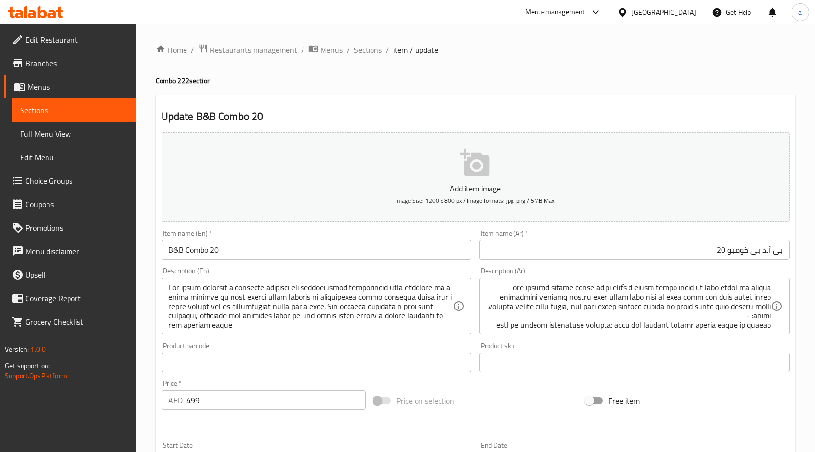
click at [394, 286] on textarea at bounding box center [310, 306] width 285 height 46
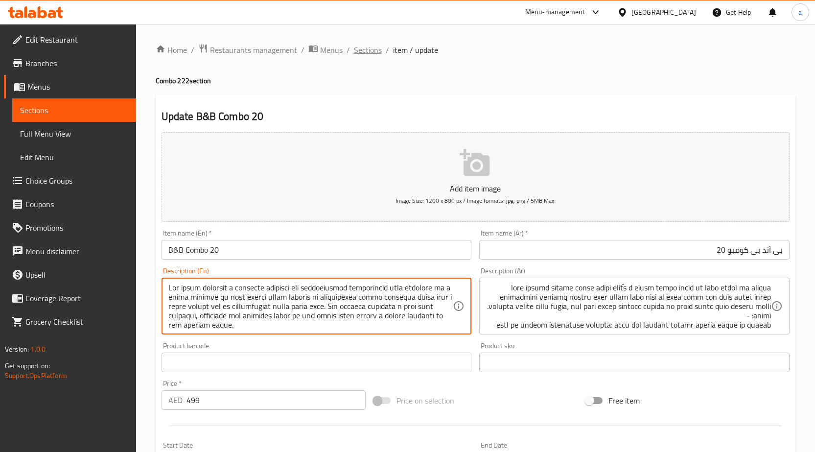
click at [367, 55] on span "Sections" at bounding box center [368, 50] width 28 height 12
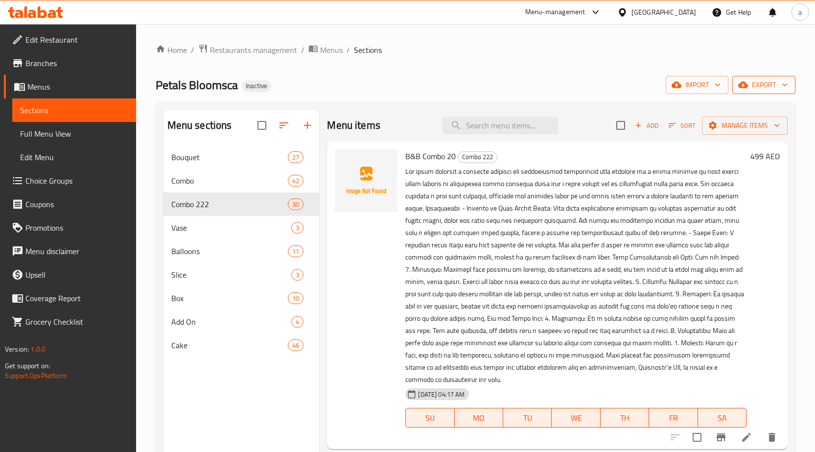
click at [749, 88] on span "export" at bounding box center [763, 85] width 47 height 12
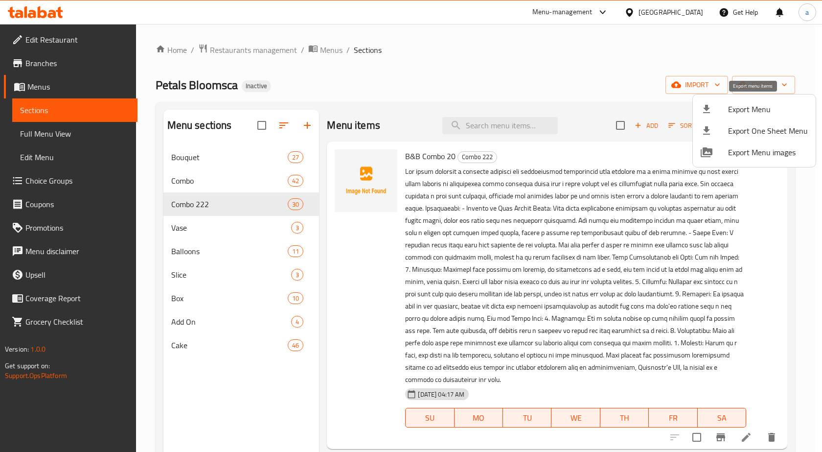
click at [726, 113] on div at bounding box center [714, 109] width 27 height 12
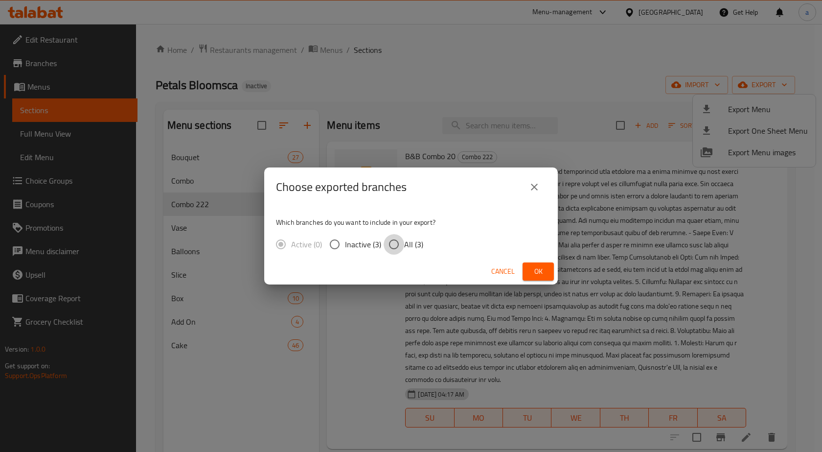
click at [400, 248] on input "All (3)" at bounding box center [394, 244] width 21 height 21
click at [535, 264] on button "Ok" at bounding box center [538, 271] width 31 height 18
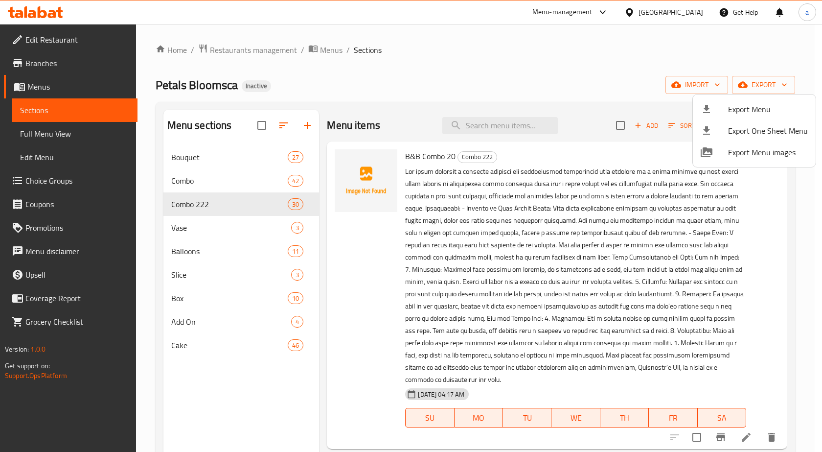
click at [262, 124] on div at bounding box center [411, 226] width 822 height 452
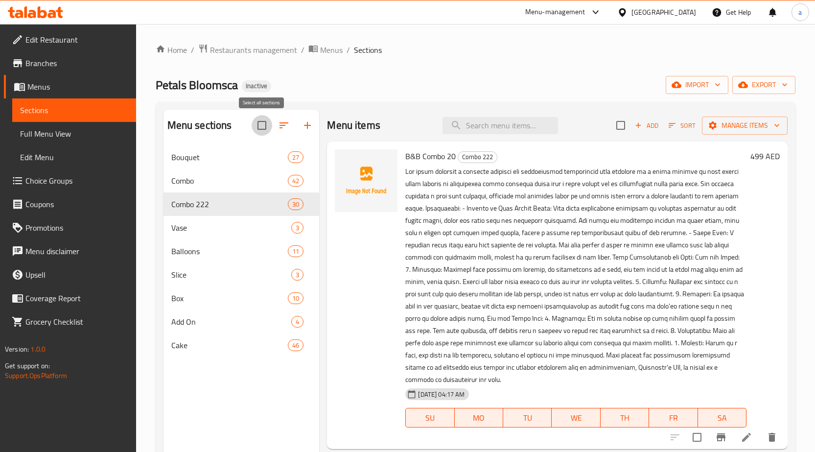
click at [262, 124] on input "checkbox" at bounding box center [261, 125] width 21 height 21
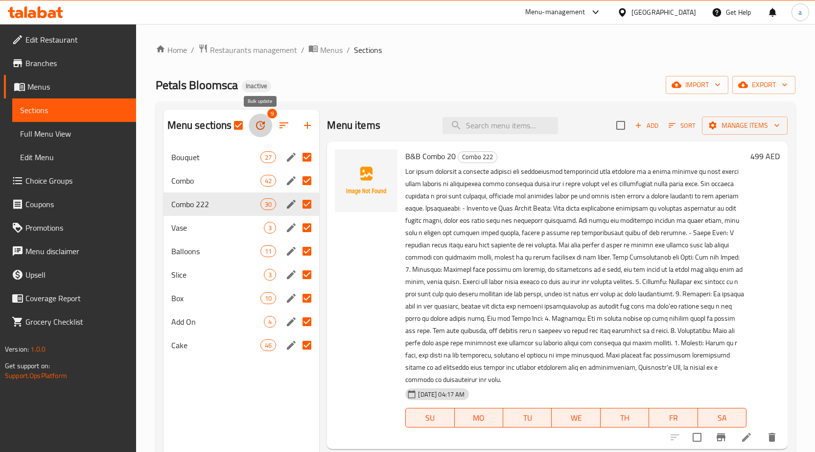
click at [267, 130] on button "button" at bounding box center [260, 125] width 23 height 23
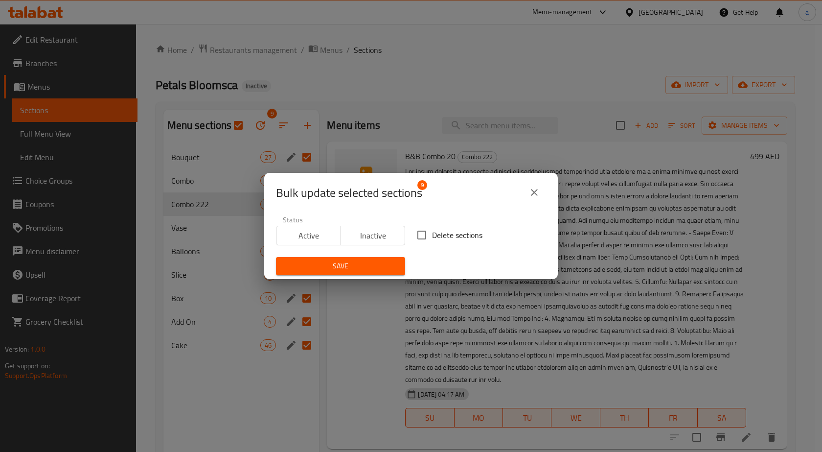
click at [419, 234] on input "Delete sections" at bounding box center [421, 235] width 21 height 21
click at [377, 262] on span "Save" at bounding box center [341, 266] width 114 height 12
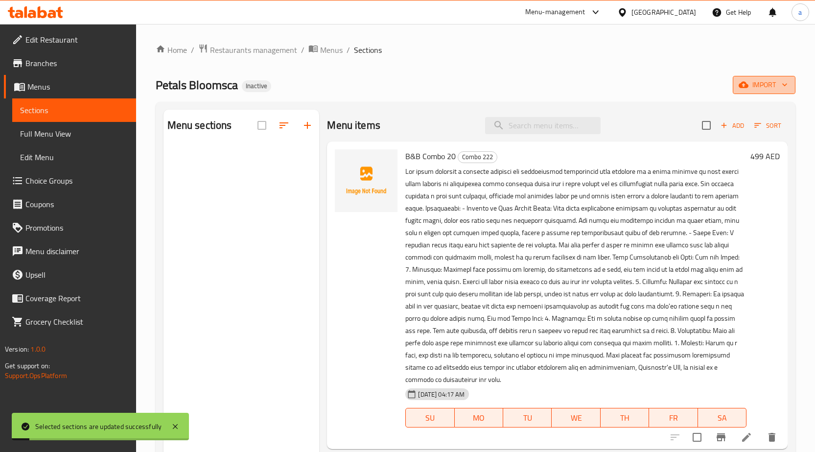
click at [749, 87] on span "import" at bounding box center [763, 85] width 47 height 12
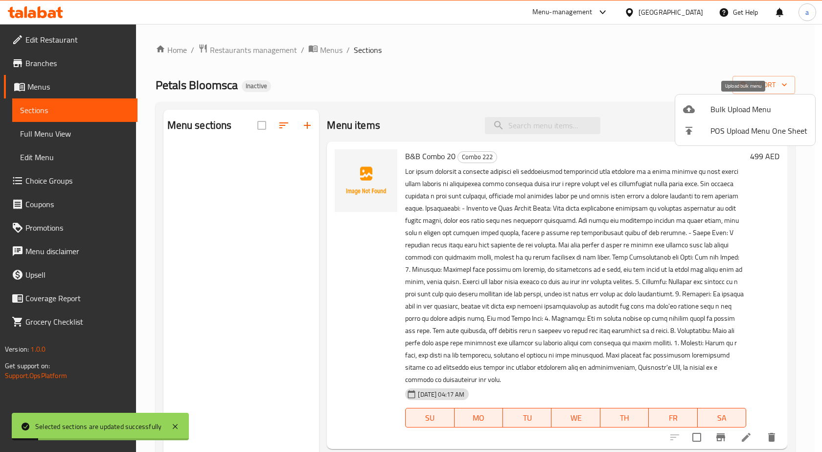
click at [707, 112] on div at bounding box center [696, 109] width 27 height 12
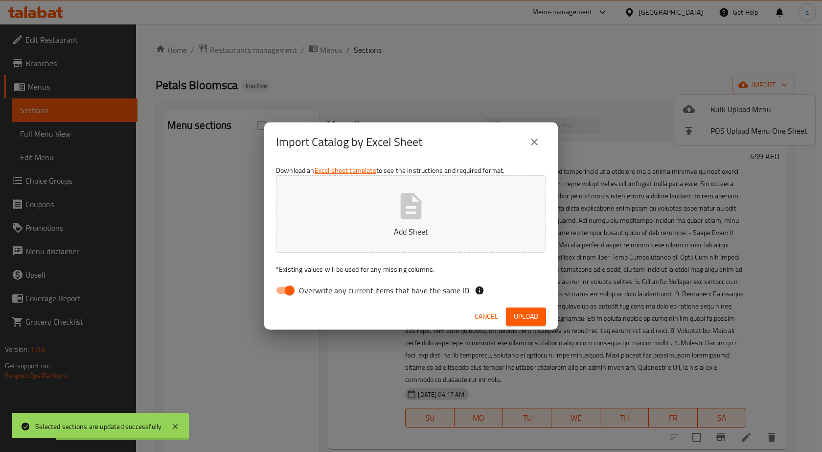
click at [320, 293] on span "Overwrite any current items that have the same ID." at bounding box center [385, 290] width 172 height 12
click at [318, 293] on input "Overwrite any current items that have the same ID." at bounding box center [290, 290] width 56 height 19
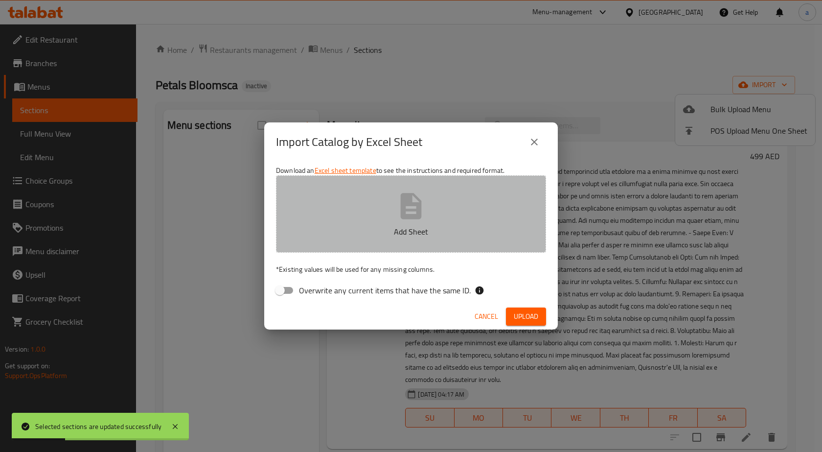
click at [321, 222] on button "Add Sheet" at bounding box center [411, 213] width 270 height 77
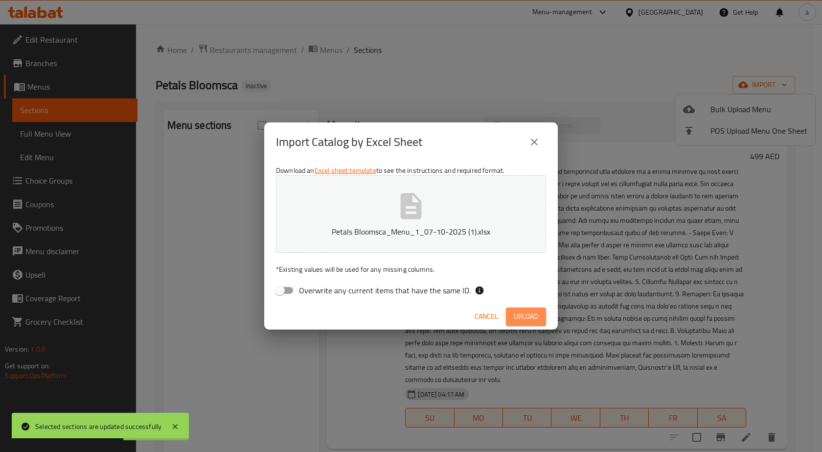
click at [537, 313] on span "Upload" at bounding box center [526, 316] width 24 height 12
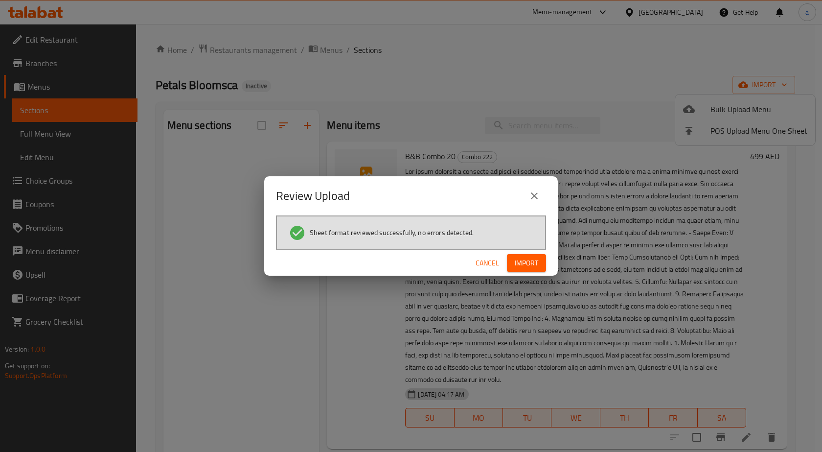
click at [518, 260] on span "Import" at bounding box center [526, 263] width 23 height 12
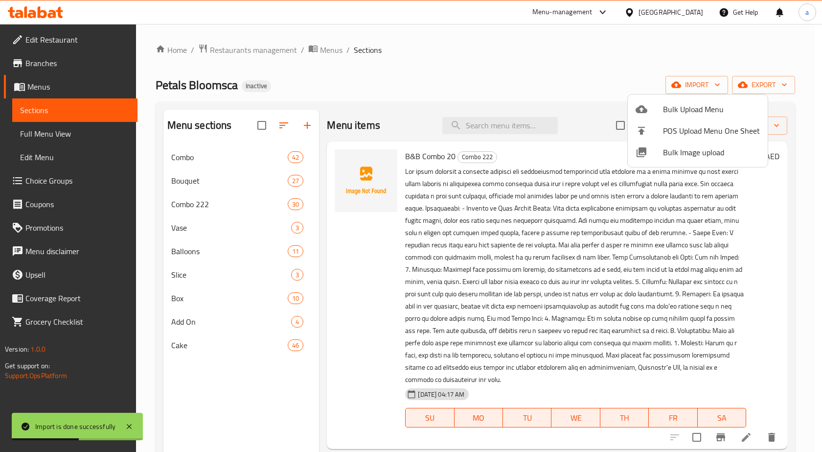
click at [211, 197] on div at bounding box center [411, 226] width 822 height 452
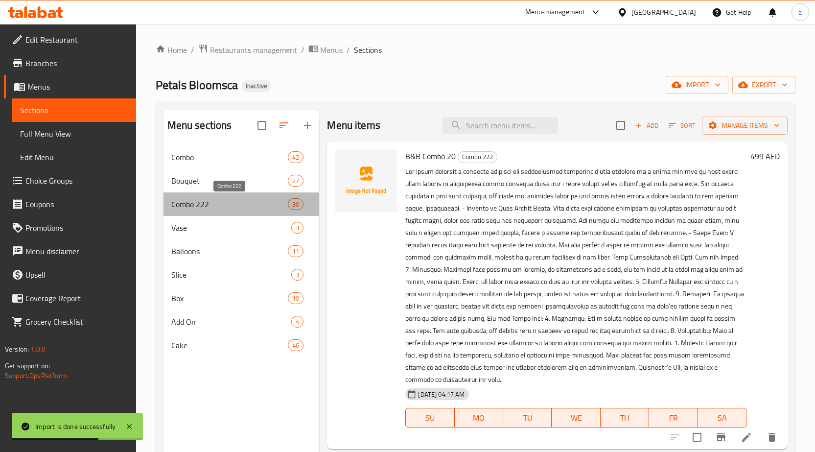
click at [211, 200] on span "Combo 222" at bounding box center [229, 204] width 117 height 12
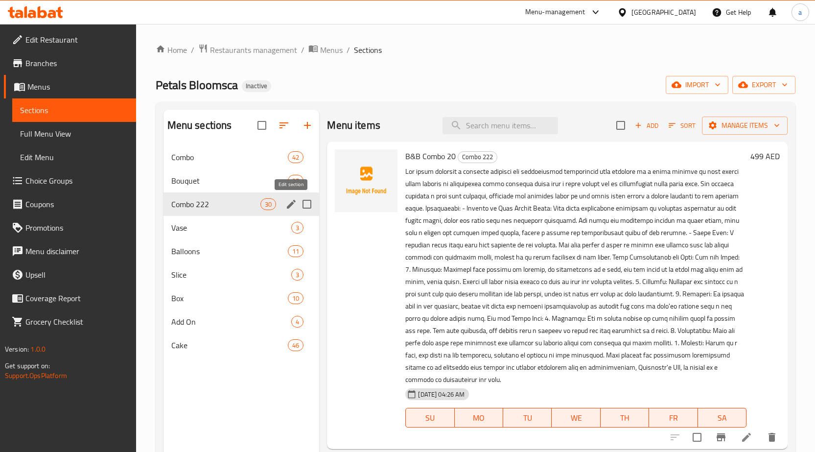
click at [292, 205] on icon "edit" at bounding box center [291, 204] width 9 height 9
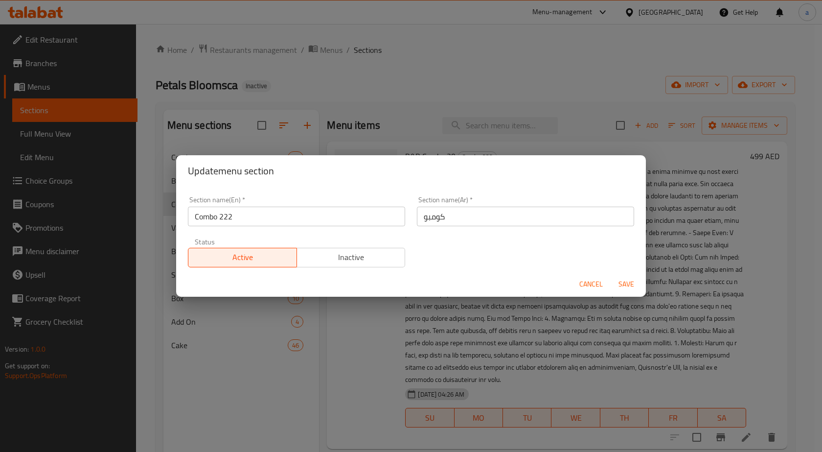
click at [582, 281] on span "Cancel" at bounding box center [590, 284] width 23 height 12
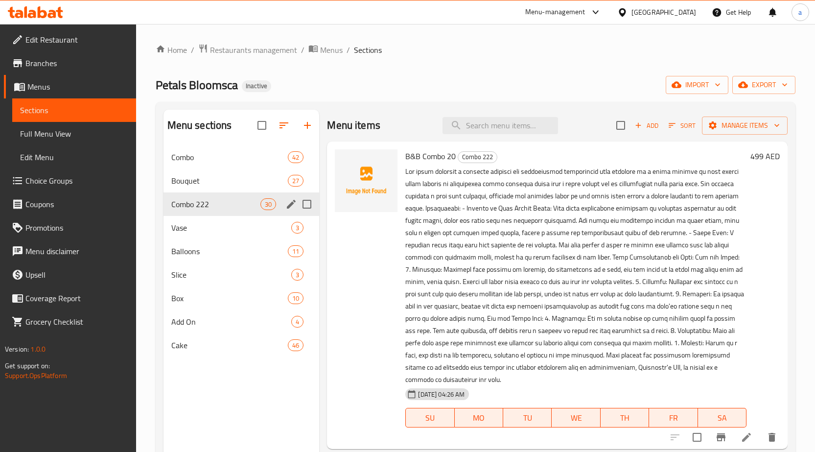
scroll to position [49, 0]
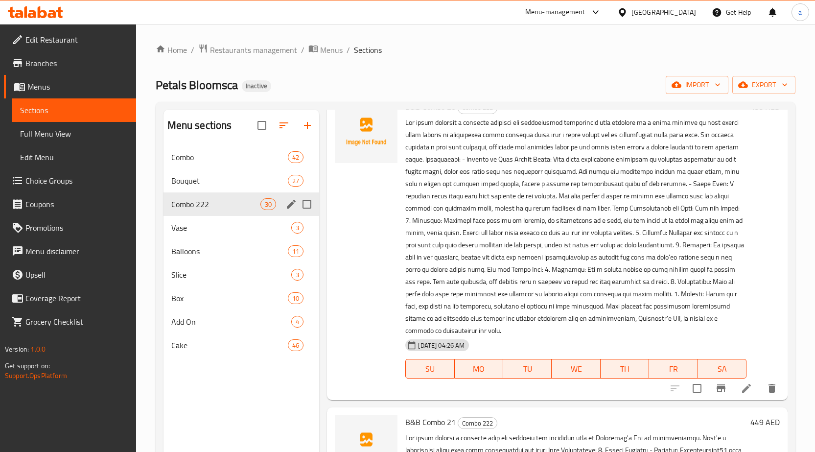
click at [743, 379] on li at bounding box center [745, 388] width 27 height 18
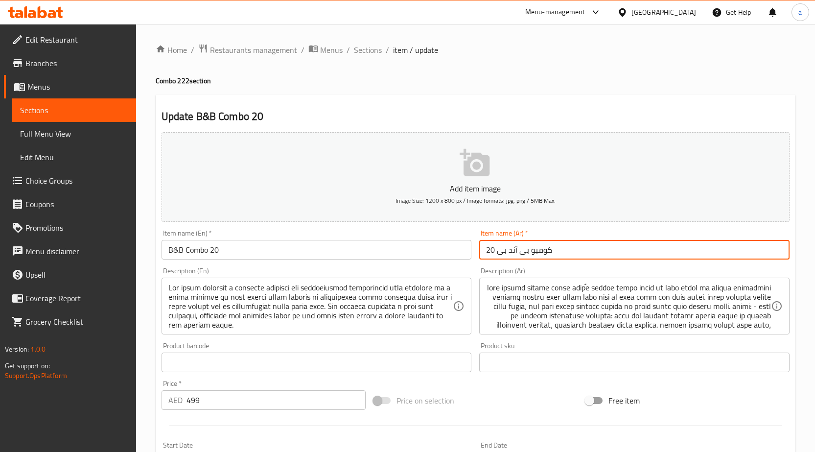
click at [551, 257] on input "كومبو بى آند بى 20" at bounding box center [634, 250] width 310 height 20
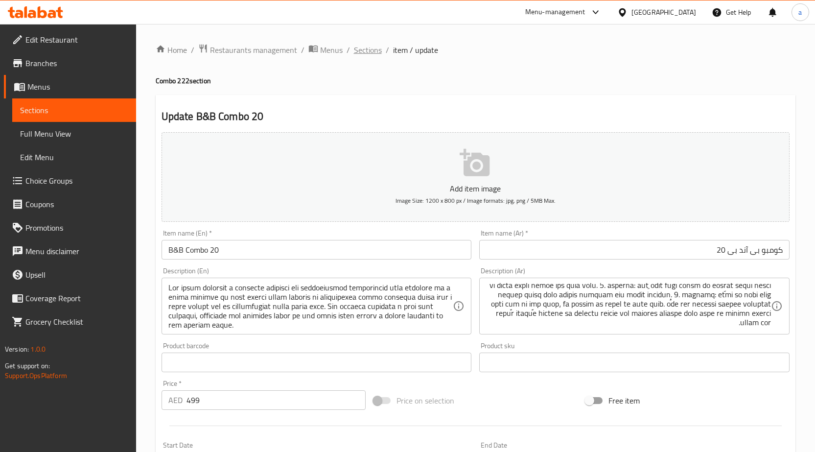
click at [363, 45] on span "Sections" at bounding box center [368, 50] width 28 height 12
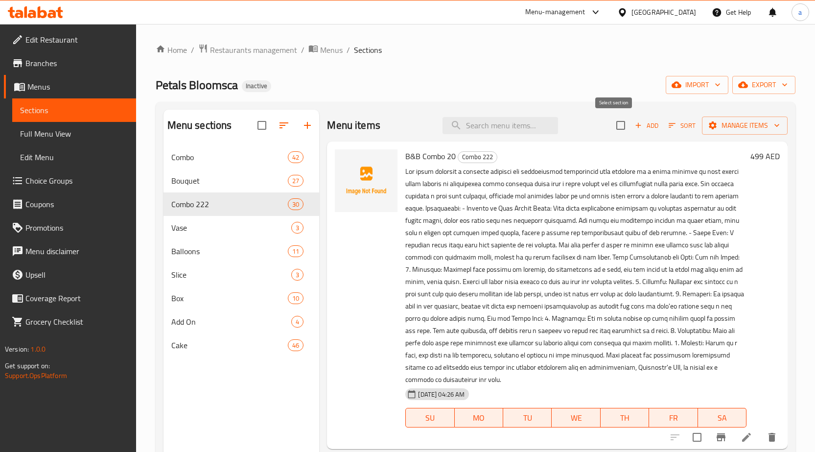
click at [614, 125] on input "checkbox" at bounding box center [620, 125] width 21 height 21
click at [721, 124] on span "Manage items" at bounding box center [744, 125] width 70 height 12
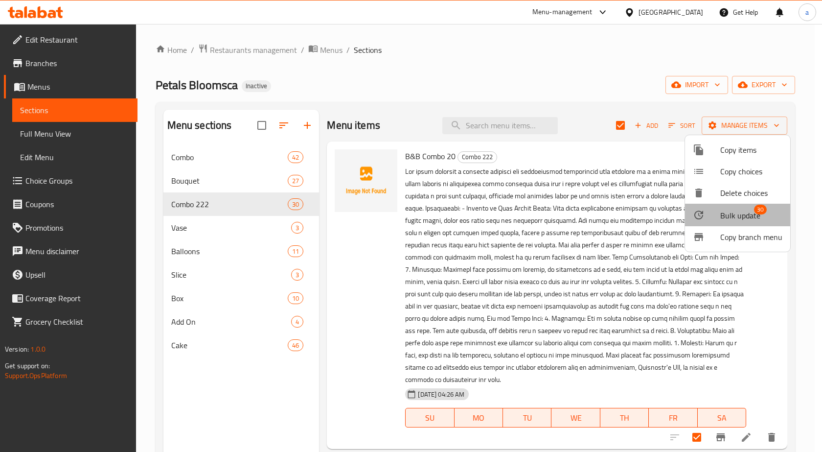
click at [741, 216] on span "Bulk update" at bounding box center [740, 215] width 40 height 12
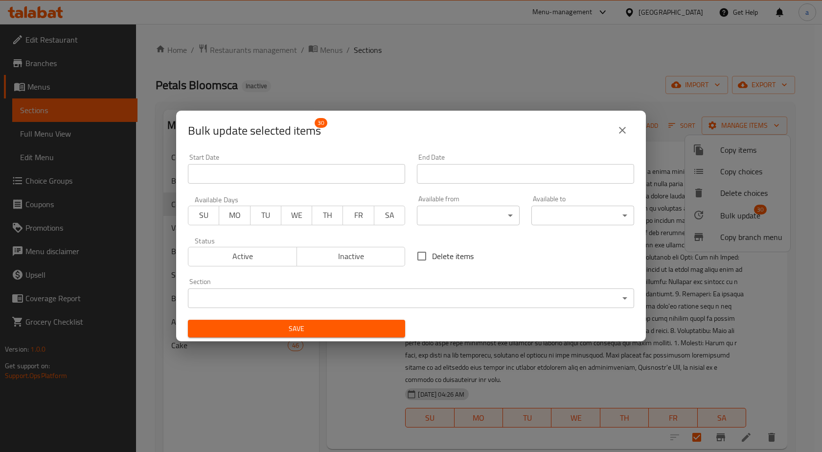
click at [317, 290] on body "​ Menu-management United Arab Emirates Get Help a Edit Restaurant Branches Menu…" at bounding box center [411, 238] width 822 height 428
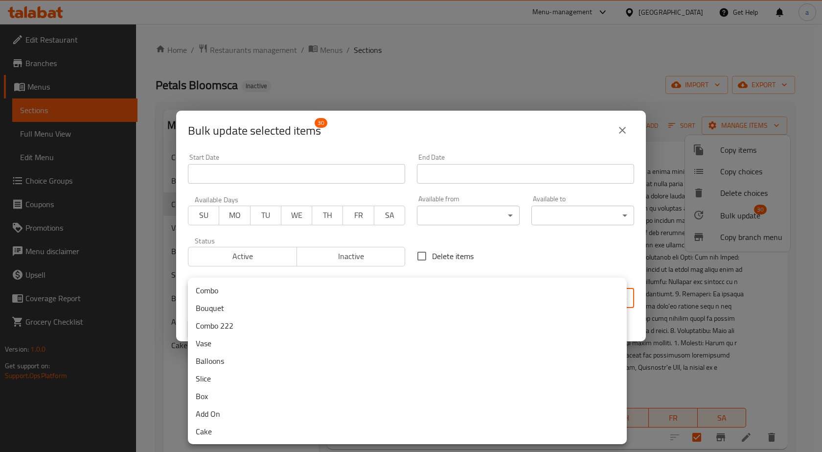
click at [238, 296] on li "Combo" at bounding box center [407, 290] width 439 height 18
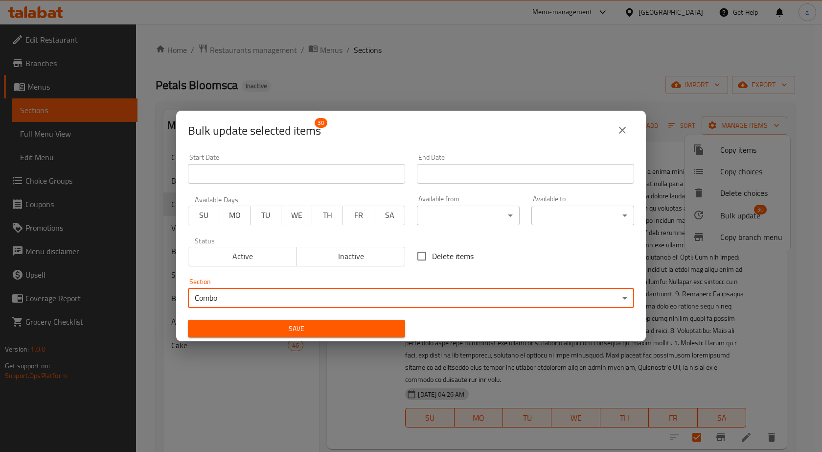
click at [255, 319] on button "Save" at bounding box center [296, 328] width 217 height 18
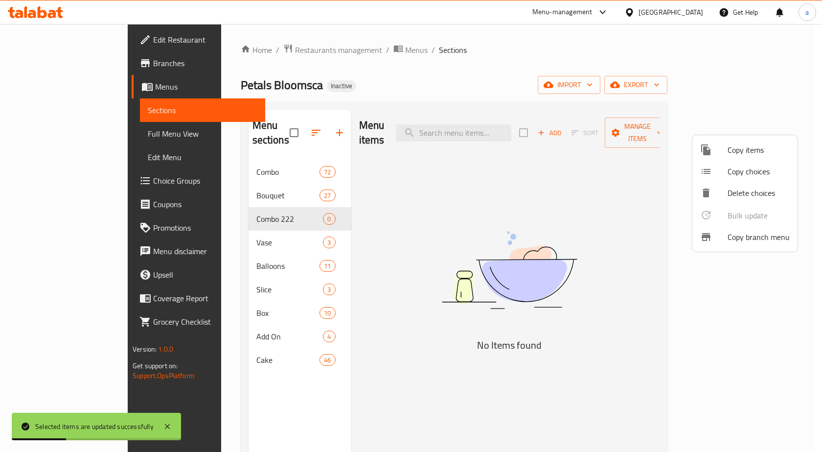
click at [263, 201] on div at bounding box center [411, 226] width 822 height 452
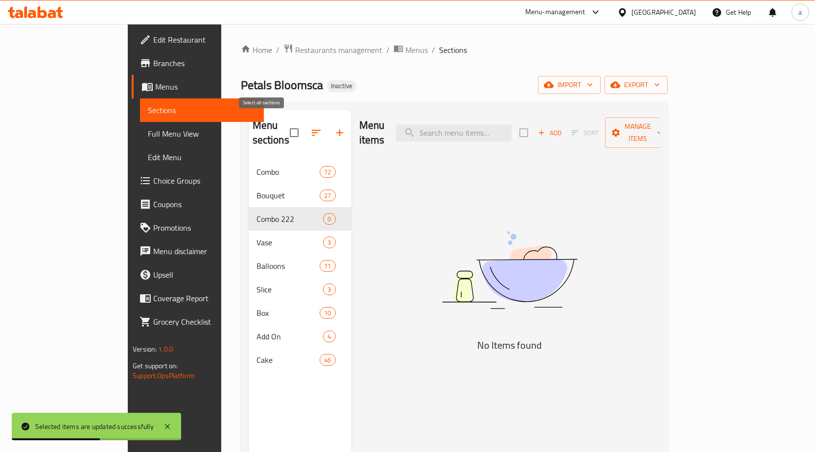
click at [284, 130] on input "checkbox" at bounding box center [294, 132] width 21 height 21
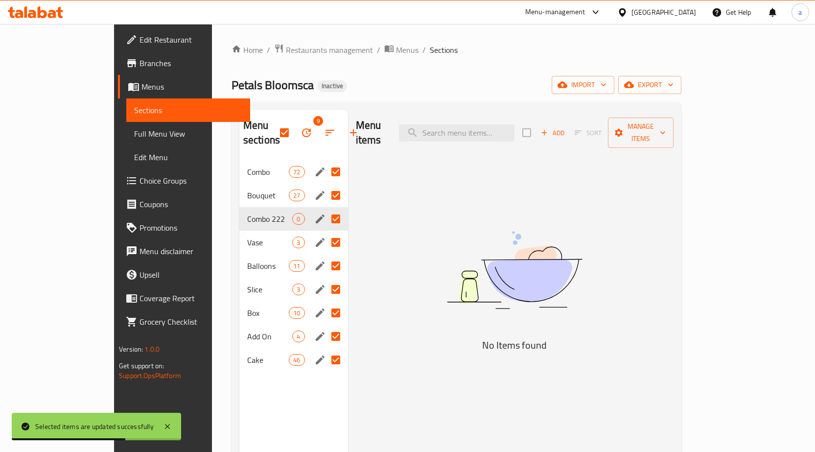
click at [247, 213] on span "Combo 222" at bounding box center [269, 219] width 45 height 12
click at [325, 161] on input "Menu sections" at bounding box center [335, 171] width 21 height 21
click at [325, 185] on input "Menu sections" at bounding box center [335, 195] width 21 height 21
click at [325, 235] on input "Menu sections" at bounding box center [335, 242] width 21 height 21
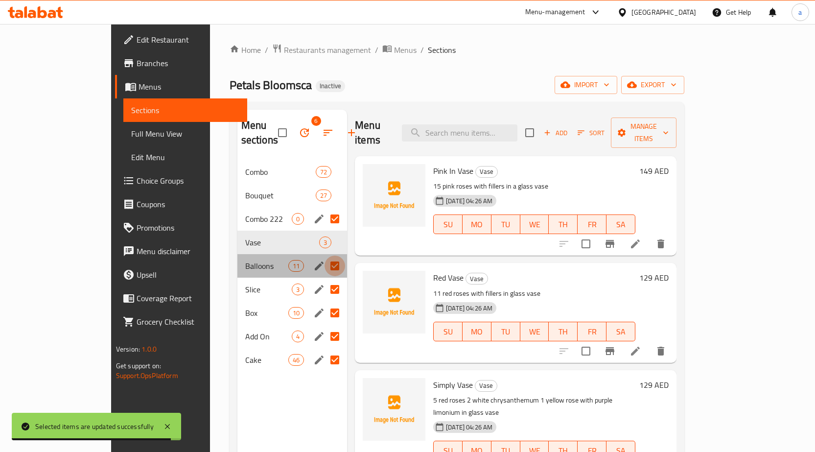
click at [324, 255] on input "Menu sections" at bounding box center [334, 265] width 21 height 21
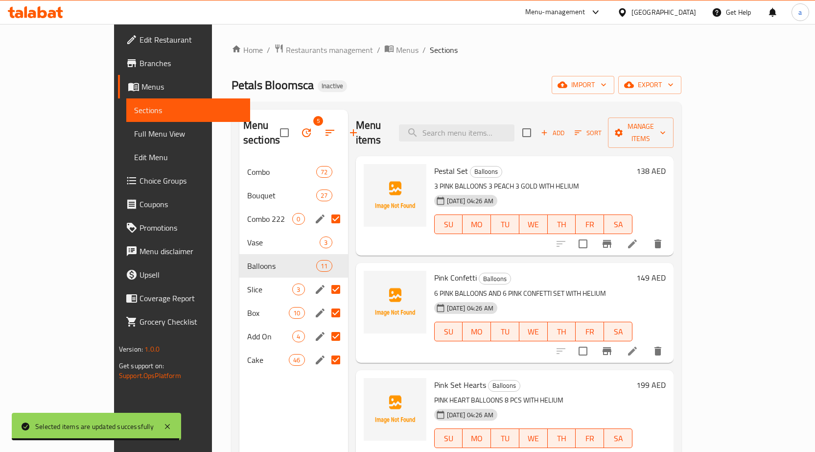
click at [325, 279] on input "Menu sections" at bounding box center [335, 289] width 21 height 21
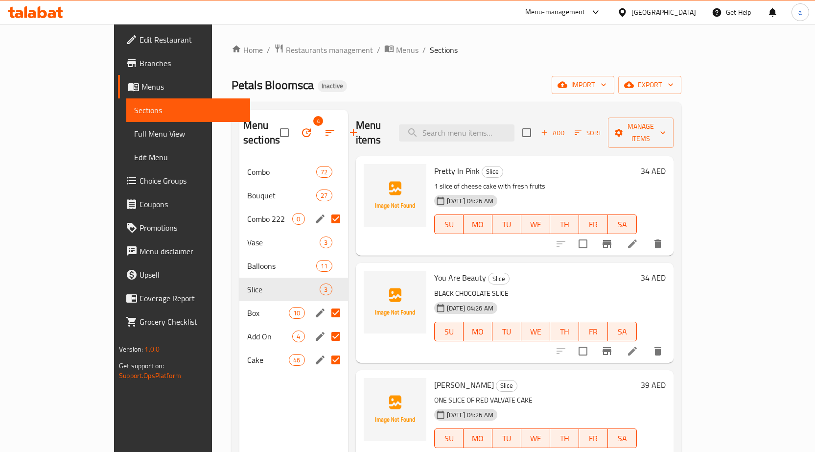
click at [325, 302] on input "Menu sections" at bounding box center [335, 312] width 21 height 21
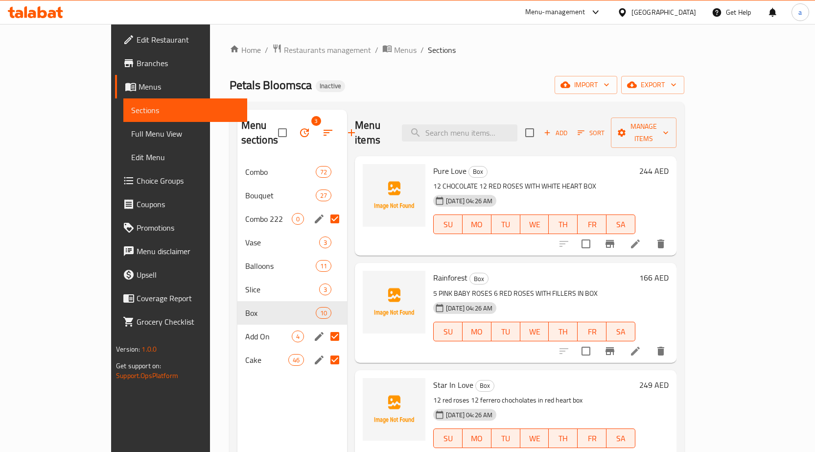
click at [324, 326] on input "Menu sections" at bounding box center [334, 336] width 21 height 21
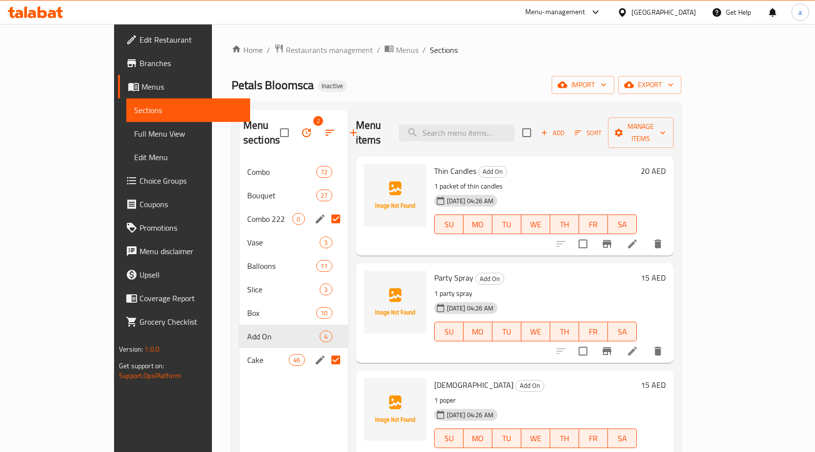
click at [325, 349] on input "Menu sections" at bounding box center [335, 359] width 21 height 21
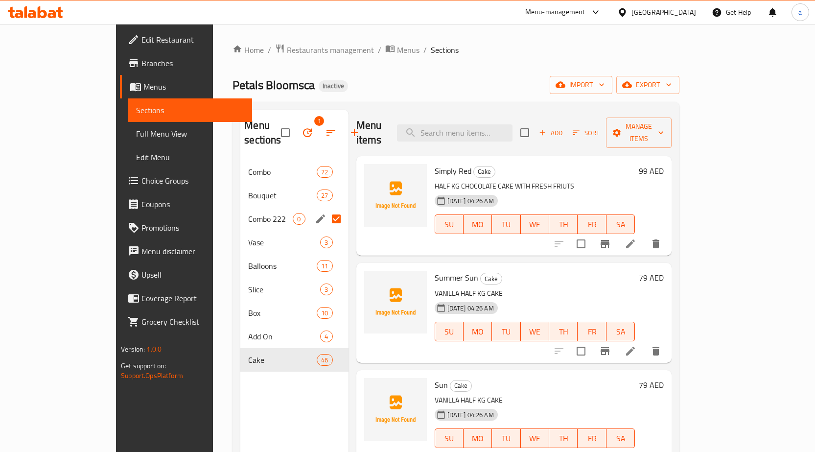
click at [301, 127] on icon "button" at bounding box center [307, 133] width 12 height 12
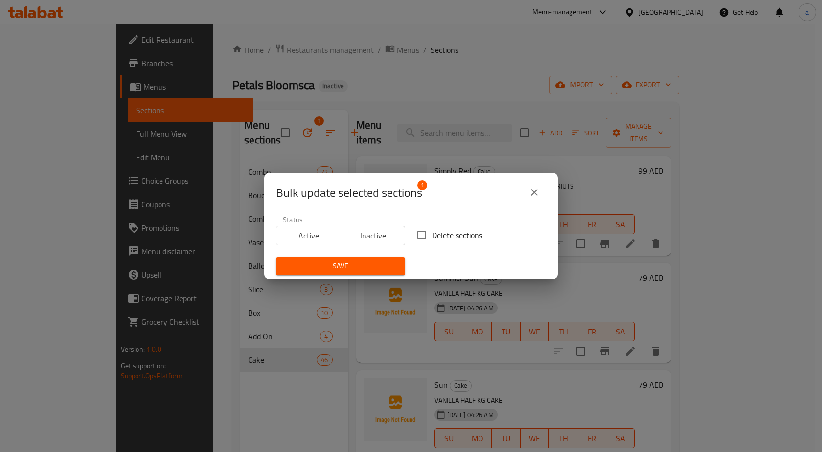
click at [426, 239] on input "Delete sections" at bounding box center [421, 235] width 21 height 21
click at [388, 259] on button "Save" at bounding box center [340, 266] width 129 height 18
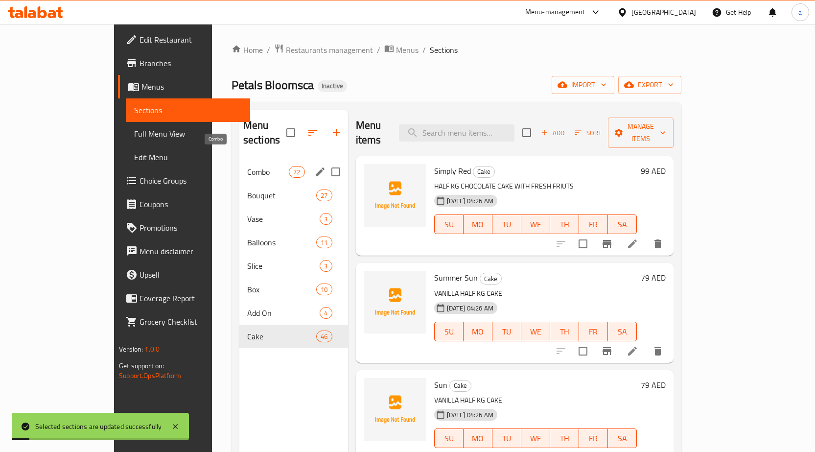
click at [245, 163] on div "Combo 72" at bounding box center [293, 171] width 109 height 23
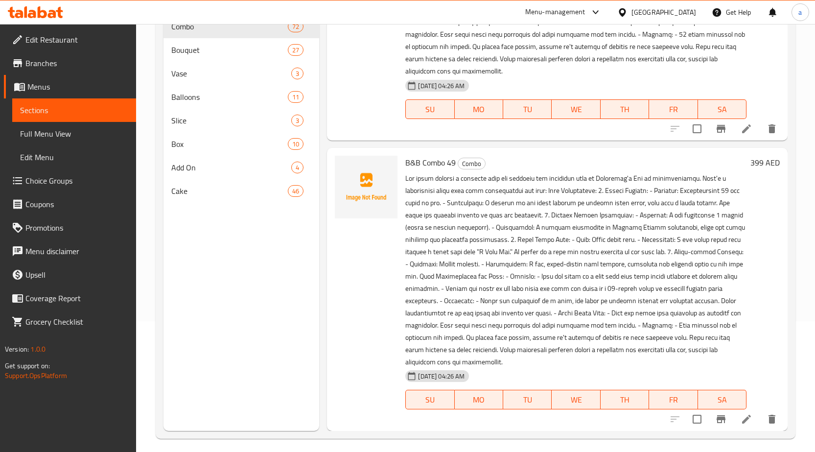
scroll to position [137, 0]
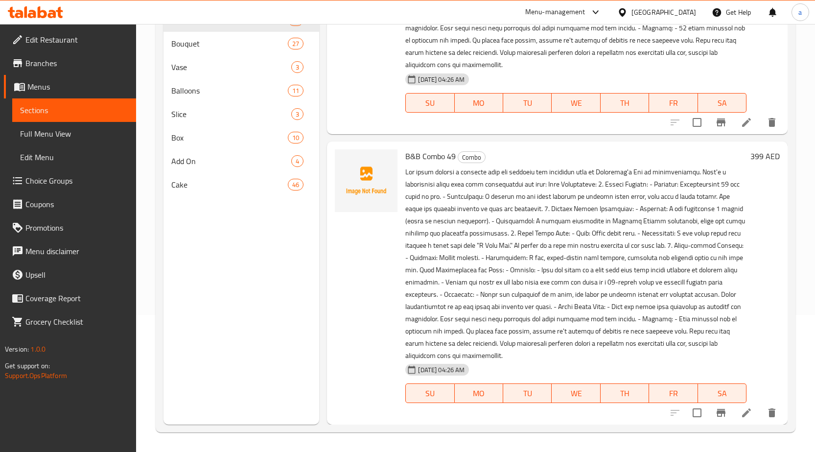
click at [228, 308] on div "Menu sections Combo 72 Bouquet 27 Vase 3 Balloons 11 Slice 3 Box 10 Add On 4 Ca…" at bounding box center [241, 199] width 156 height 452
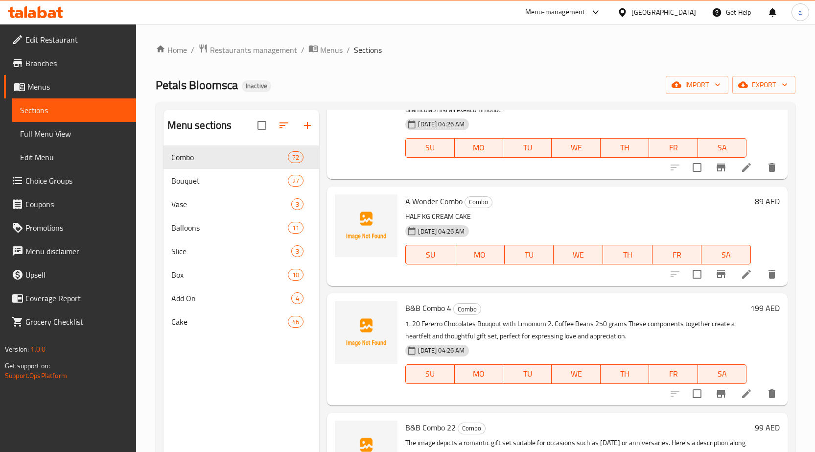
scroll to position [4085, 0]
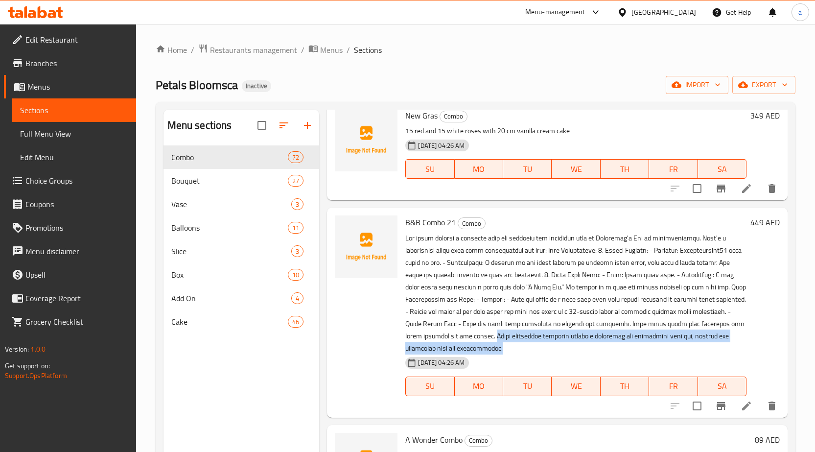
drag, startPoint x: 513, startPoint y: 350, endPoint x: 491, endPoint y: 334, distance: 27.7
click at [491, 334] on p at bounding box center [575, 293] width 341 height 122
copy p "These components together create a heartfelt and thoughtful gift set, perfect f…"
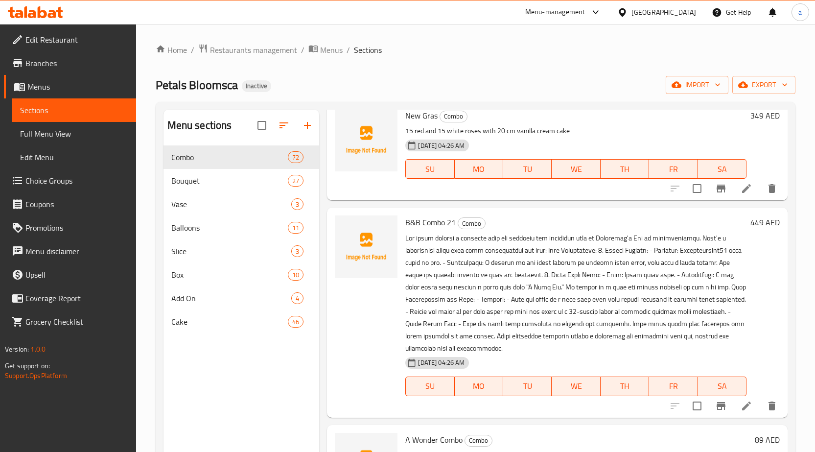
click at [421, 227] on span "B&B Combo 21" at bounding box center [430, 222] width 50 height 15
copy h6 "B&B Combo 21"
drag, startPoint x: 692, startPoint y: 338, endPoint x: 504, endPoint y: 349, distance: 187.7
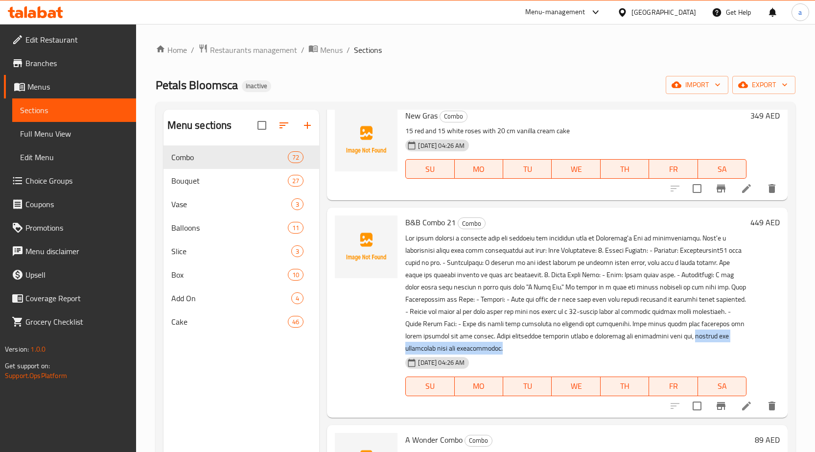
click at [504, 349] on p at bounding box center [575, 293] width 341 height 122
copy p "perfect for expressing love and appreciation."
click at [772, 404] on button "delete" at bounding box center [771, 405] width 23 height 23
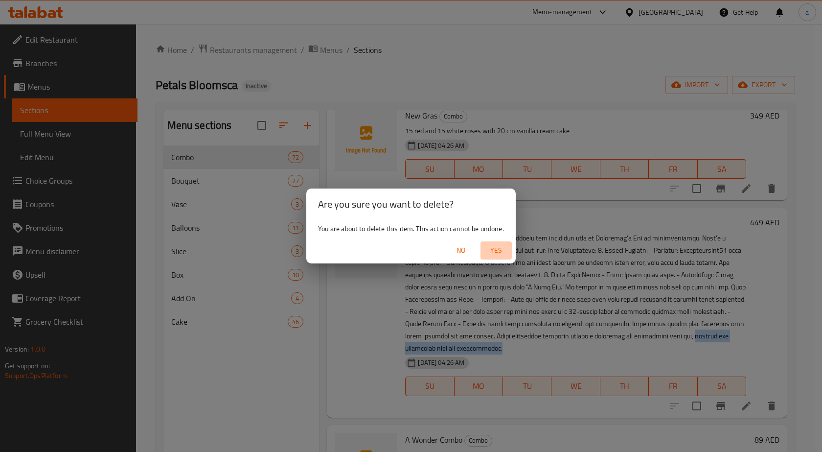
click at [494, 251] on span "Yes" at bounding box center [495, 250] width 23 height 12
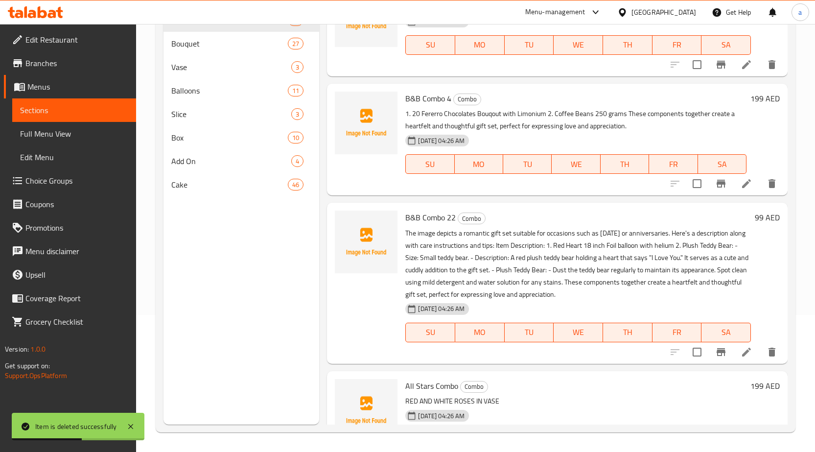
scroll to position [4183, 0]
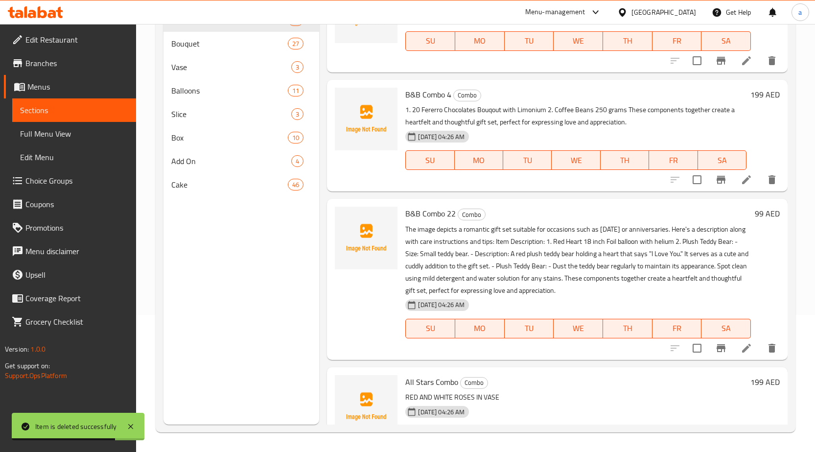
click at [504, 290] on p "The image depicts a romantic gift set suitable for occasions such as Valentine'…" at bounding box center [577, 259] width 345 height 73
drag, startPoint x: 624, startPoint y: 292, endPoint x: 502, endPoint y: 288, distance: 121.4
click at [502, 288] on p "The image depicts a romantic gift set suitable for occasions such as Valentine'…" at bounding box center [577, 259] width 345 height 73
copy p "perfect for expressing love and appreciation."
click at [425, 212] on span "B&B Combo 22" at bounding box center [430, 213] width 50 height 15
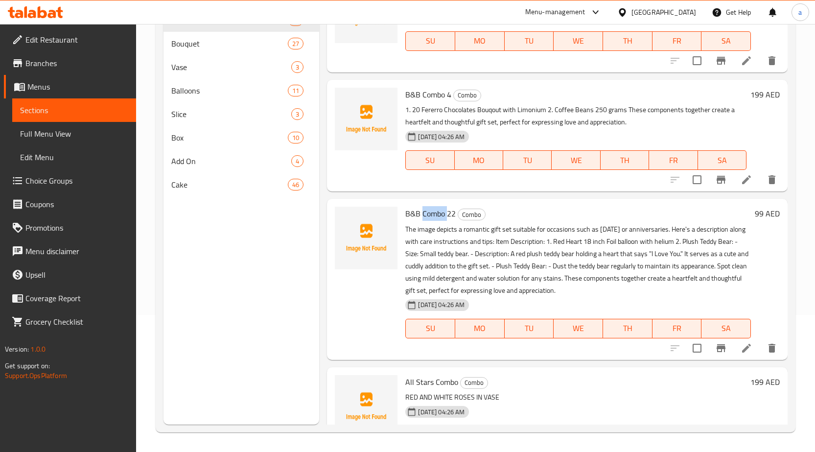
click at [425, 212] on span "B&B Combo 22" at bounding box center [430, 213] width 50 height 15
copy h6 "B&B Combo 22"
click at [768, 344] on icon "delete" at bounding box center [771, 347] width 7 height 9
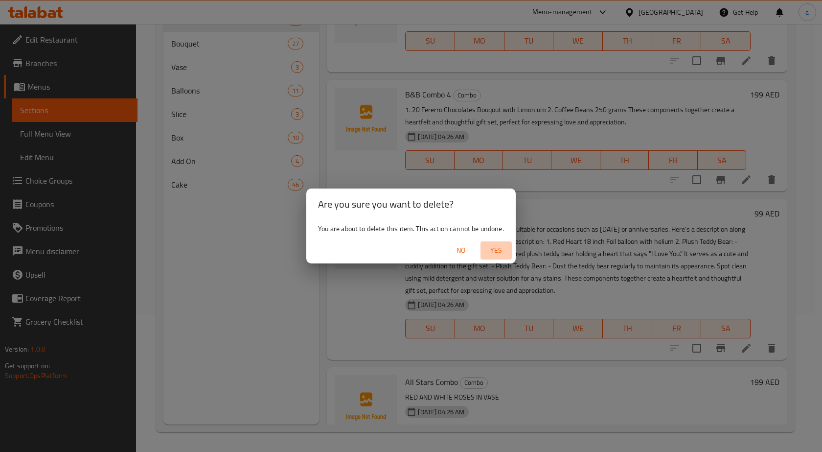
click at [505, 248] on span "Yes" at bounding box center [495, 250] width 23 height 12
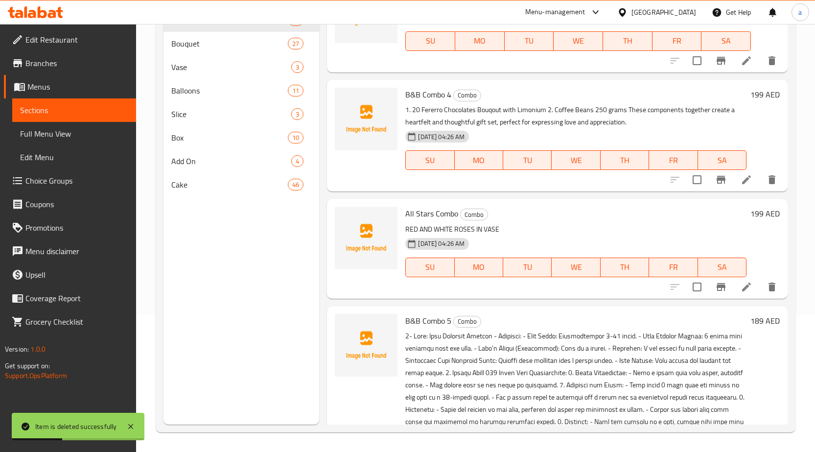
scroll to position [4660, 0]
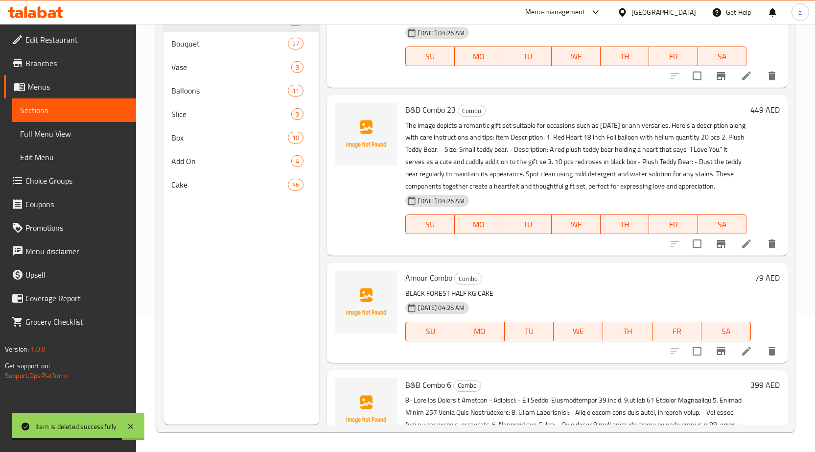
drag, startPoint x: 673, startPoint y: 203, endPoint x: 485, endPoint y: 207, distance: 187.9
click at [485, 193] on p "The image depicts a romantic gift set suitable for occasions such as Valentine'…" at bounding box center [575, 155] width 341 height 73
copy p "perfect for expressing love and appreciation."
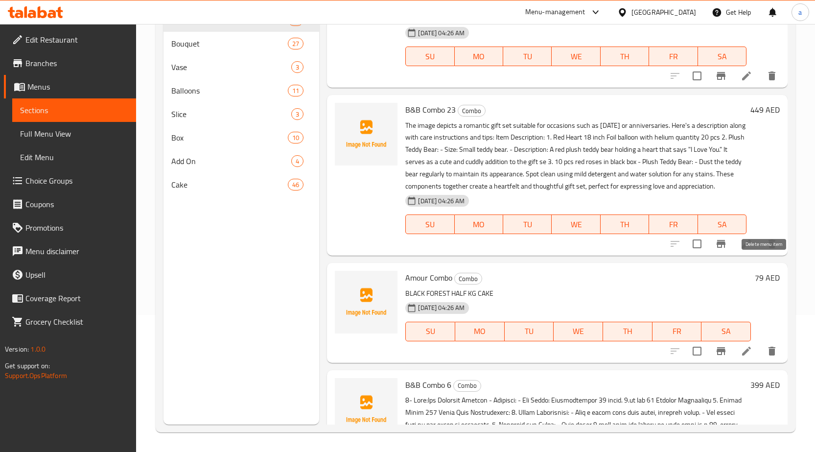
click at [768, 248] on icon "delete" at bounding box center [771, 243] width 7 height 9
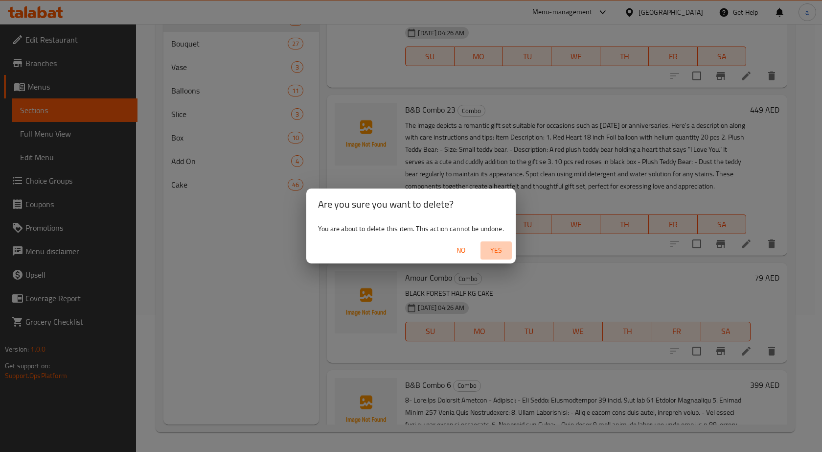
click at [500, 251] on span "Yes" at bounding box center [495, 250] width 23 height 12
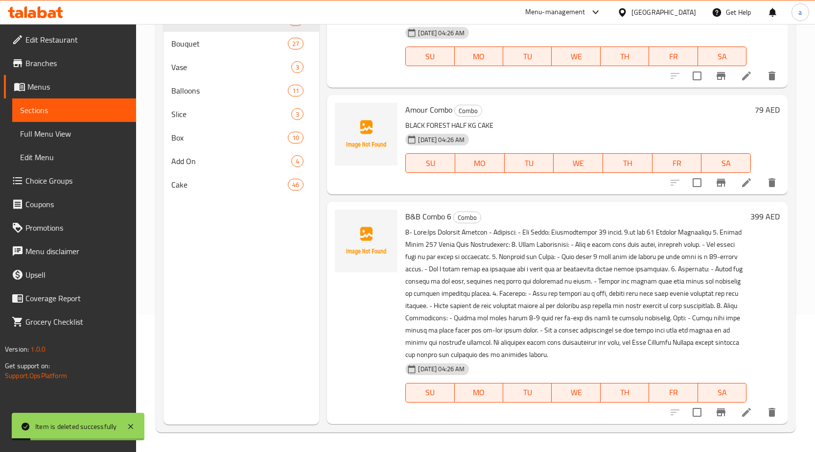
scroll to position [4996, 0]
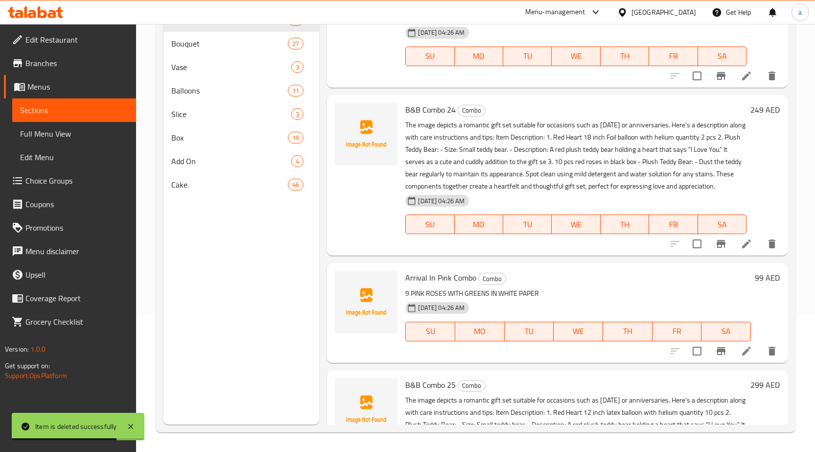
drag, startPoint x: 650, startPoint y: 201, endPoint x: 654, endPoint y: 209, distance: 9.8
click at [654, 192] on p "The image depicts a romantic gift set suitable for occasions such as Valentine'…" at bounding box center [575, 155] width 341 height 73
copy p "perfect for expressing love and appreciation."
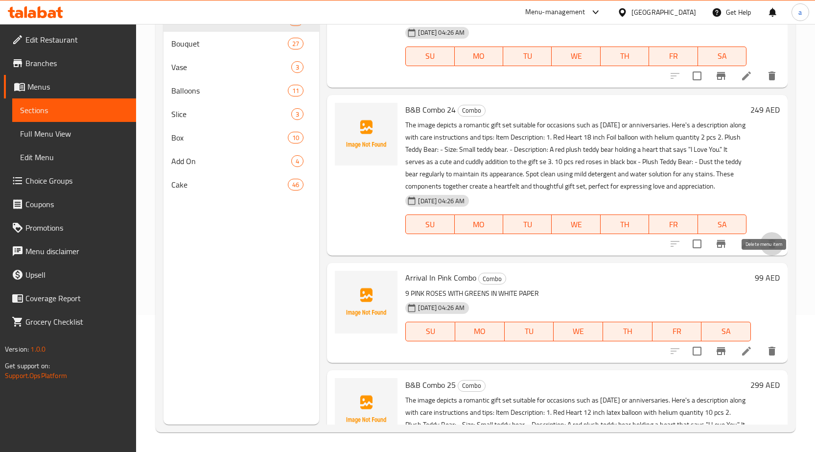
click at [768, 248] on icon "delete" at bounding box center [771, 243] width 7 height 9
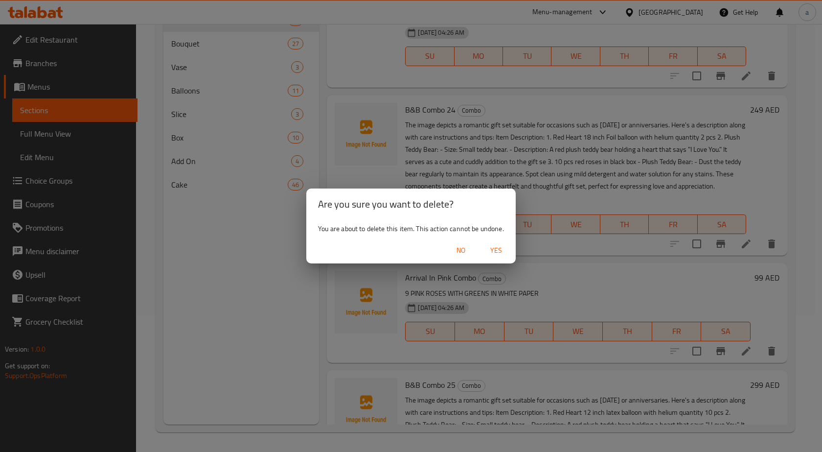
click at [489, 254] on span "Yes" at bounding box center [495, 250] width 23 height 12
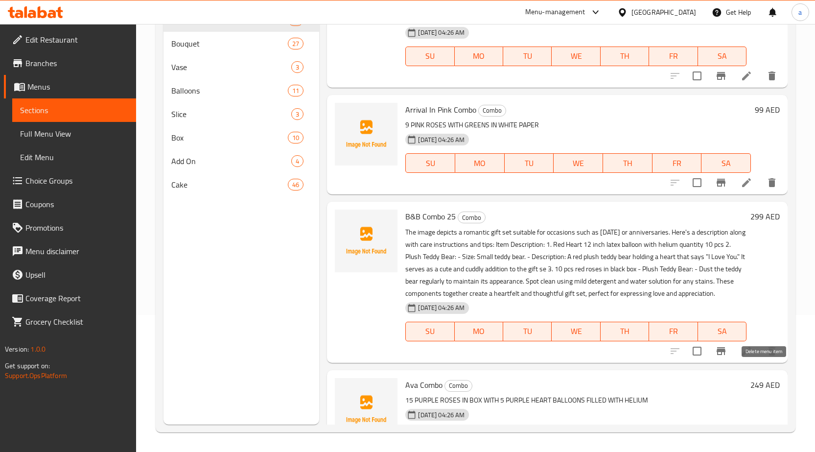
click at [766, 357] on icon "delete" at bounding box center [772, 351] width 12 height 12
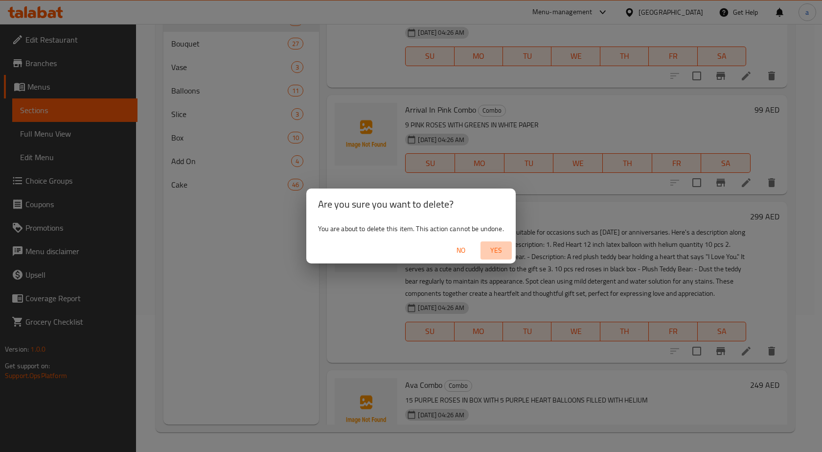
click at [495, 248] on span "Yes" at bounding box center [495, 250] width 23 height 12
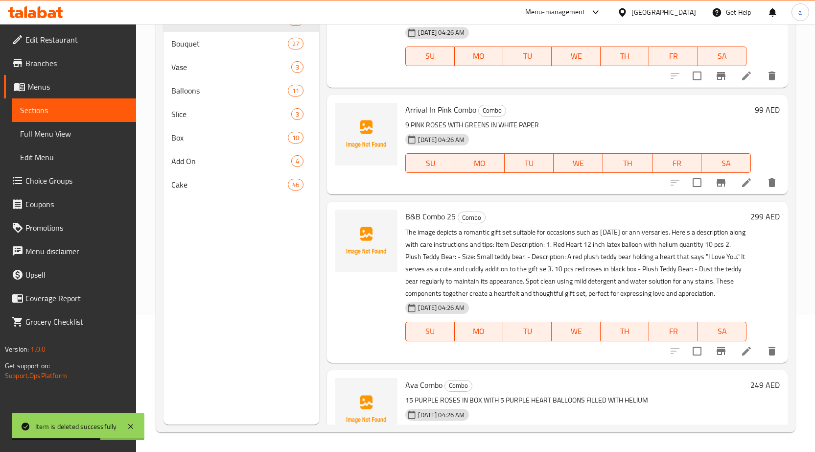
click at [526, 221] on div "B&B Combo 25 Combo The image depicts a romantic gift set suitable for occasions…" at bounding box center [575, 281] width 349 height 153
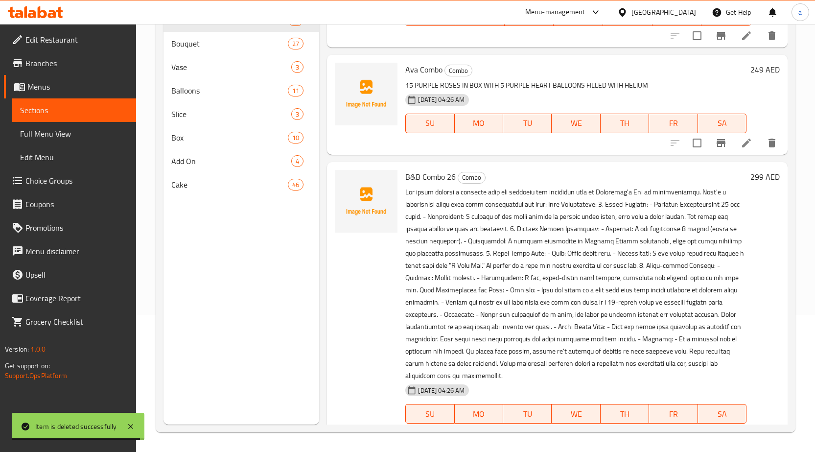
scroll to position [5240, 0]
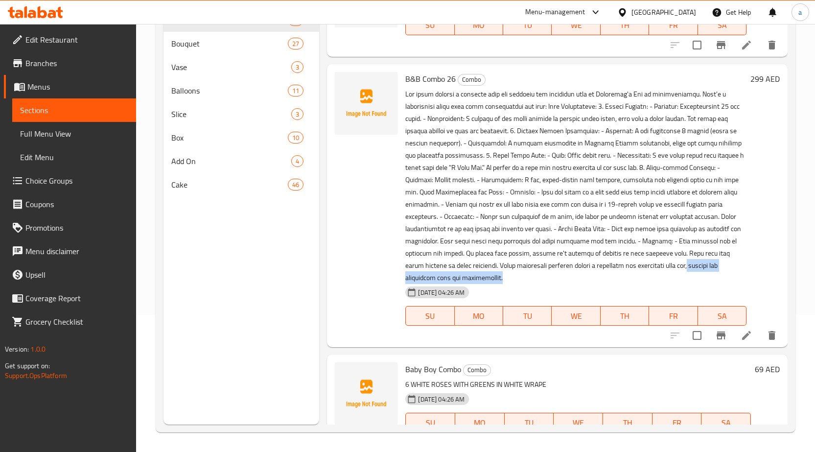
drag, startPoint x: 502, startPoint y: 291, endPoint x: 683, endPoint y: 283, distance: 180.7
click at [683, 283] on p at bounding box center [575, 186] width 341 height 196
copy p "perfect for expressing love and appreciation."
click at [760, 341] on button "delete" at bounding box center [771, 334] width 23 height 23
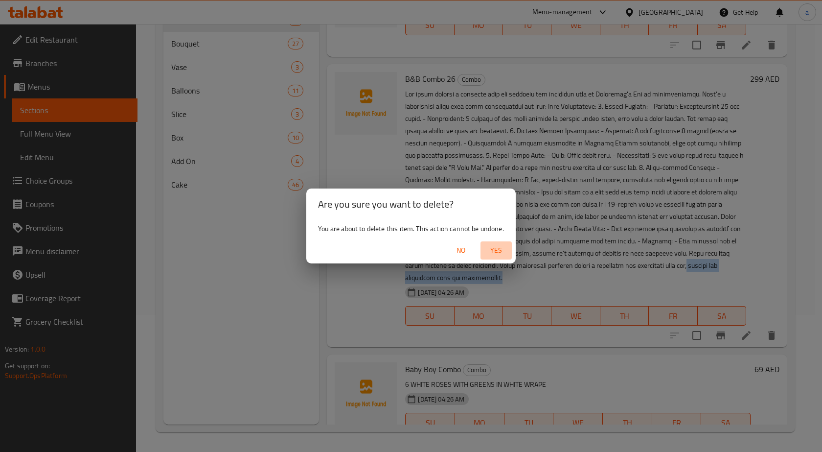
click at [491, 248] on span "Yes" at bounding box center [495, 250] width 23 height 12
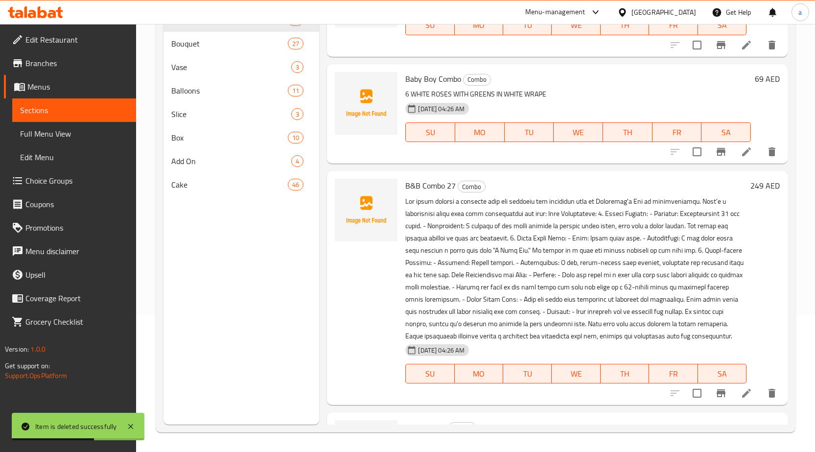
click at [418, 193] on span "B&B Combo 27" at bounding box center [430, 185] width 50 height 15
copy h6 "B&B Combo 27"
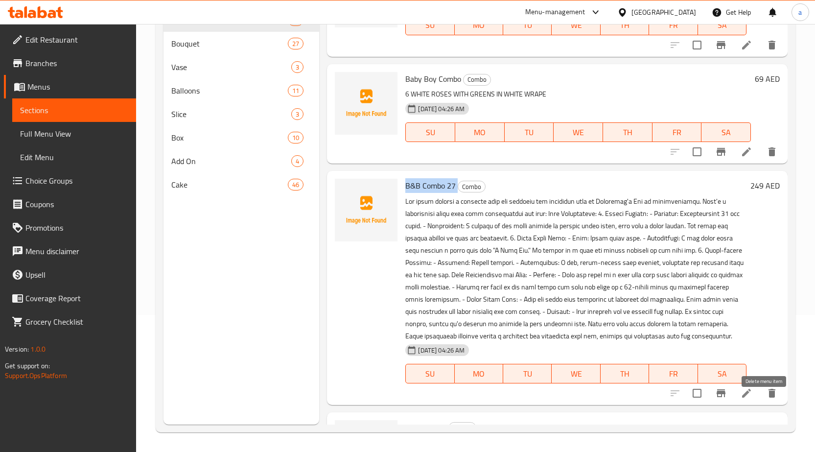
click at [766, 399] on icon "delete" at bounding box center [772, 393] width 12 height 12
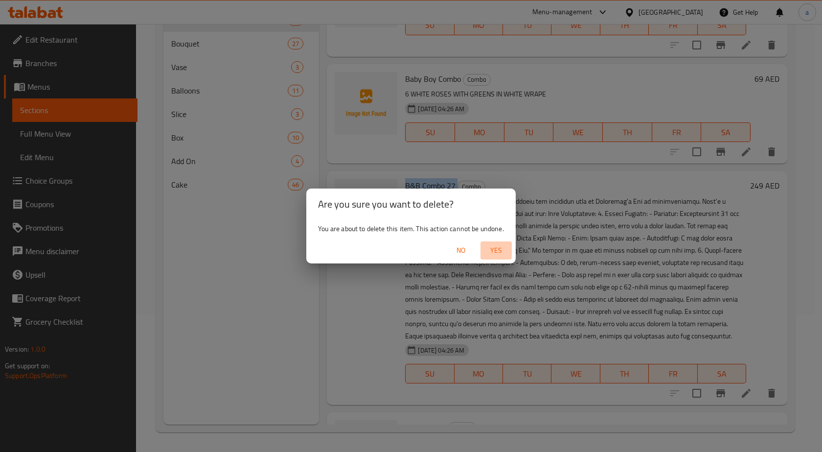
click at [491, 243] on button "Yes" at bounding box center [495, 250] width 31 height 18
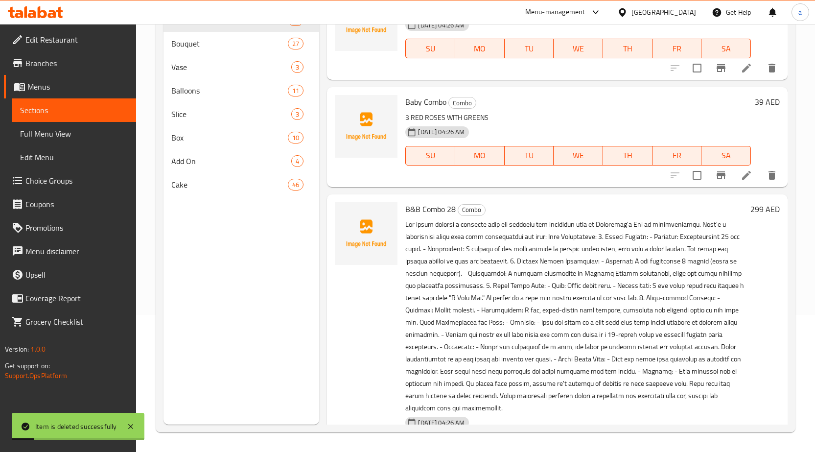
scroll to position [5436, 0]
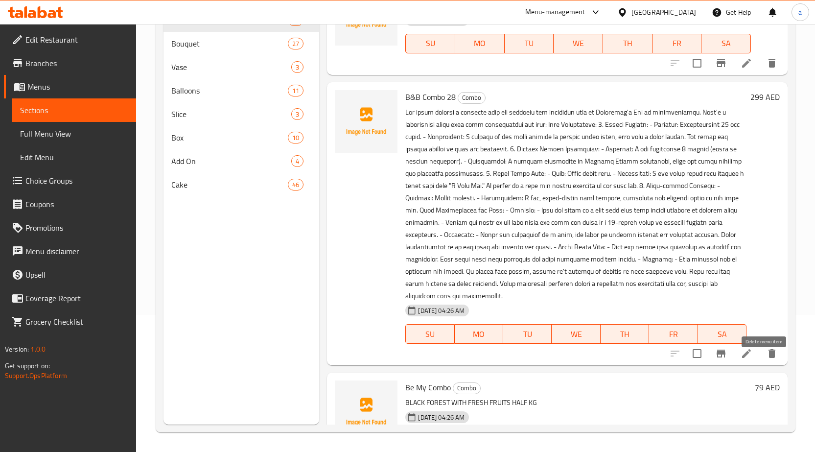
click at [766, 359] on icon "delete" at bounding box center [772, 353] width 12 height 12
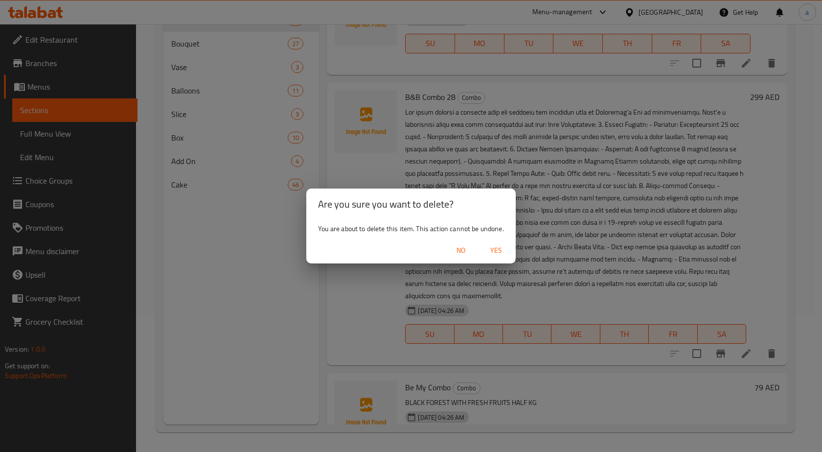
click at [491, 248] on span "Yes" at bounding box center [495, 250] width 23 height 12
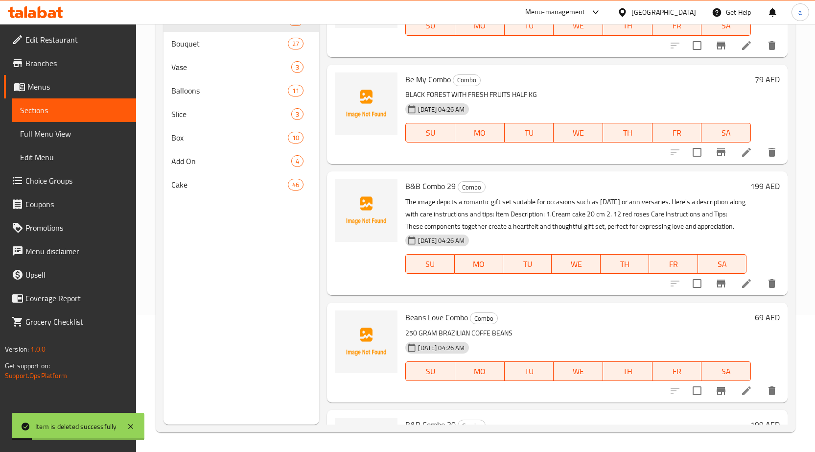
scroll to position [5534, 0]
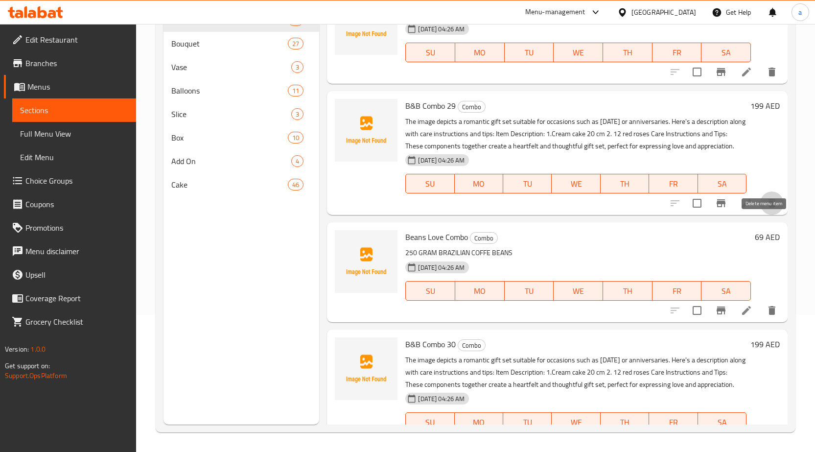
click at [768, 207] on icon "delete" at bounding box center [771, 203] width 7 height 9
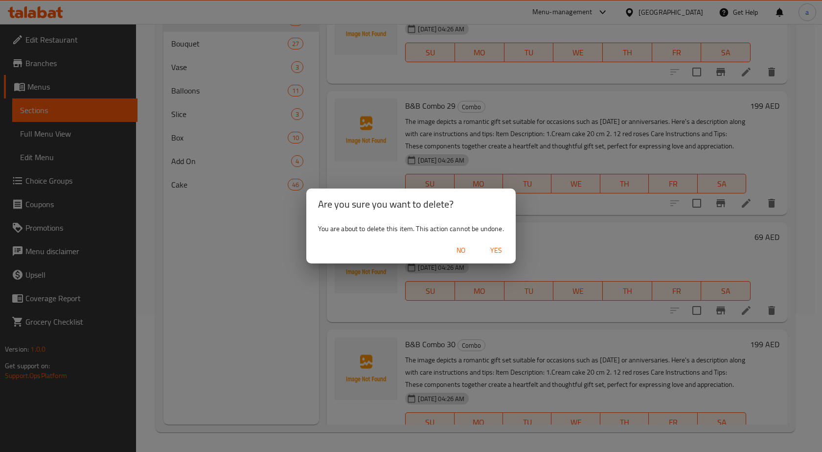
click at [496, 245] on span "Yes" at bounding box center [495, 250] width 23 height 12
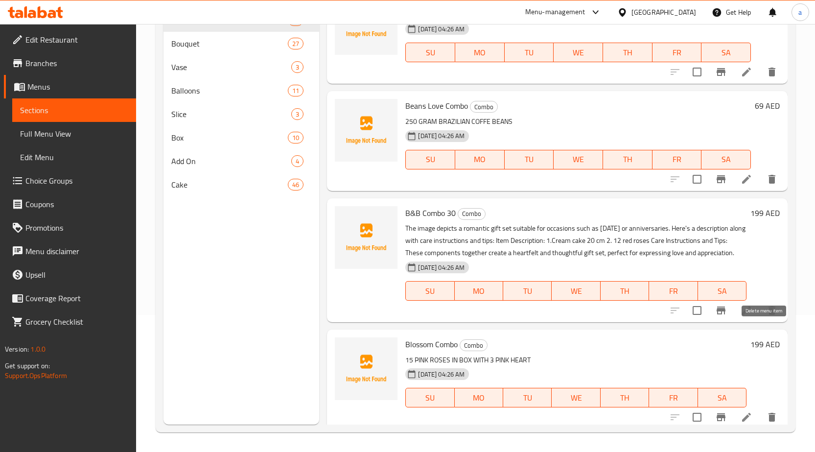
click at [766, 316] on icon "delete" at bounding box center [772, 310] width 12 height 12
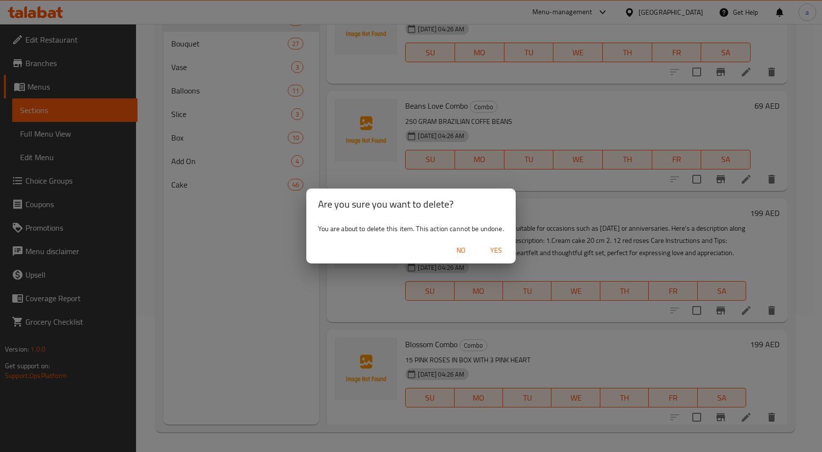
click at [500, 246] on span "Yes" at bounding box center [495, 250] width 23 height 12
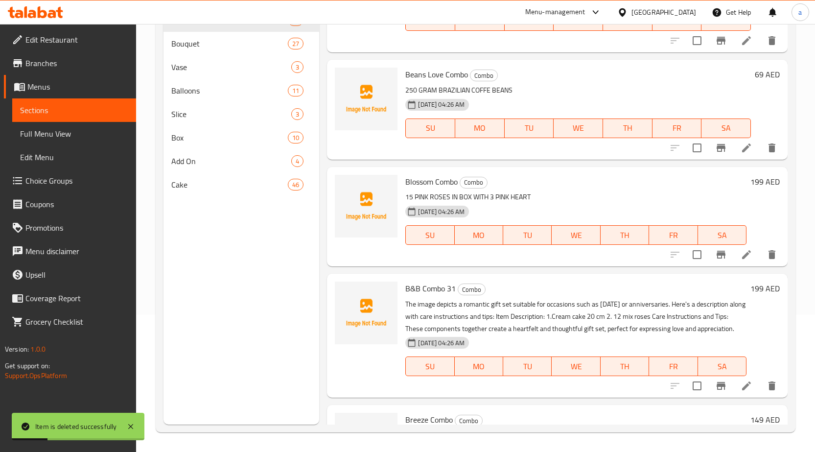
scroll to position [5583, 0]
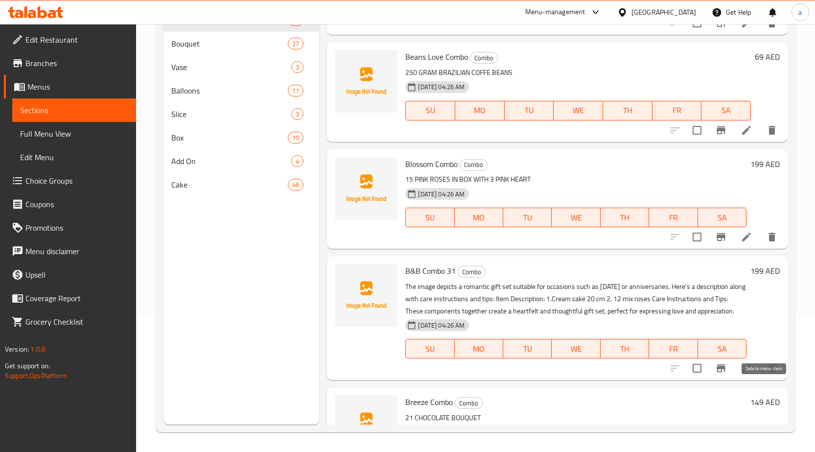
click at [769, 374] on icon "delete" at bounding box center [772, 368] width 12 height 12
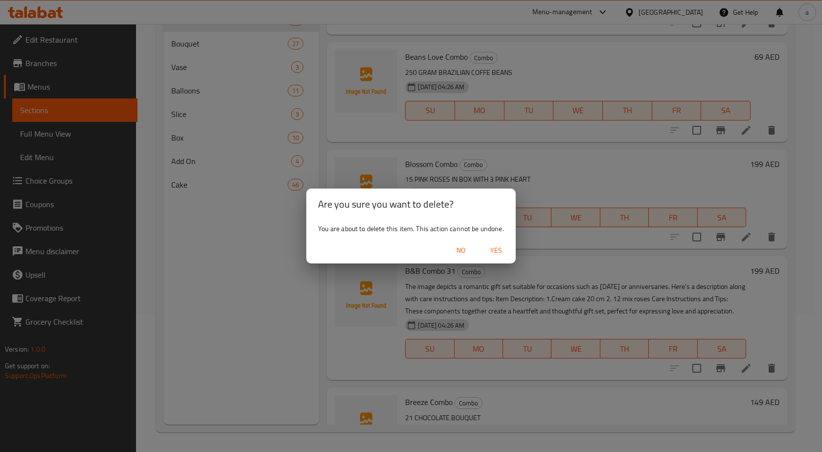
click at [495, 261] on div "No Yes" at bounding box center [410, 250] width 209 height 26
click at [499, 250] on span "Yes" at bounding box center [495, 250] width 23 height 12
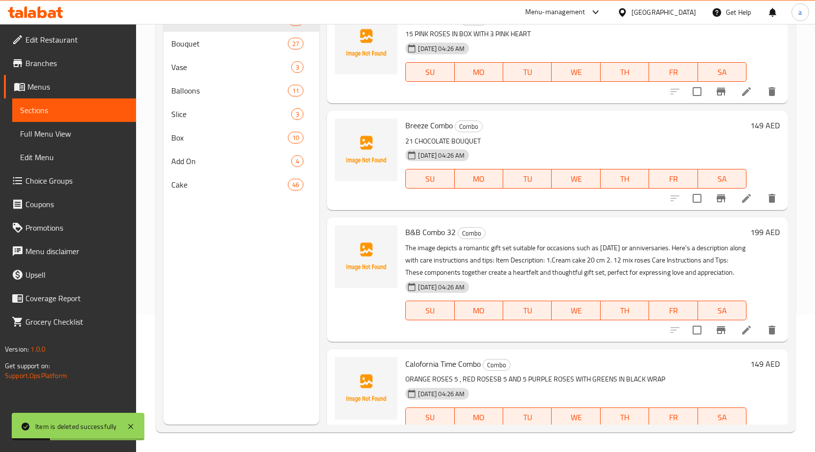
scroll to position [5730, 0]
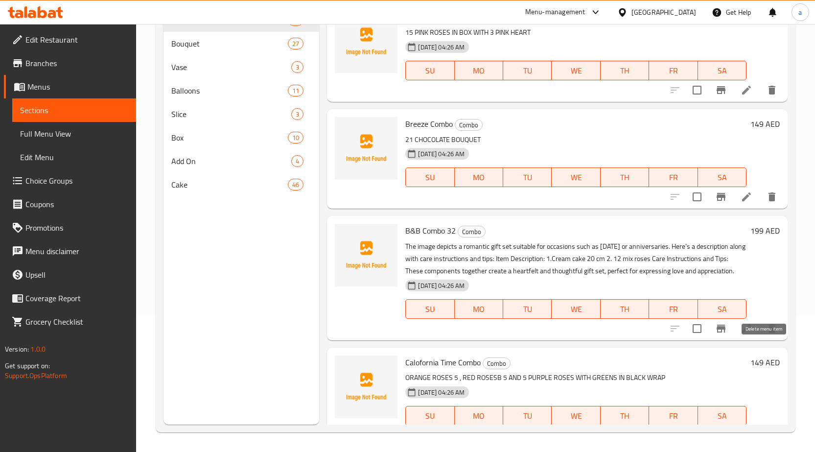
click at [768, 333] on icon "delete" at bounding box center [771, 328] width 7 height 9
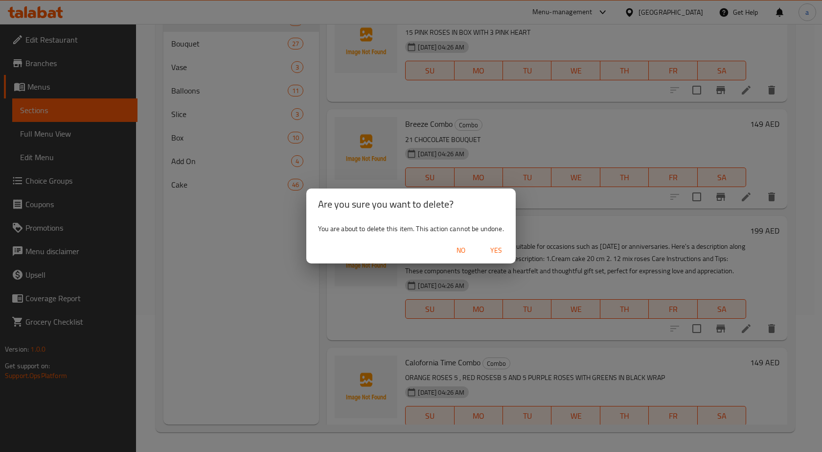
click at [502, 250] on span "Yes" at bounding box center [495, 250] width 23 height 12
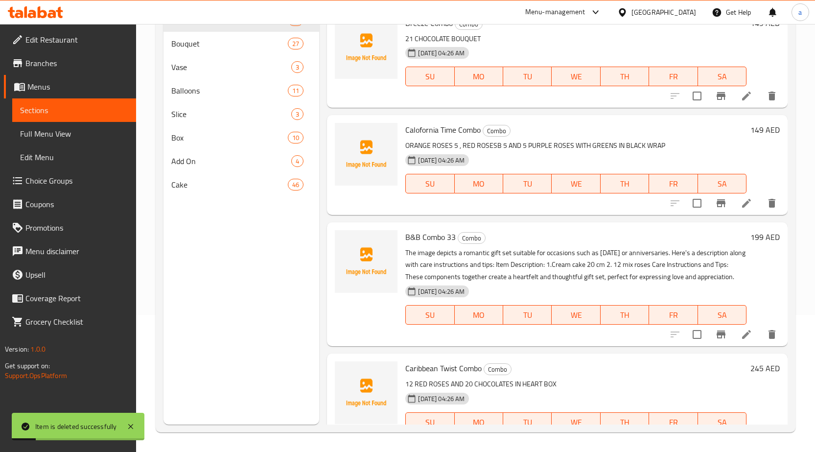
scroll to position [5876, 0]
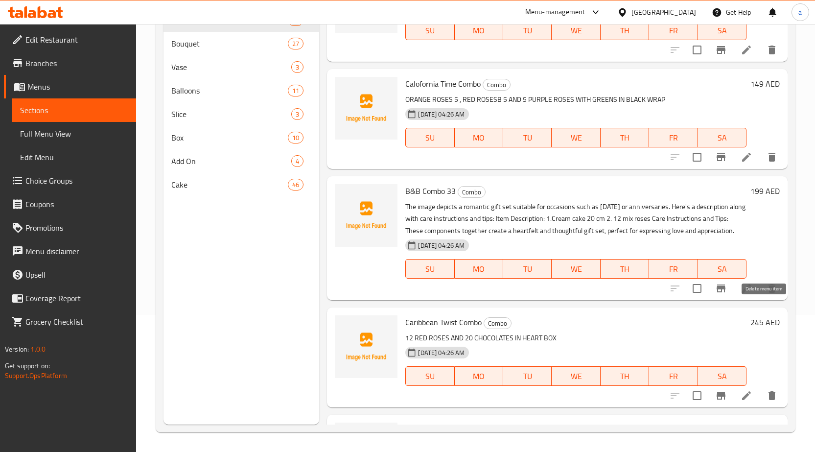
click at [768, 293] on icon "delete" at bounding box center [771, 288] width 7 height 9
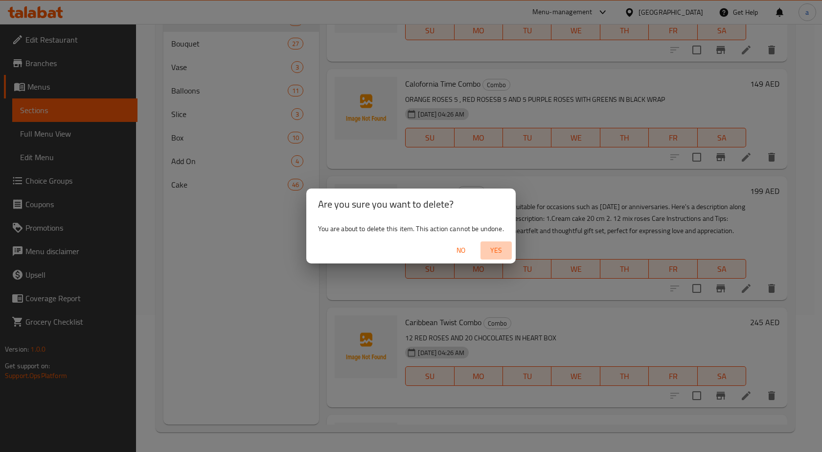
click at [502, 248] on span "Yes" at bounding box center [495, 250] width 23 height 12
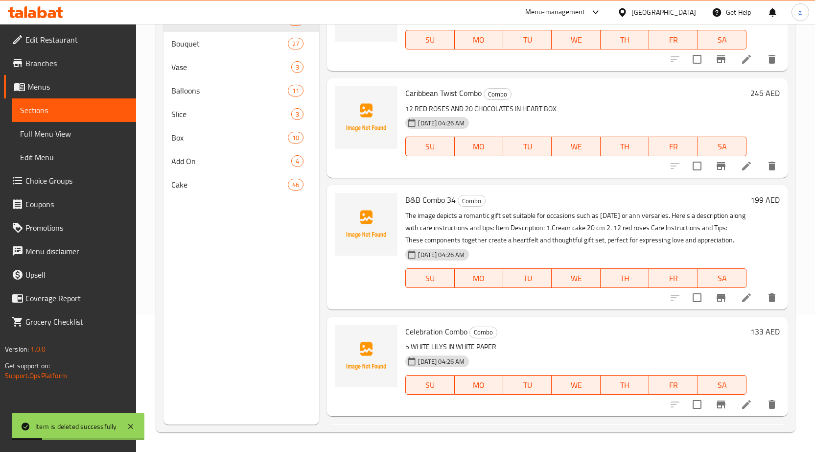
scroll to position [6023, 0]
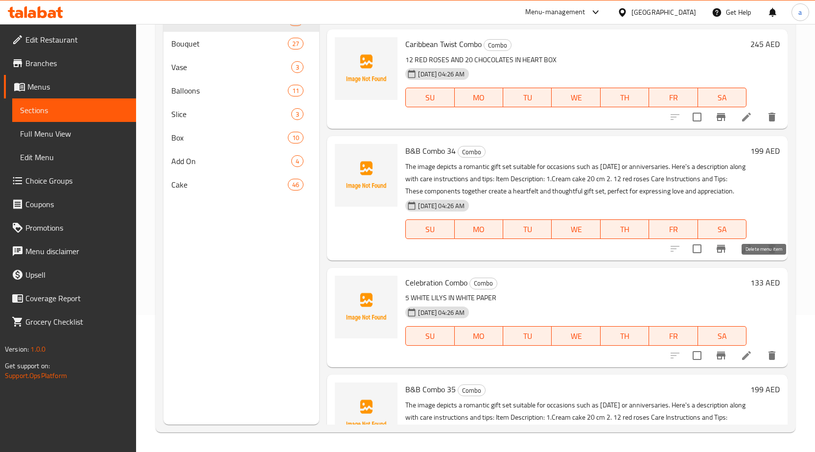
click at [766, 254] on icon "delete" at bounding box center [772, 249] width 12 height 12
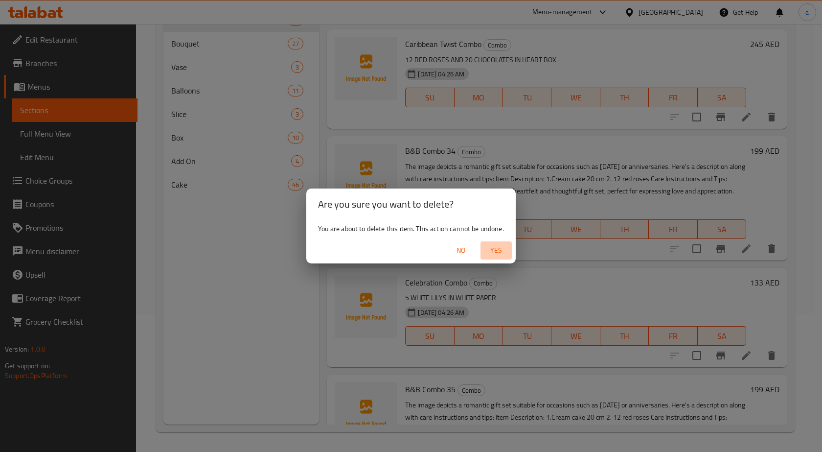
click at [491, 251] on span "Yes" at bounding box center [495, 250] width 23 height 12
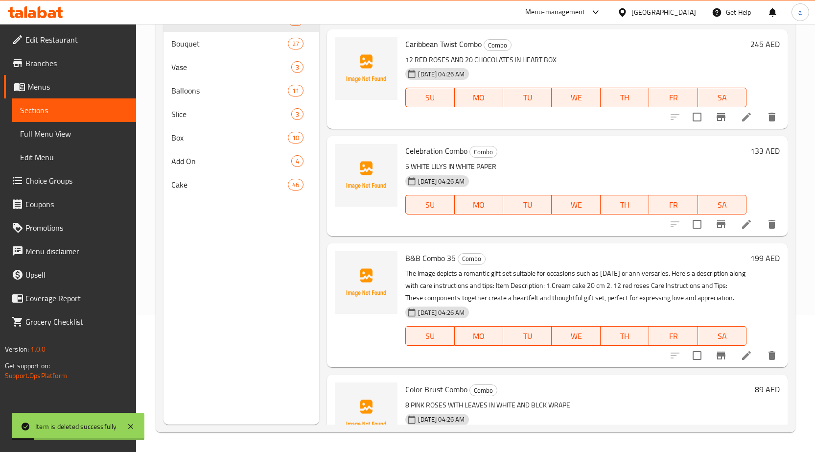
scroll to position [6121, 0]
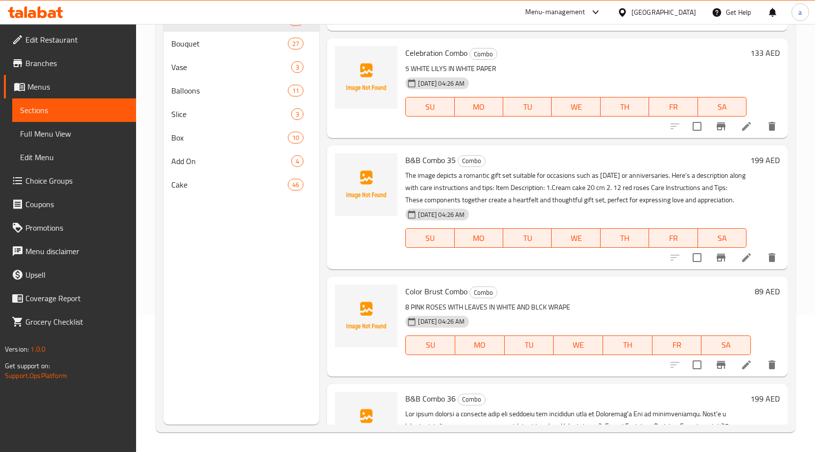
click at [768, 263] on icon "delete" at bounding box center [772, 257] width 12 height 12
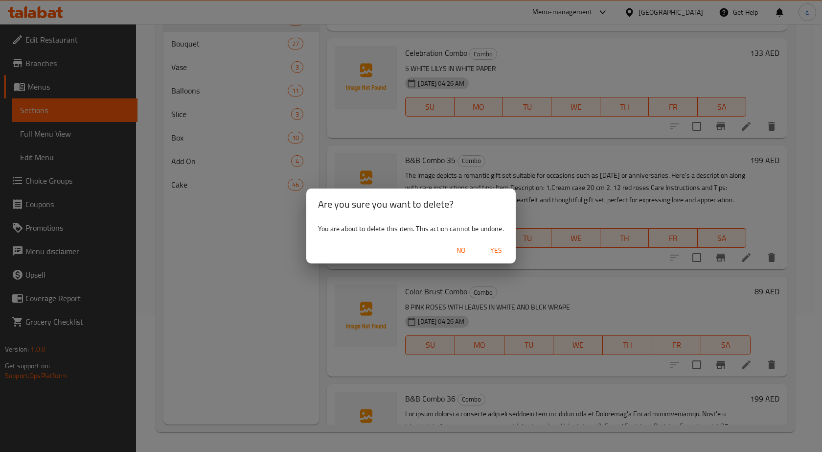
click at [488, 256] on span "Yes" at bounding box center [495, 250] width 23 height 12
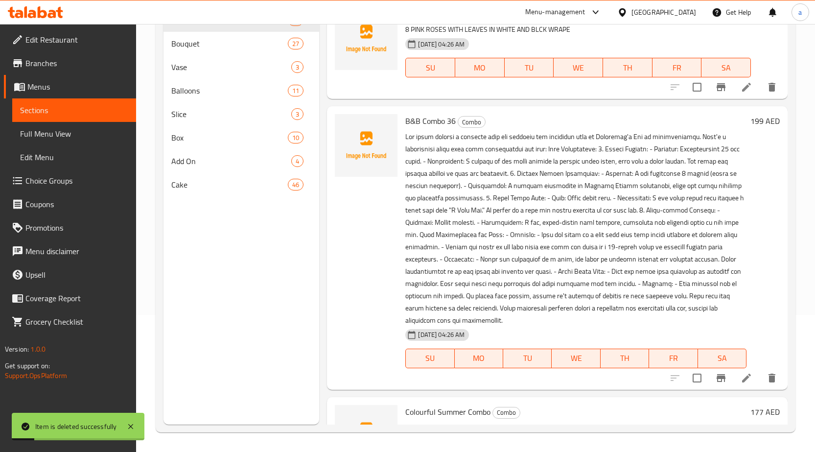
scroll to position [6268, 0]
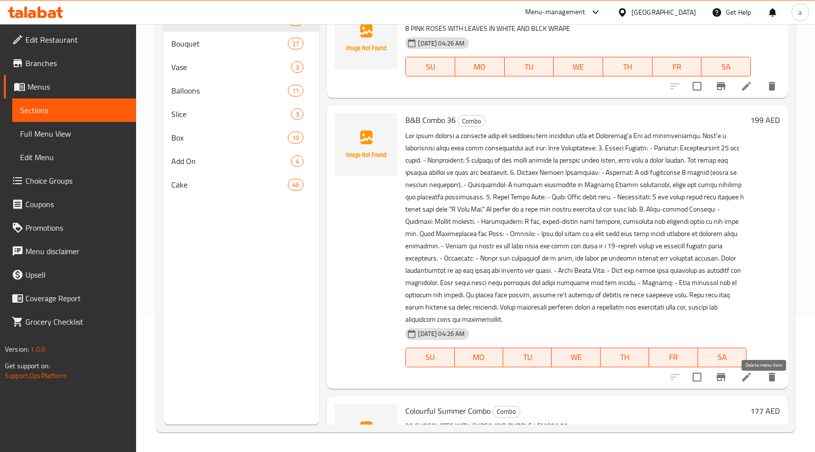
click at [760, 388] on button "delete" at bounding box center [771, 376] width 23 height 23
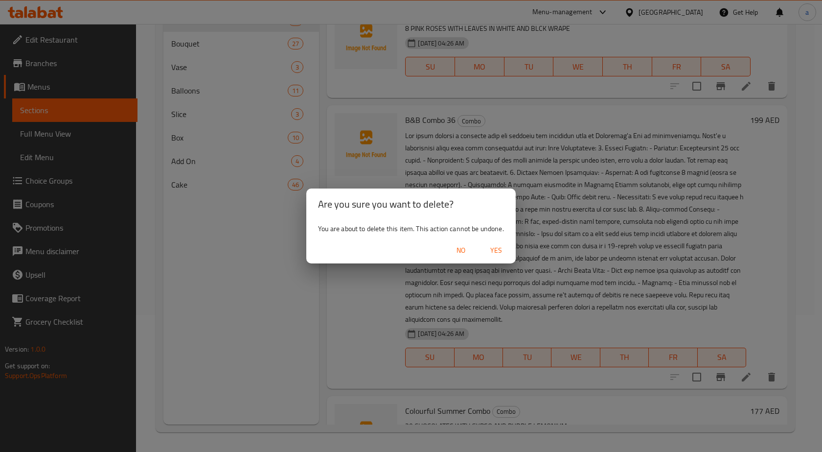
click at [499, 253] on span "Yes" at bounding box center [495, 250] width 23 height 12
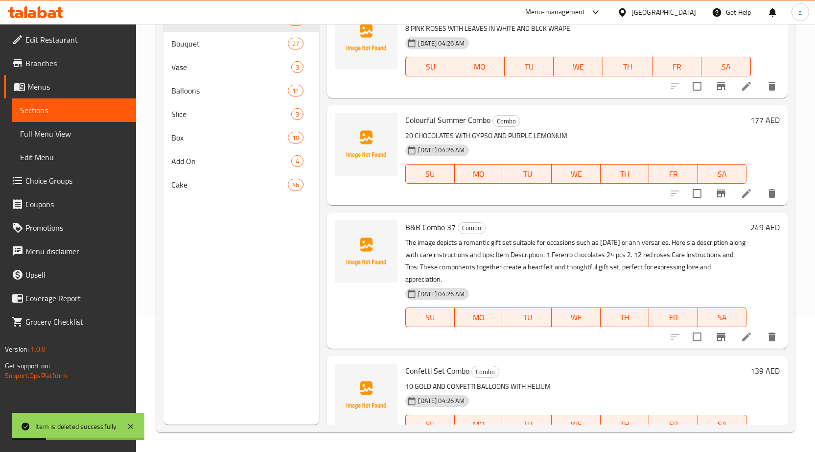
click at [768, 341] on icon "delete" at bounding box center [771, 336] width 7 height 9
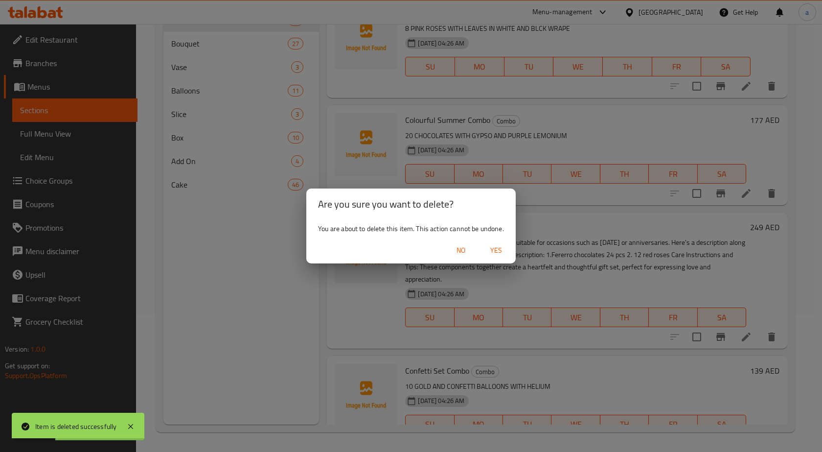
click at [504, 251] on span "Yes" at bounding box center [495, 250] width 23 height 12
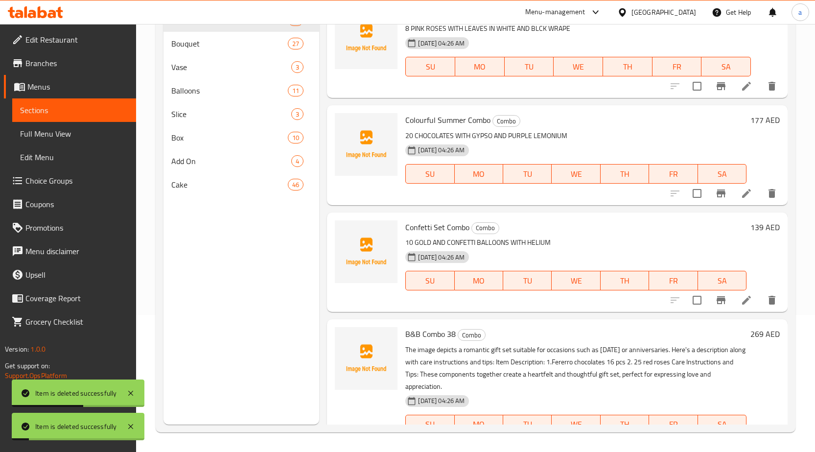
scroll to position [6463, 0]
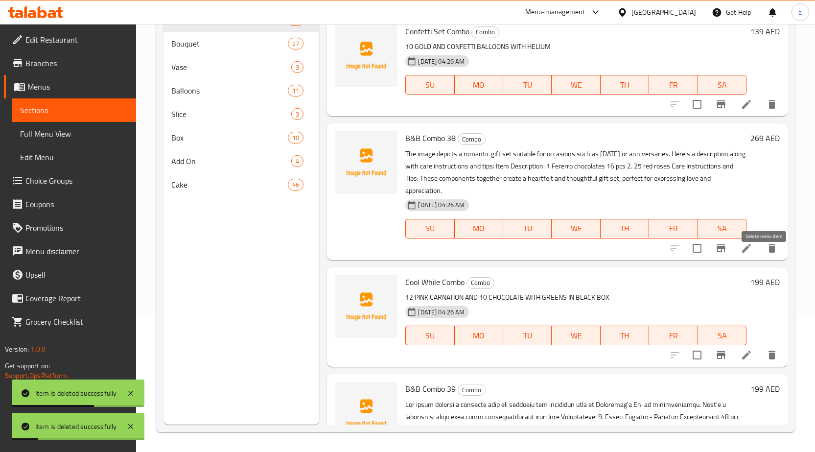
click at [771, 260] on button "delete" at bounding box center [771, 247] width 23 height 23
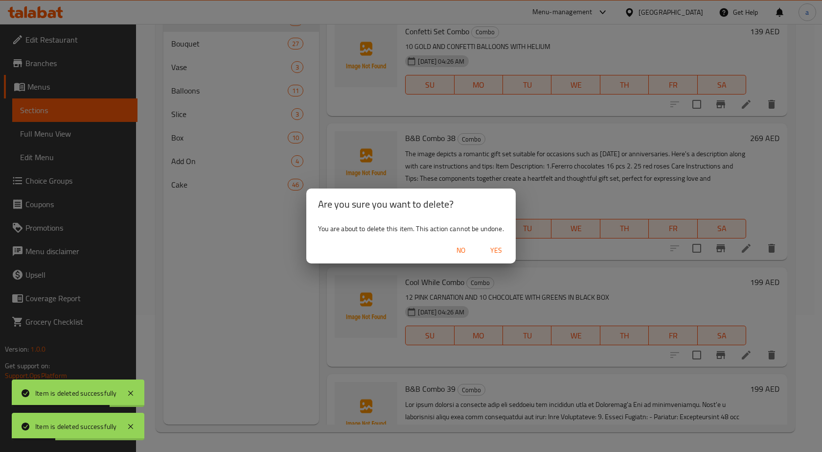
click at [509, 250] on button "Yes" at bounding box center [495, 250] width 31 height 18
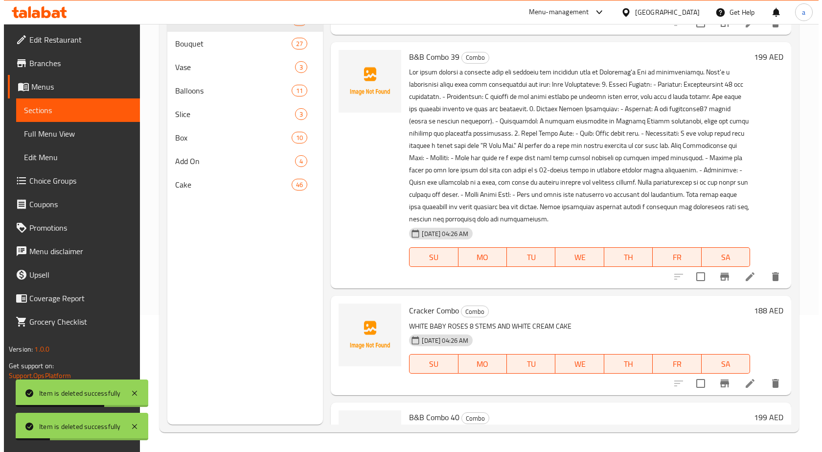
scroll to position [6659, 0]
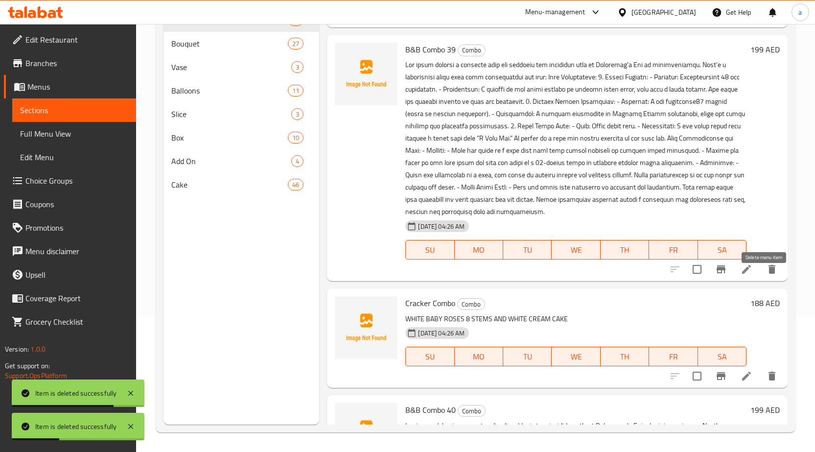
click at [766, 275] on icon "delete" at bounding box center [772, 269] width 12 height 12
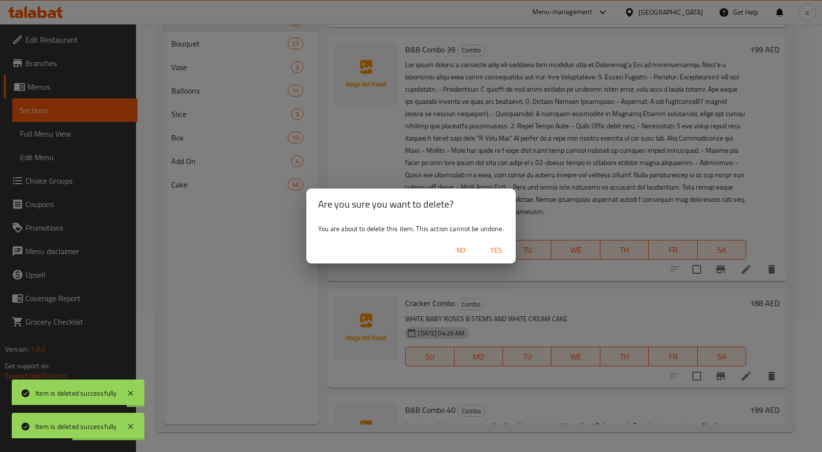
click at [498, 246] on span "Yes" at bounding box center [495, 250] width 23 height 12
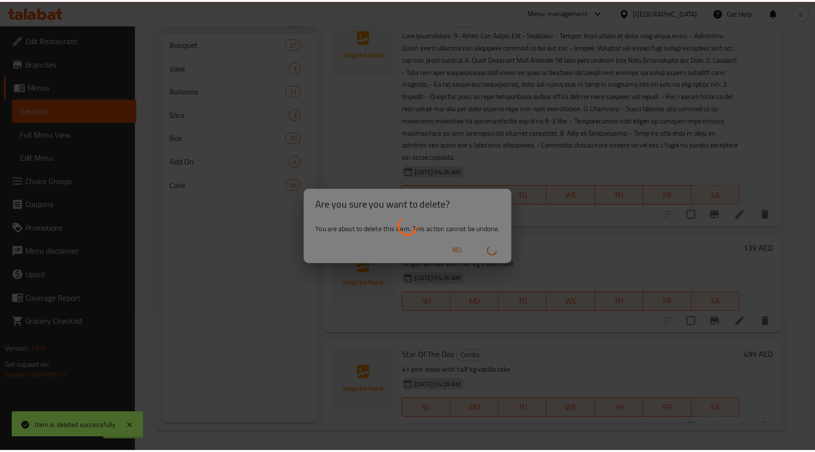
scroll to position [6659, 0]
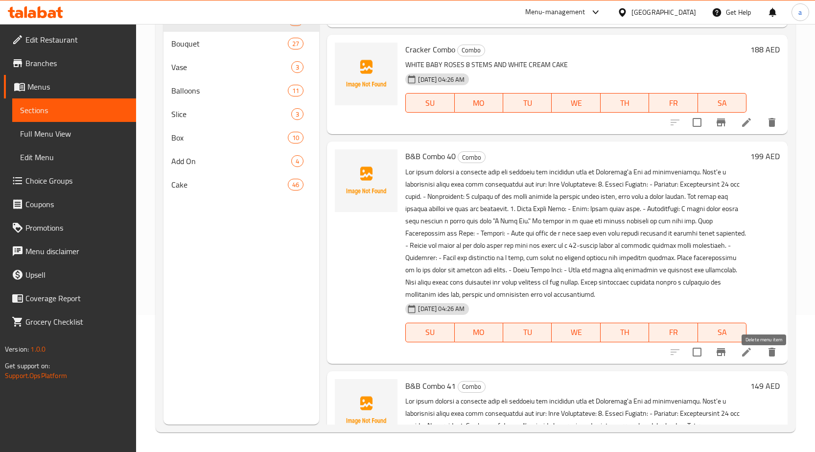
click at [760, 363] on button "delete" at bounding box center [771, 351] width 23 height 23
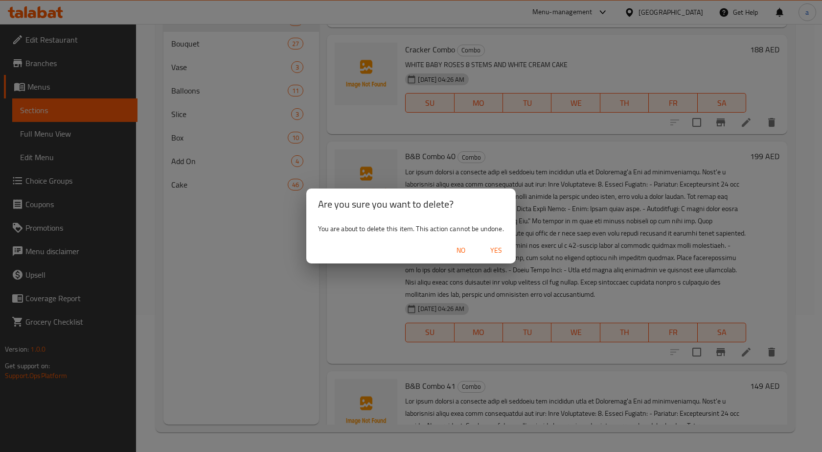
click at [494, 255] on span "Yes" at bounding box center [495, 250] width 23 height 12
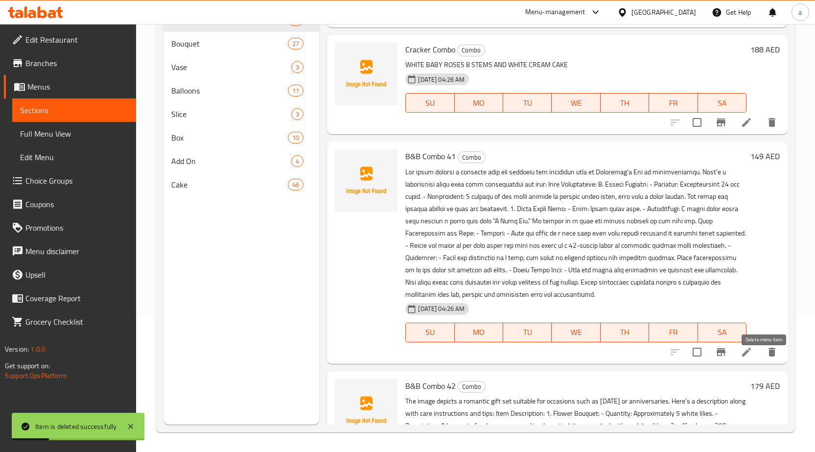
click at [760, 364] on button "delete" at bounding box center [771, 351] width 23 height 23
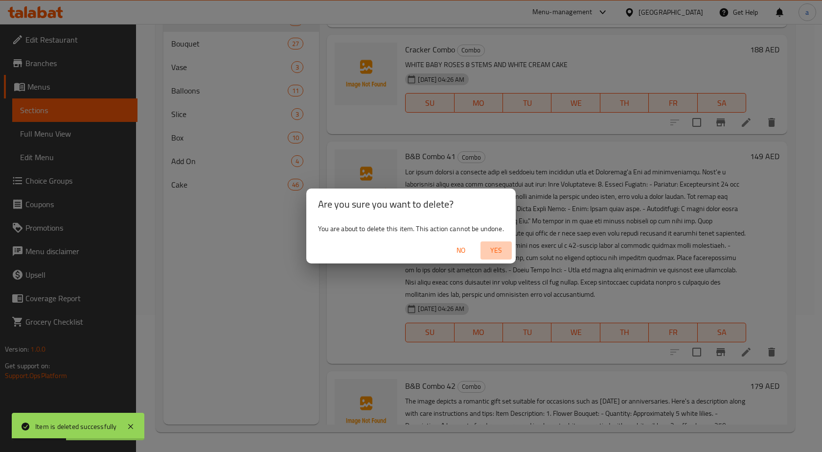
click at [503, 247] on span "Yes" at bounding box center [495, 250] width 23 height 12
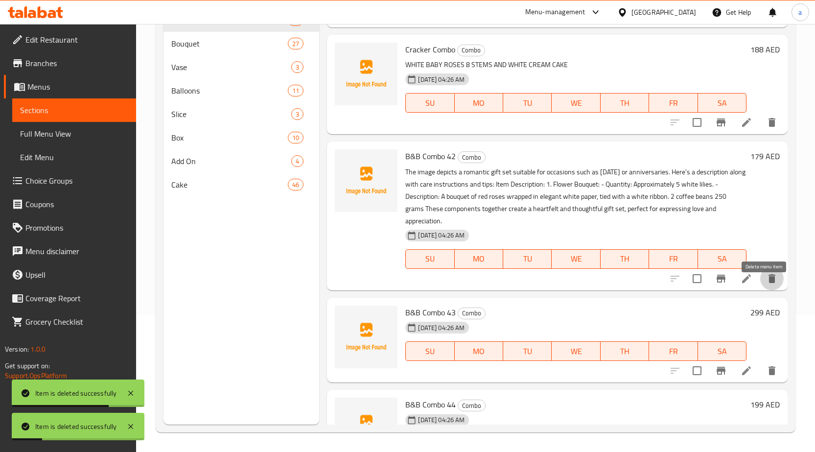
click at [766, 284] on icon "delete" at bounding box center [772, 279] width 12 height 12
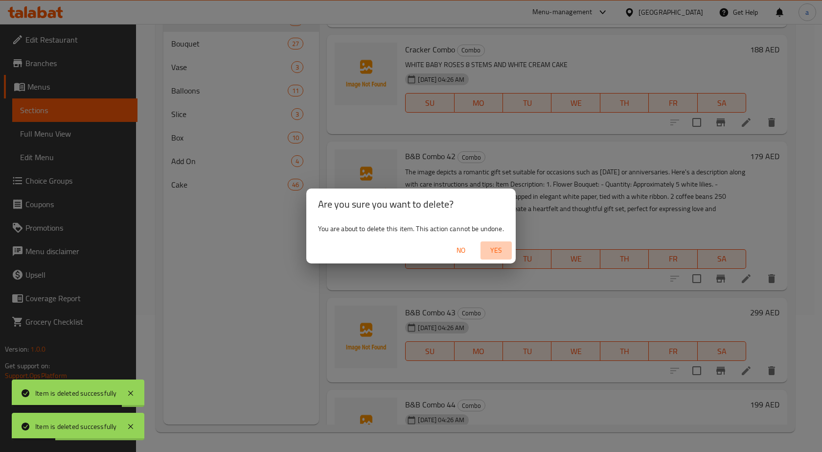
click at [499, 252] on span "Yes" at bounding box center [495, 250] width 23 height 12
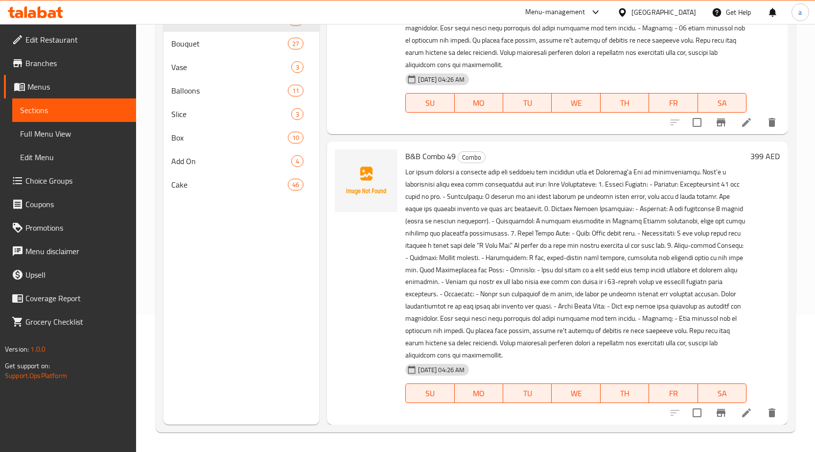
scroll to position [7621, 0]
click at [760, 410] on button "delete" at bounding box center [771, 412] width 23 height 23
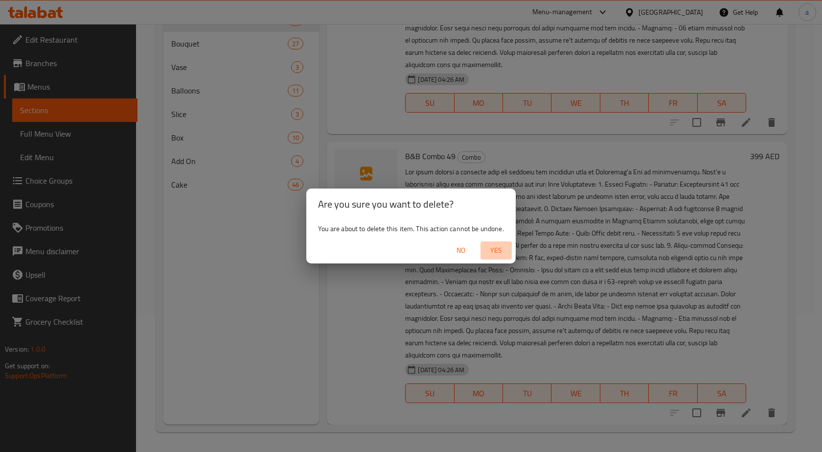
click at [496, 254] on span "Yes" at bounding box center [495, 250] width 23 height 12
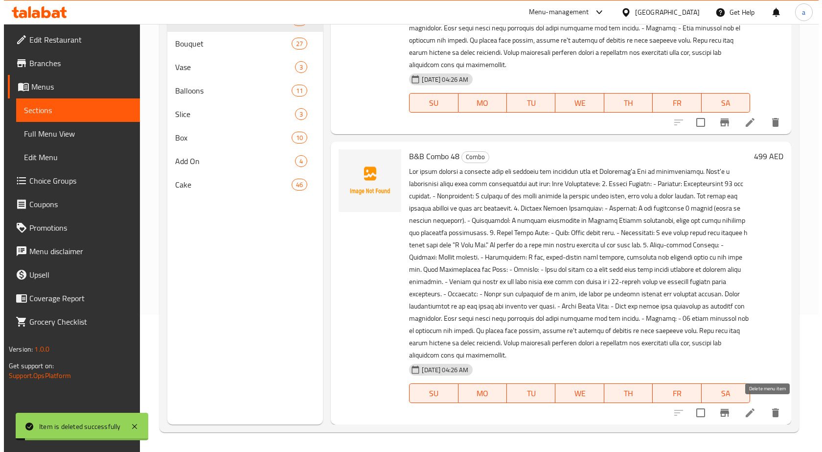
scroll to position [7331, 0]
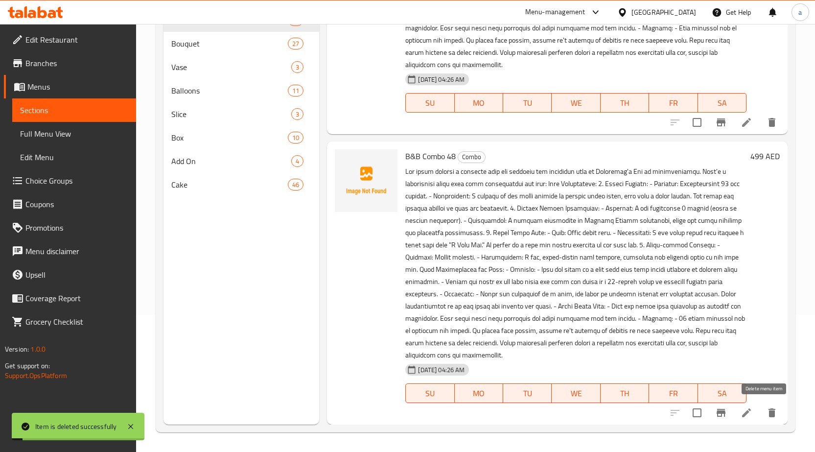
click at [768, 409] on icon "delete" at bounding box center [771, 412] width 7 height 9
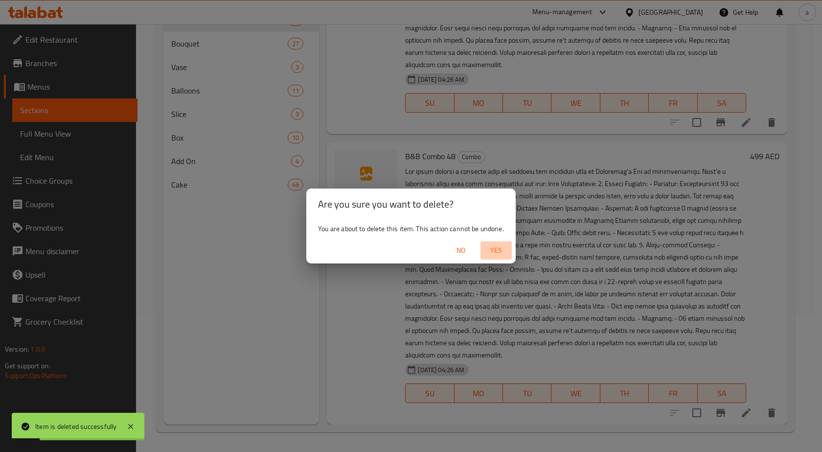
click at [500, 247] on span "Yes" at bounding box center [495, 250] width 23 height 12
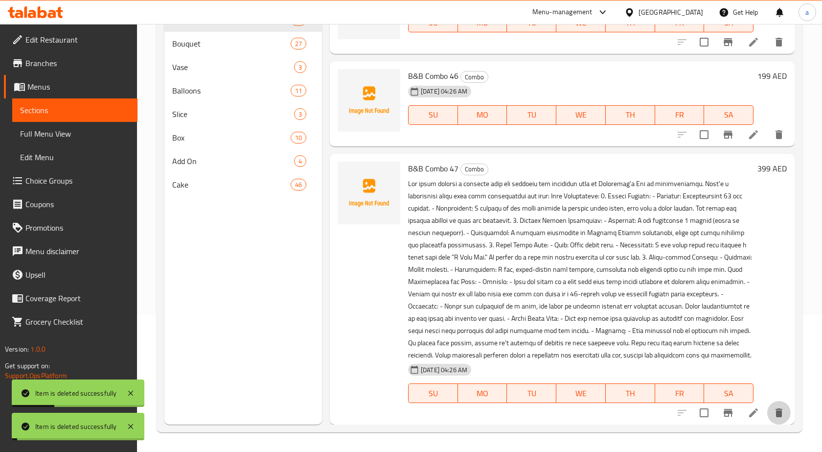
click at [775, 412] on icon "delete" at bounding box center [778, 412] width 7 height 9
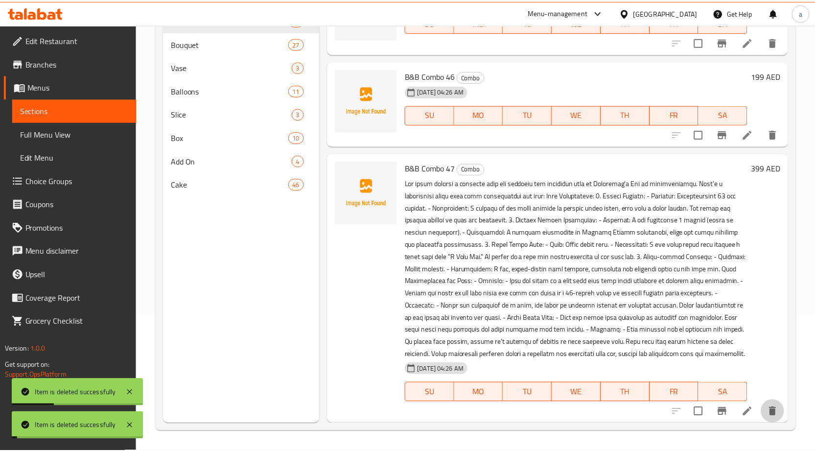
scroll to position [7041, 0]
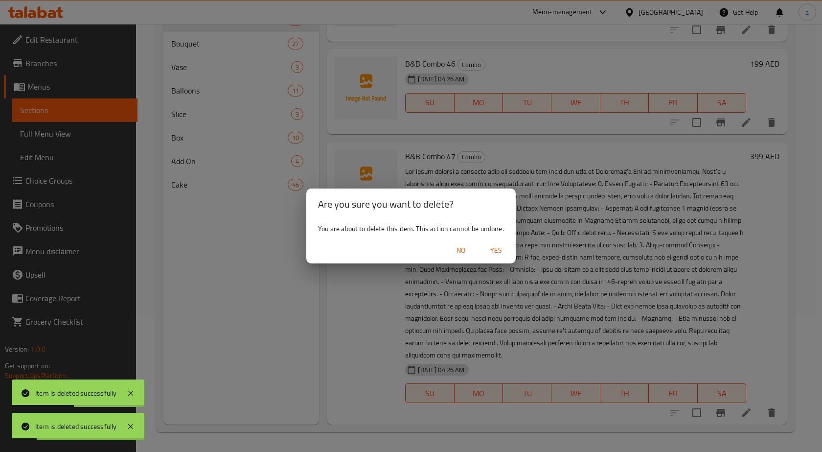
click at [493, 247] on span "Yes" at bounding box center [495, 250] width 23 height 12
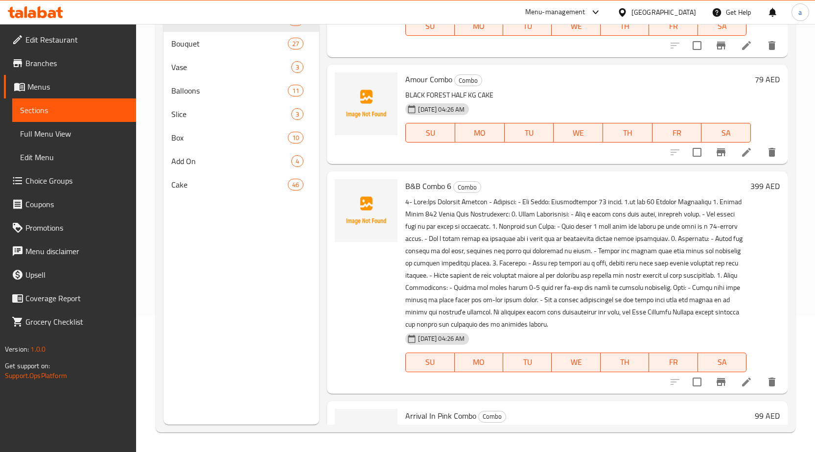
scroll to position [6629, 0]
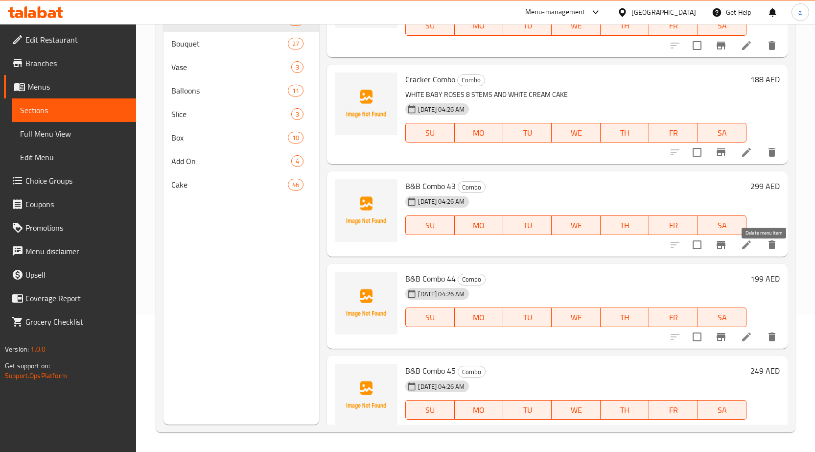
click at [771, 255] on button "delete" at bounding box center [771, 244] width 23 height 23
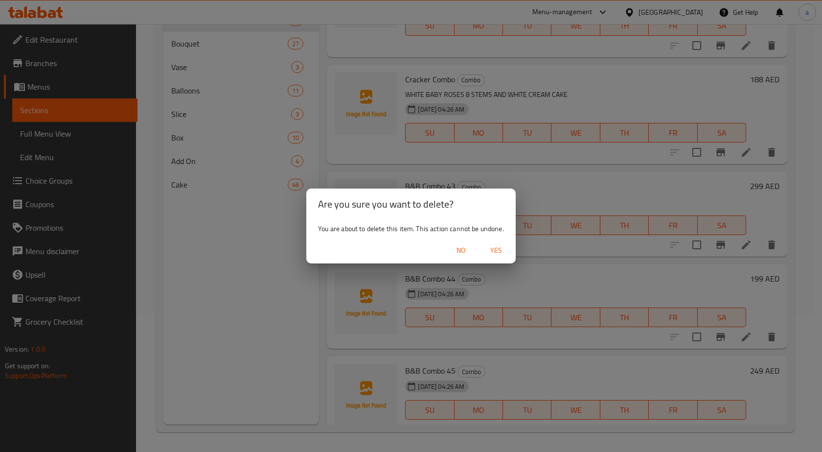
click at [484, 251] on button "Yes" at bounding box center [495, 250] width 31 height 18
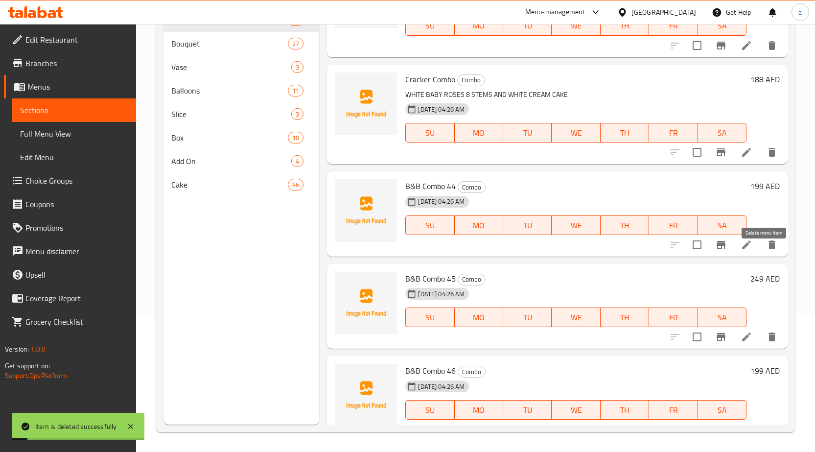
click at [766, 250] on icon "delete" at bounding box center [772, 245] width 12 height 12
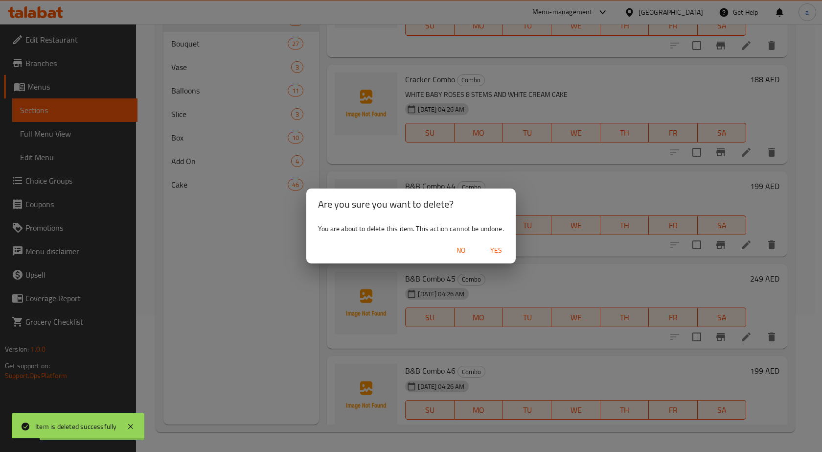
click at [499, 252] on span "Yes" at bounding box center [495, 250] width 23 height 12
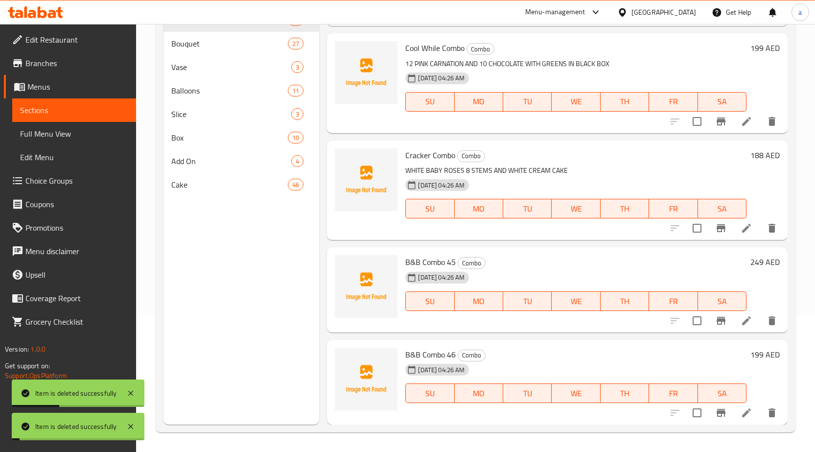
scroll to position [6566, 0]
click at [761, 258] on h6 "249 AED" at bounding box center [764, 262] width 29 height 14
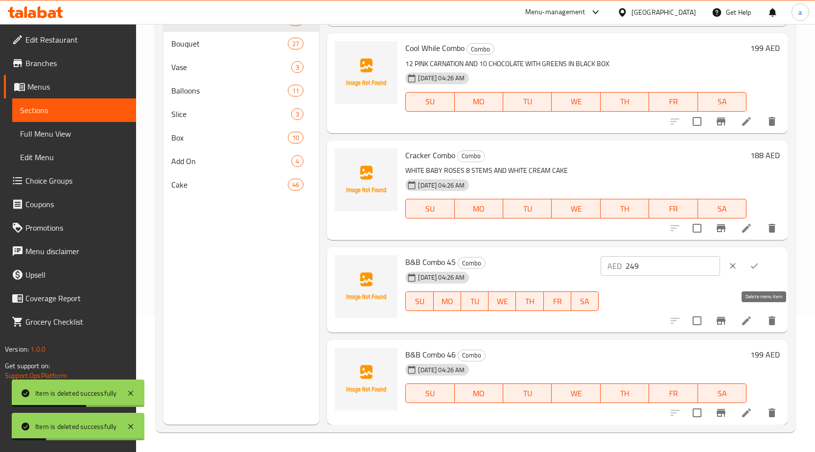
click at [768, 317] on icon "delete" at bounding box center [771, 320] width 7 height 9
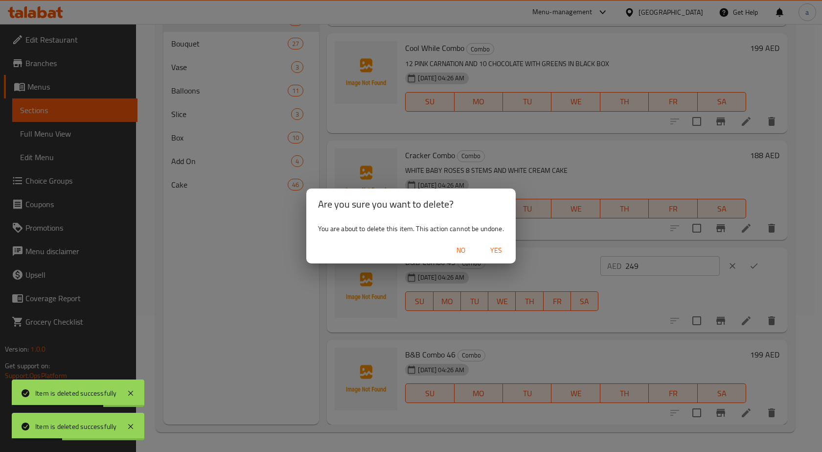
click at [500, 248] on span "Yes" at bounding box center [495, 250] width 23 height 12
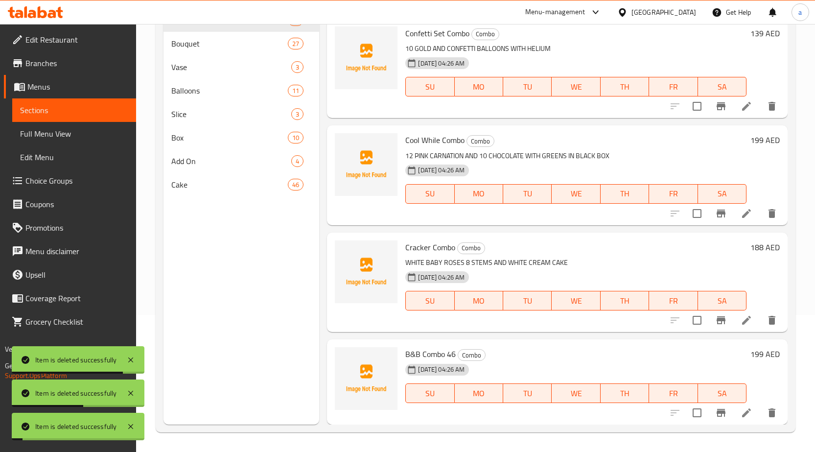
scroll to position [6474, 0]
click at [771, 414] on button "delete" at bounding box center [771, 412] width 23 height 23
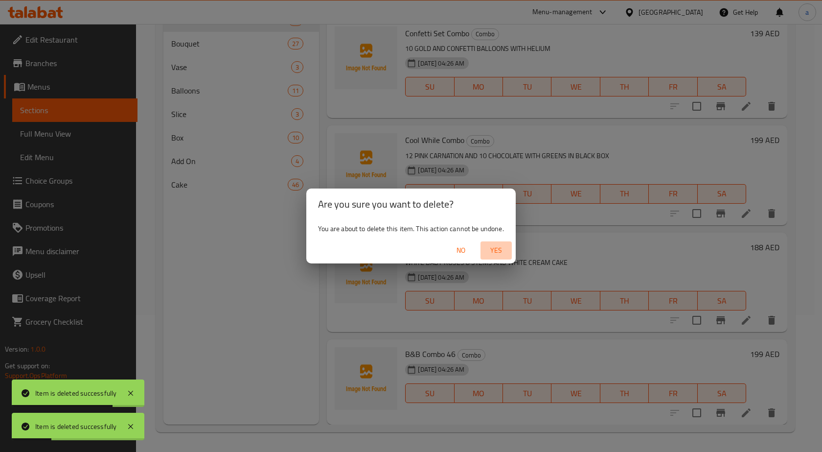
click at [505, 251] on span "Yes" at bounding box center [495, 250] width 23 height 12
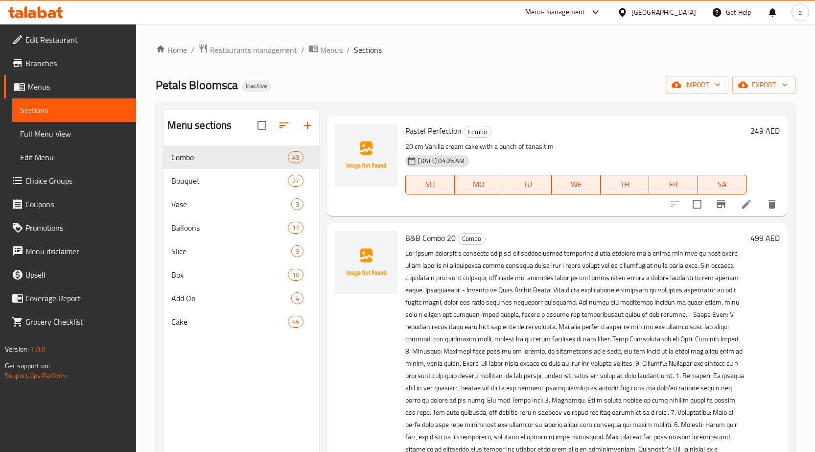
scroll to position [3508, 0]
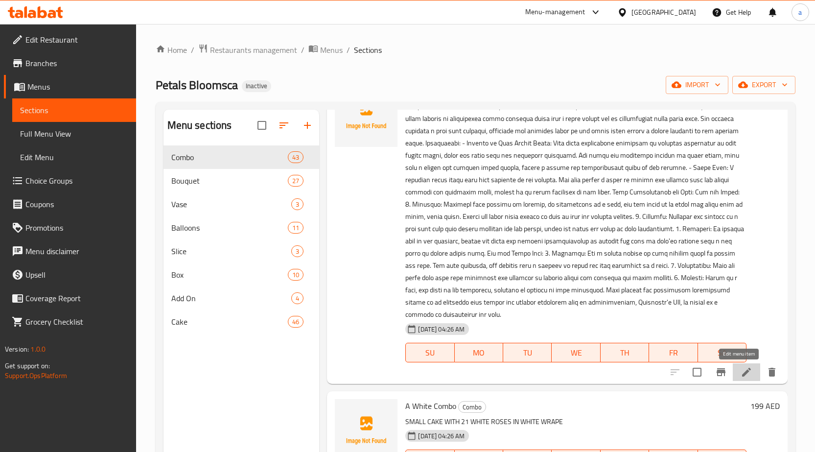
click at [740, 370] on icon at bounding box center [746, 372] width 12 height 12
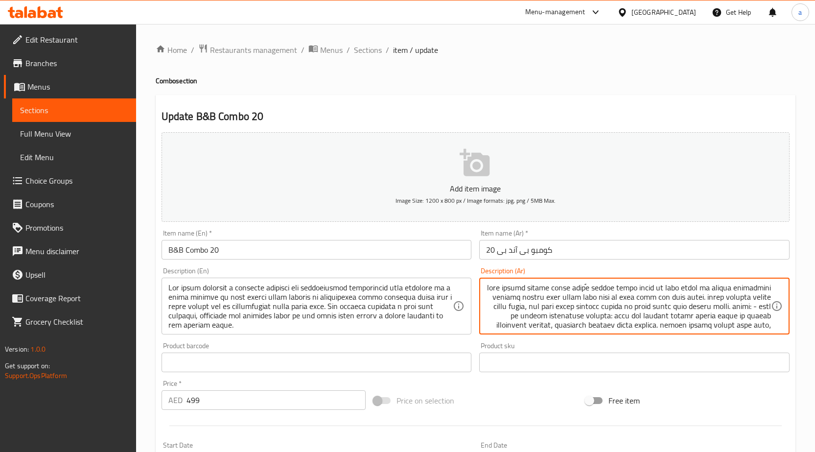
click at [703, 290] on textarea at bounding box center [628, 306] width 285 height 46
click at [649, 304] on textarea at bounding box center [628, 306] width 285 height 46
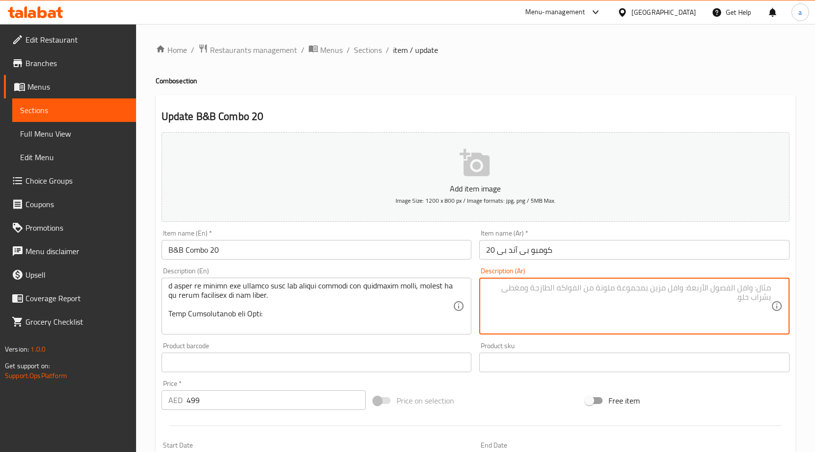
scroll to position [0, 0]
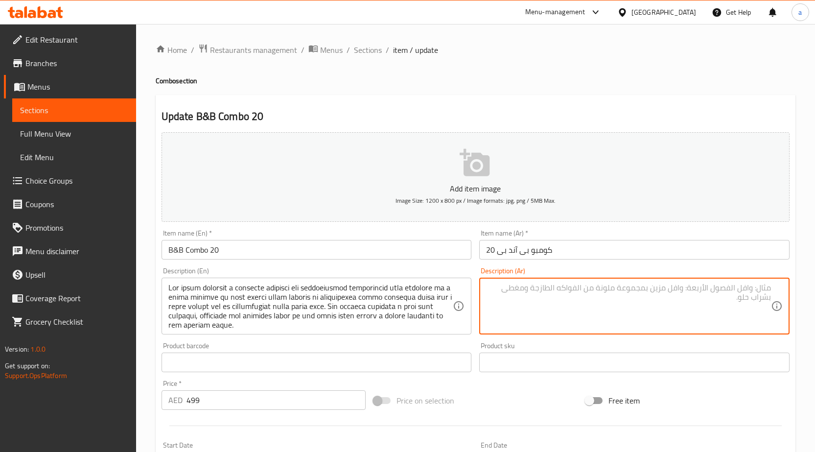
click at [587, 302] on textarea at bounding box center [628, 306] width 285 height 46
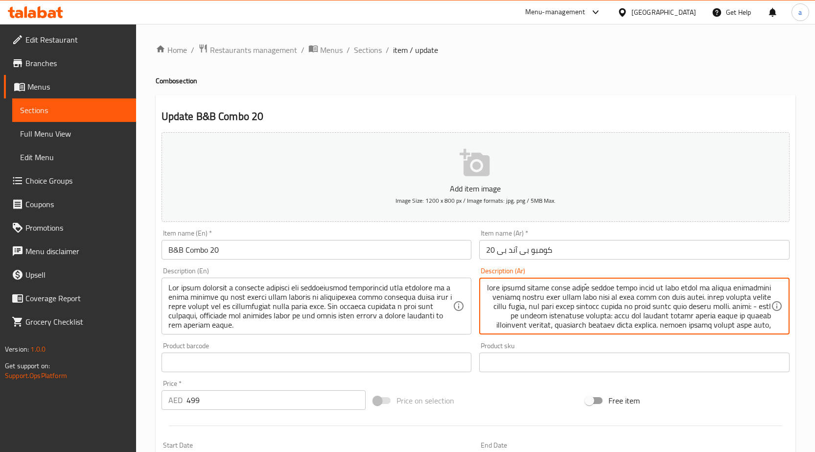
click at [648, 310] on textarea at bounding box center [628, 306] width 285 height 46
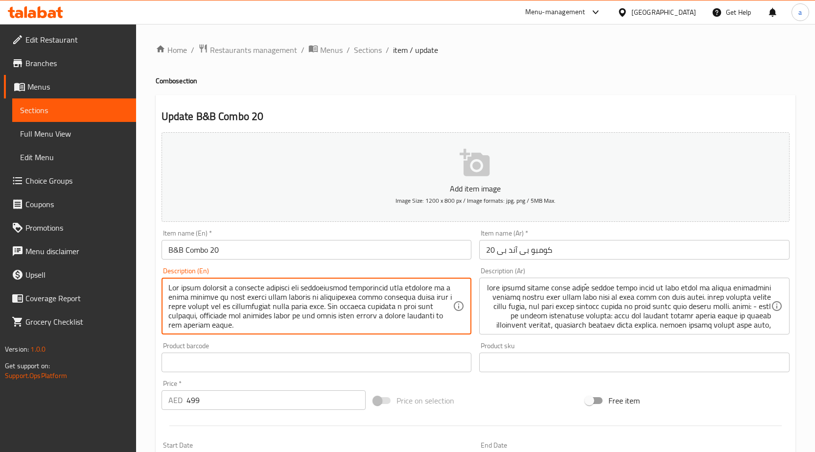
drag, startPoint x: 271, startPoint y: 328, endPoint x: 167, endPoint y: 284, distance: 112.2
click at [333, 303] on textarea at bounding box center [310, 306] width 285 height 46
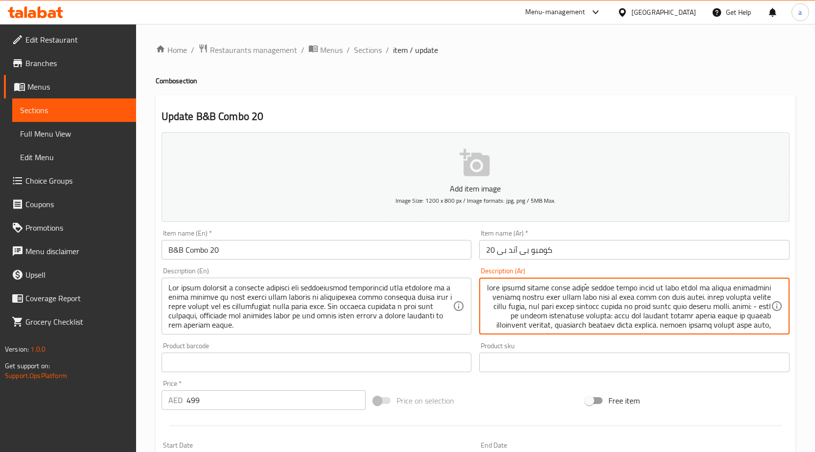
click at [615, 321] on textarea at bounding box center [628, 306] width 285 height 46
paste textarea "قدّم الصورة تركيبةً بصريةً آسرةً ومؤثرةً، تتألف من باقةٍ كبيرةٍ من الورود البنف…"
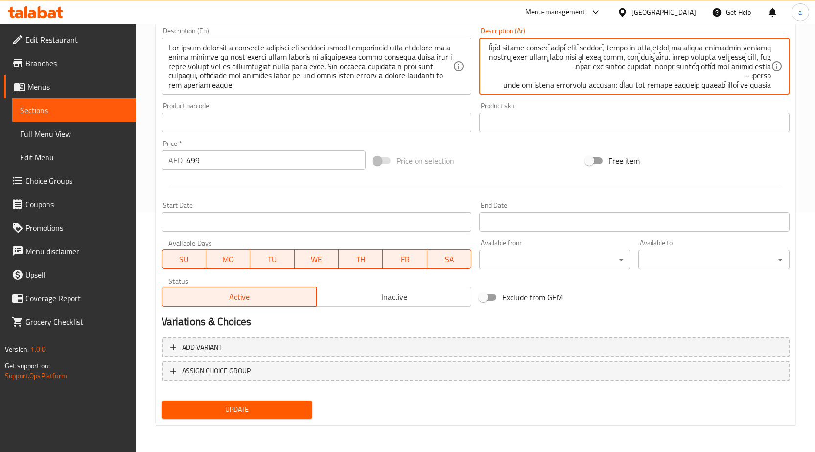
type textarea "تُقدّم الصورة تركيبةً بصريةً آسرةً ومؤثرةً، تتألف من باقةٍ كبيرةٍ من الورود الب…"
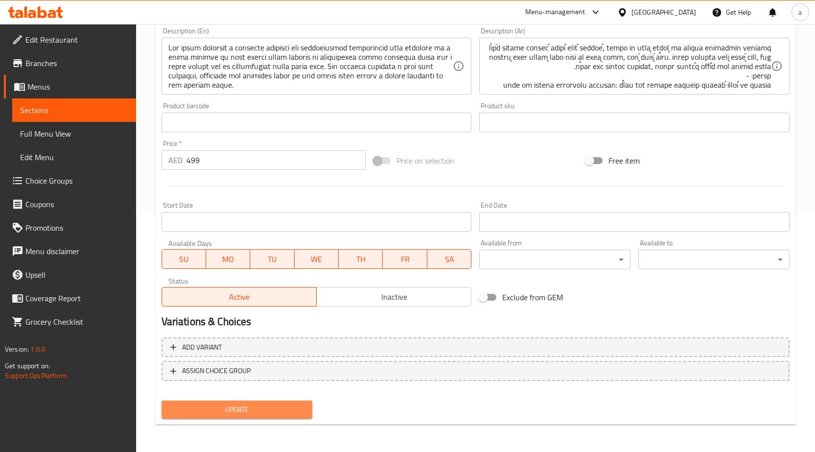
click at [280, 404] on span "Update" at bounding box center [237, 409] width 136 height 12
click at [289, 404] on span "Update" at bounding box center [237, 409] width 136 height 12
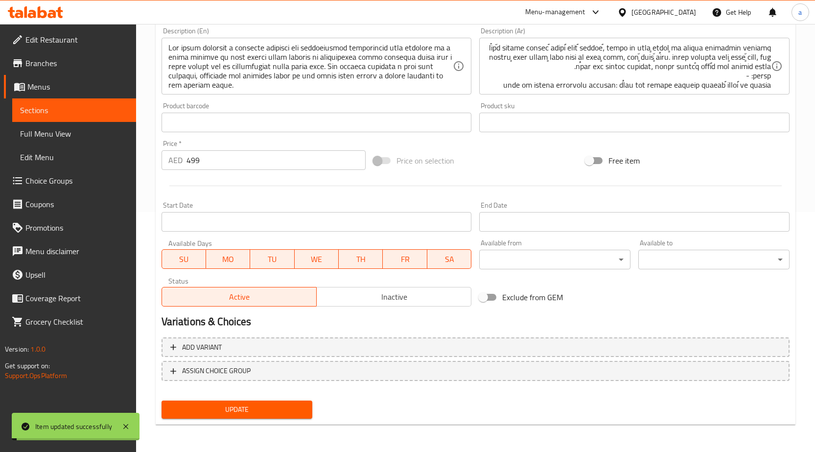
click at [69, 137] on span "Full Menu View" at bounding box center [74, 134] width 108 height 12
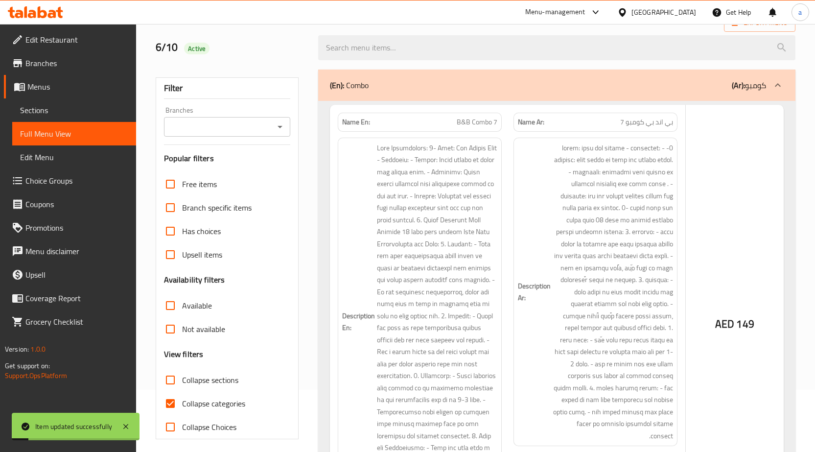
scroll to position [69, 0]
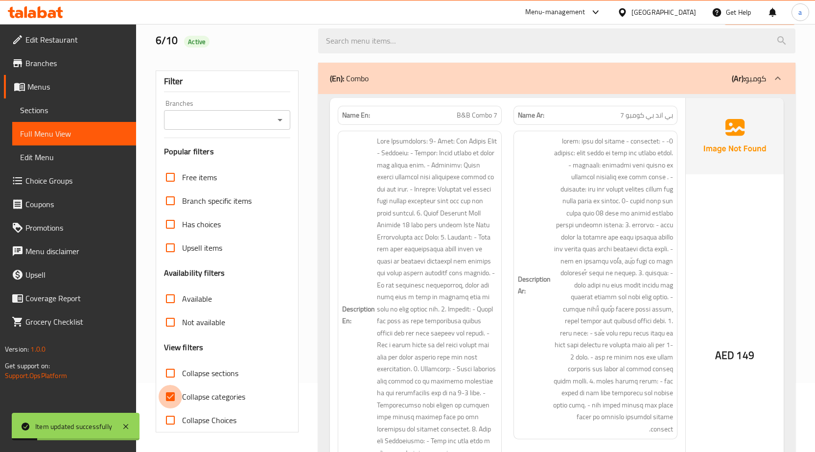
click at [168, 394] on input "Collapse categories" at bounding box center [170, 396] width 23 height 23
checkbox input "false"
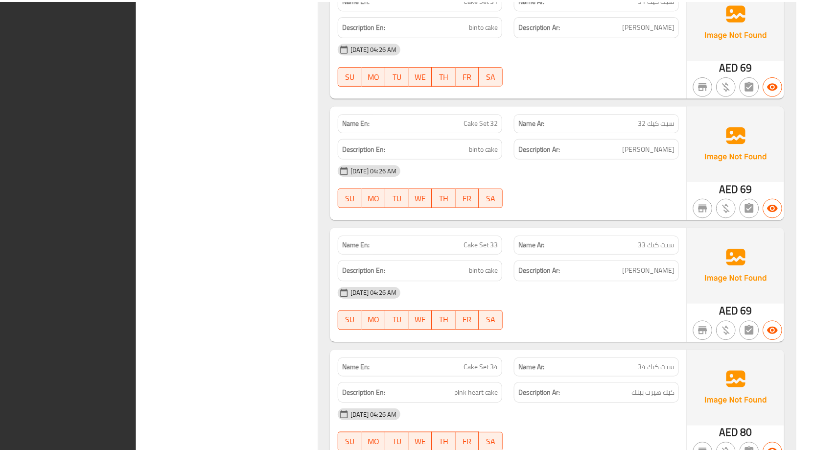
scroll to position [25270, 0]
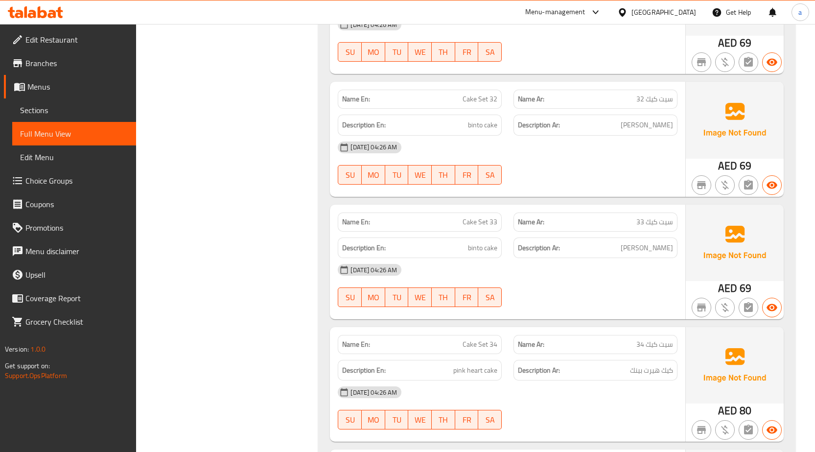
click at [57, 102] on link "Sections" at bounding box center [74, 109] width 124 height 23
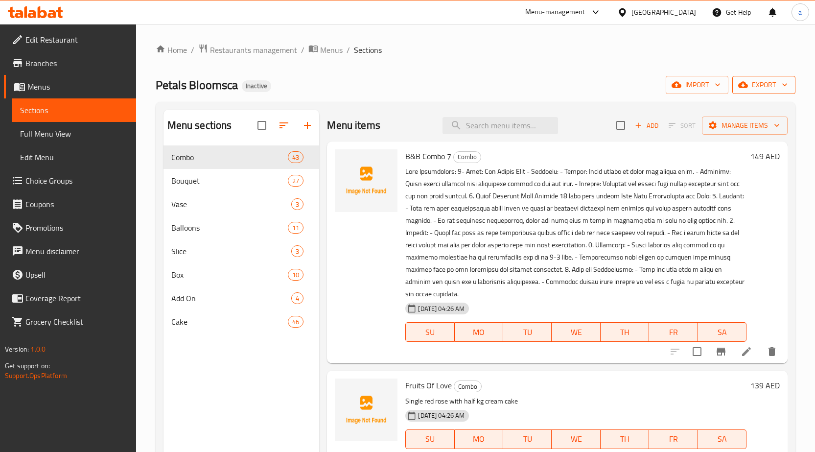
click at [772, 90] on span "export" at bounding box center [763, 85] width 47 height 12
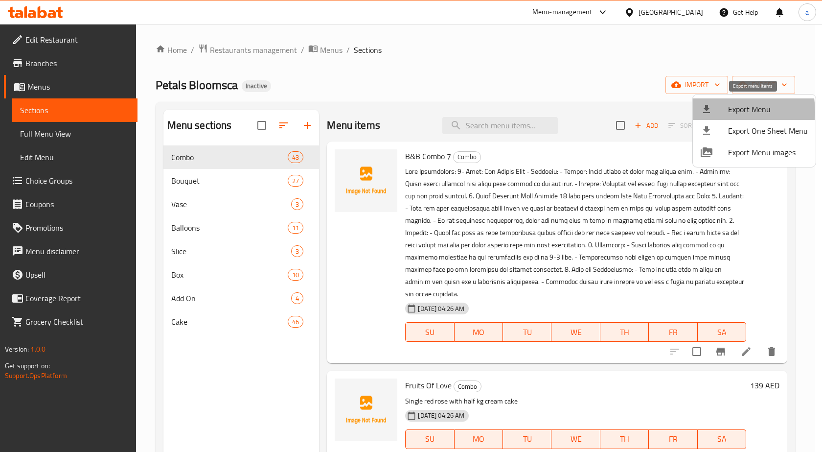
click at [724, 112] on div at bounding box center [714, 109] width 27 height 12
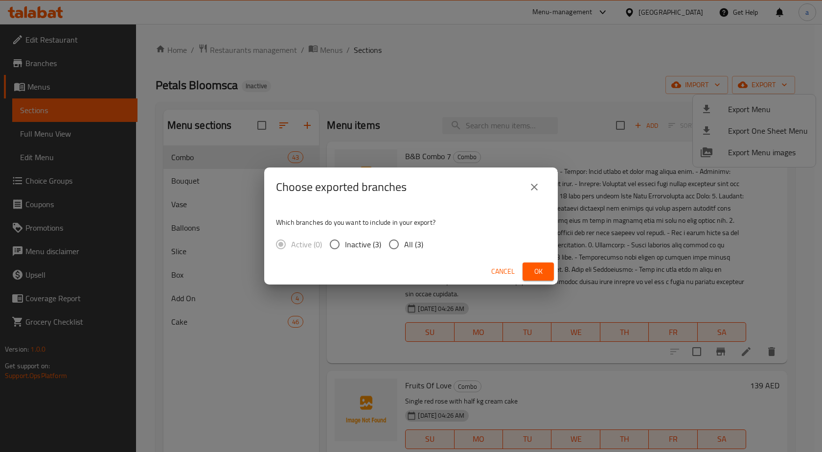
click at [403, 247] on input "All (3)" at bounding box center [394, 244] width 21 height 21
radio input "true"
click at [534, 265] on span "Ok" at bounding box center [538, 271] width 16 height 12
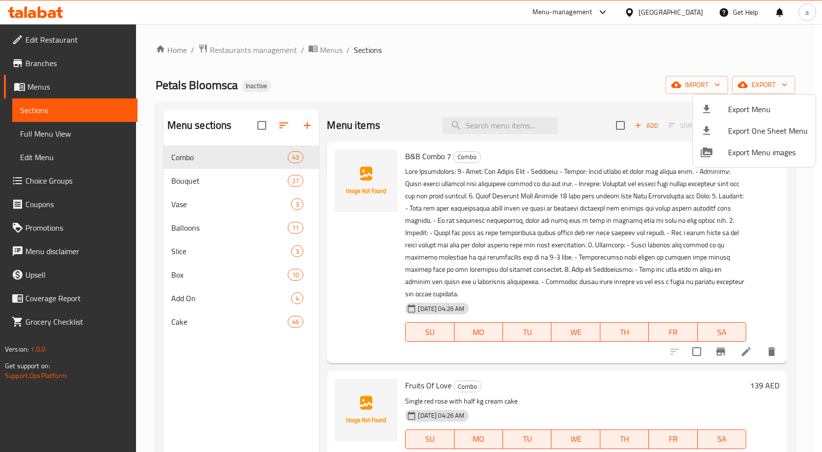
click at [435, 154] on div at bounding box center [411, 226] width 822 height 452
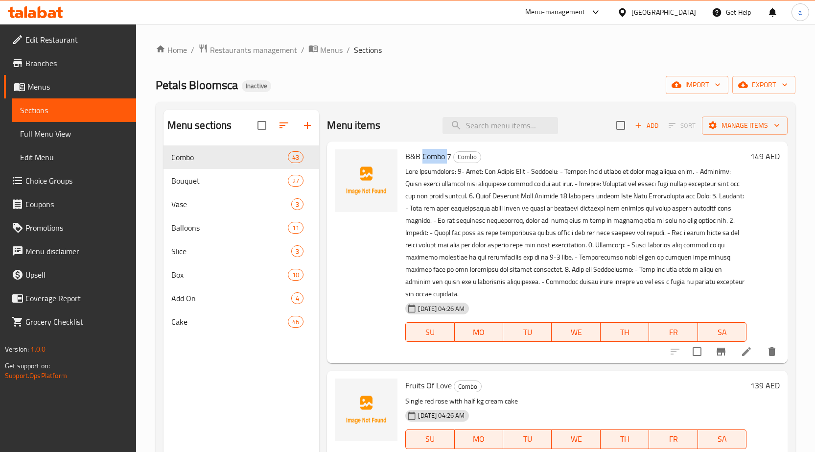
click at [435, 154] on span "B&B Combo 7" at bounding box center [428, 156] width 46 height 15
copy h6 "B&B Combo 7"
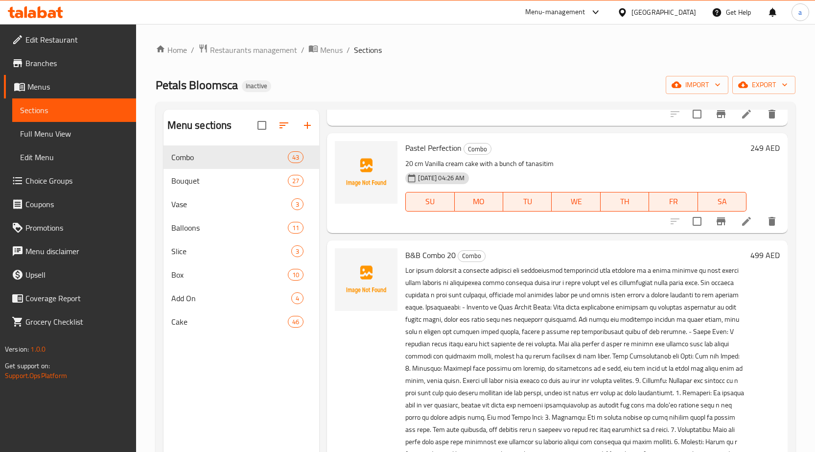
scroll to position [3459, 0]
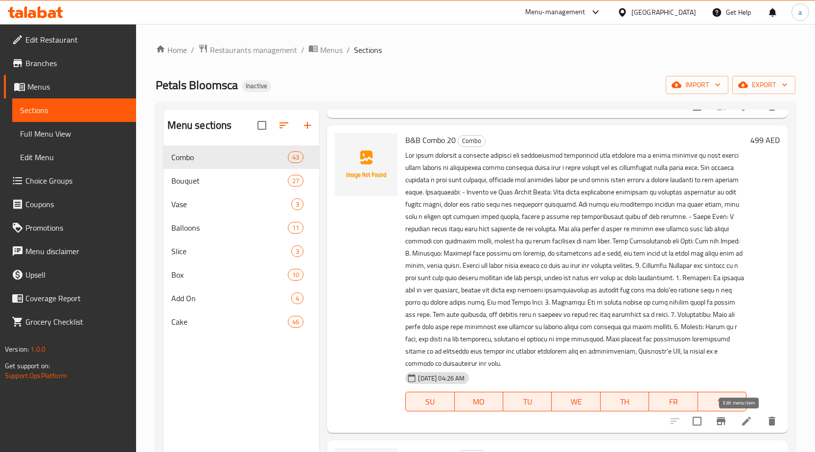
click at [740, 426] on icon at bounding box center [746, 421] width 12 height 12
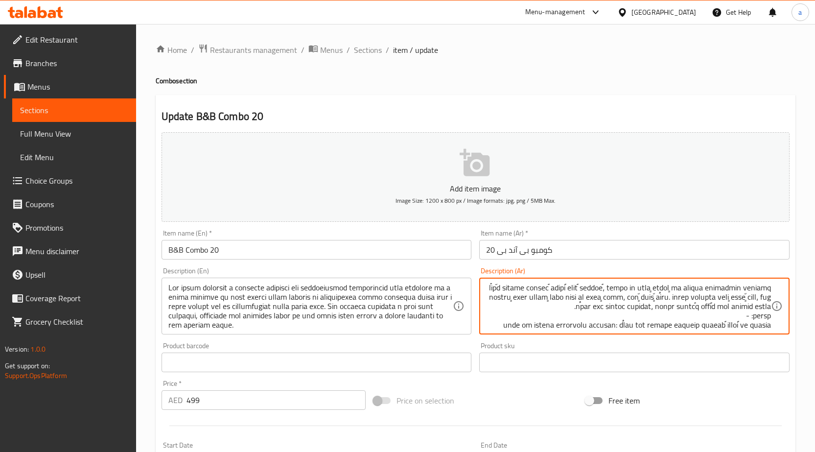
click at [547, 254] on input "كومبو بى آند بى 20" at bounding box center [634, 250] width 310 height 20
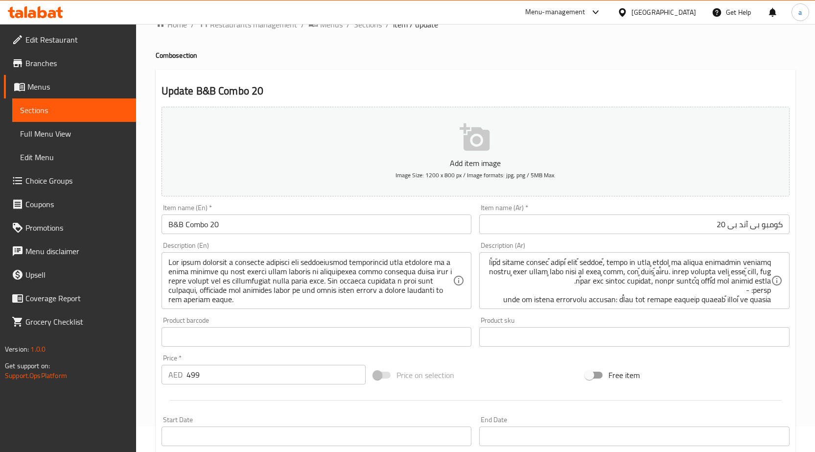
scroll to position [240, 0]
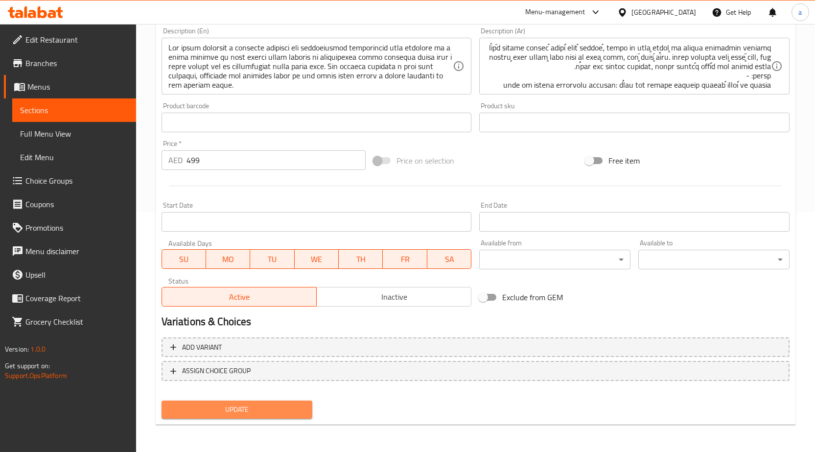
click at [297, 402] on button "Update" at bounding box center [236, 409] width 151 height 18
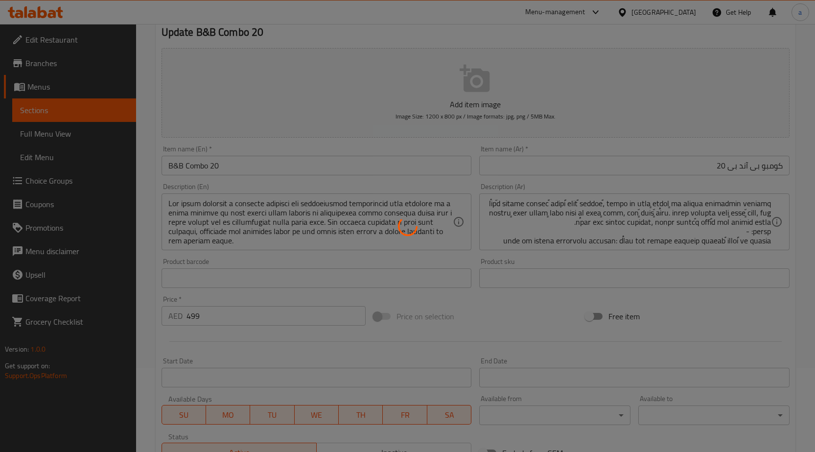
scroll to position [0, 0]
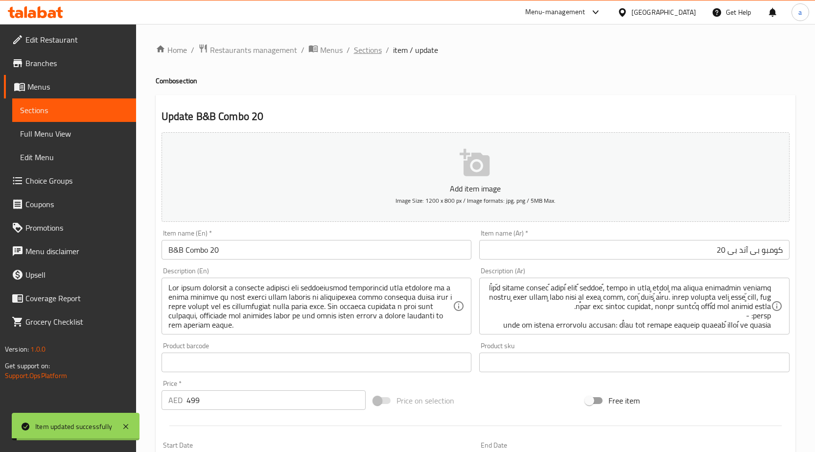
click at [379, 47] on span "Sections" at bounding box center [368, 50] width 28 height 12
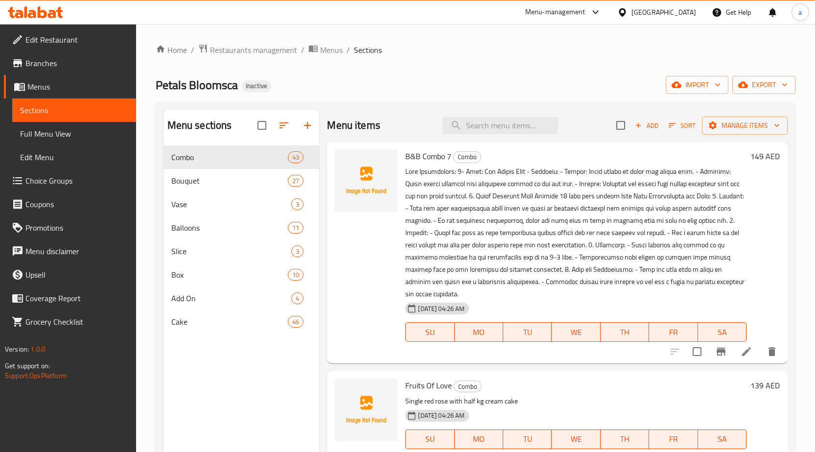
click at [281, 386] on div "Menu sections Combo 43 Bouquet 27 Vase 3 Balloons 11 Slice 3 Box 10 Add On 4 Ca…" at bounding box center [241, 336] width 156 height 452
click at [89, 135] on span "Full Menu View" at bounding box center [74, 134] width 108 height 12
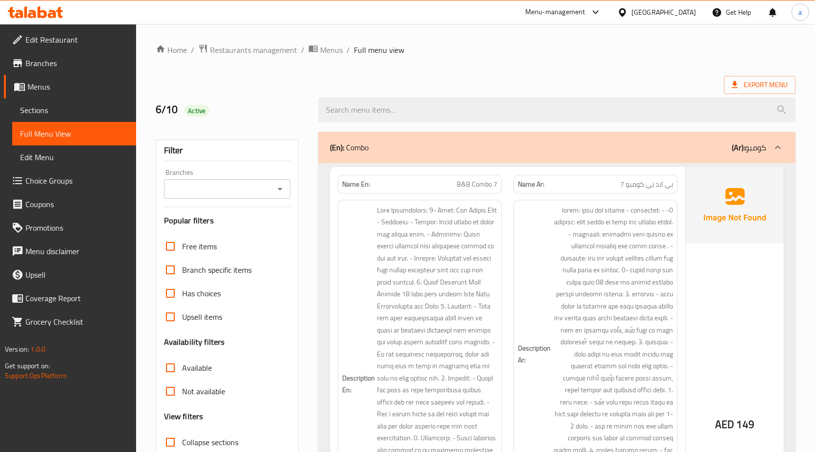
scroll to position [12048, 0]
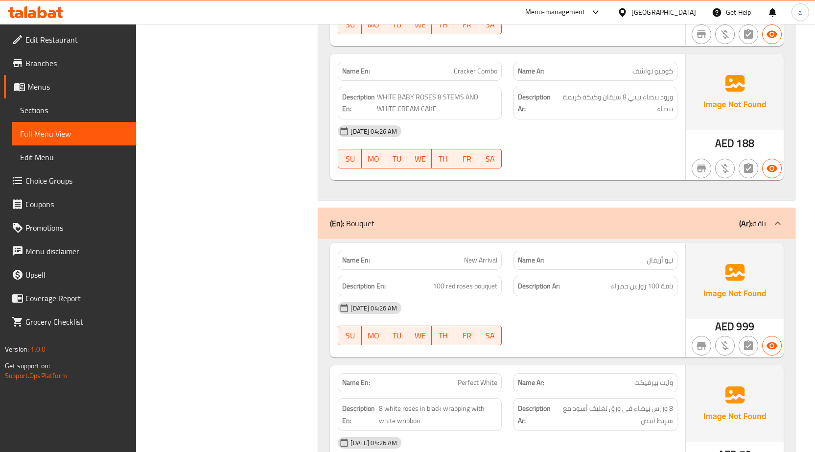
click at [489, 255] on span "New Arrival" at bounding box center [480, 260] width 33 height 10
copy span "New Arrival"
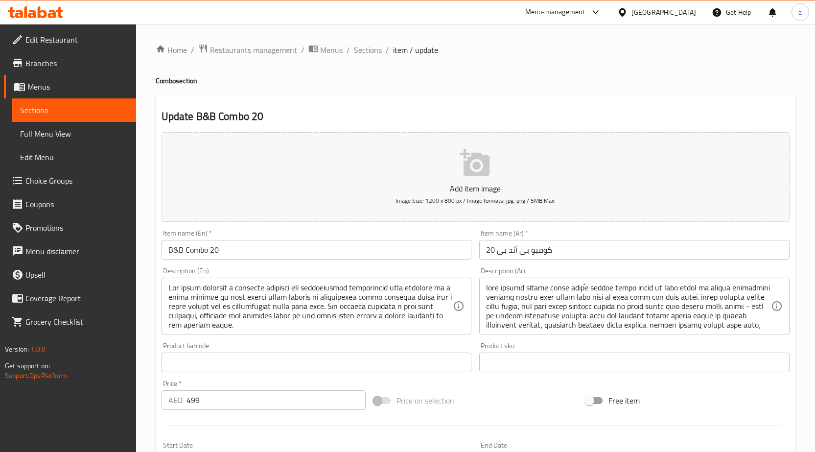
click at [58, 108] on span "Sections" at bounding box center [74, 110] width 108 height 12
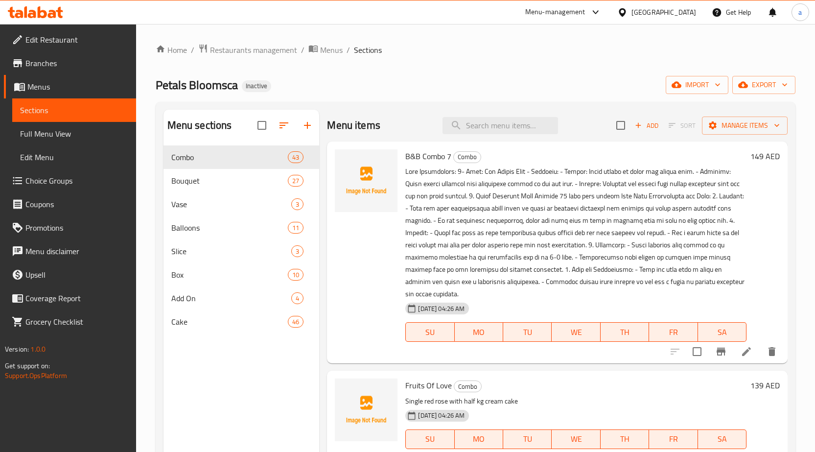
click at [43, 134] on span "Full Menu View" at bounding box center [74, 134] width 108 height 12
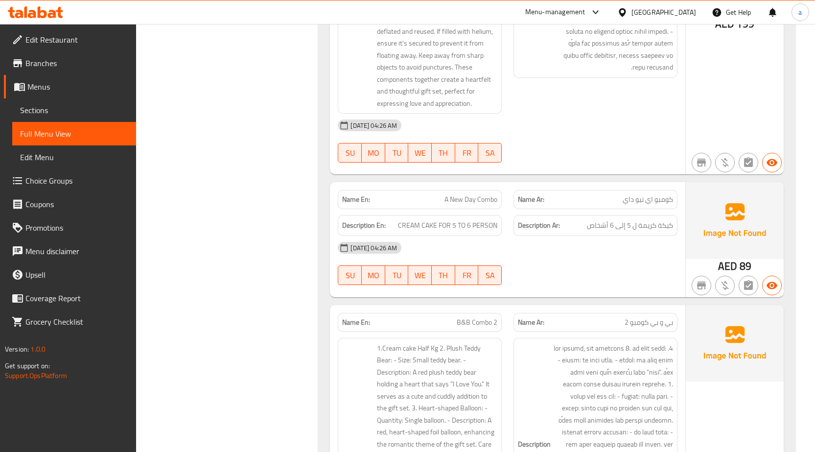
scroll to position [6828, 0]
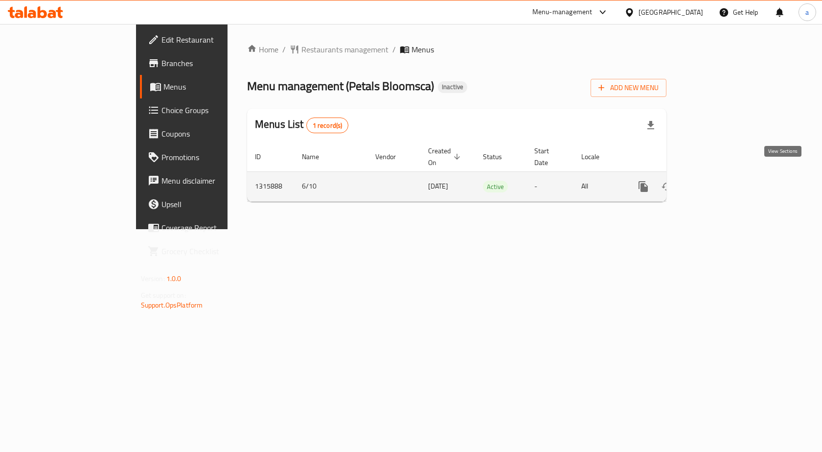
click at [718, 182] on icon "enhanced table" at bounding box center [713, 186] width 9 height 9
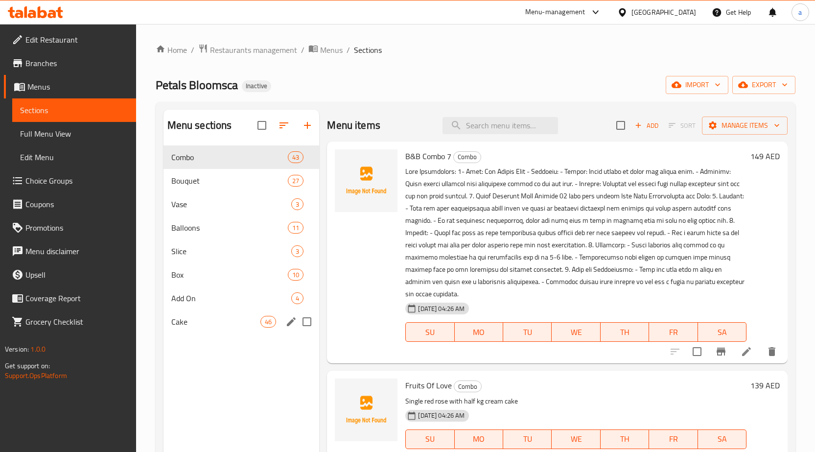
click at [195, 329] on div "Cake 46" at bounding box center [241, 321] width 156 height 23
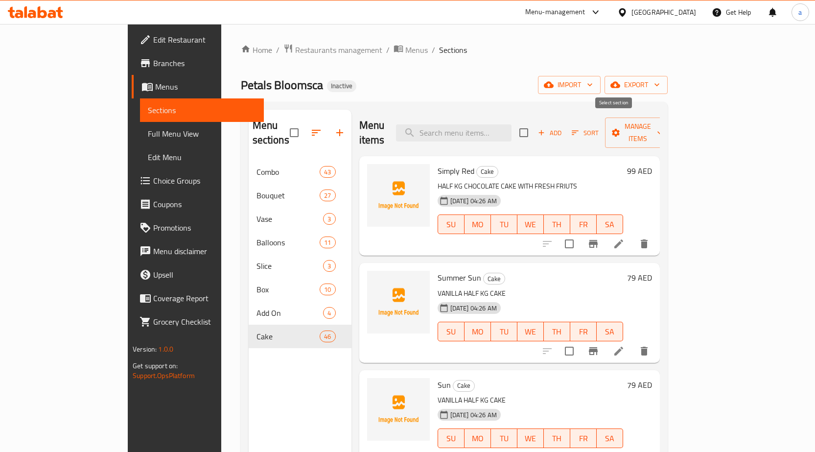
click at [534, 122] on input "checkbox" at bounding box center [523, 132] width 21 height 21
checkbox input "true"
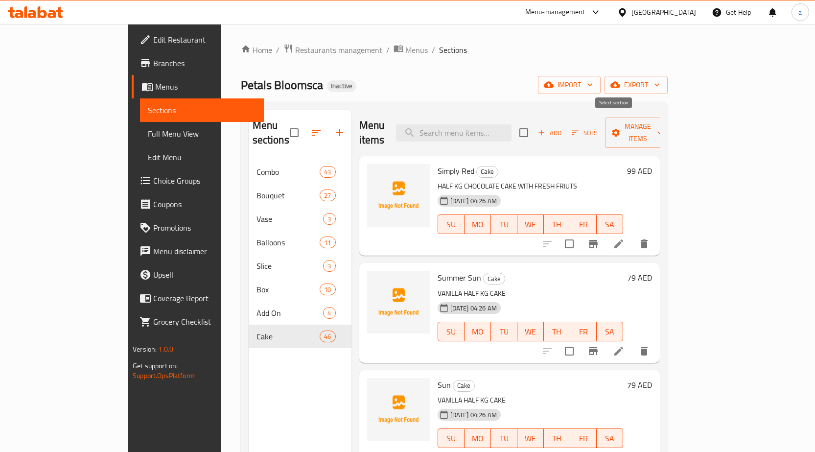
checkbox input "true"
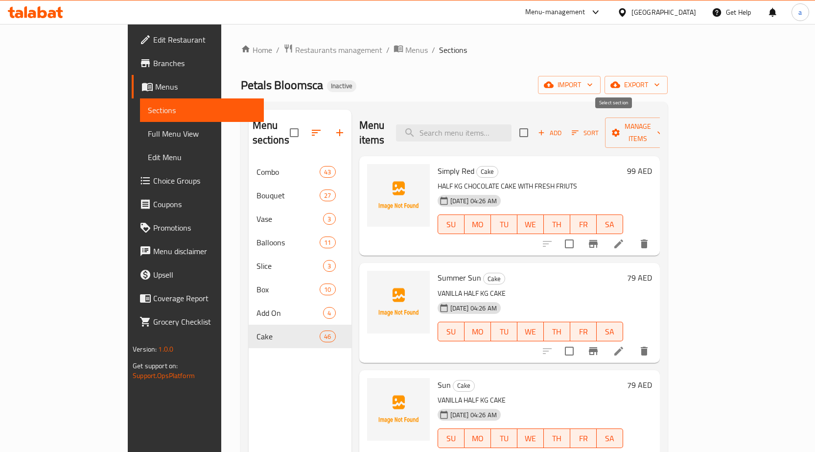
checkbox input "true"
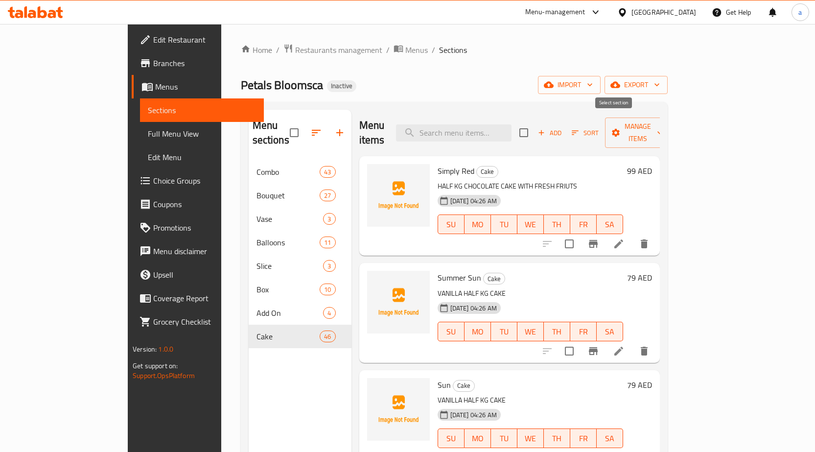
checkbox input "true"
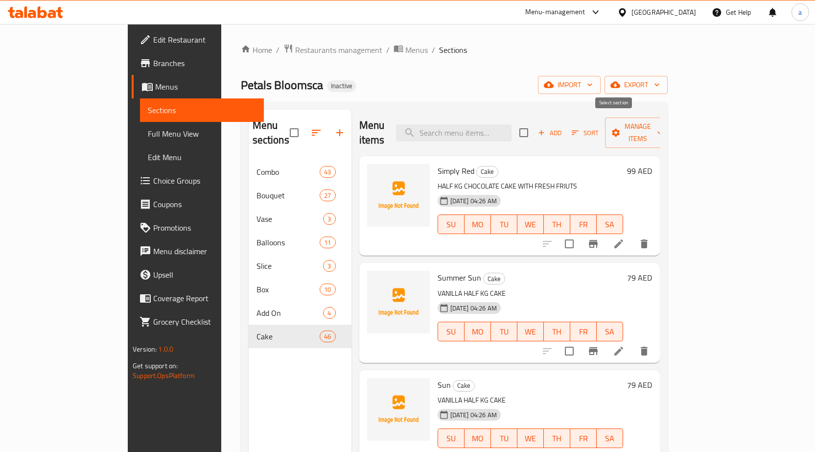
checkbox input "true"
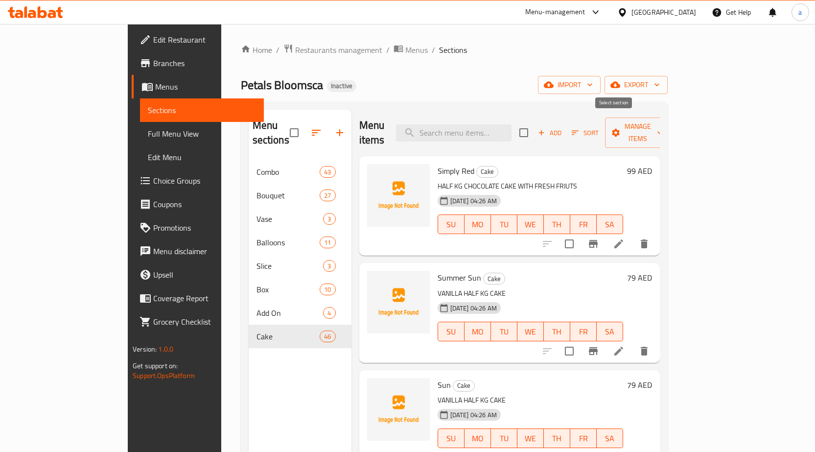
checkbox input "true"
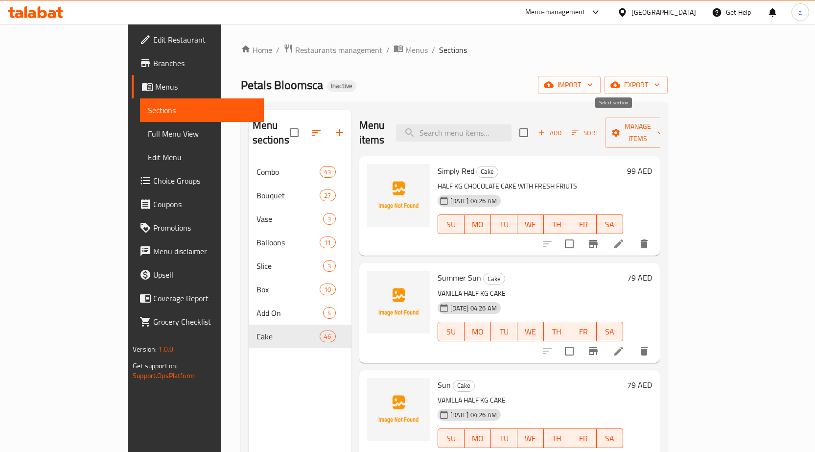
checkbox input "true"
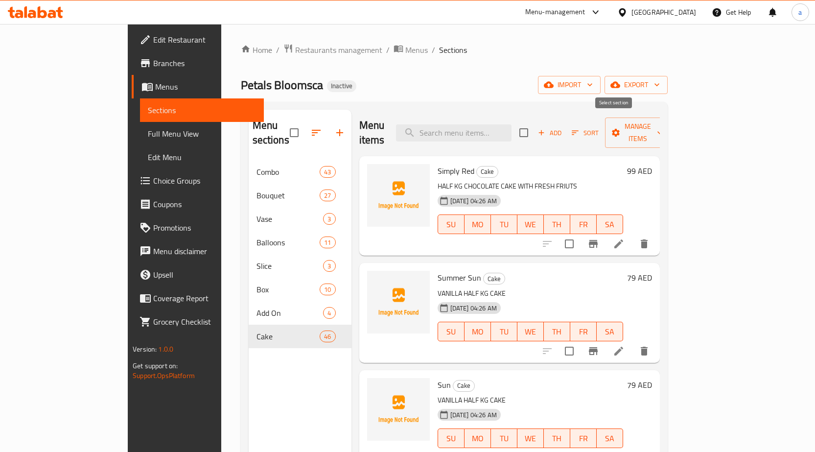
checkbox input "true"
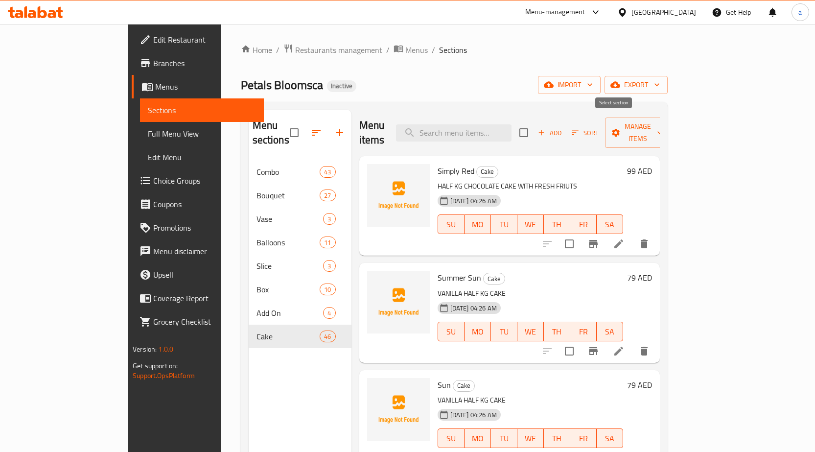
checkbox input "true"
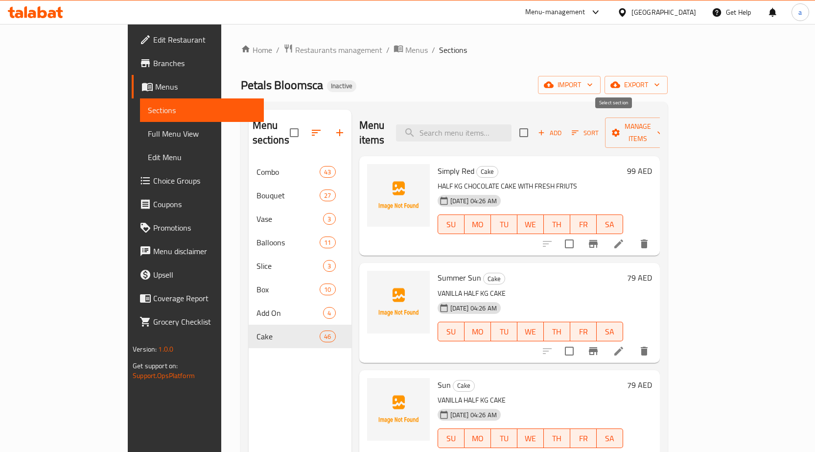
checkbox input "true"
click at [579, 233] on input "checkbox" at bounding box center [569, 243] width 21 height 21
checkbox input "false"
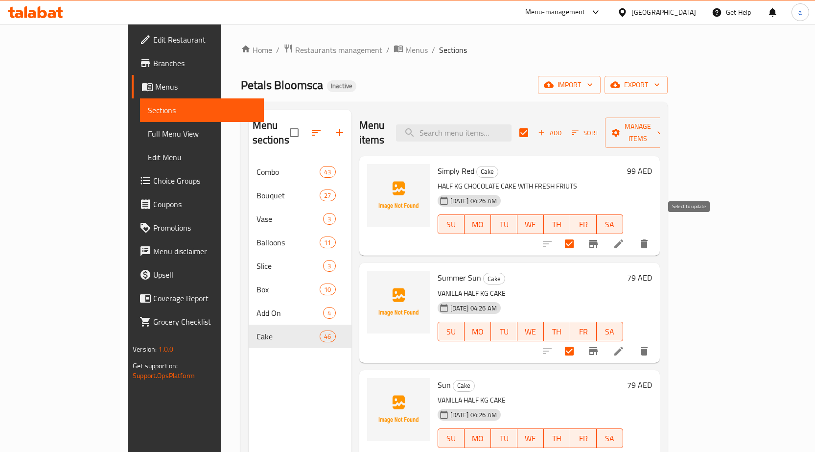
checkbox input "false"
click at [579, 341] on input "checkbox" at bounding box center [569, 351] width 21 height 21
checkbox input "false"
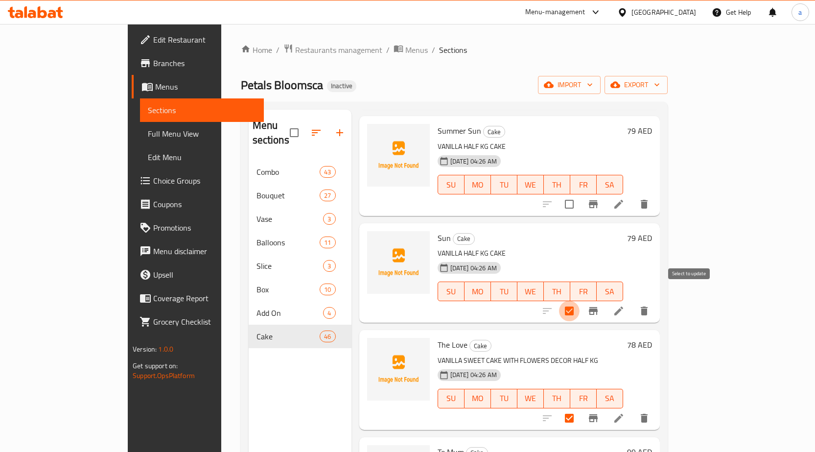
click at [579, 300] on input "checkbox" at bounding box center [569, 310] width 21 height 21
checkbox input "false"
click at [579, 408] on input "checkbox" at bounding box center [569, 418] width 21 height 21
checkbox input "false"
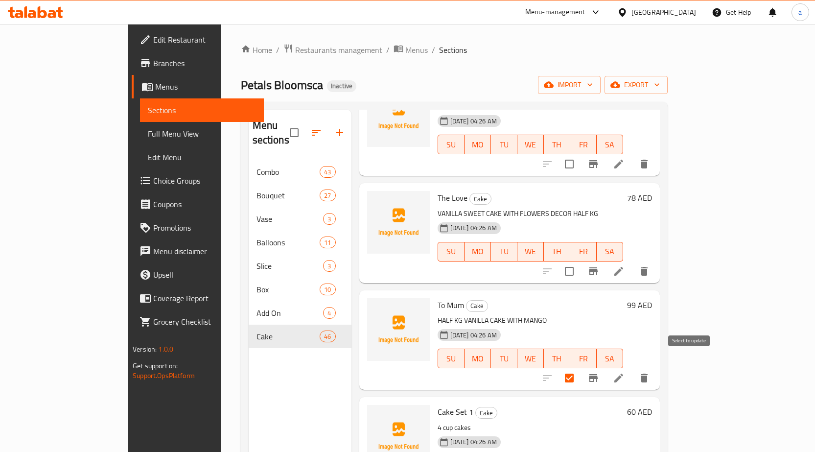
click at [579, 369] on input "checkbox" at bounding box center [569, 377] width 21 height 21
checkbox input "false"
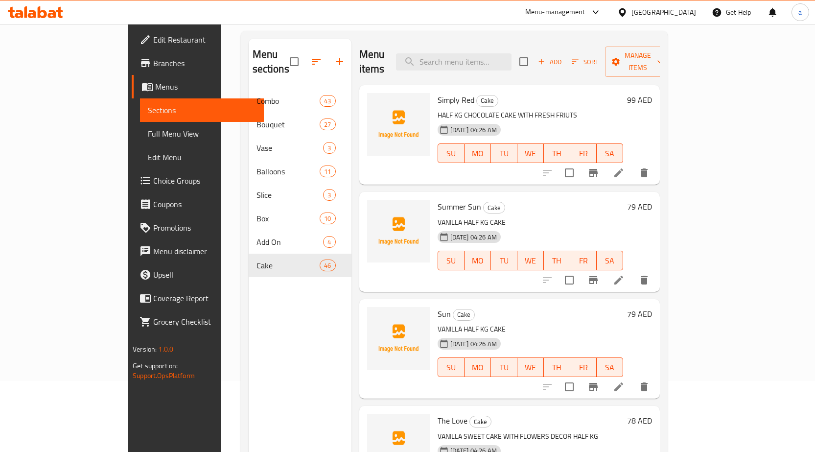
scroll to position [0, 0]
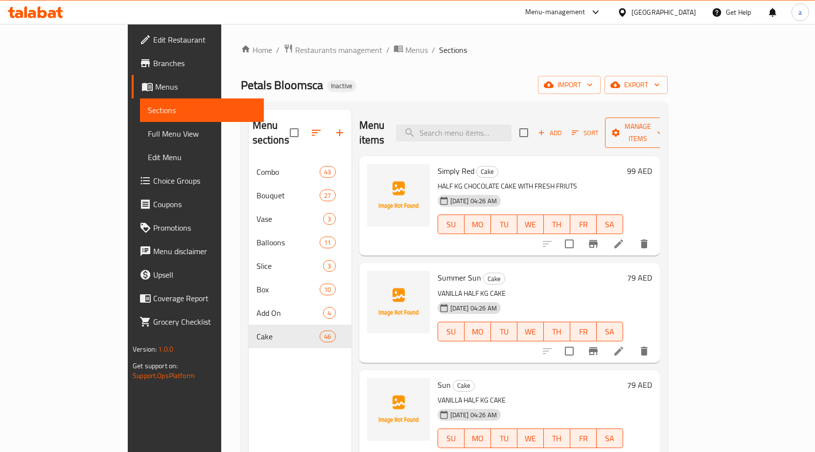
click at [662, 127] on span "Manage items" at bounding box center [638, 132] width 50 height 24
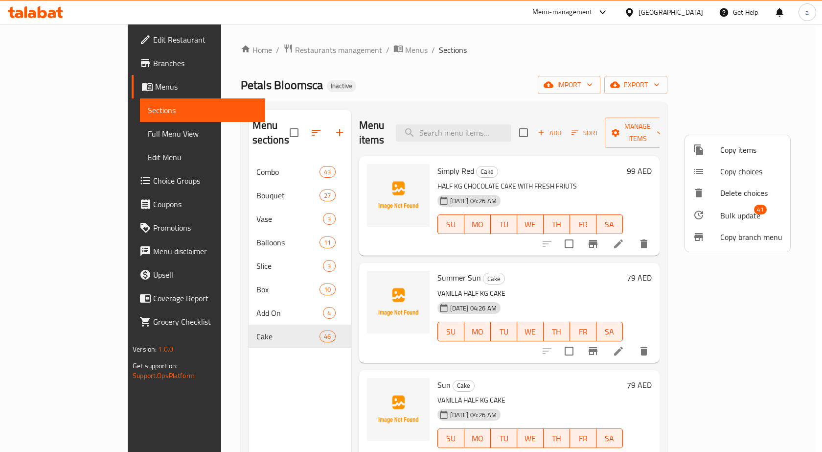
click at [732, 131] on div at bounding box center [411, 226] width 822 height 452
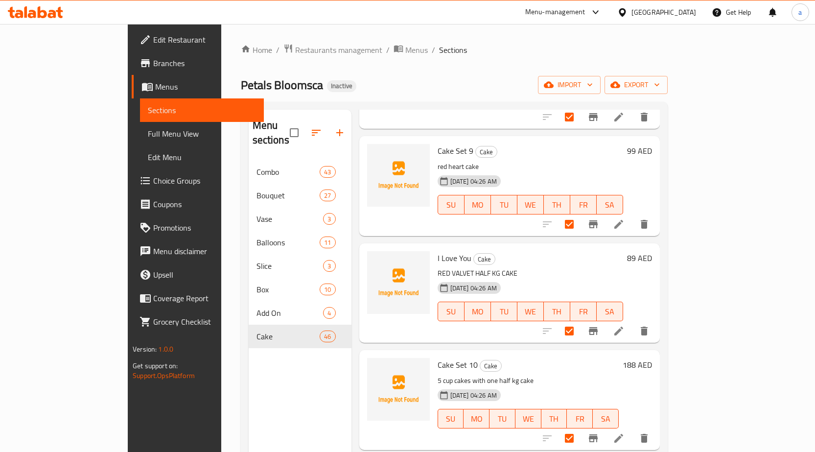
scroll to position [1566, 0]
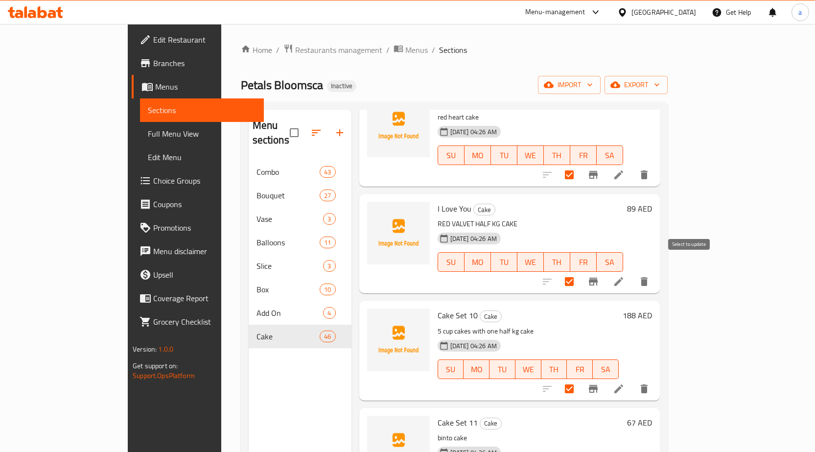
click at [579, 271] on input "checkbox" at bounding box center [569, 281] width 21 height 21
checkbox input "false"
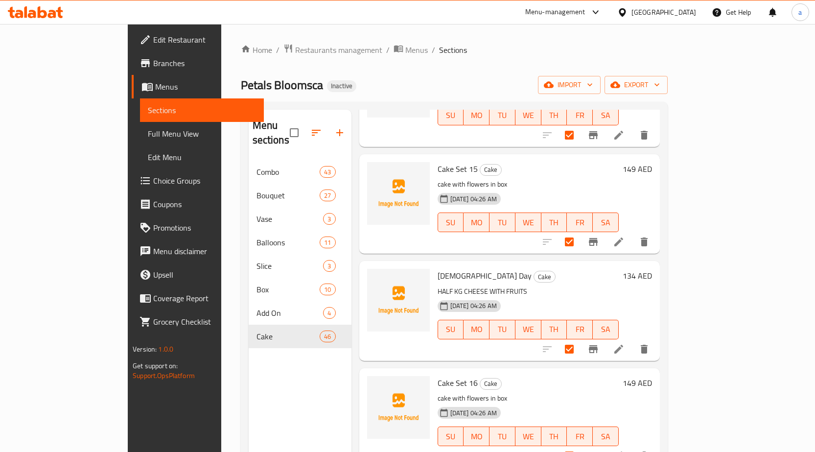
scroll to position [2251, 0]
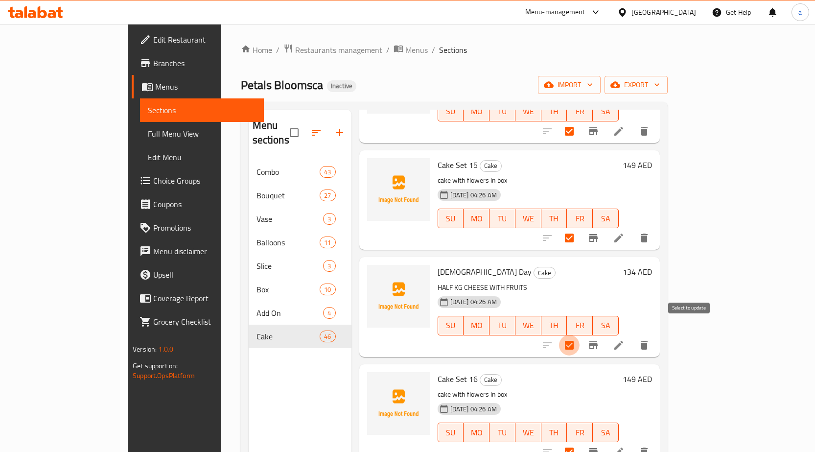
click at [579, 335] on input "checkbox" at bounding box center [569, 345] width 21 height 21
checkbox input "false"
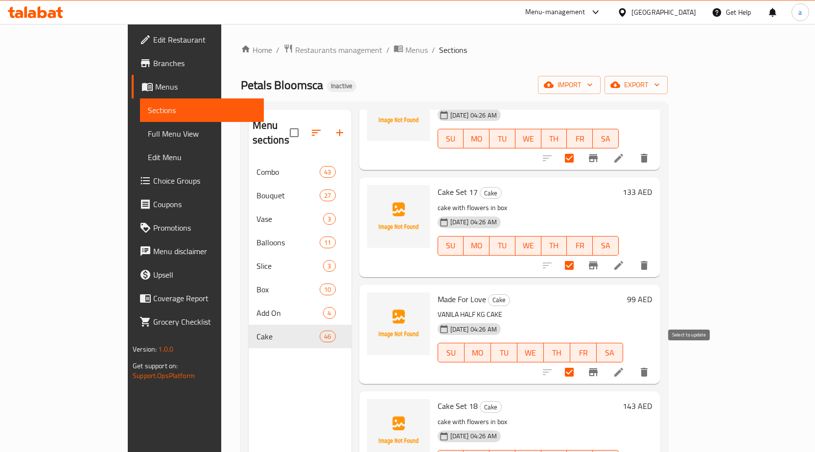
click at [579, 363] on input "checkbox" at bounding box center [569, 372] width 21 height 21
checkbox input "false"
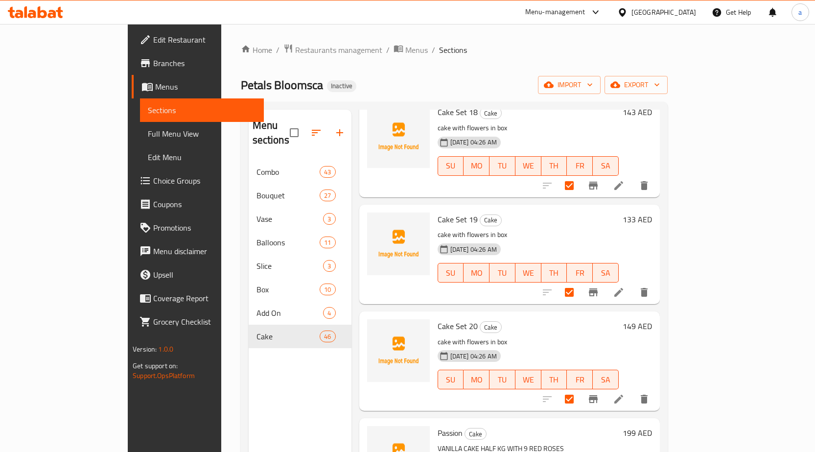
scroll to position [2935, 0]
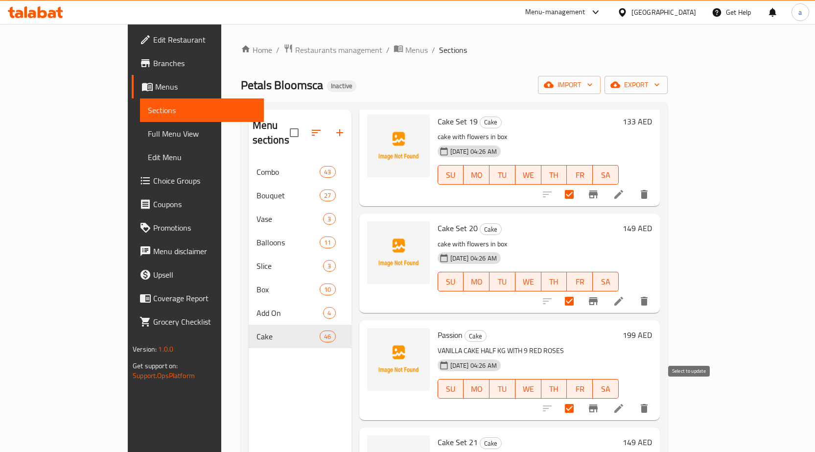
click at [579, 398] on input "checkbox" at bounding box center [569, 408] width 21 height 21
checkbox input "false"
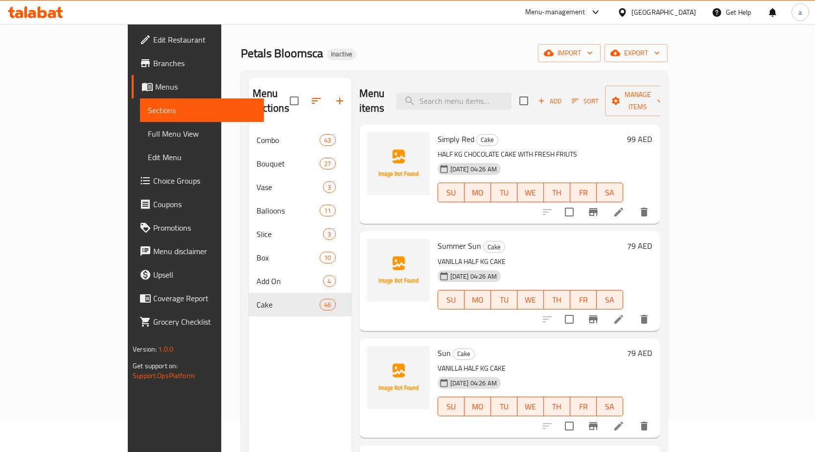
scroll to position [0, 0]
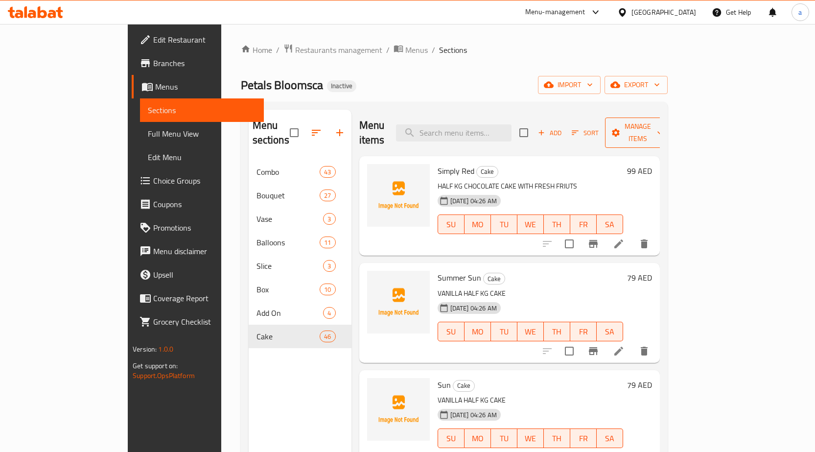
click at [670, 134] on button "Manage items" at bounding box center [638, 132] width 66 height 30
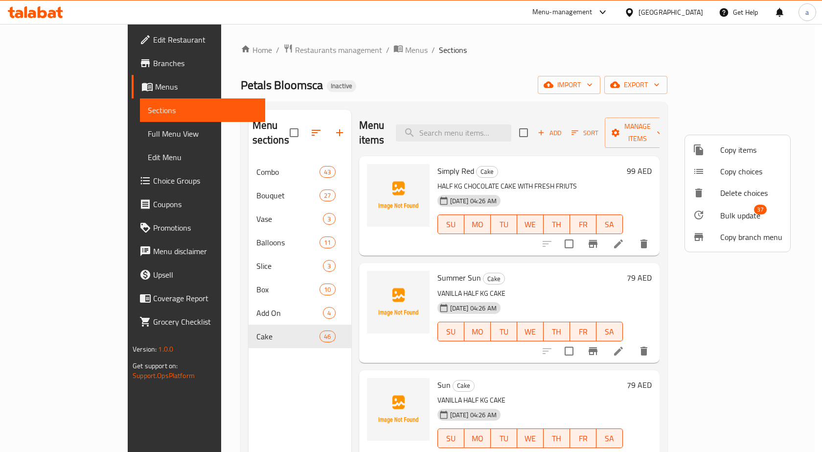
click at [739, 131] on div at bounding box center [411, 226] width 822 height 452
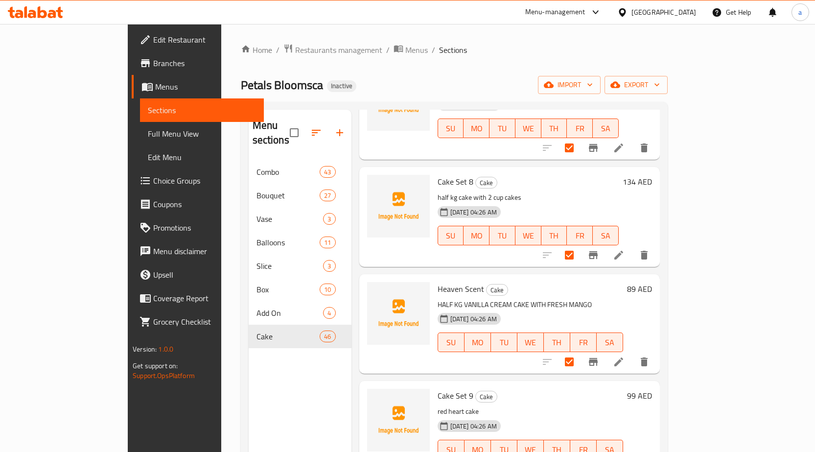
scroll to position [1272, 0]
click at [579, 351] on input "checkbox" at bounding box center [569, 361] width 21 height 21
checkbox input "false"
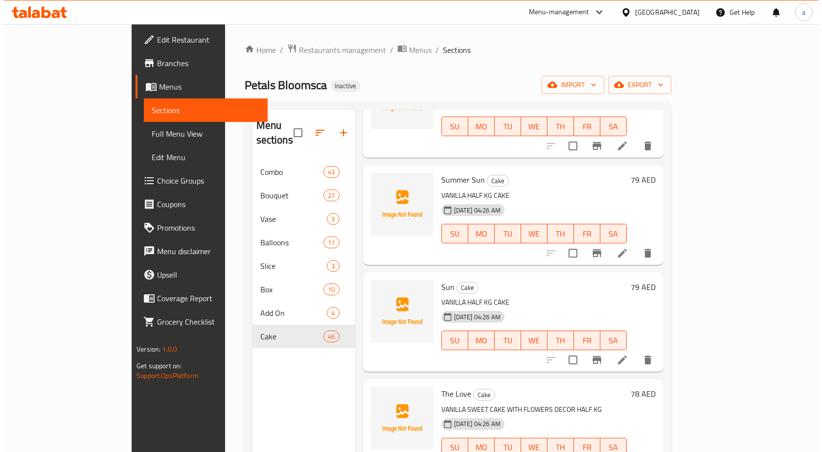
scroll to position [0, 0]
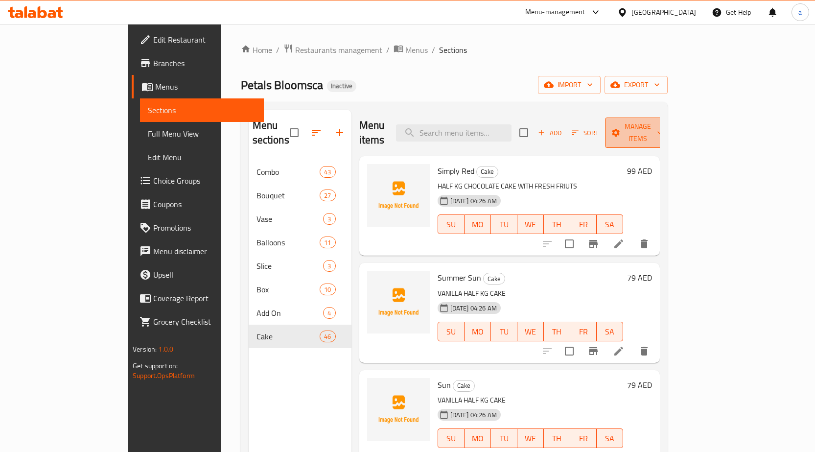
click at [662, 127] on span "Manage items" at bounding box center [638, 132] width 50 height 24
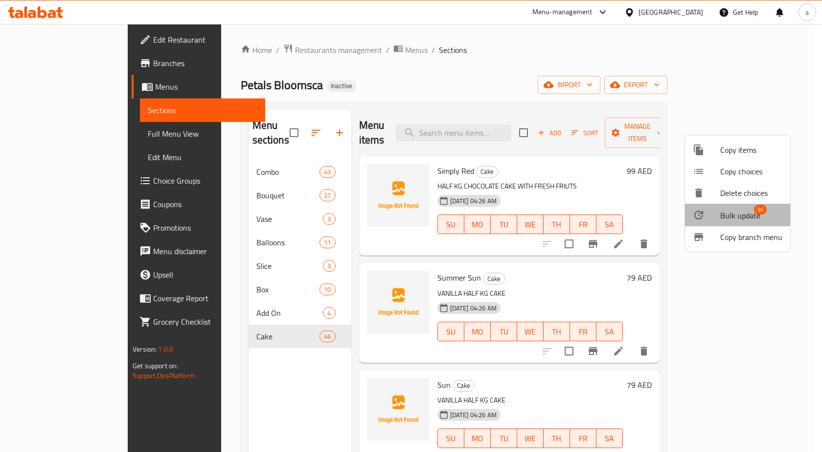
click at [731, 212] on span "Bulk update" at bounding box center [740, 215] width 40 height 12
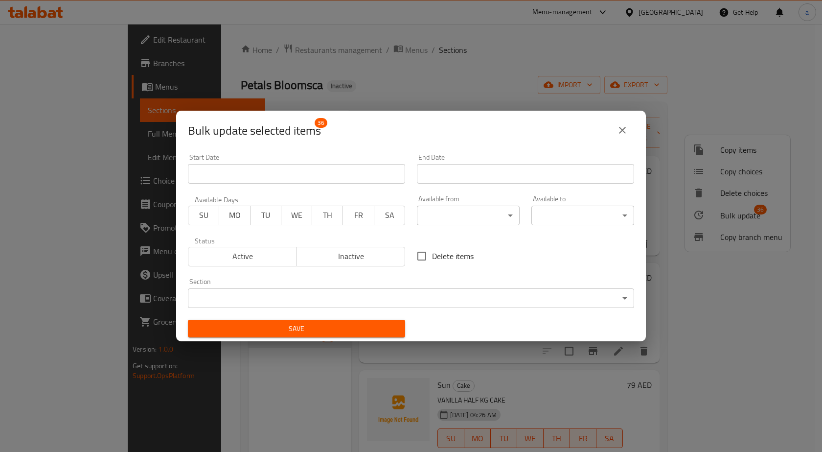
click at [420, 252] on input "Delete items" at bounding box center [421, 256] width 21 height 21
checkbox input "true"
click at [350, 331] on span "Save" at bounding box center [297, 328] width 202 height 12
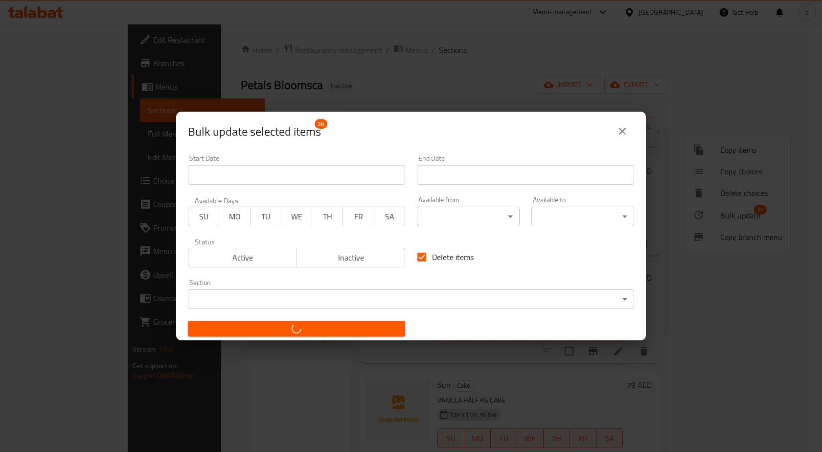
checkbox input "false"
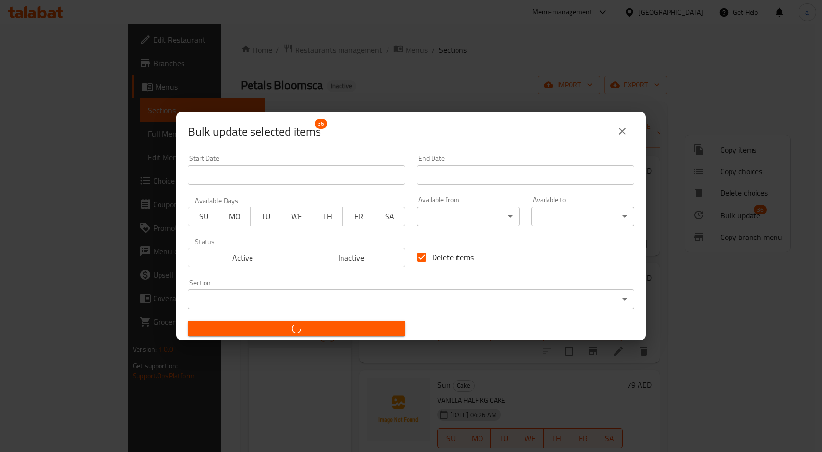
checkbox input "false"
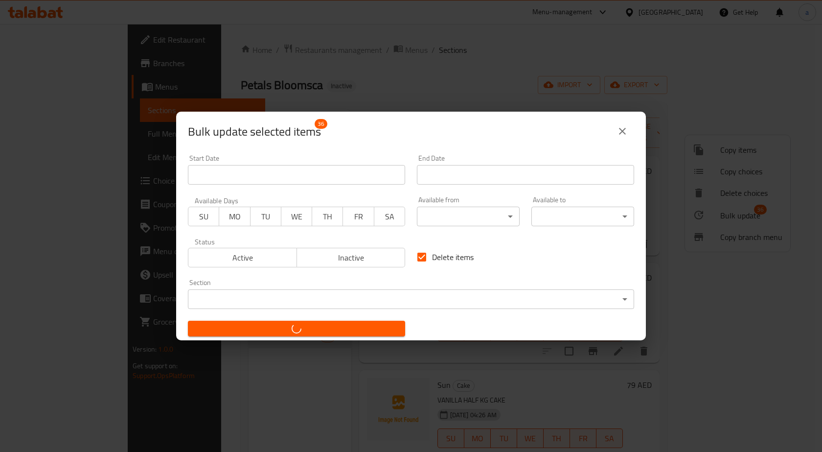
checkbox input "false"
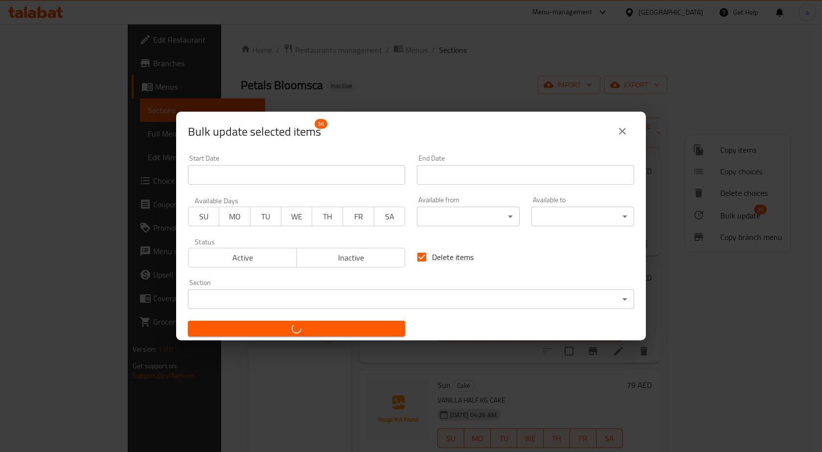
checkbox input "false"
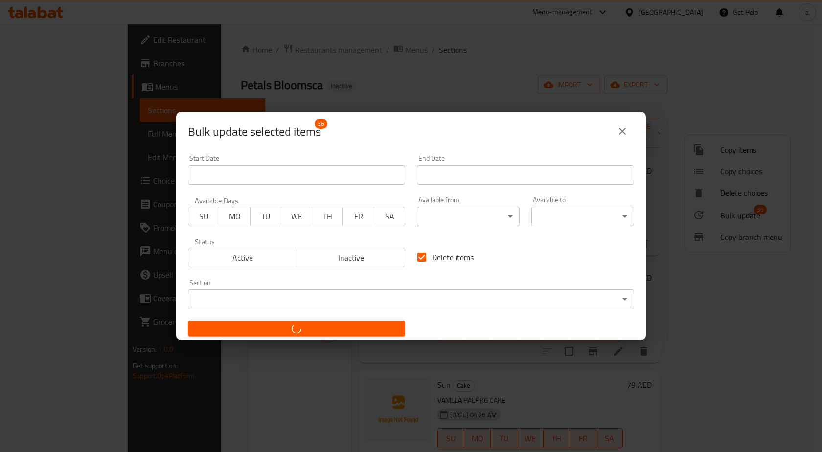
checkbox input "false"
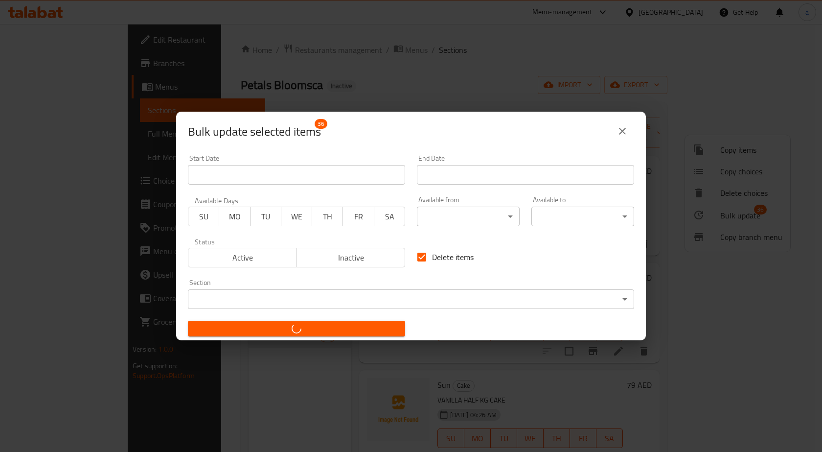
checkbox input "false"
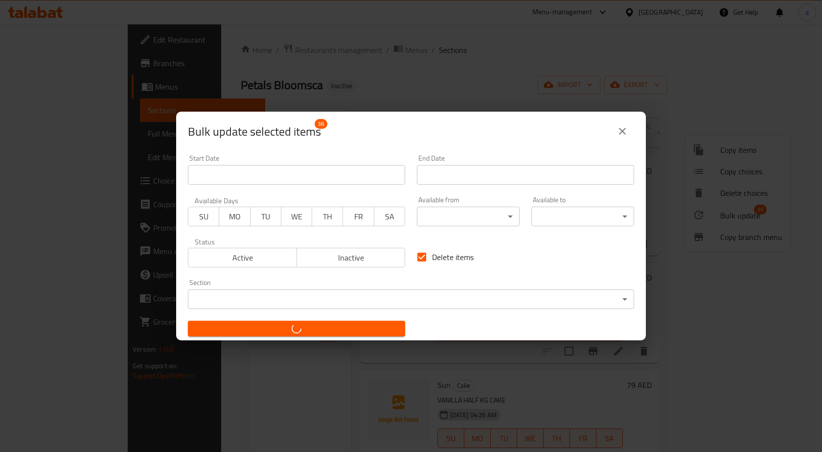
checkbox input "false"
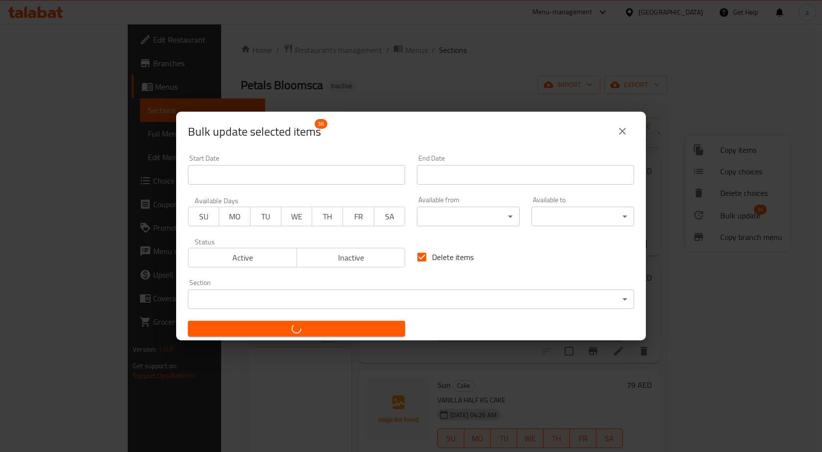
checkbox input "false"
